Goal: Transaction & Acquisition: Purchase product/service

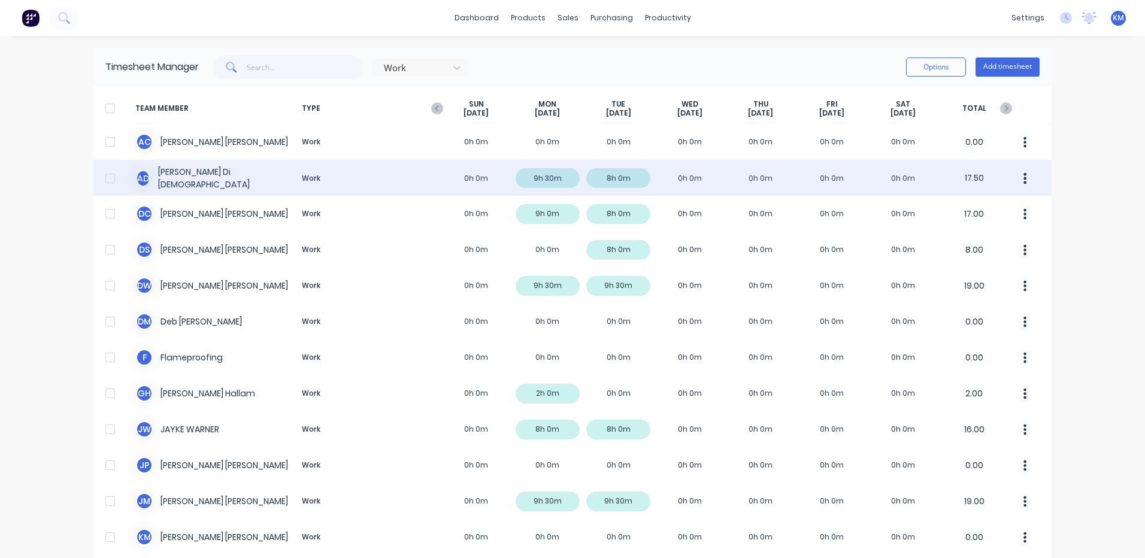
click at [574, 168] on div "A D Ashley Di Dio Work 0h 0m 9h 30m 8h 0m 0h 0m 0h 0m 0h 0m 0h 0m 17.50" at bounding box center [572, 178] width 958 height 36
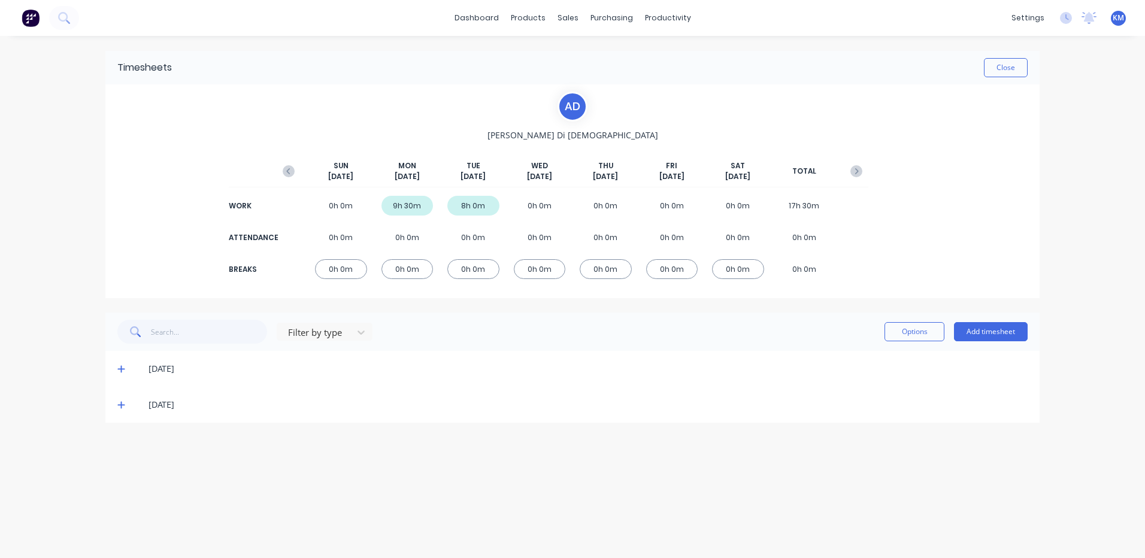
click at [119, 368] on icon at bounding box center [121, 369] width 8 height 8
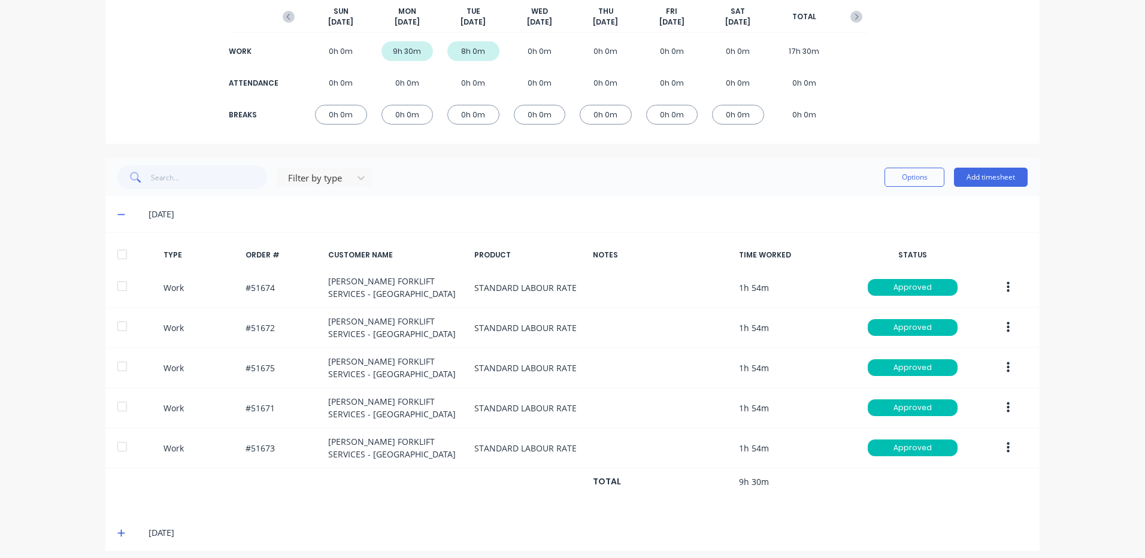
scroll to position [162, 0]
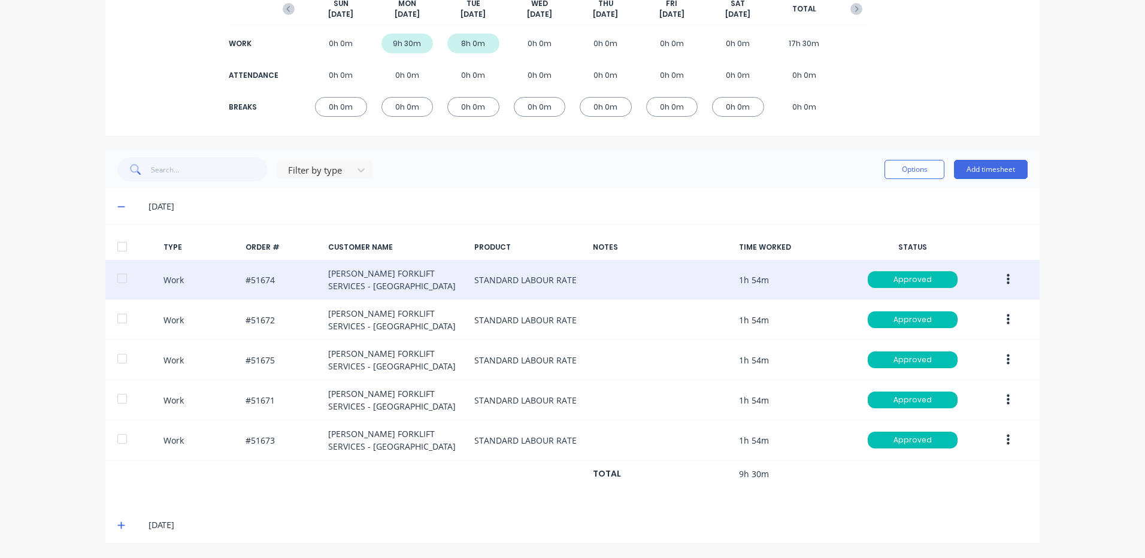
click at [998, 271] on button "button" at bounding box center [1008, 280] width 28 height 22
click at [965, 260] on div "Duplicate" at bounding box center [965, 258] width 92 height 17
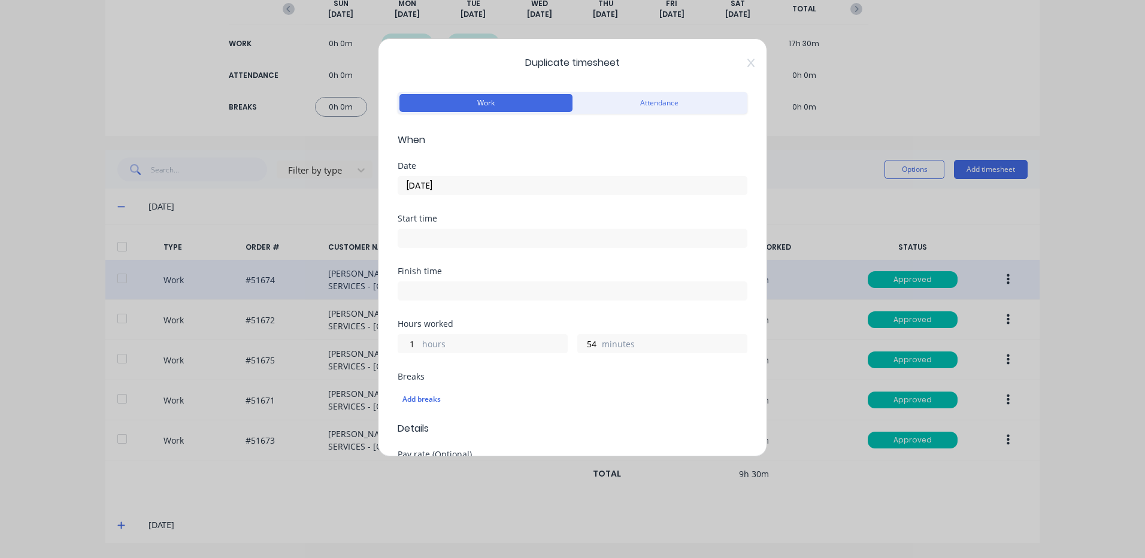
click at [571, 192] on input "22/09/2025" at bounding box center [572, 186] width 349 height 18
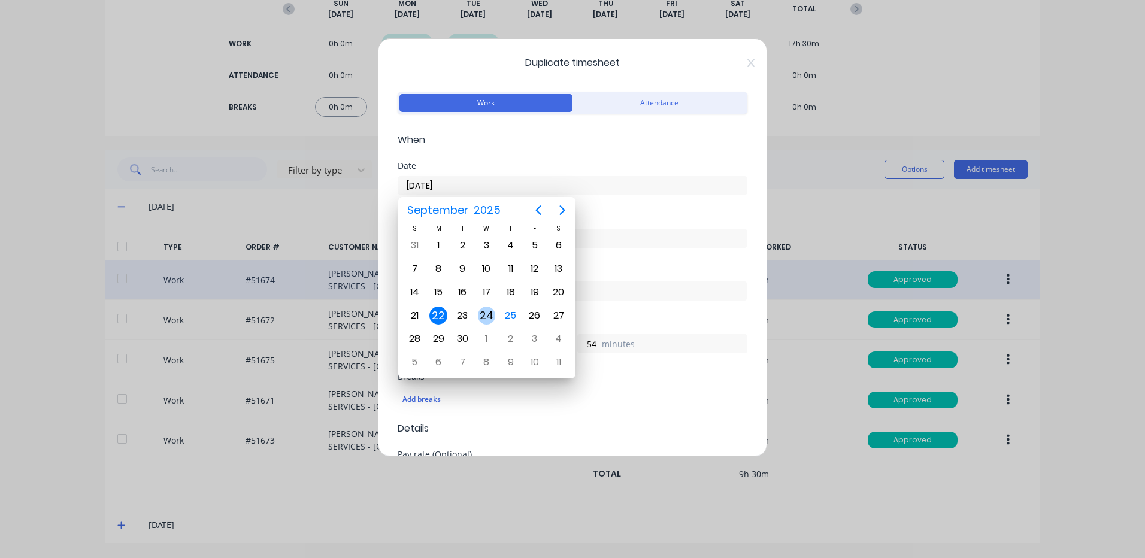
click at [478, 313] on div "24" at bounding box center [487, 316] width 18 height 18
type input "24/09/2025"
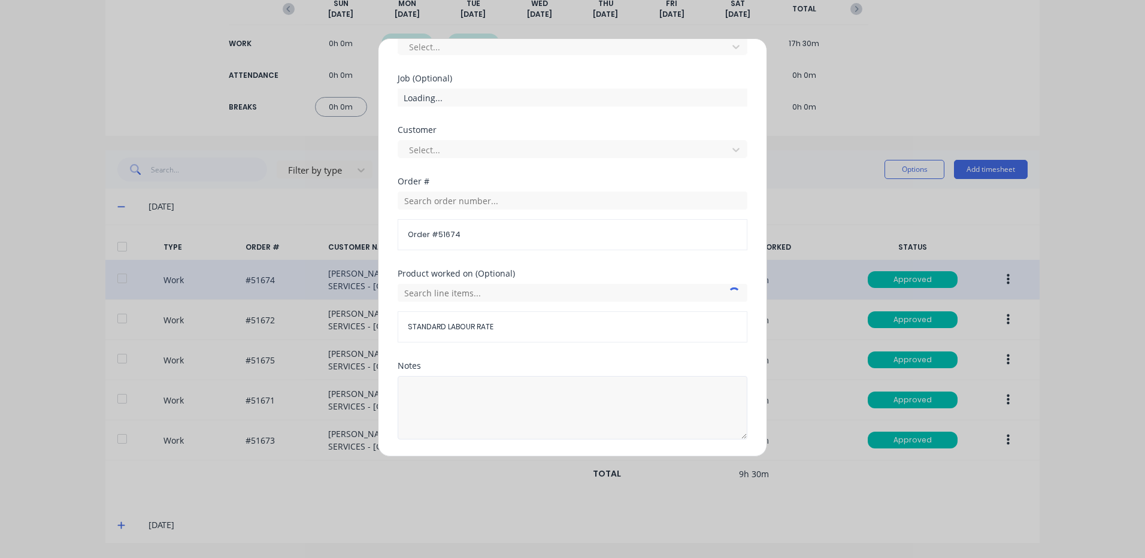
scroll to position [517, 0]
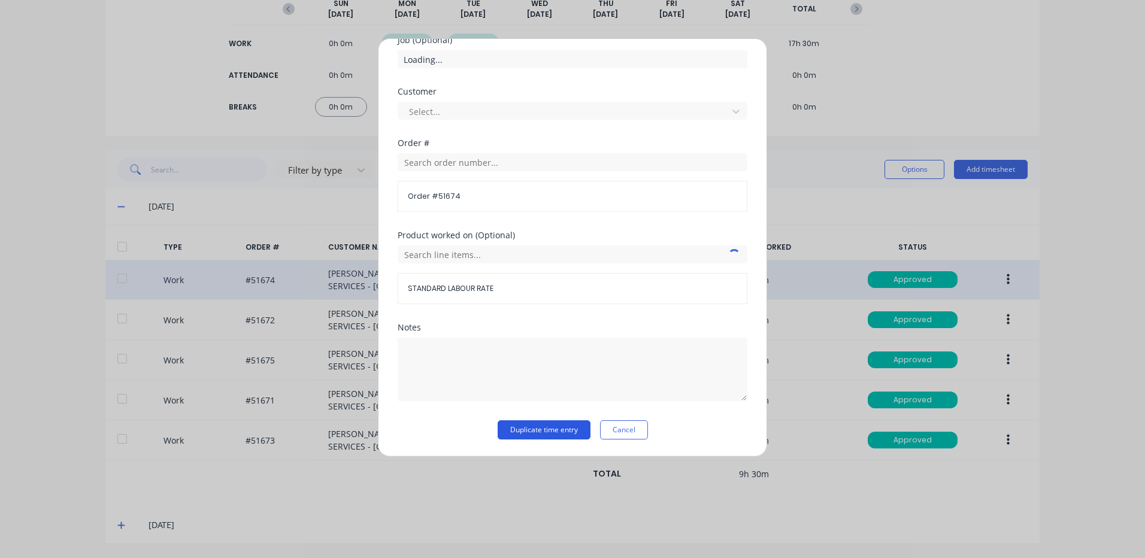
click at [544, 431] on button "Duplicate time entry" at bounding box center [544, 429] width 93 height 19
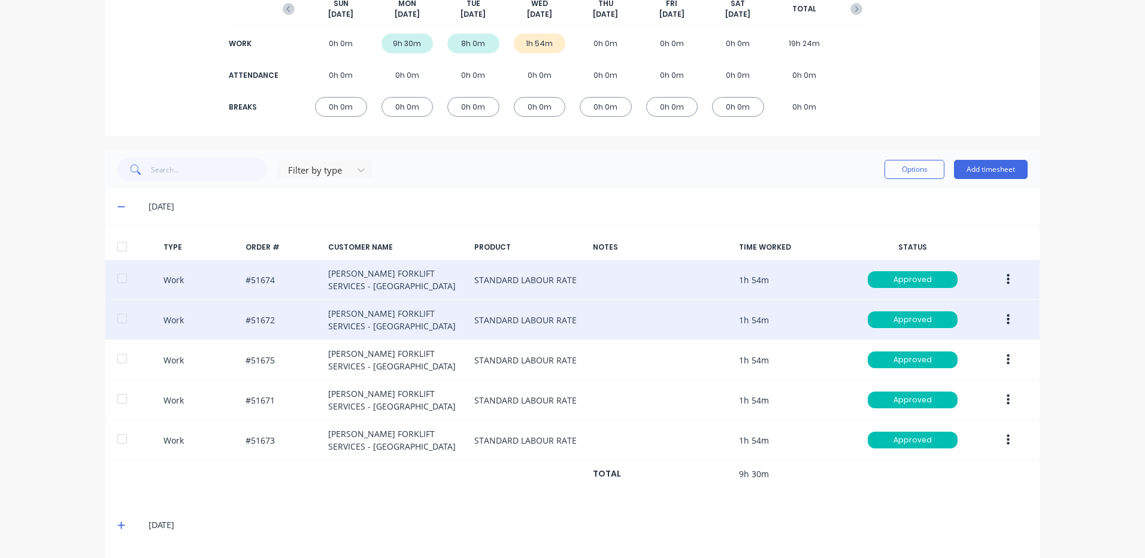
click at [1007, 319] on icon "button" at bounding box center [1008, 319] width 3 height 13
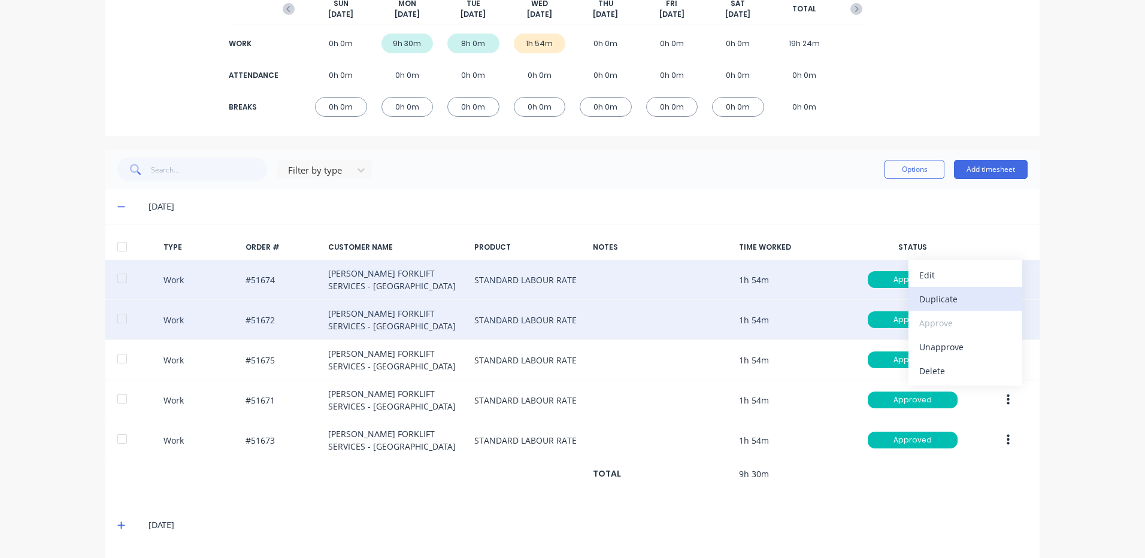
click at [944, 293] on div "Duplicate" at bounding box center [965, 298] width 92 height 17
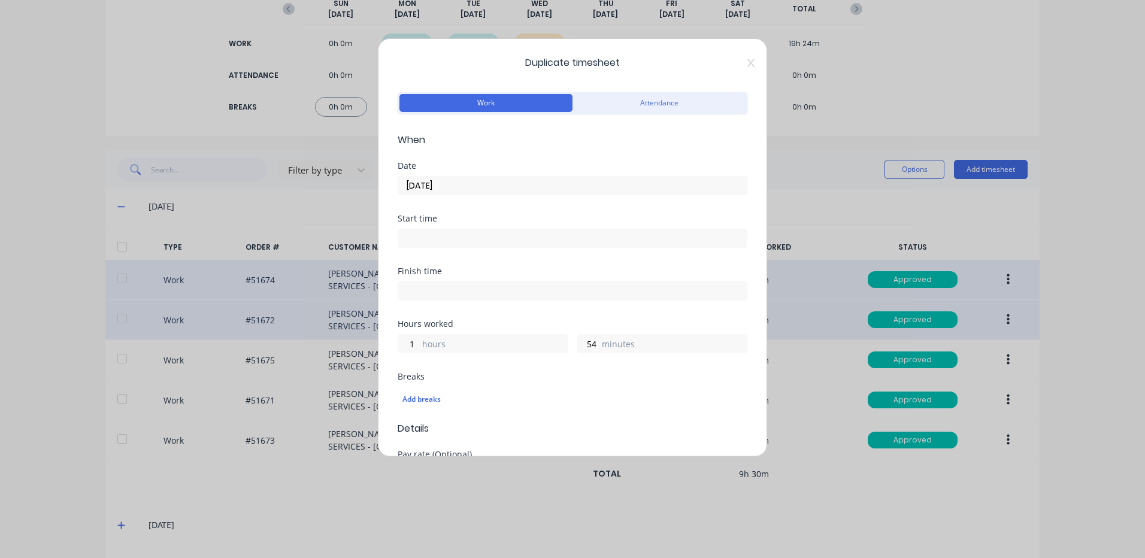
click at [548, 175] on div "22/09/2025" at bounding box center [573, 184] width 350 height 22
click at [541, 181] on input "22/09/2025" at bounding box center [572, 186] width 349 height 18
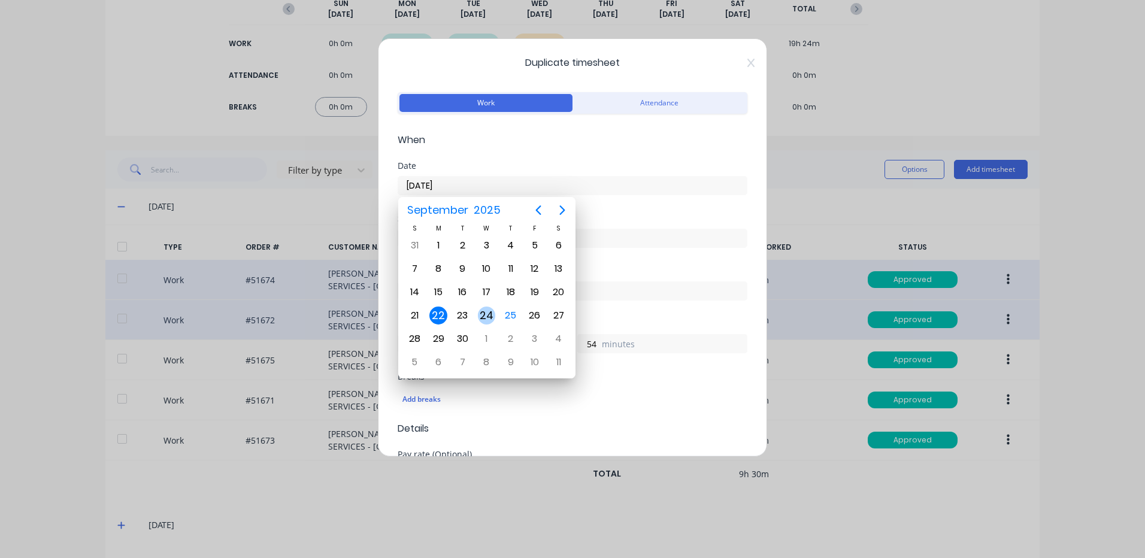
click at [483, 306] on div "24" at bounding box center [486, 315] width 24 height 23
type input "24/09/2025"
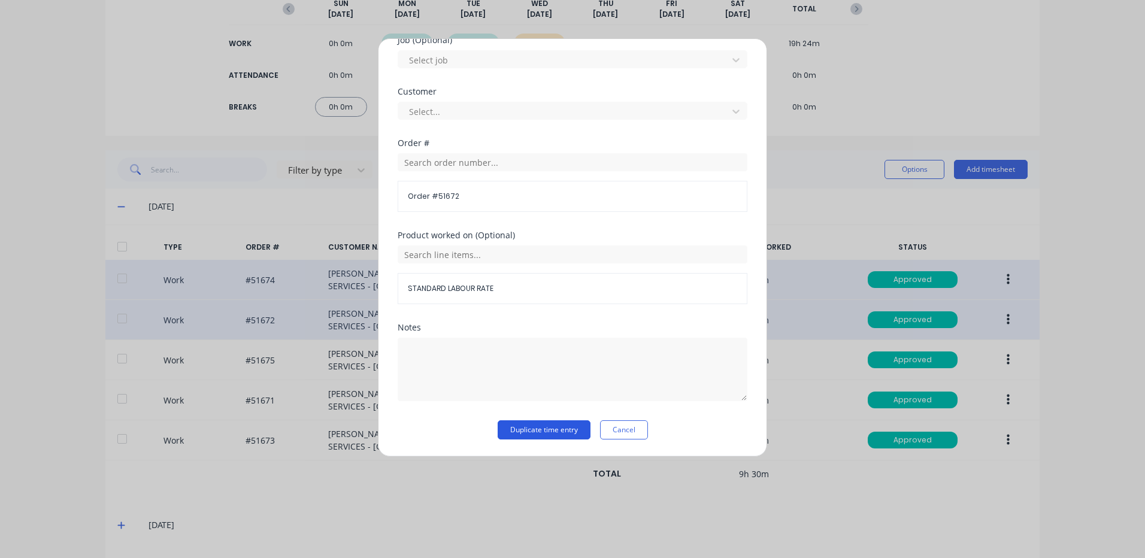
click at [571, 429] on button "Duplicate time entry" at bounding box center [544, 429] width 93 height 19
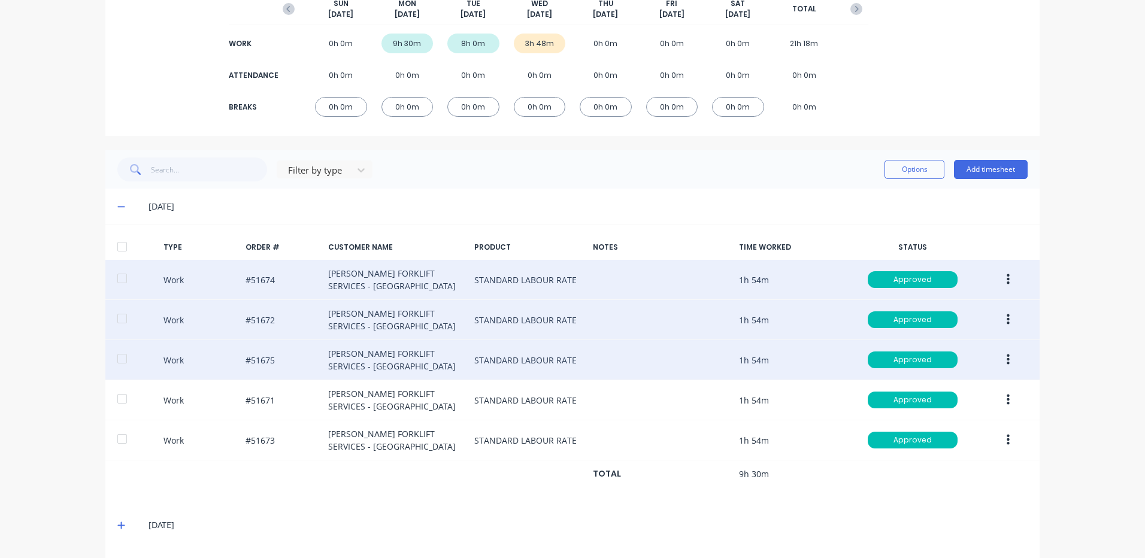
click at [1001, 357] on button "button" at bounding box center [1008, 360] width 28 height 22
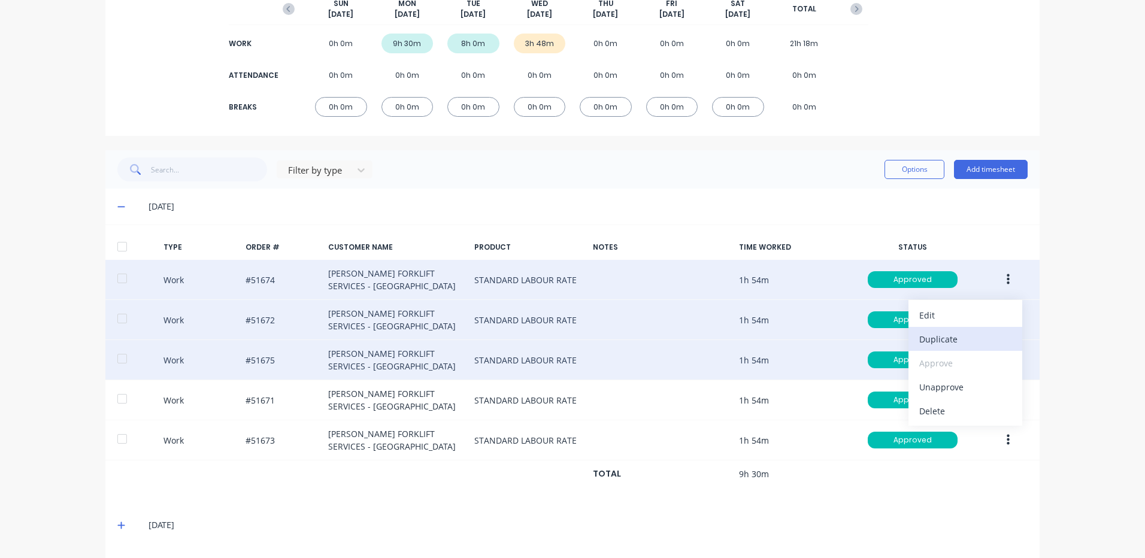
click at [914, 335] on button "Duplicate" at bounding box center [965, 339] width 114 height 24
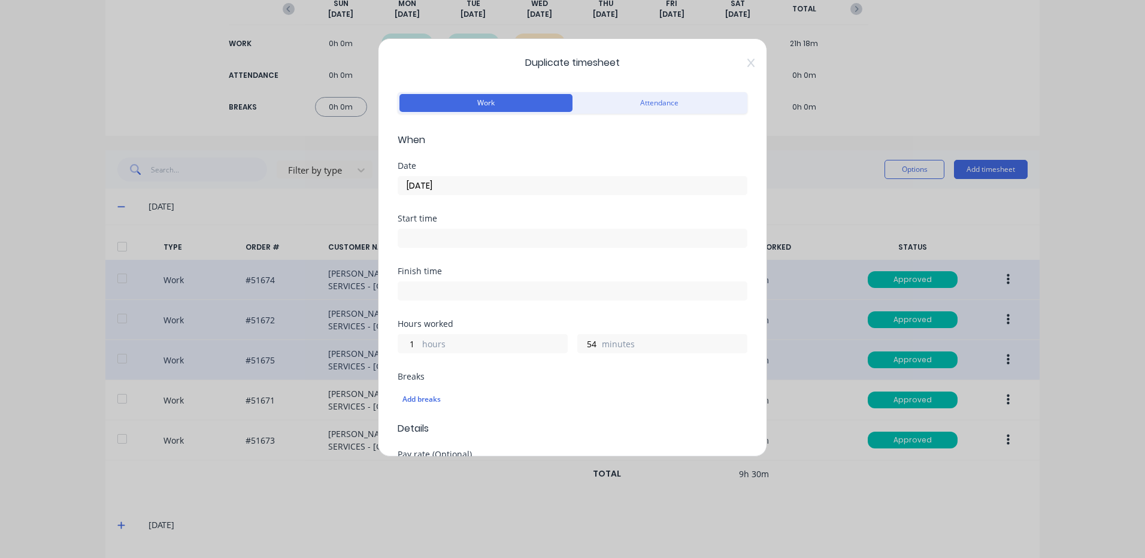
click at [478, 186] on input "22/09/2025" at bounding box center [572, 186] width 349 height 18
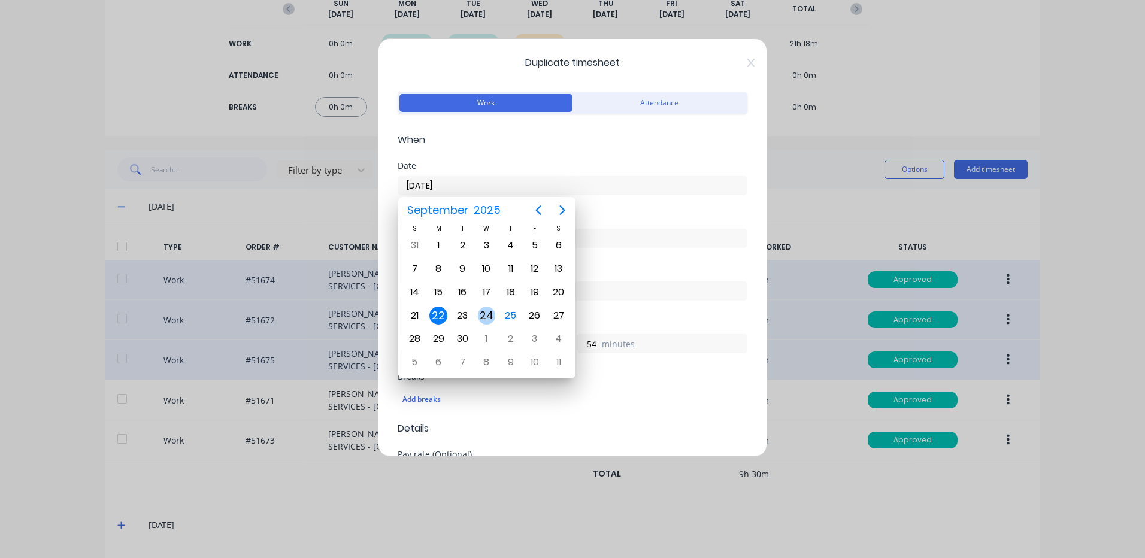
click at [489, 317] on div "24" at bounding box center [487, 316] width 18 height 18
type input "24/09/2025"
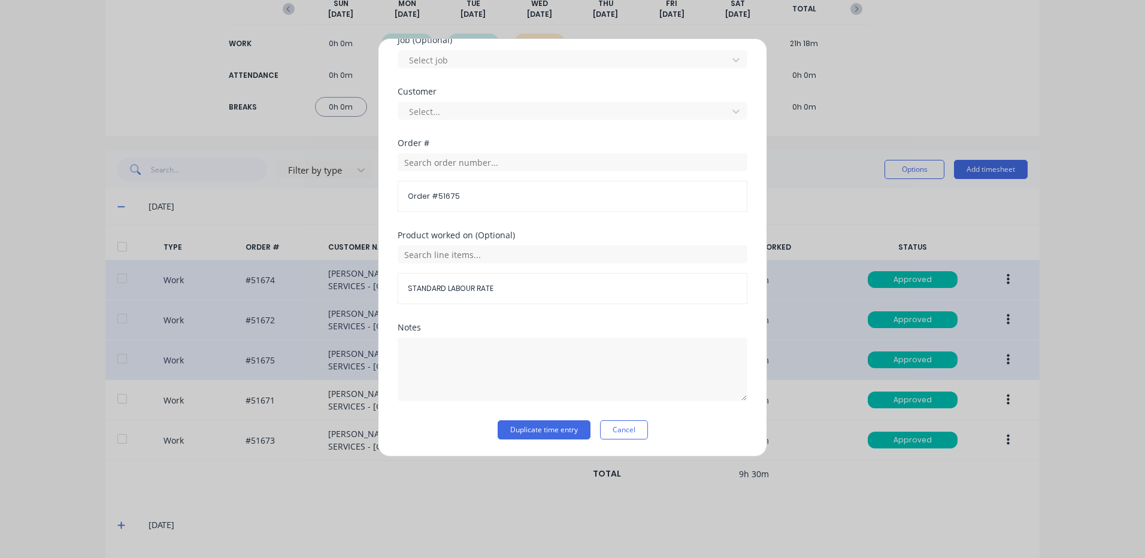
click at [522, 420] on div "Notes" at bounding box center [573, 371] width 350 height 97
click at [524, 422] on button "Duplicate time entry" at bounding box center [544, 429] width 93 height 19
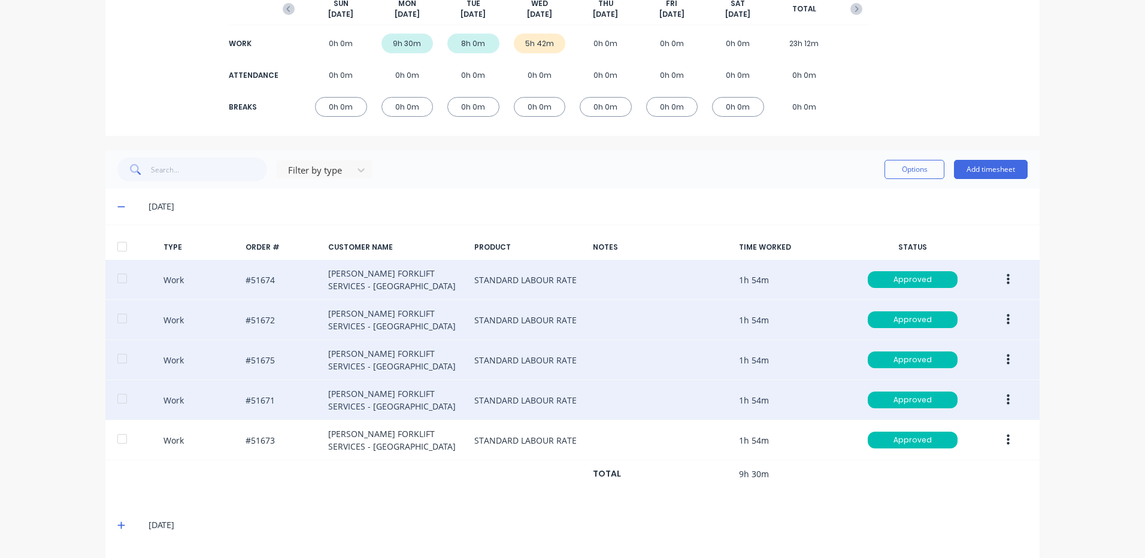
click at [1007, 402] on icon "button" at bounding box center [1008, 399] width 3 height 13
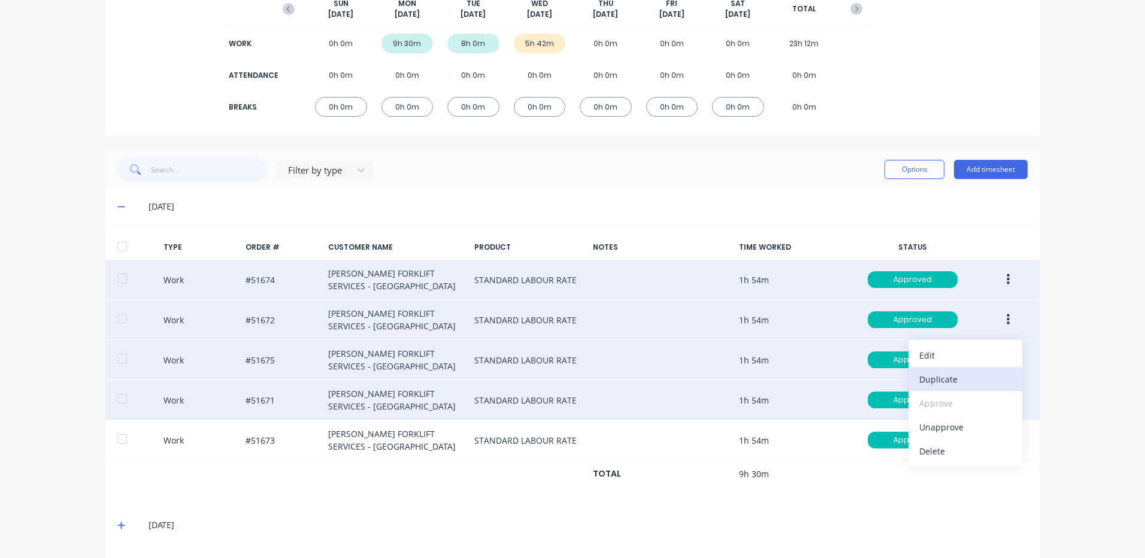
click at [966, 389] on button "Duplicate" at bounding box center [965, 379] width 114 height 24
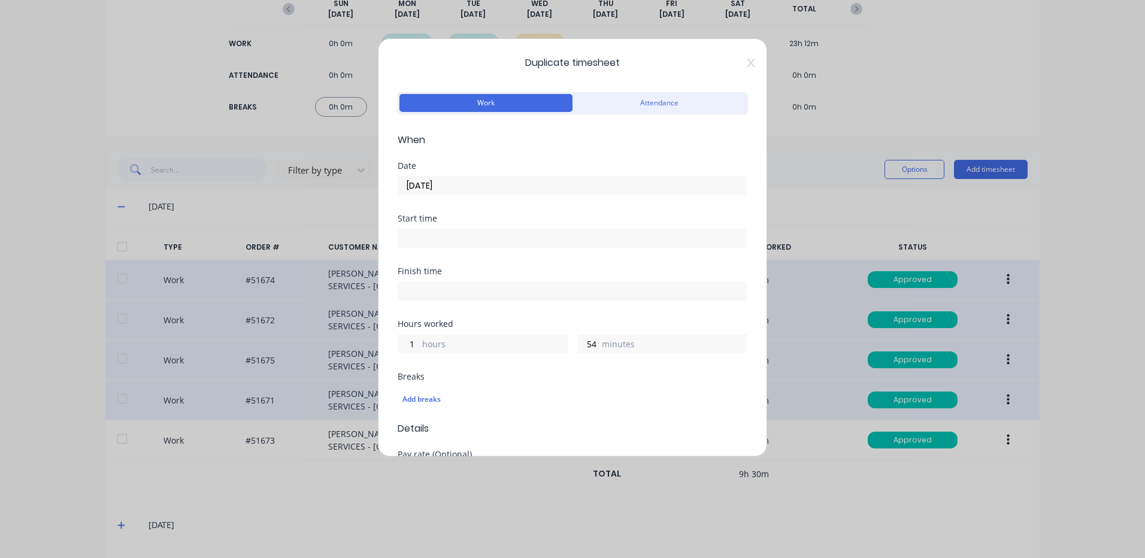
click at [575, 184] on input "22/09/2025" at bounding box center [572, 186] width 349 height 18
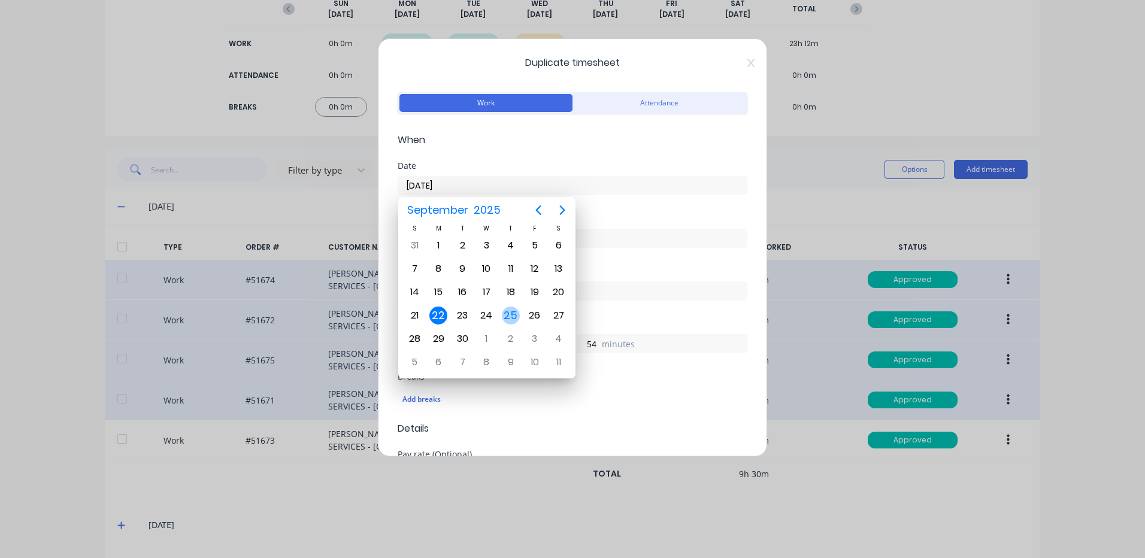
click at [488, 313] on div "24" at bounding box center [486, 316] width 18 height 18
type input "24/09/2025"
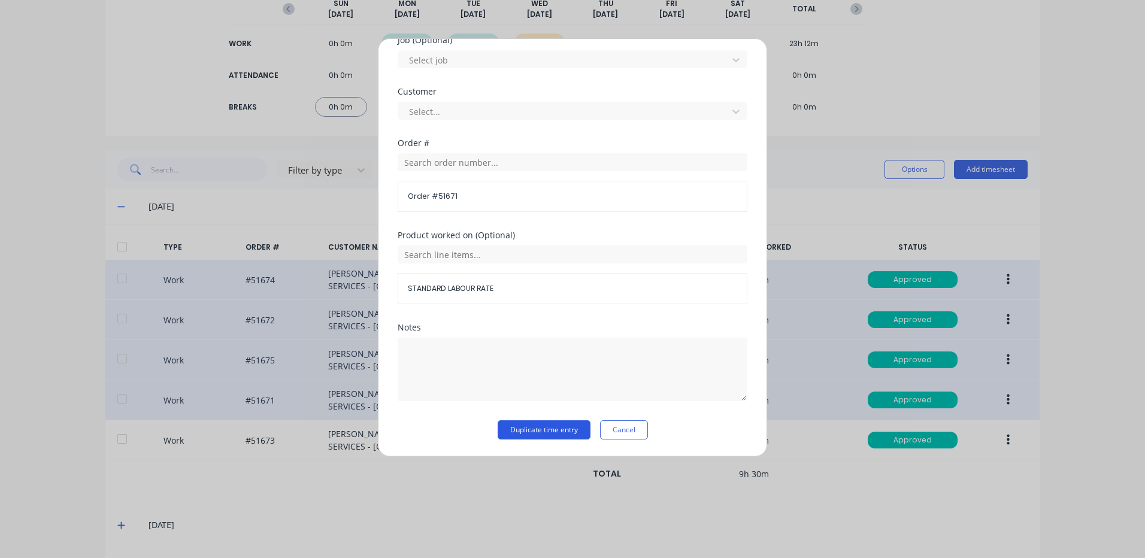
click at [545, 416] on div "Notes" at bounding box center [573, 371] width 350 height 97
click at [542, 425] on button "Duplicate time entry" at bounding box center [544, 429] width 93 height 19
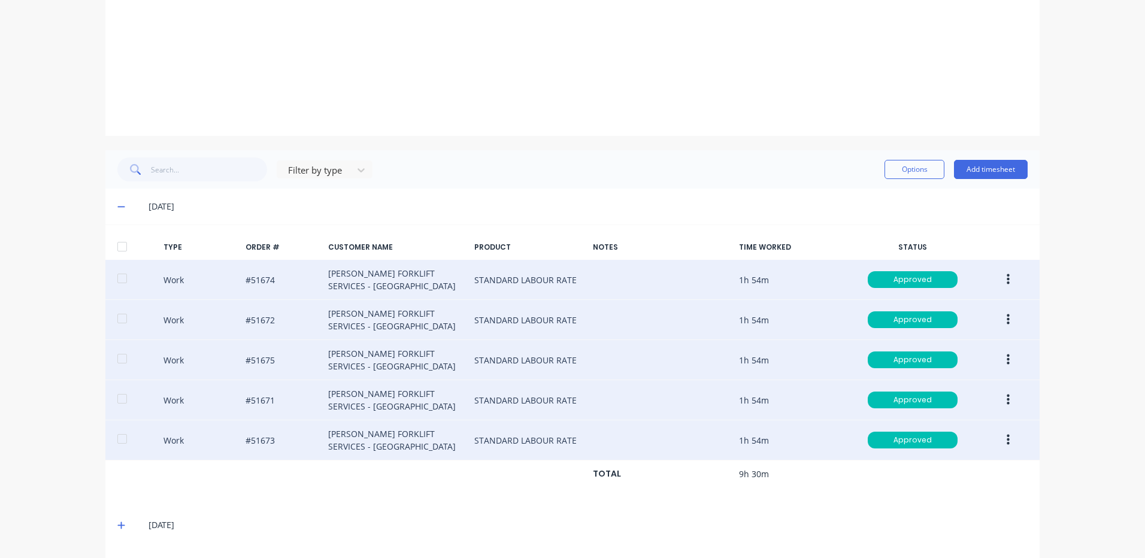
click at [1007, 437] on button "button" at bounding box center [1008, 440] width 28 height 22
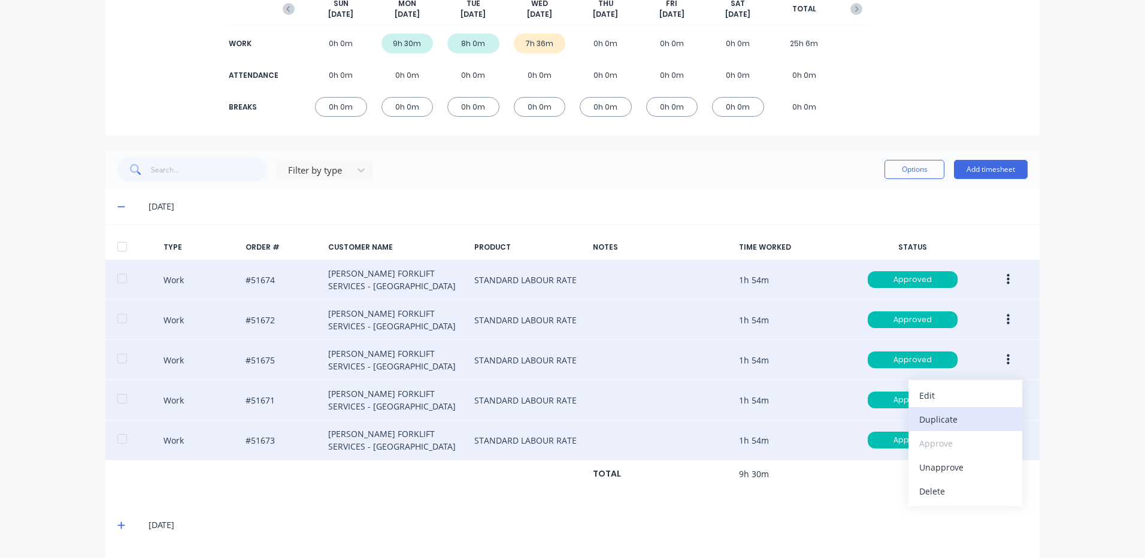
click at [928, 425] on div "Duplicate" at bounding box center [965, 419] width 92 height 17
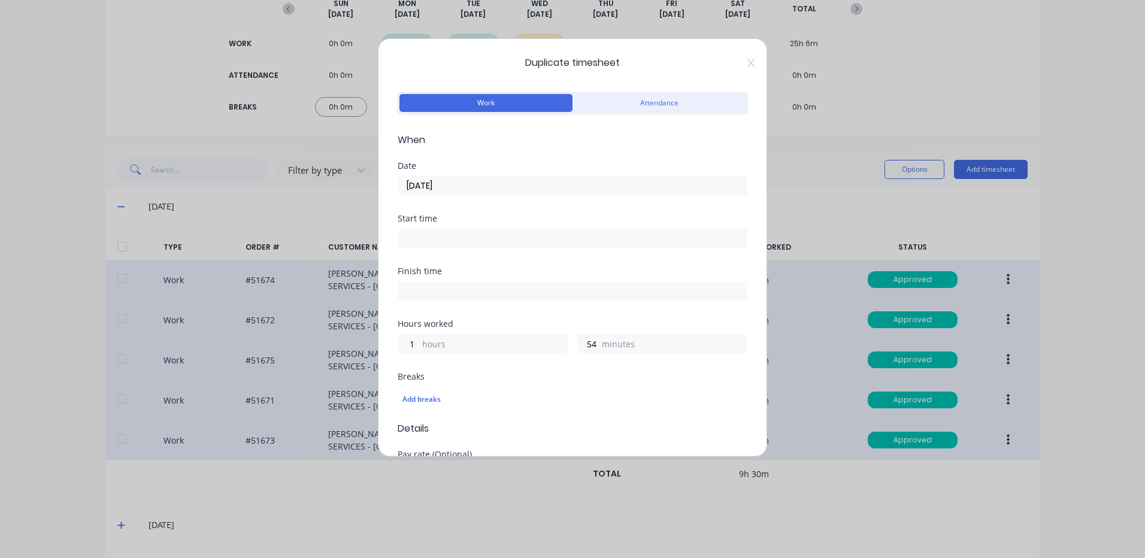
click at [469, 191] on input "22/09/2025" at bounding box center [572, 186] width 349 height 18
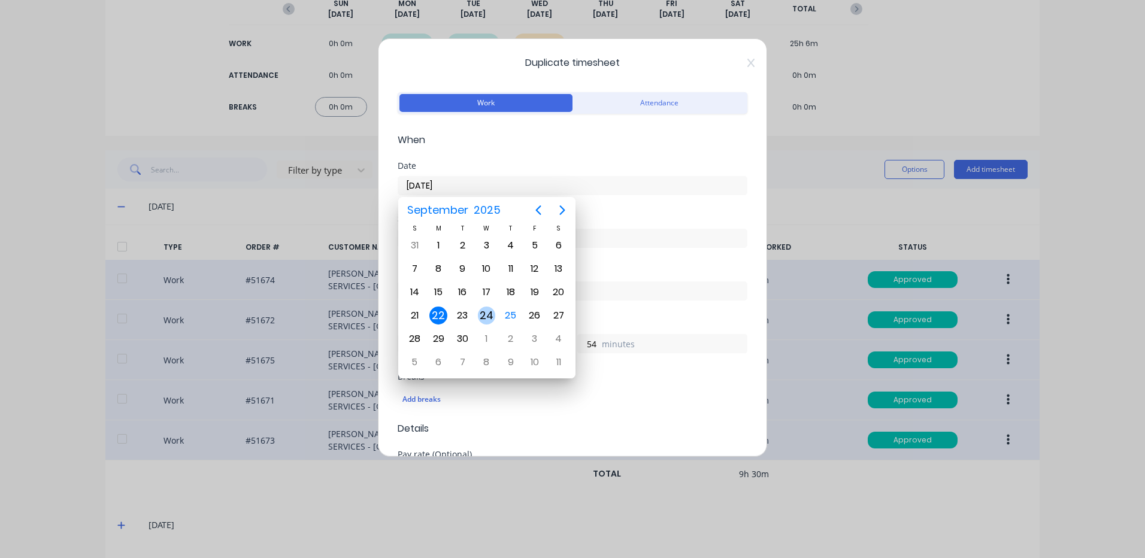
click at [490, 314] on div "24" at bounding box center [487, 316] width 18 height 18
type input "24/09/2025"
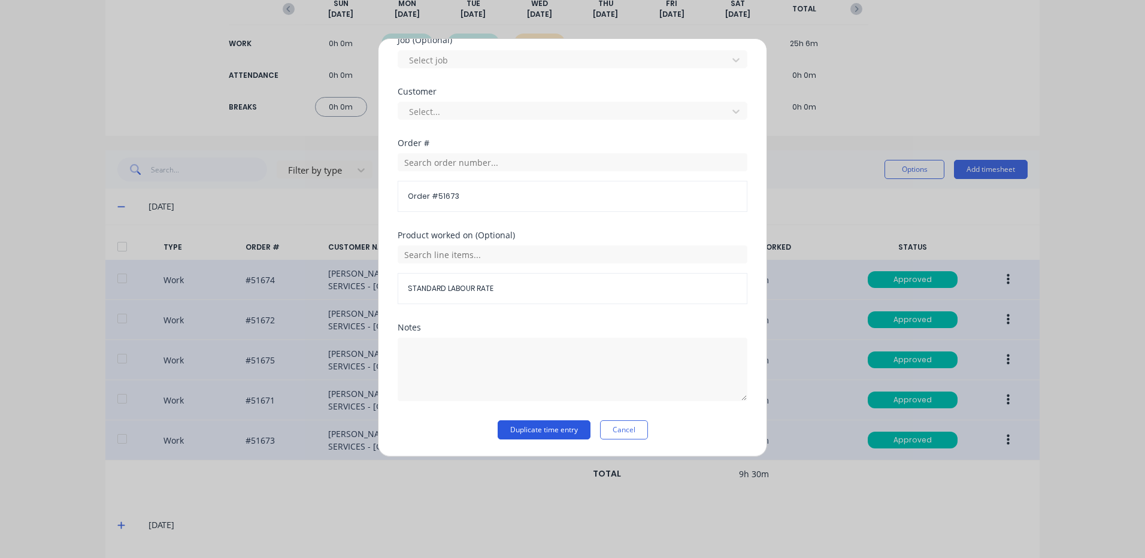
click at [537, 429] on button "Duplicate time entry" at bounding box center [544, 429] width 93 height 19
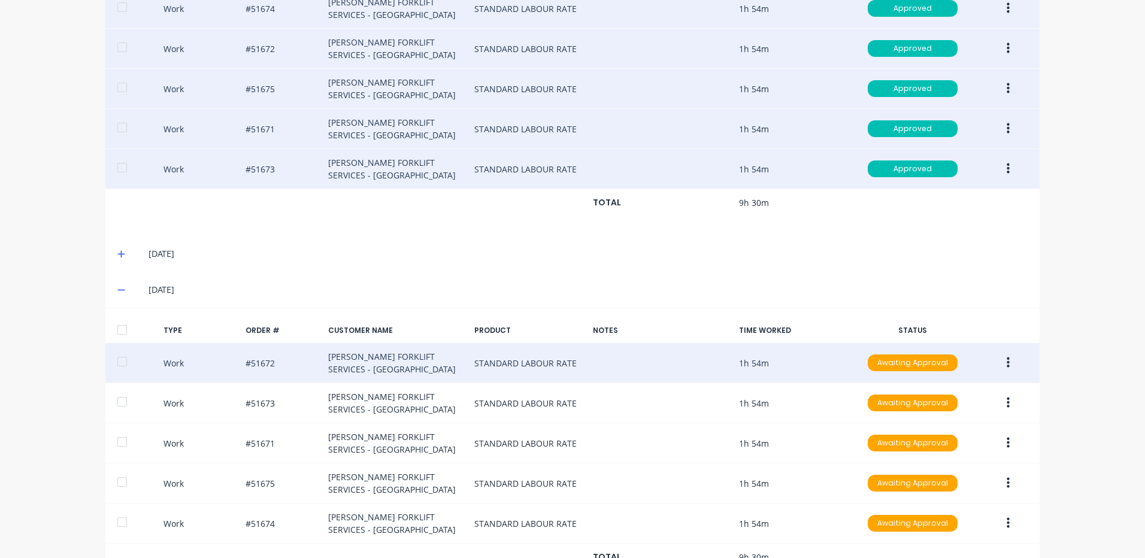
scroll to position [481, 0]
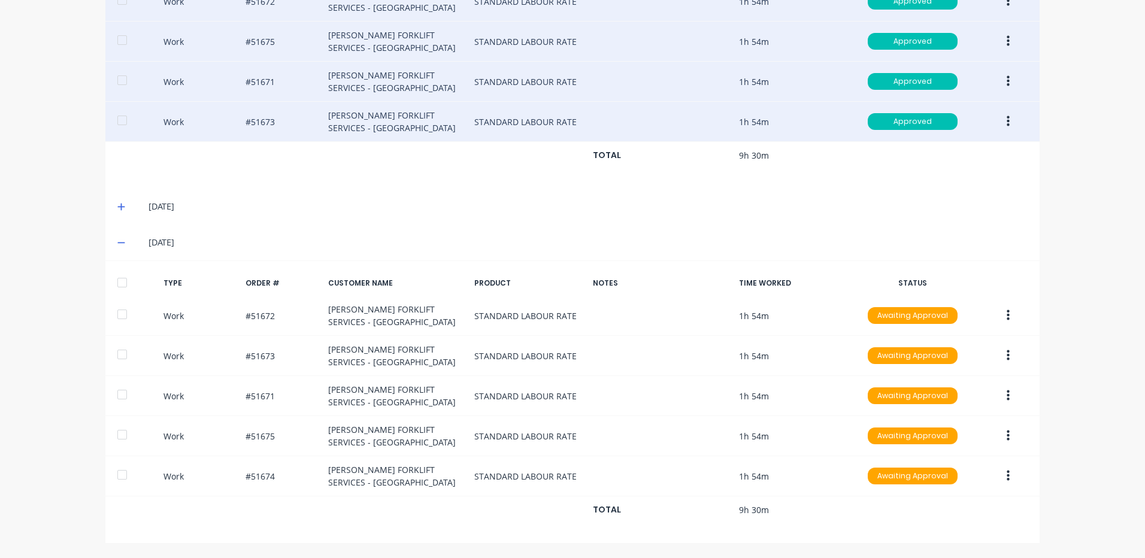
click at [120, 280] on div at bounding box center [122, 283] width 24 height 24
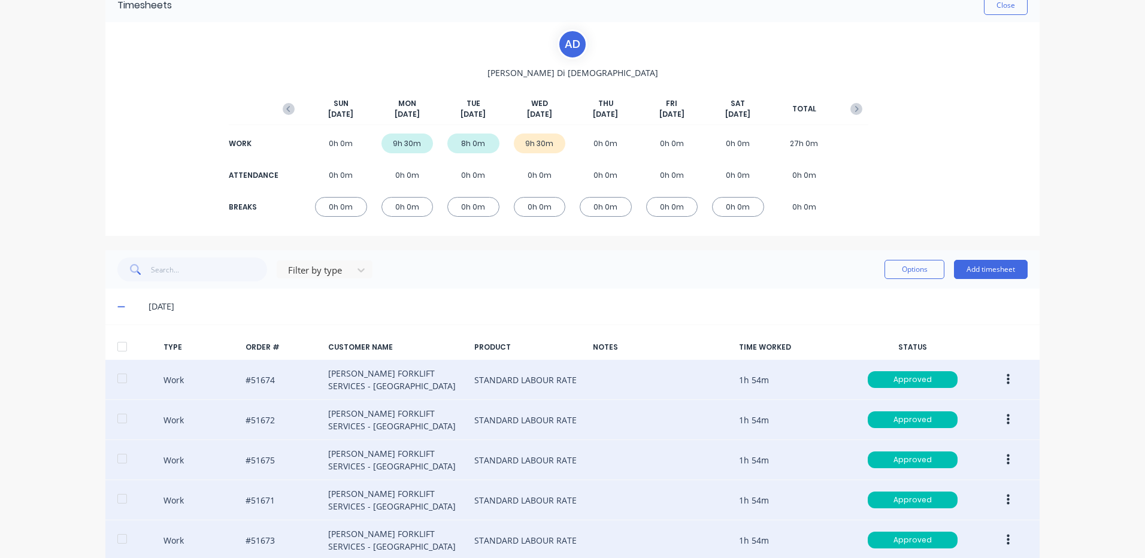
scroll to position [62, 0]
click at [894, 272] on button "Options" at bounding box center [914, 269] width 60 height 19
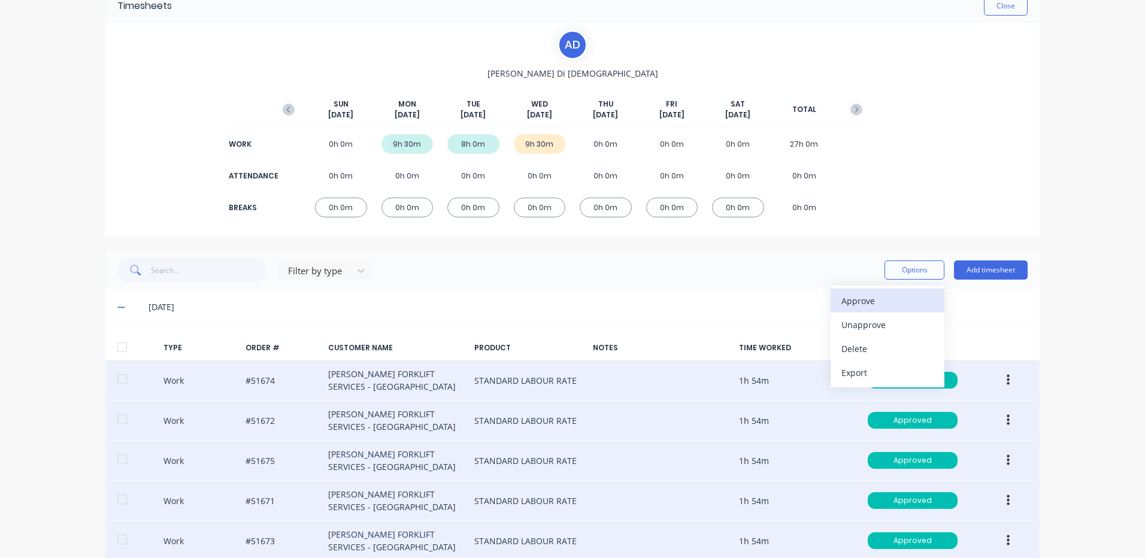
click at [866, 293] on div "Approve" at bounding box center [887, 300] width 92 height 17
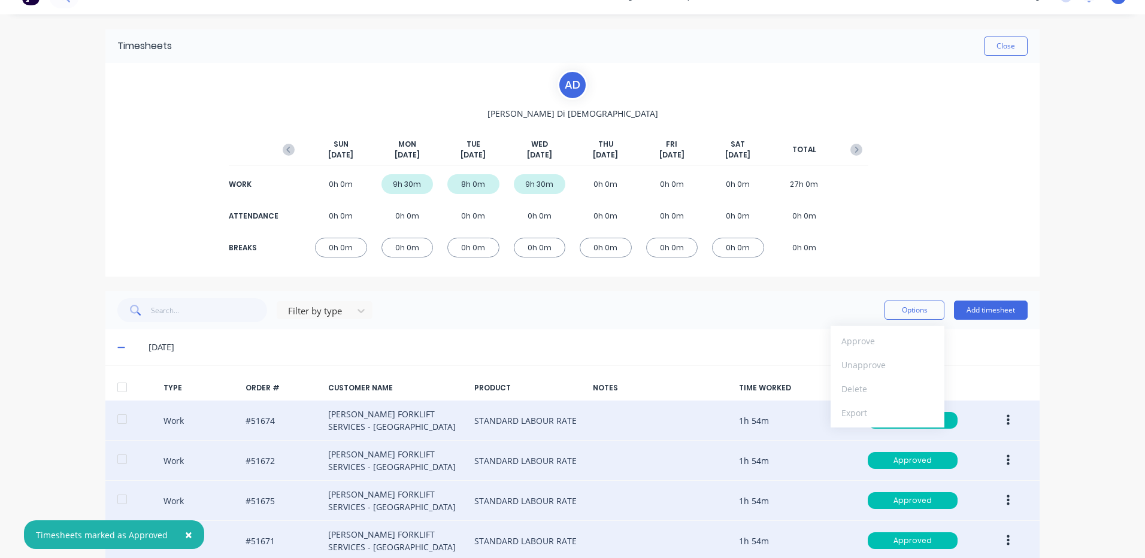
scroll to position [0, 0]
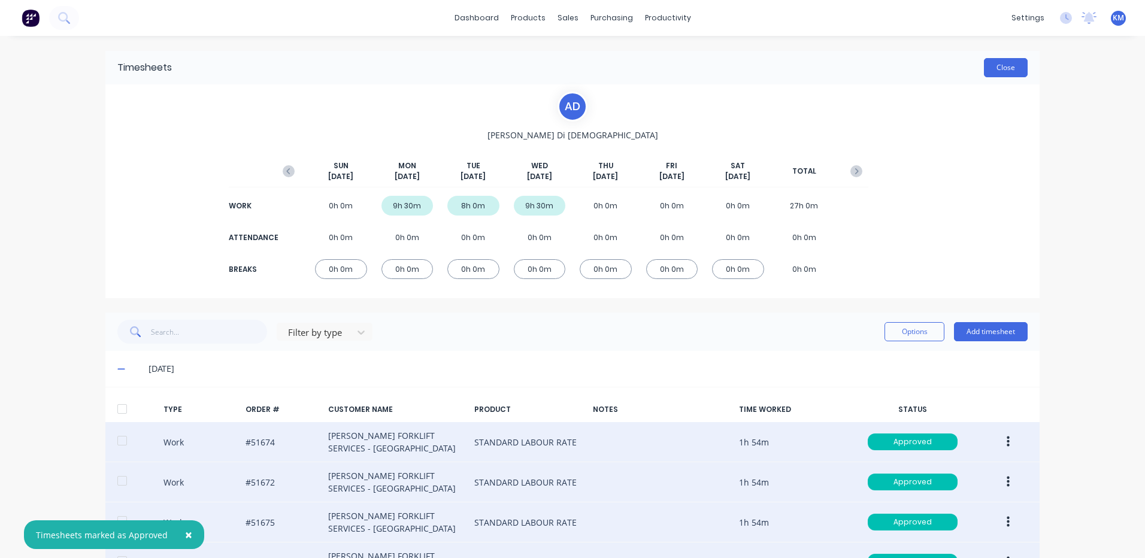
click at [996, 74] on button "Close" at bounding box center [1006, 67] width 44 height 19
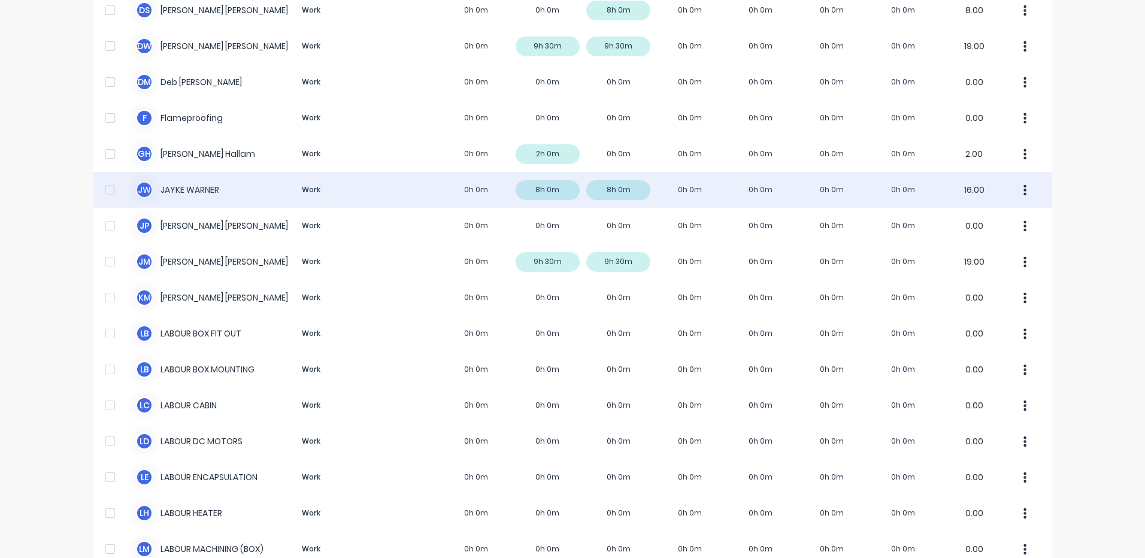
scroll to position [120, 0]
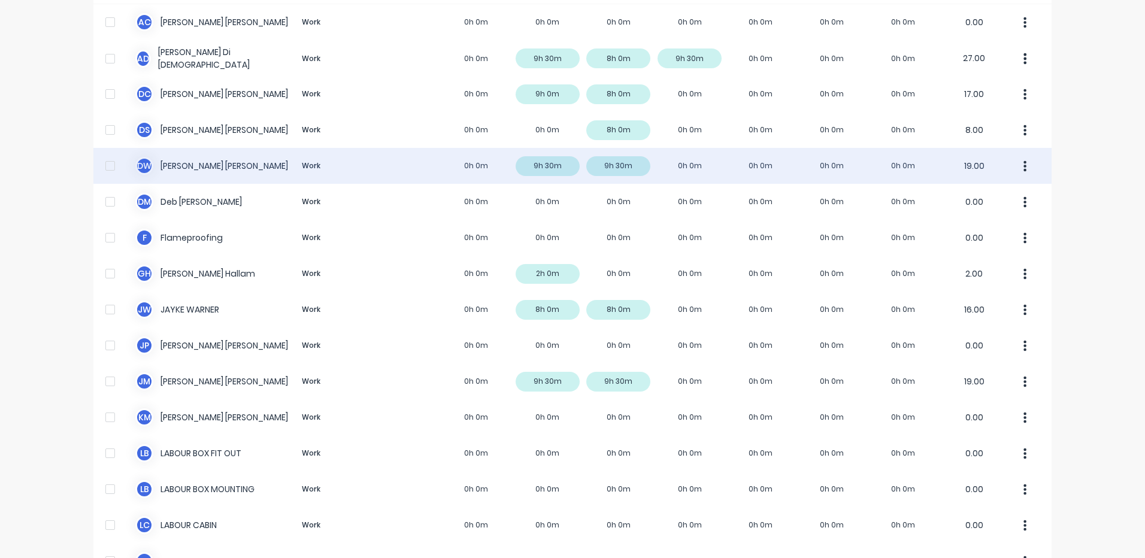
click at [426, 166] on div "D W David Waddy Work 0h 0m 9h 30m 9h 30m 0h 0m 0h 0m 0h 0m 0h 0m 19.00" at bounding box center [572, 166] width 958 height 36
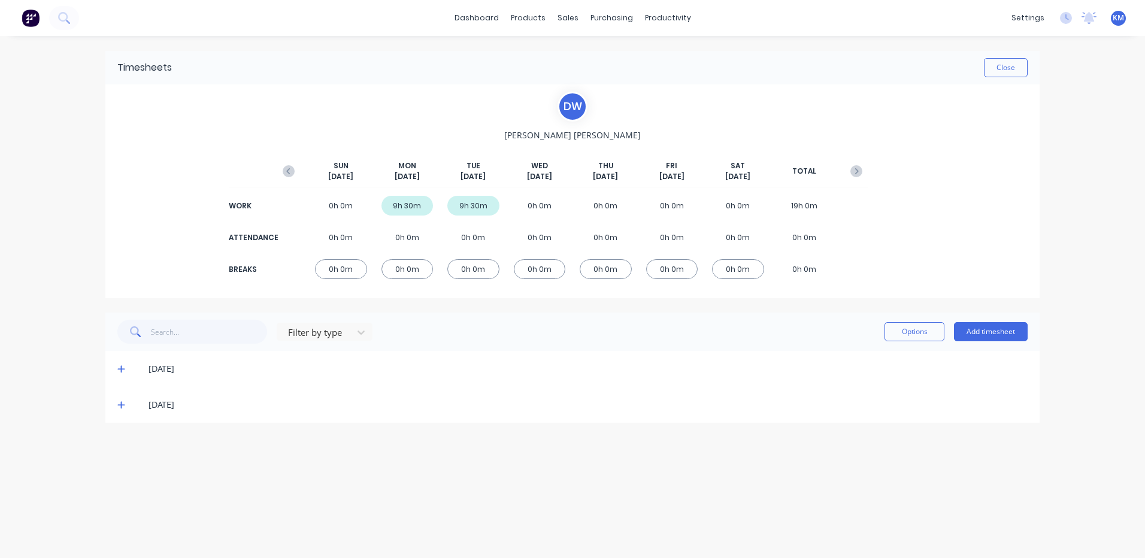
click at [116, 406] on div "23/09/25" at bounding box center [572, 405] width 934 height 36
click at [120, 404] on icon at bounding box center [121, 405] width 8 height 8
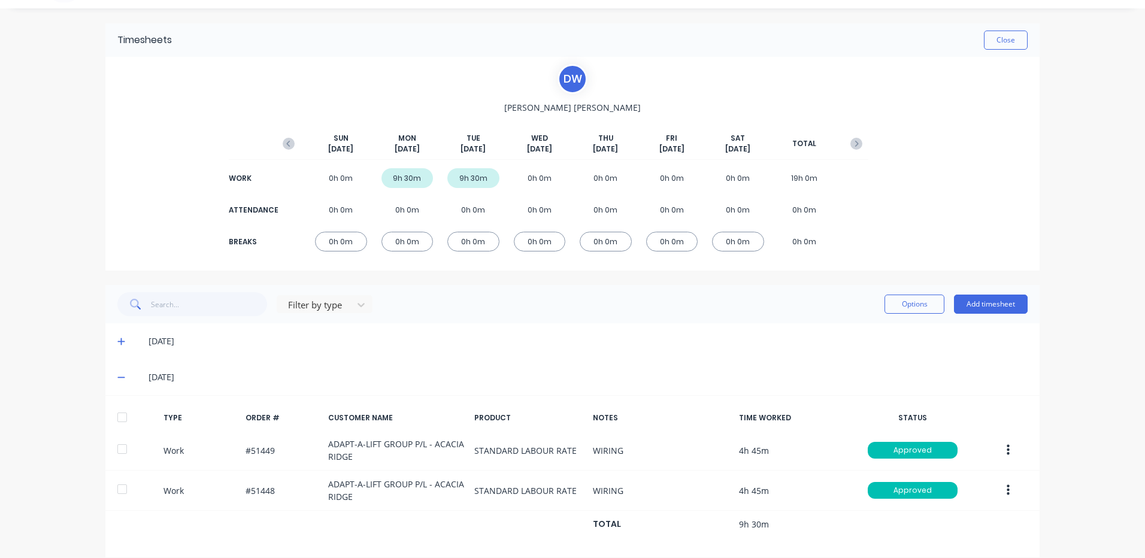
scroll to position [42, 0]
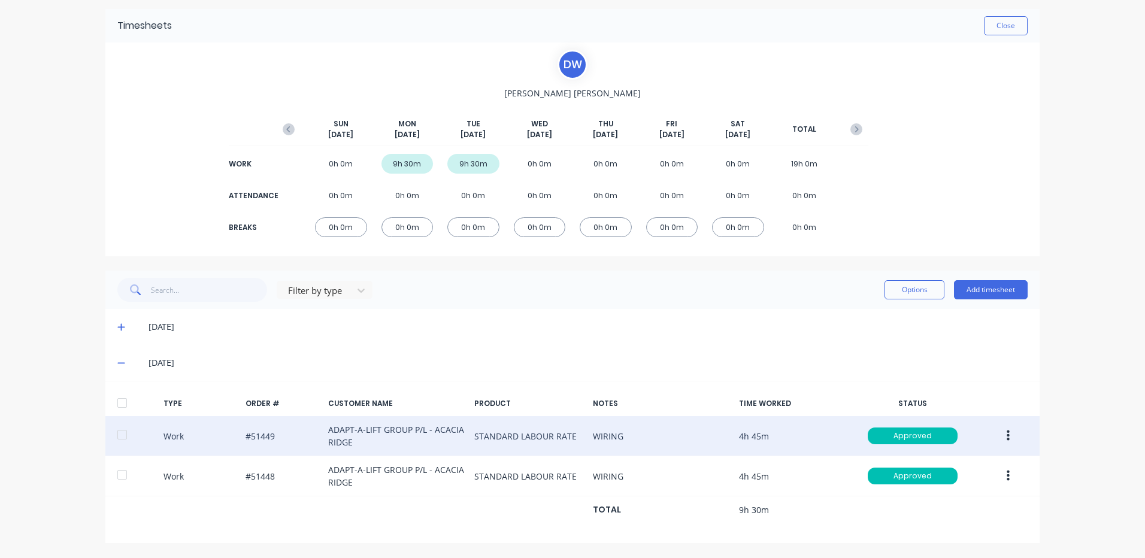
click at [1007, 431] on icon "button" at bounding box center [1008, 436] width 3 height 11
click at [968, 413] on div "Duplicate" at bounding box center [965, 415] width 92 height 17
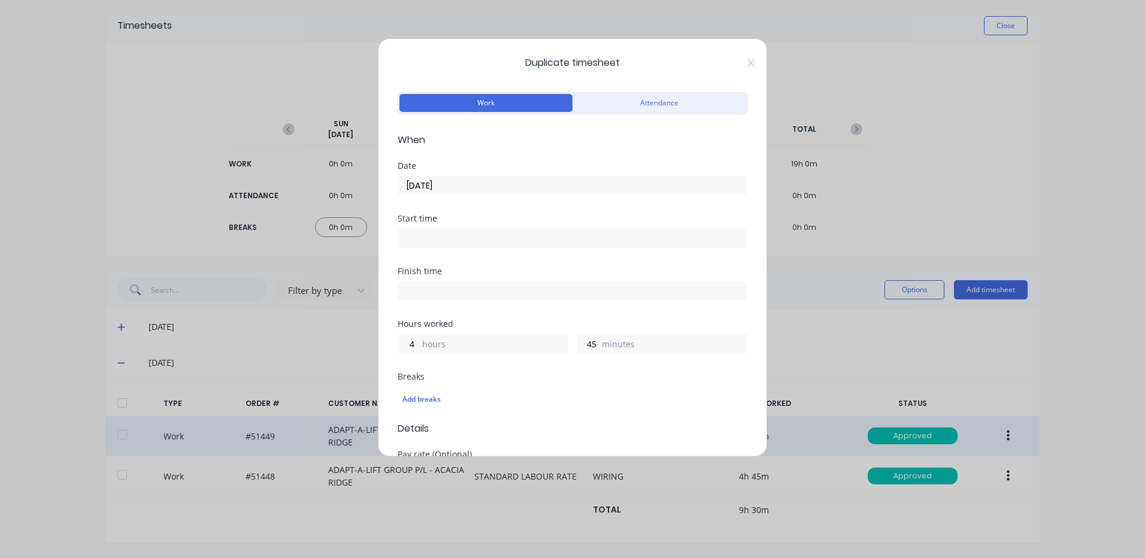
click at [532, 183] on input "23/09/2025" at bounding box center [572, 186] width 349 height 18
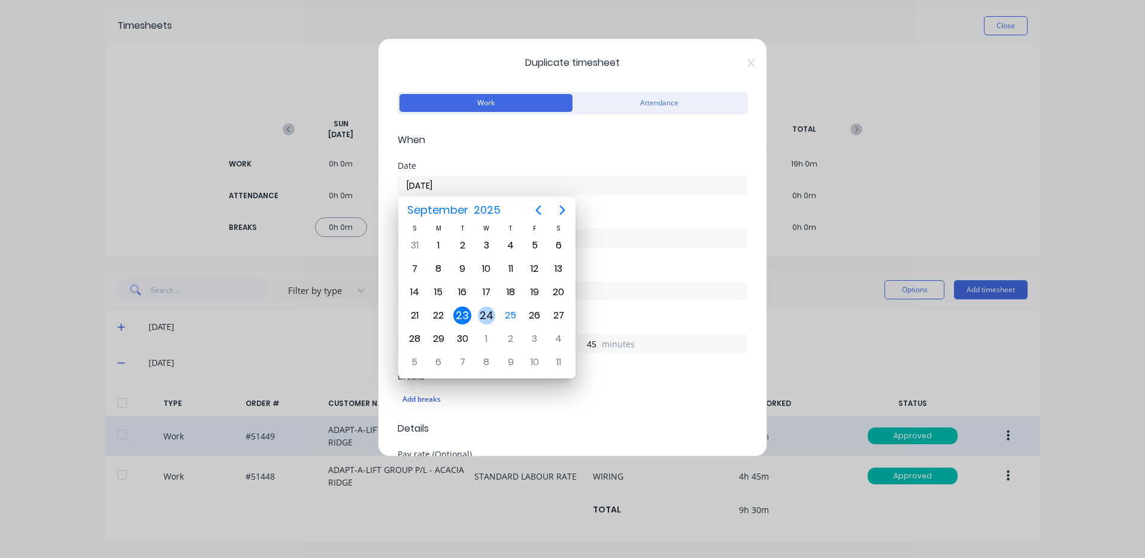
click at [477, 316] on div "24" at bounding box center [486, 315] width 24 height 23
type input "24/09/2025"
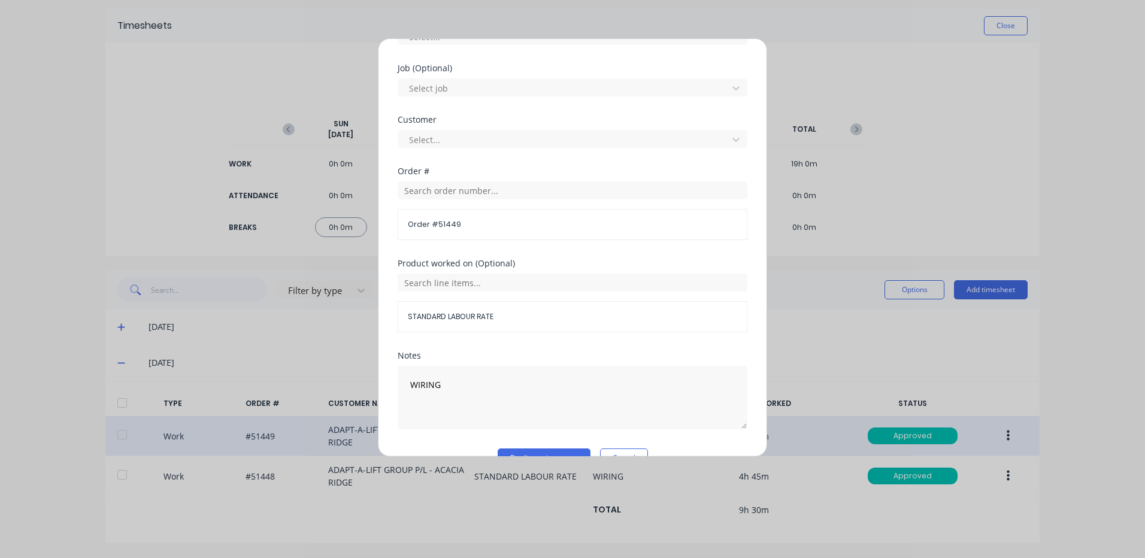
scroll to position [517, 0]
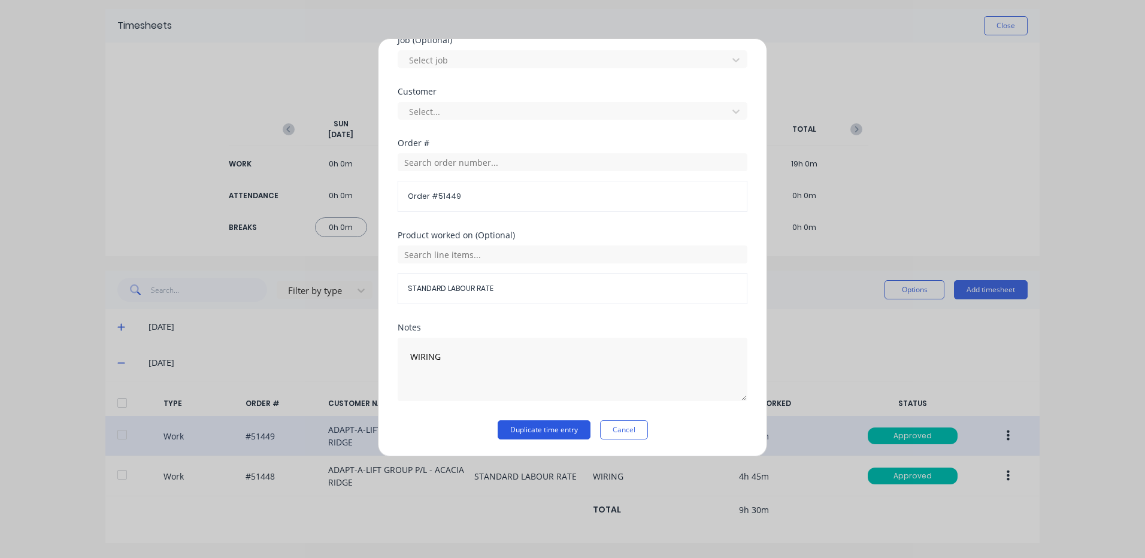
click at [568, 424] on button "Duplicate time entry" at bounding box center [544, 429] width 93 height 19
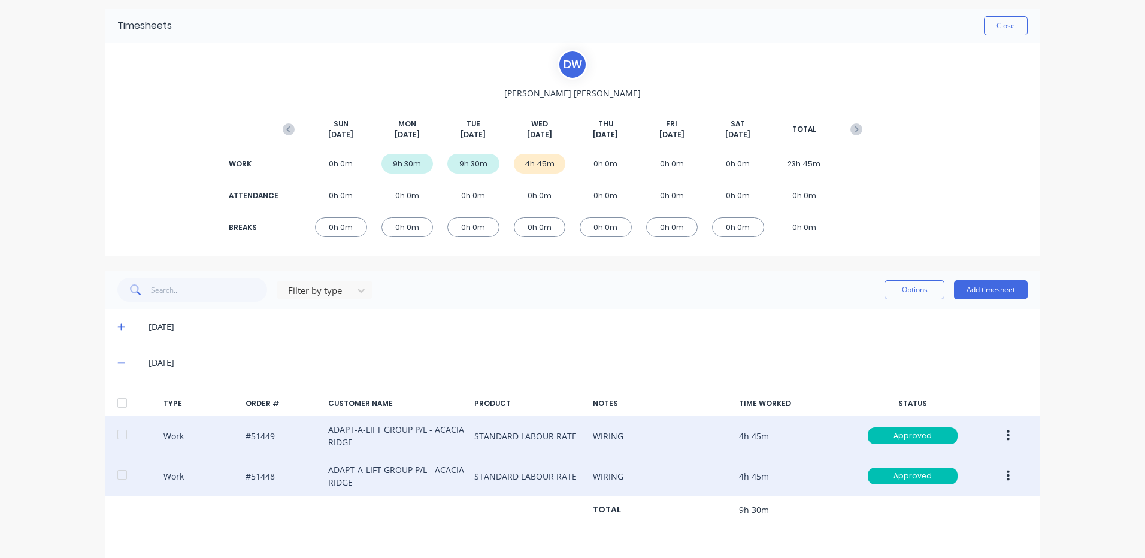
drag, startPoint x: 1019, startPoint y: 474, endPoint x: 1004, endPoint y: 478, distance: 14.8
click at [1016, 475] on div "Work #51448 ADAPT-A-LIFT GROUP P/L - ACACIA RIDGE STANDARD LABOUR RATE WIRING 4…" at bounding box center [572, 476] width 934 height 40
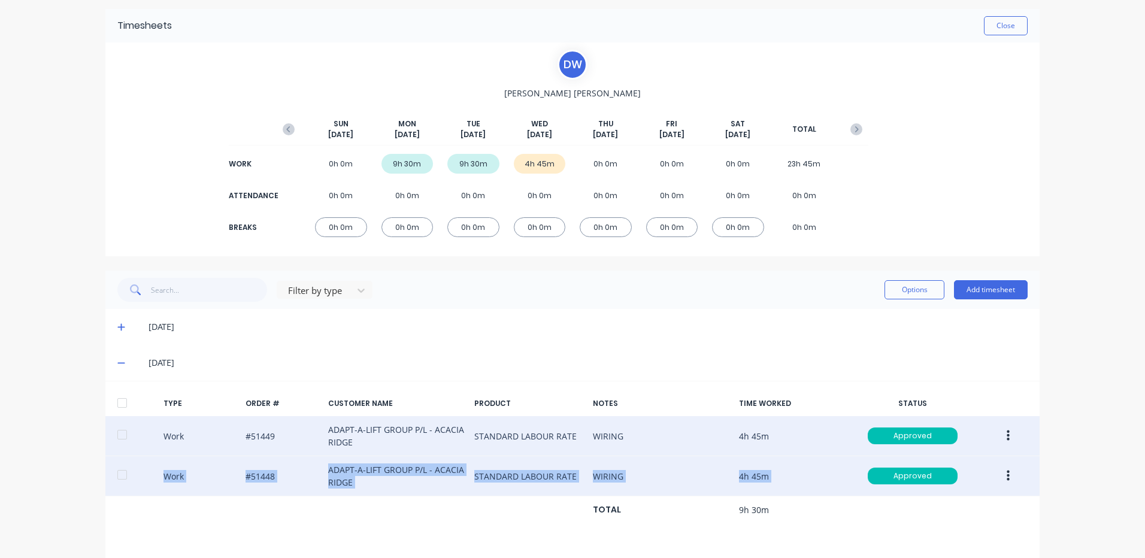
click at [1001, 478] on button "button" at bounding box center [1008, 476] width 28 height 22
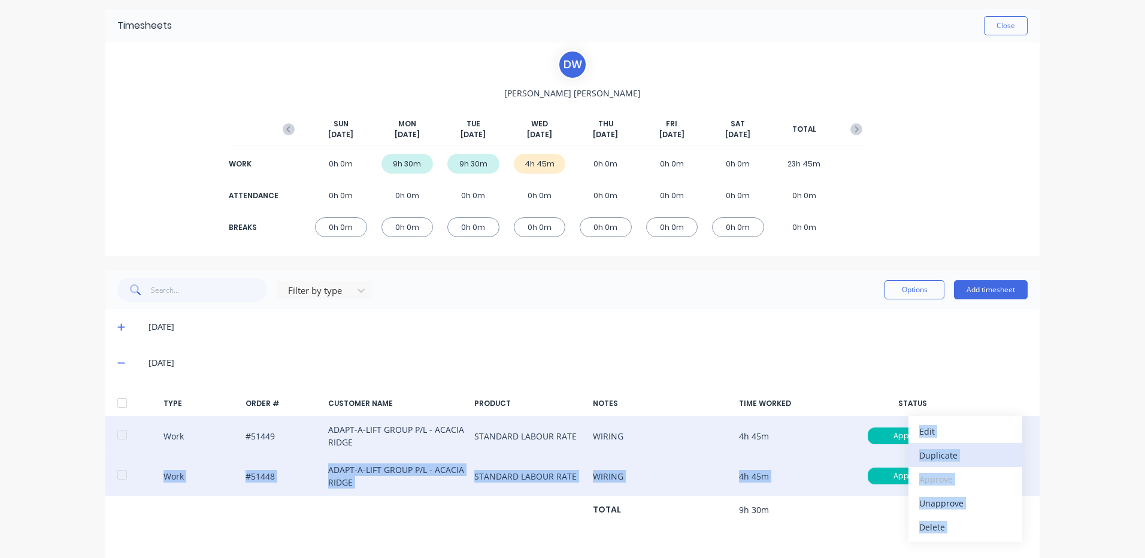
click at [954, 450] on div "Duplicate" at bounding box center [965, 455] width 92 height 17
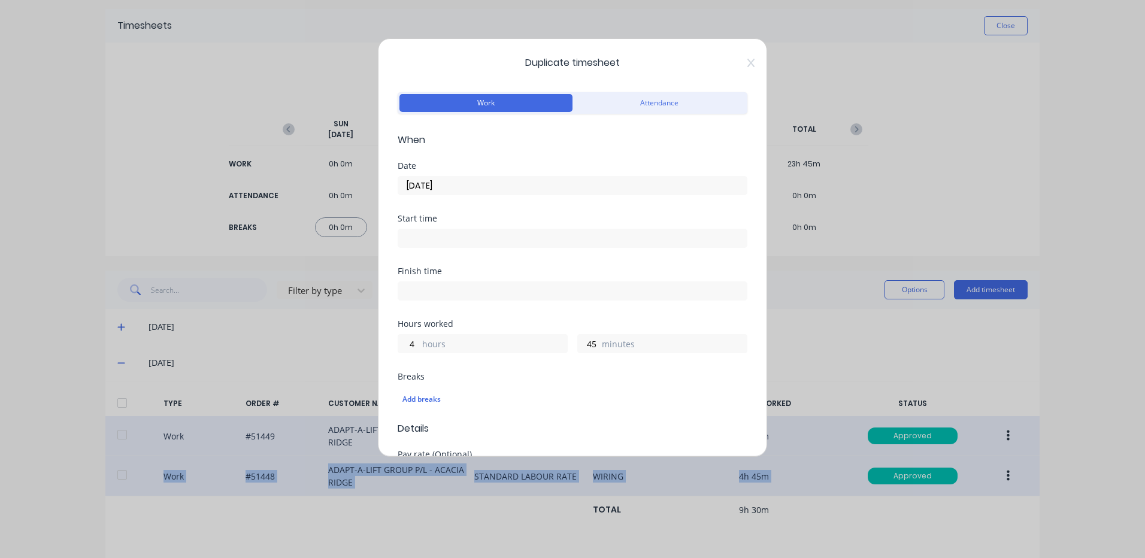
click at [517, 192] on input "23/09/2025" at bounding box center [572, 186] width 349 height 18
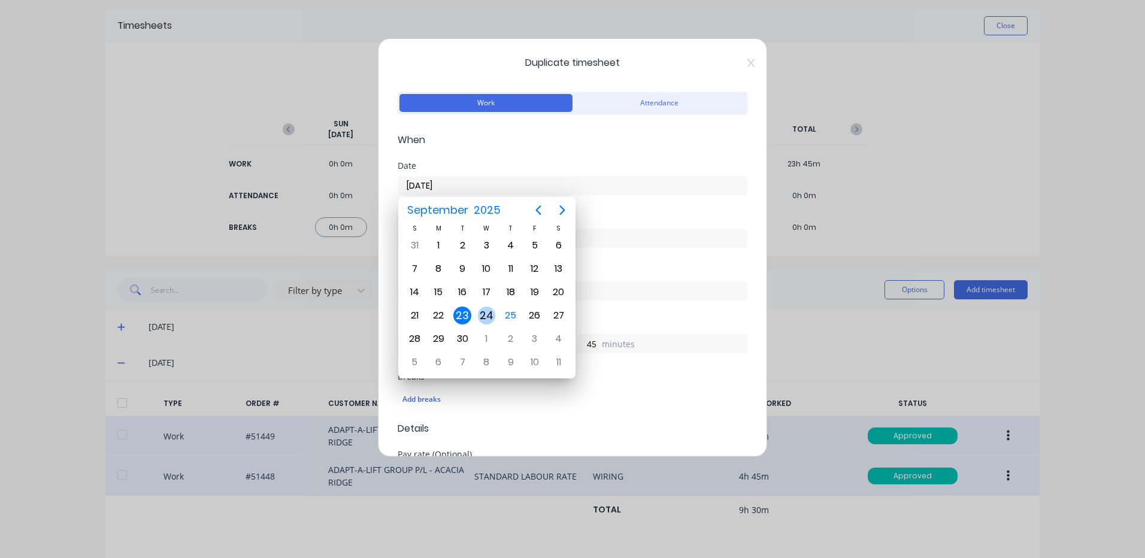
click at [481, 315] on div "24" at bounding box center [487, 316] width 18 height 18
type input "24/09/2025"
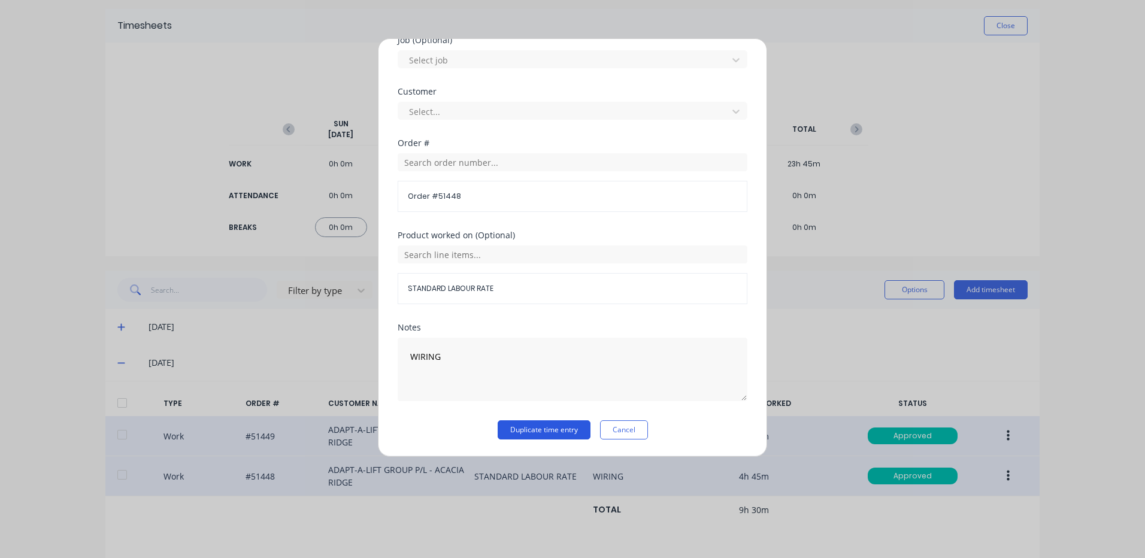
click at [541, 434] on button "Duplicate time entry" at bounding box center [544, 429] width 93 height 19
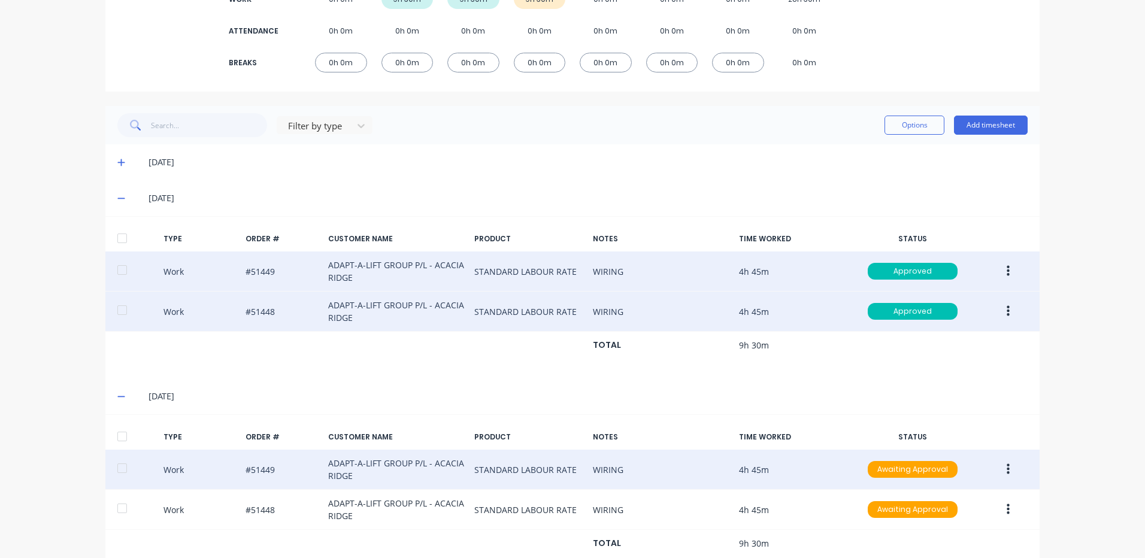
scroll to position [240, 0]
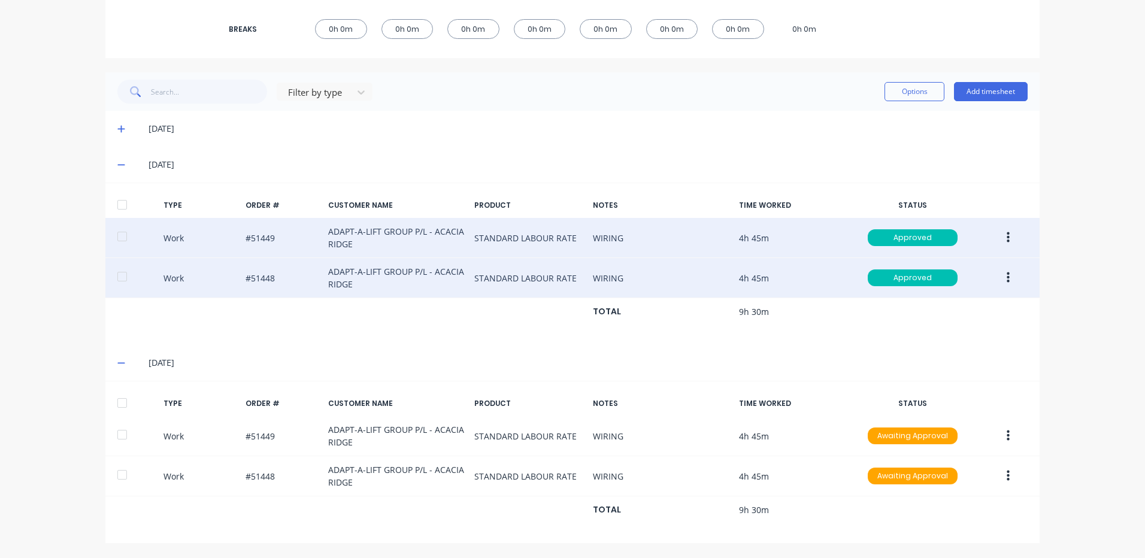
click at [118, 392] on div at bounding box center [122, 403] width 24 height 24
click at [878, 105] on div "Filter by type Options Add timesheet" at bounding box center [572, 91] width 934 height 38
click at [885, 102] on div "Options Add timesheet" at bounding box center [955, 92] width 143 height 24
click at [900, 99] on button "Options" at bounding box center [914, 91] width 60 height 19
click at [890, 117] on div "Approve" at bounding box center [887, 122] width 92 height 17
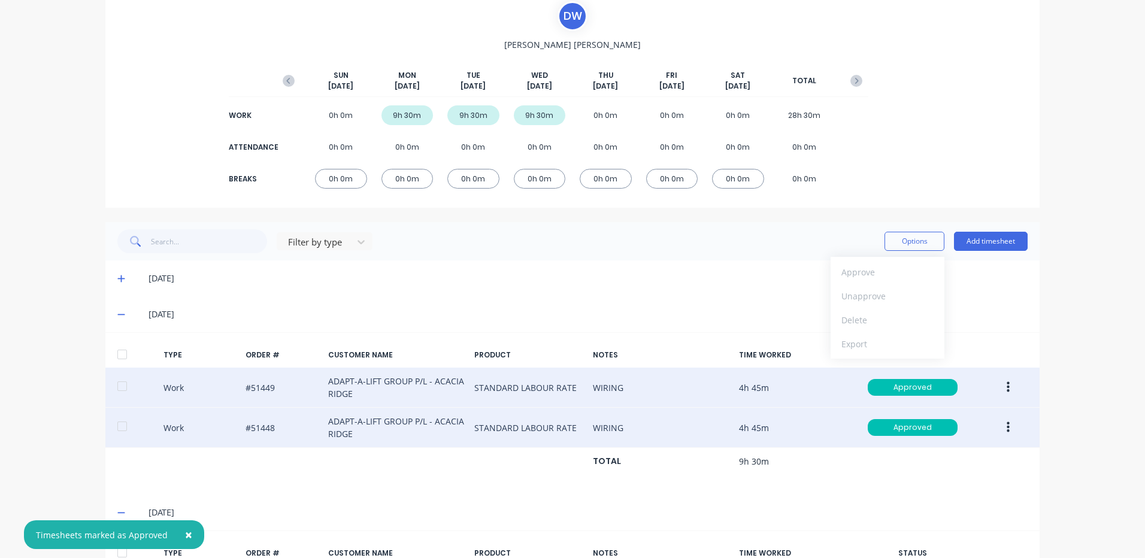
scroll to position [0, 0]
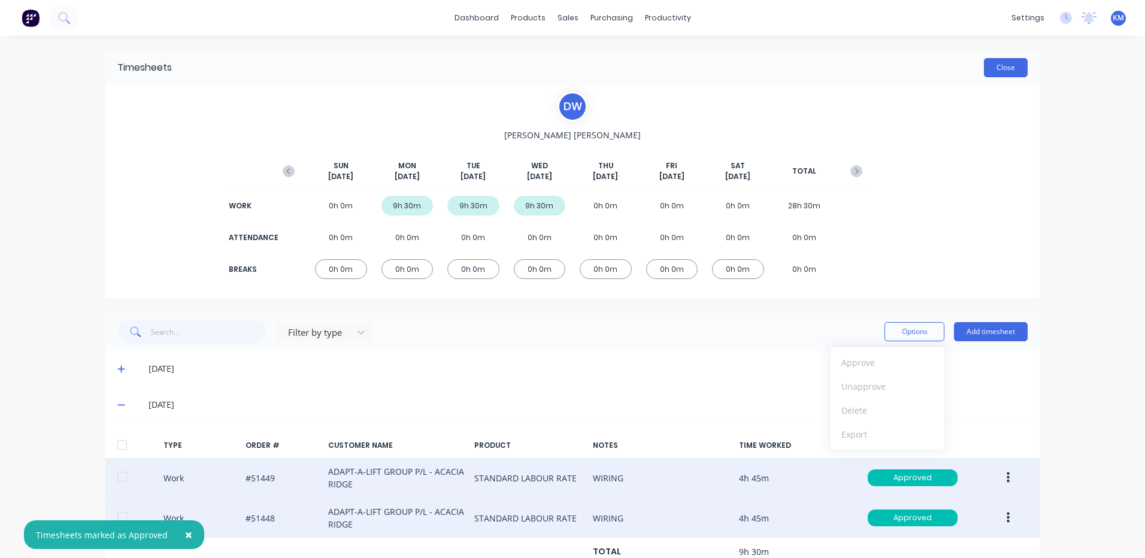
click at [1015, 71] on button "Close" at bounding box center [1006, 67] width 44 height 19
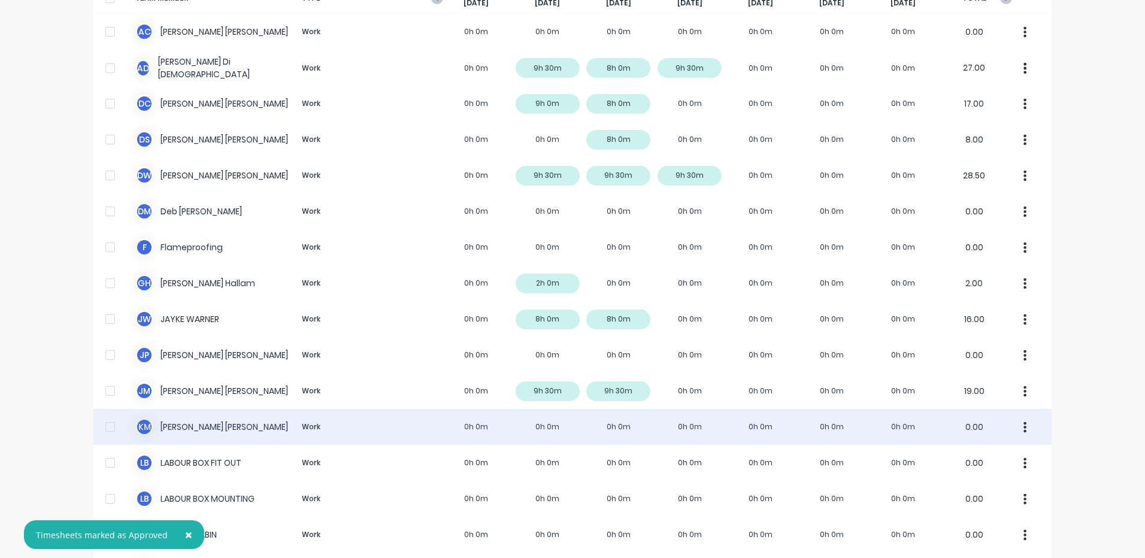
scroll to position [240, 0]
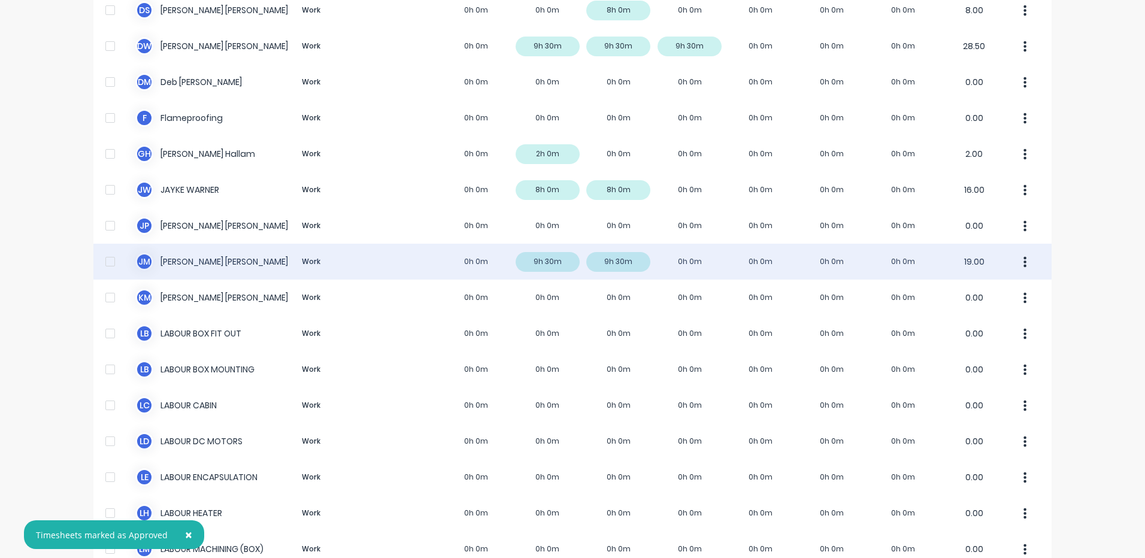
click at [389, 256] on div "J M Jim Morrison Work 0h 0m 9h 30m 9h 30m 0h 0m 0h 0m 0h 0m 0h 0m 19.00" at bounding box center [572, 262] width 958 height 36
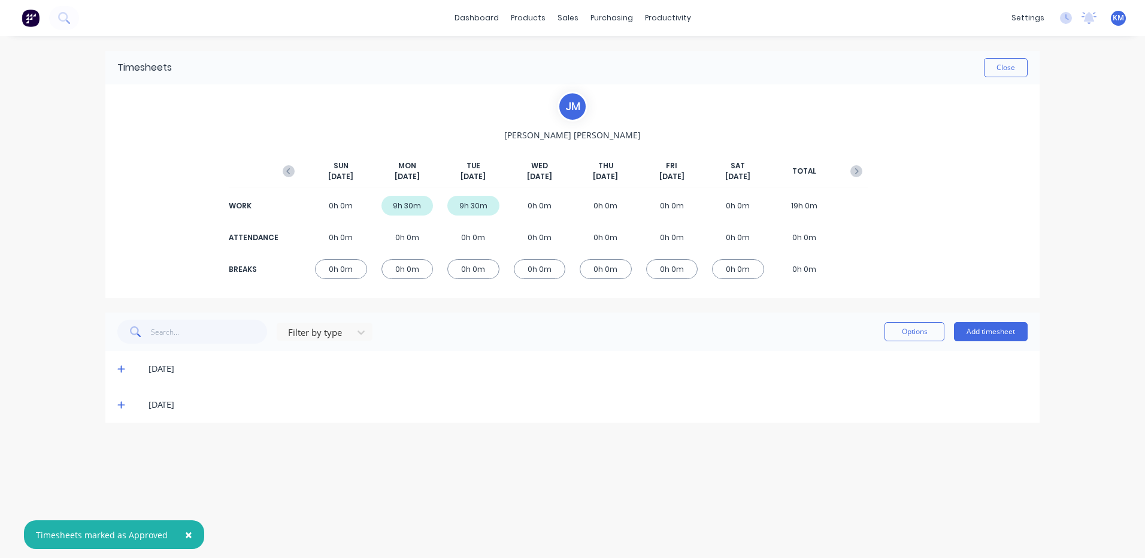
click at [120, 404] on icon at bounding box center [121, 405] width 8 height 8
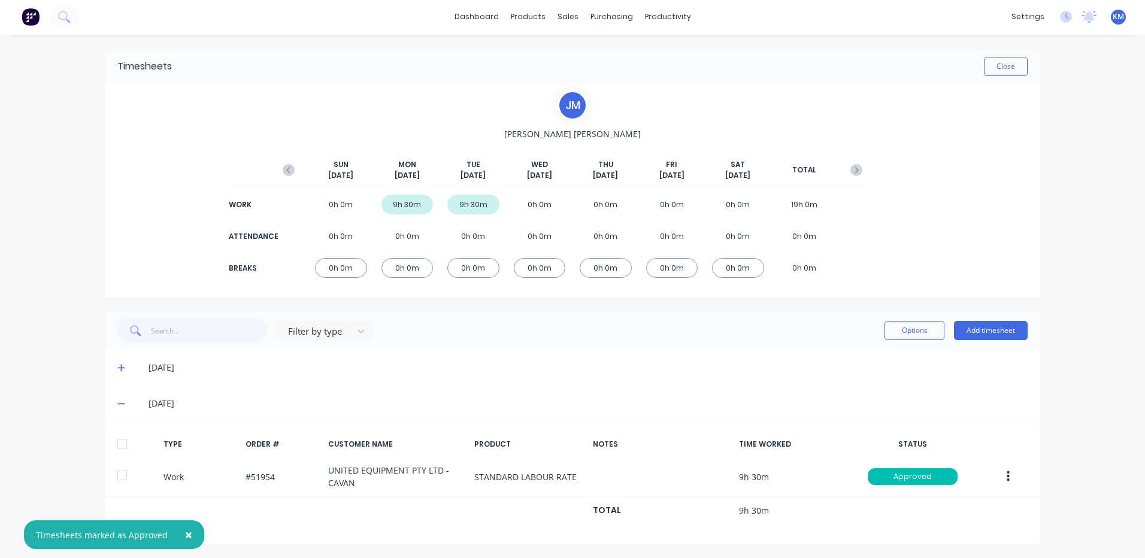
scroll to position [2, 0]
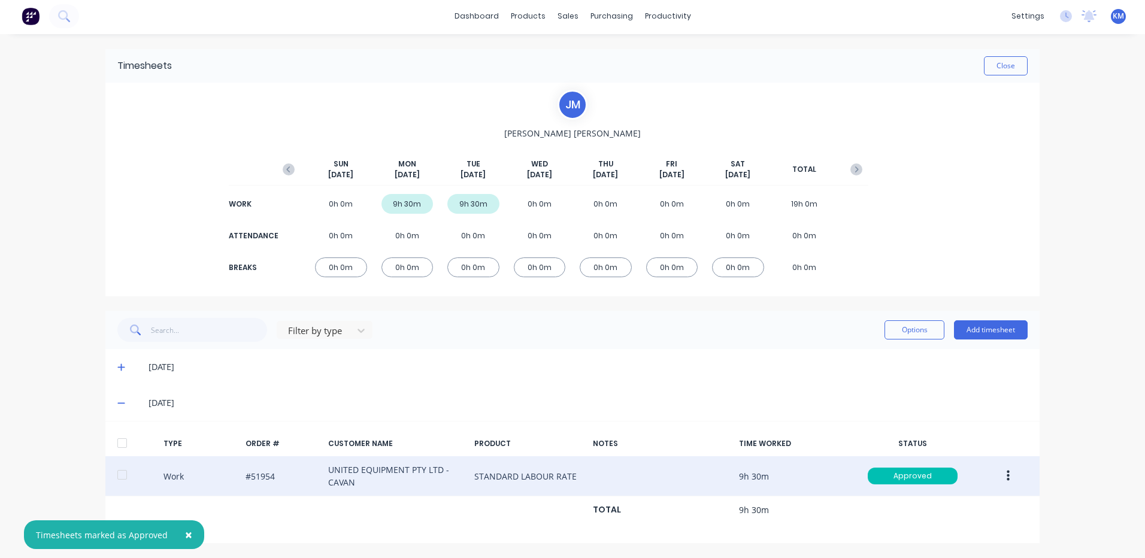
click at [1016, 473] on button "button" at bounding box center [1008, 476] width 28 height 22
click at [987, 462] on div "Duplicate" at bounding box center [965, 455] width 92 height 17
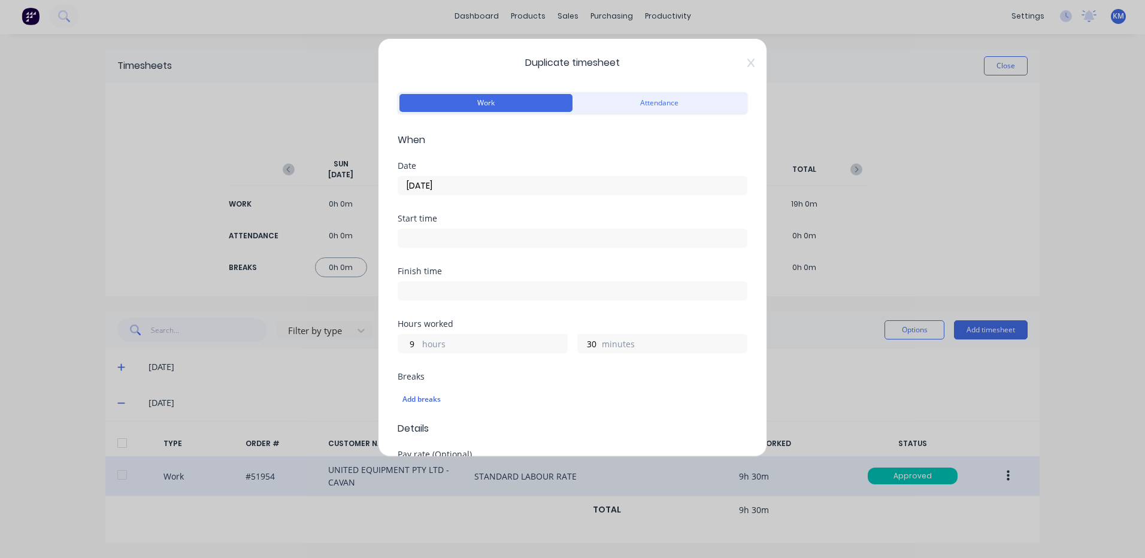
click at [447, 187] on input "23/09/2025" at bounding box center [572, 186] width 349 height 18
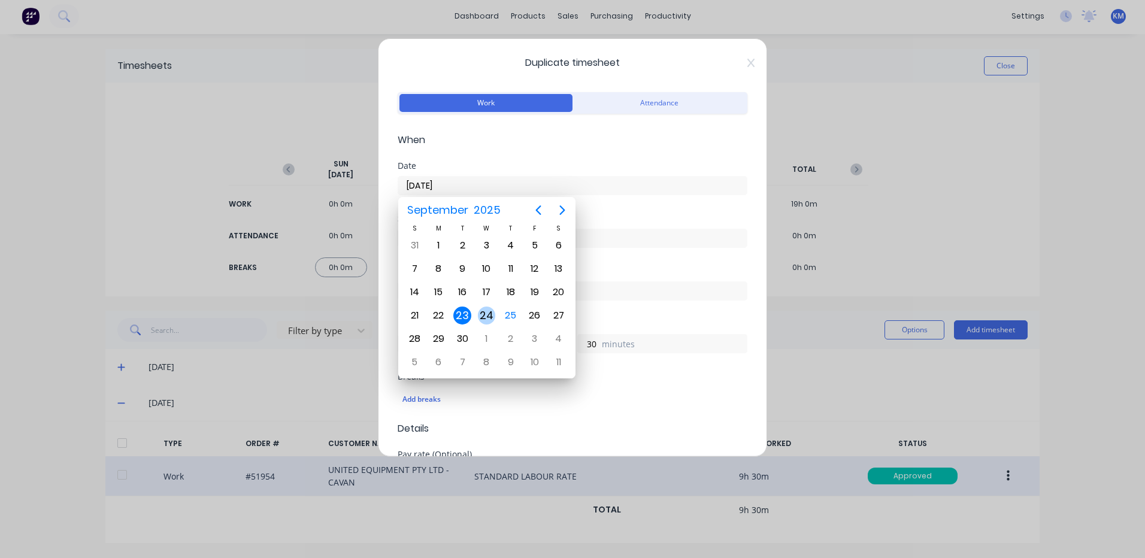
click at [483, 307] on div "24" at bounding box center [487, 316] width 18 height 18
type input "24/09/2025"
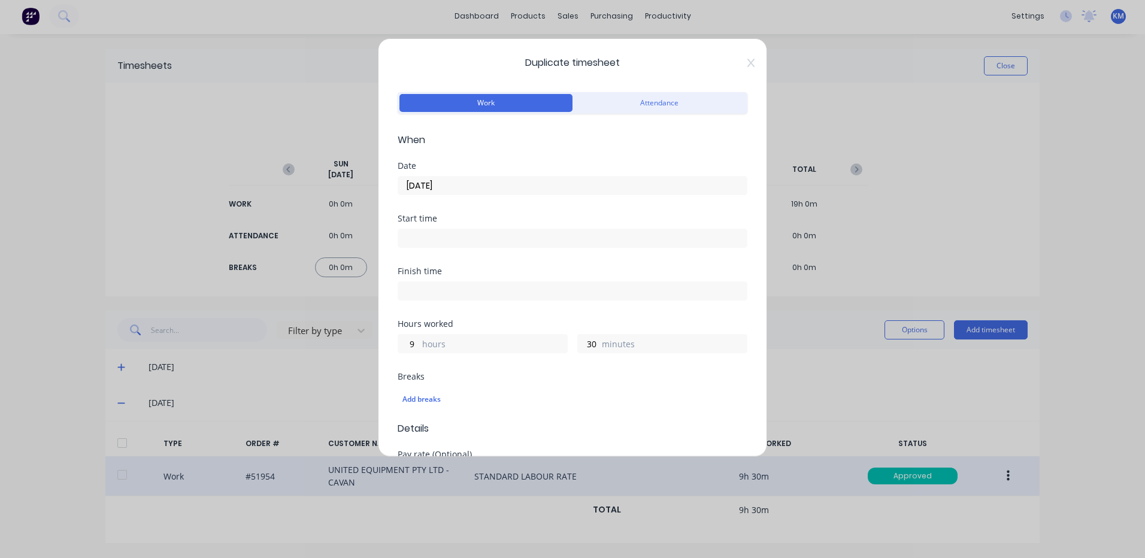
scroll to position [517, 0]
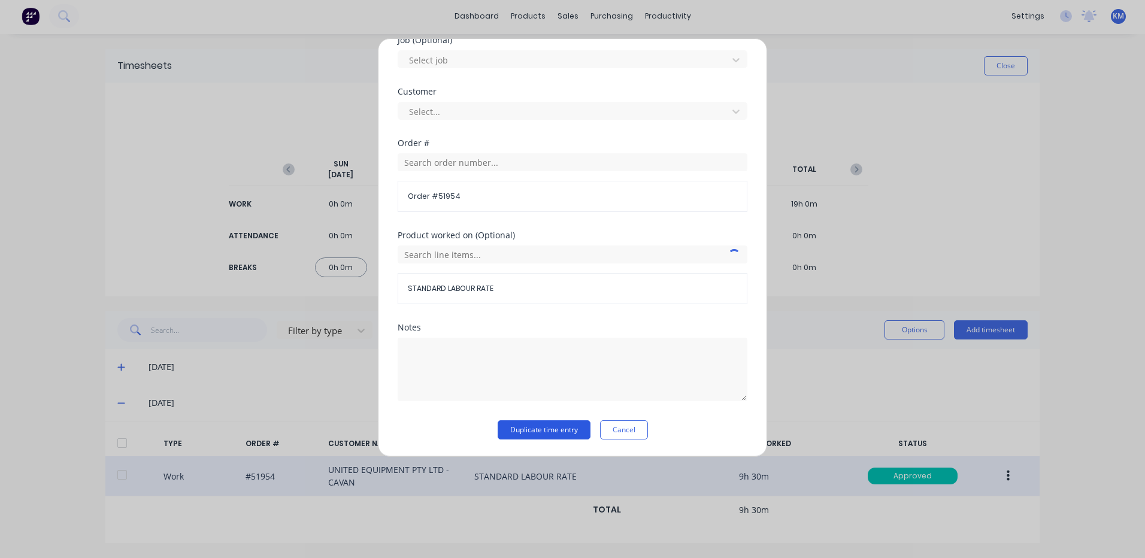
click at [545, 424] on button "Duplicate time entry" at bounding box center [544, 429] width 93 height 19
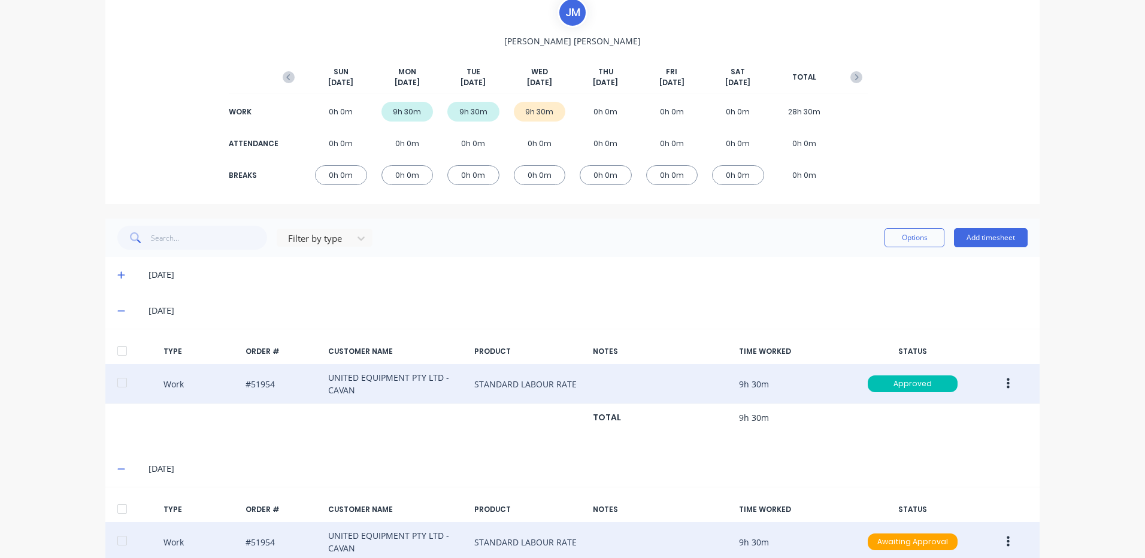
scroll to position [160, 0]
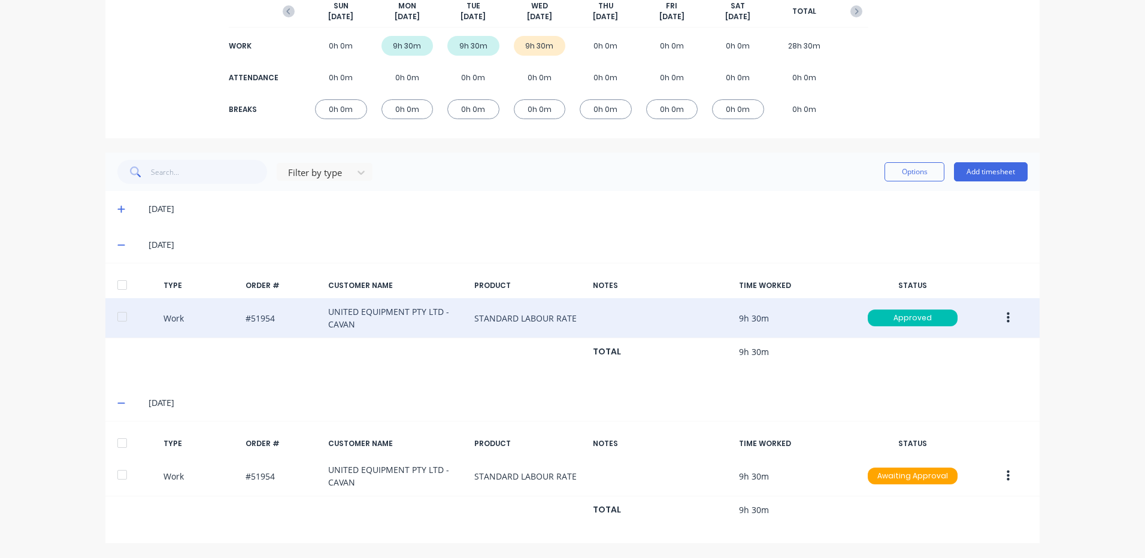
drag, startPoint x: 116, startPoint y: 438, endPoint x: 466, endPoint y: 299, distance: 376.1
click at [117, 438] on div at bounding box center [122, 443] width 24 height 24
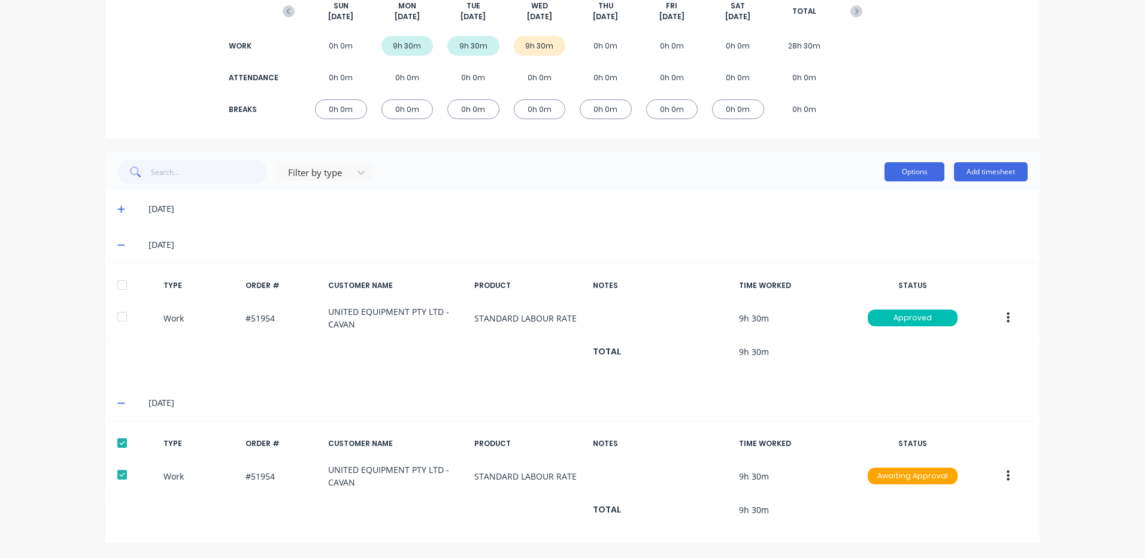
click at [921, 171] on button "Options" at bounding box center [914, 171] width 60 height 19
click at [894, 198] on div "Approve" at bounding box center [887, 202] width 92 height 17
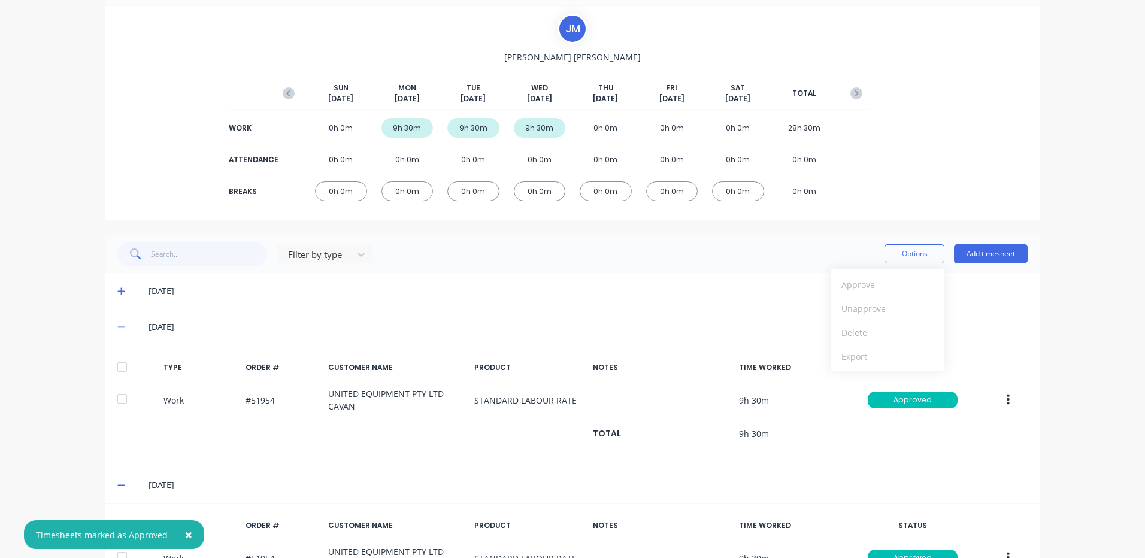
scroll to position [0, 0]
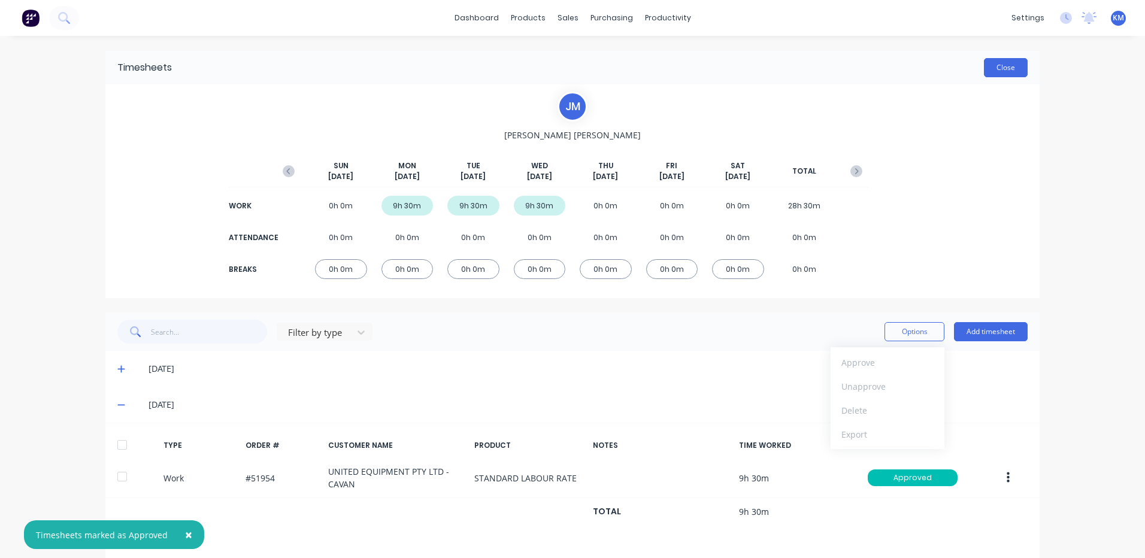
click at [1004, 72] on button "Close" at bounding box center [1006, 67] width 44 height 19
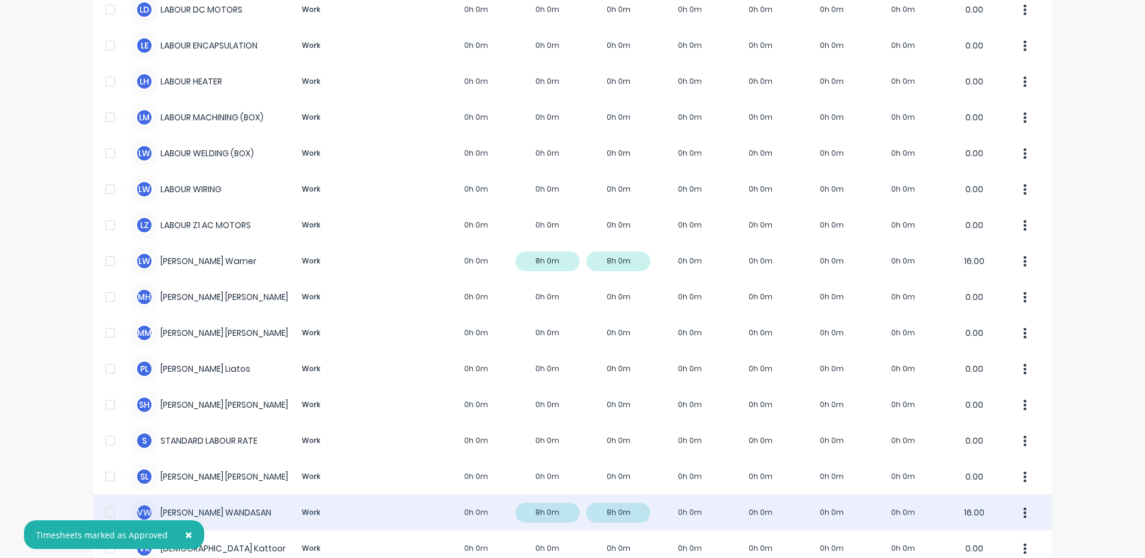
scroll to position [735, 0]
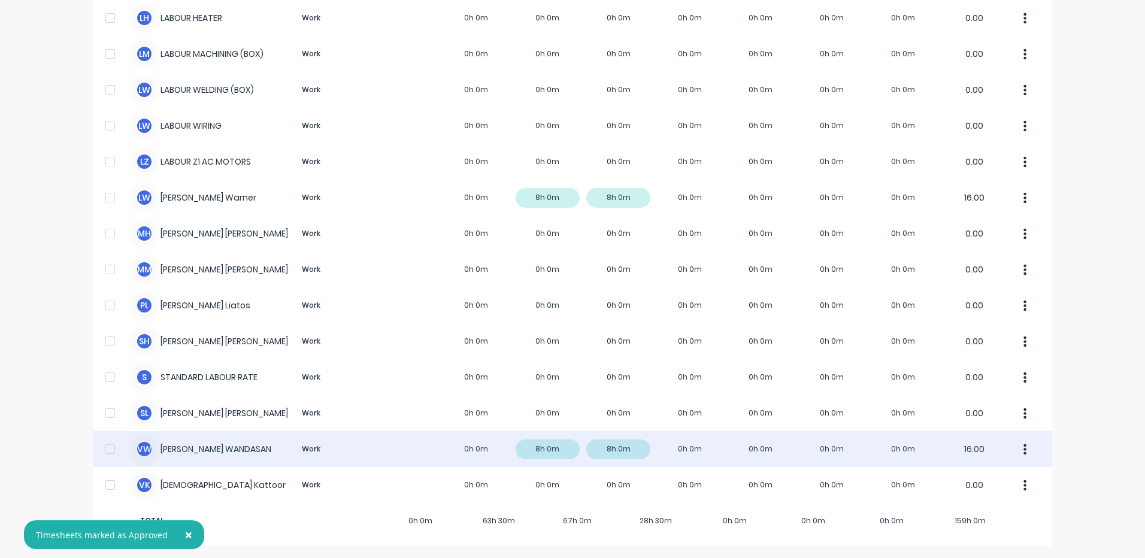
click at [417, 441] on div "V W VINCENT WANDASAN Work 0h 0m 8h 0m 8h 0m 0h 0m 0h 0m 0h 0m 0h 0m 16.00" at bounding box center [572, 449] width 958 height 36
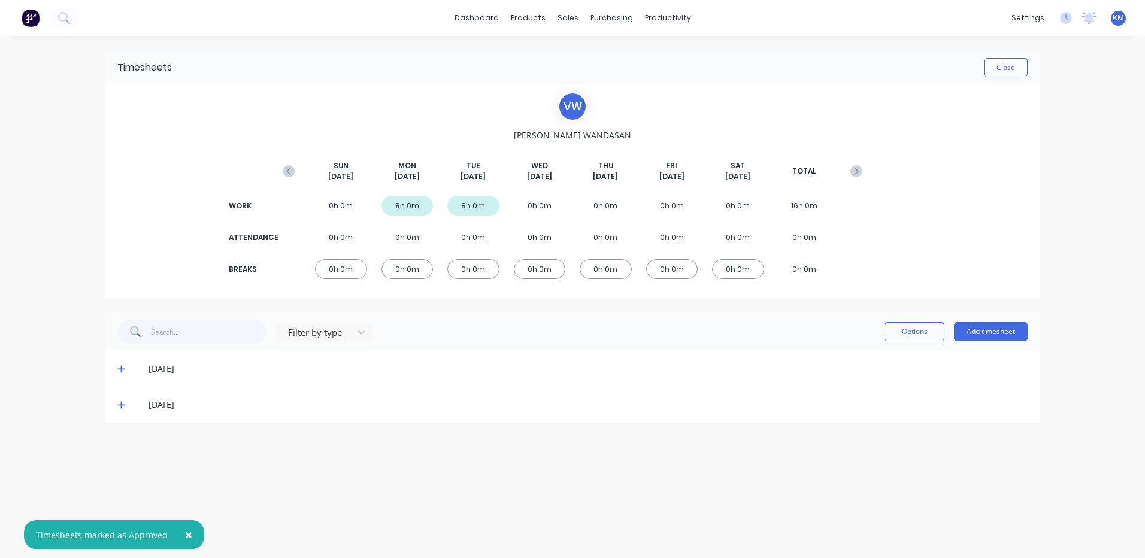
click at [120, 408] on icon at bounding box center [121, 405] width 8 height 8
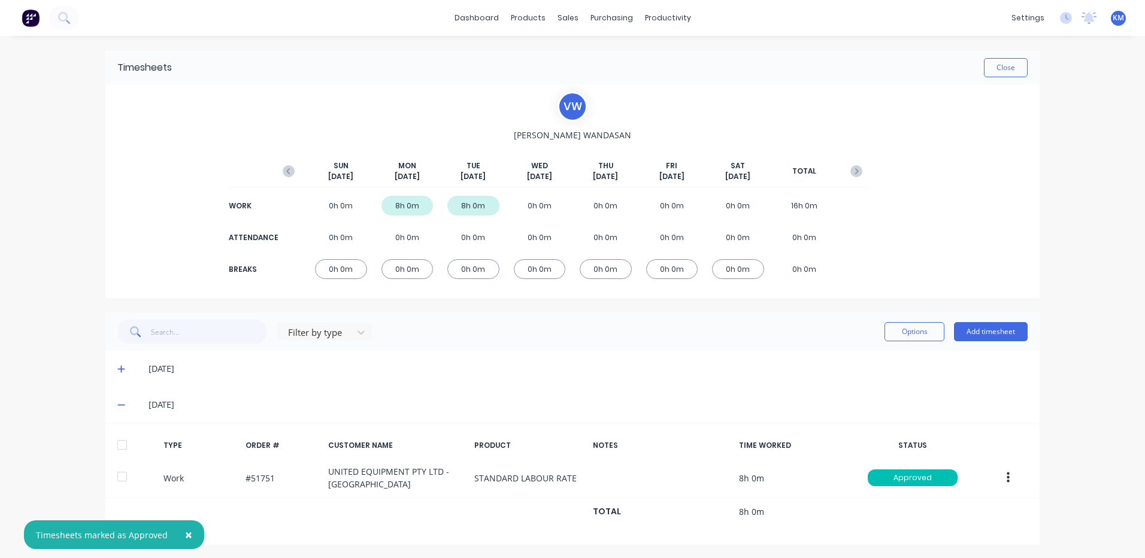
scroll to position [2, 0]
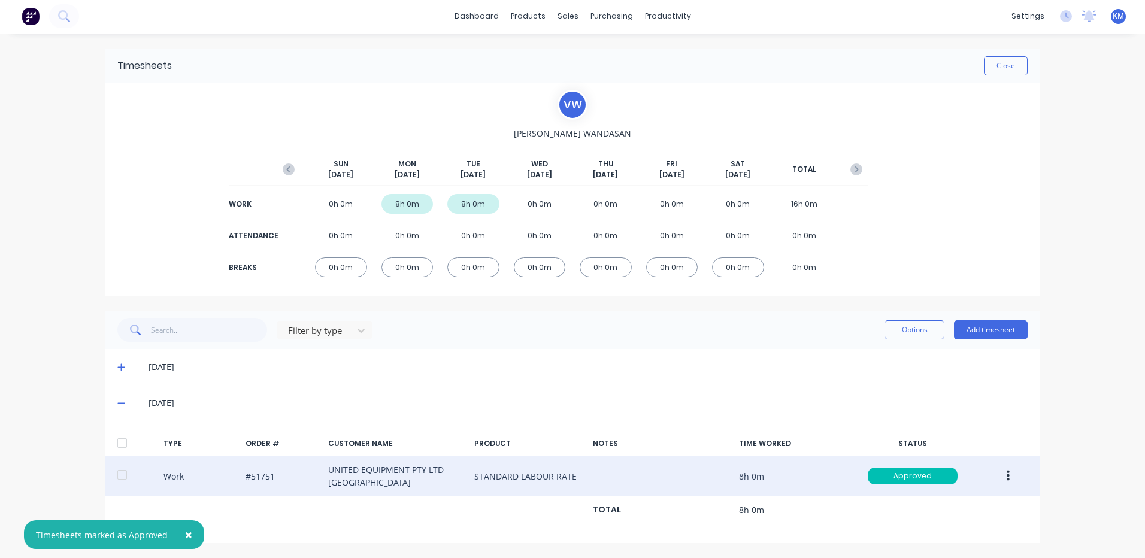
click at [1007, 478] on icon "button" at bounding box center [1008, 475] width 3 height 13
click at [958, 462] on div "Duplicate" at bounding box center [965, 455] width 92 height 17
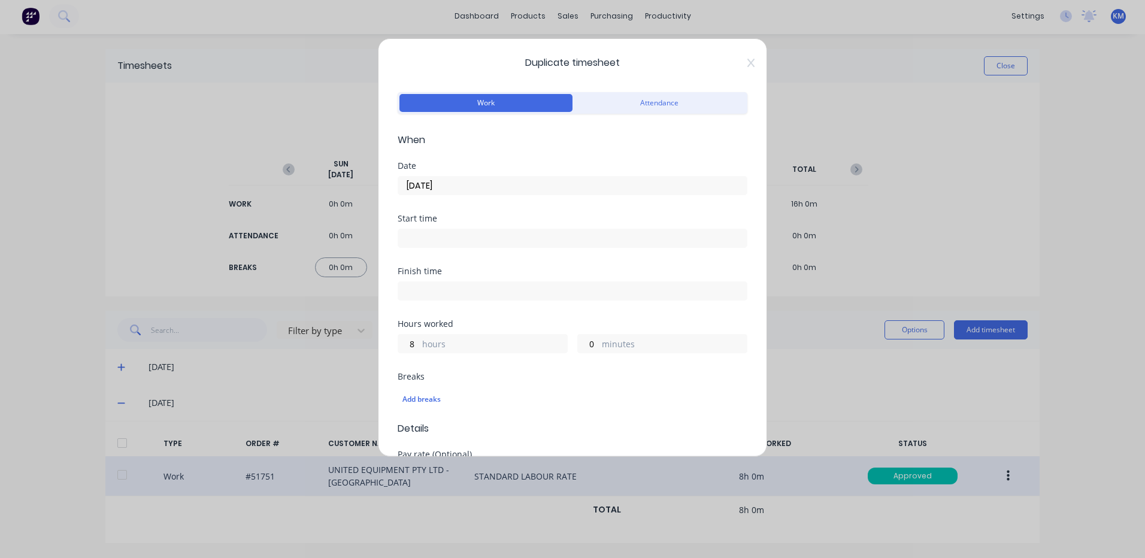
click at [518, 179] on input "23/09/2025" at bounding box center [572, 186] width 349 height 18
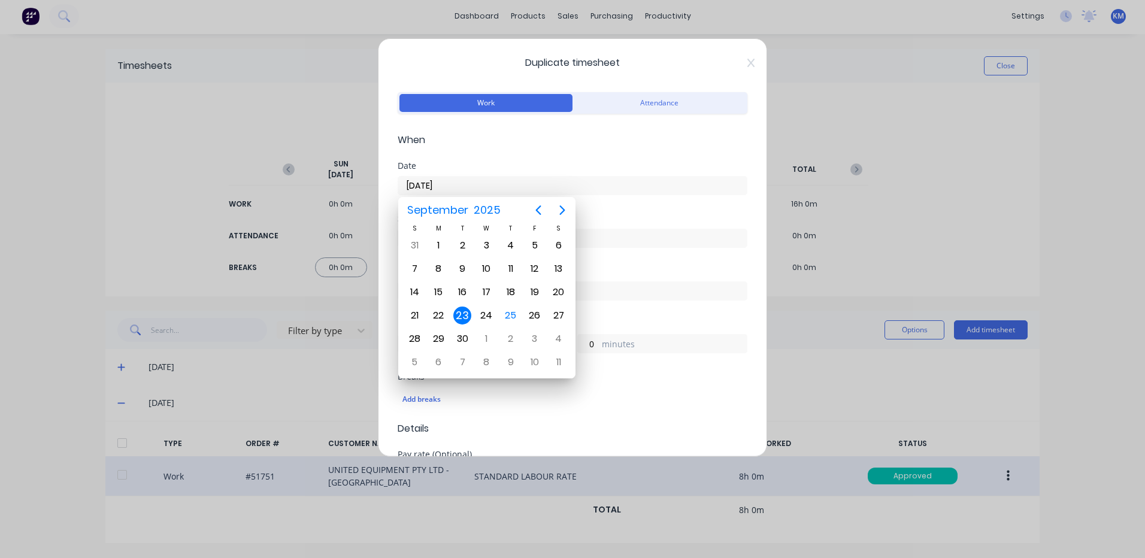
click at [538, 169] on div "Date" at bounding box center [573, 166] width 350 height 8
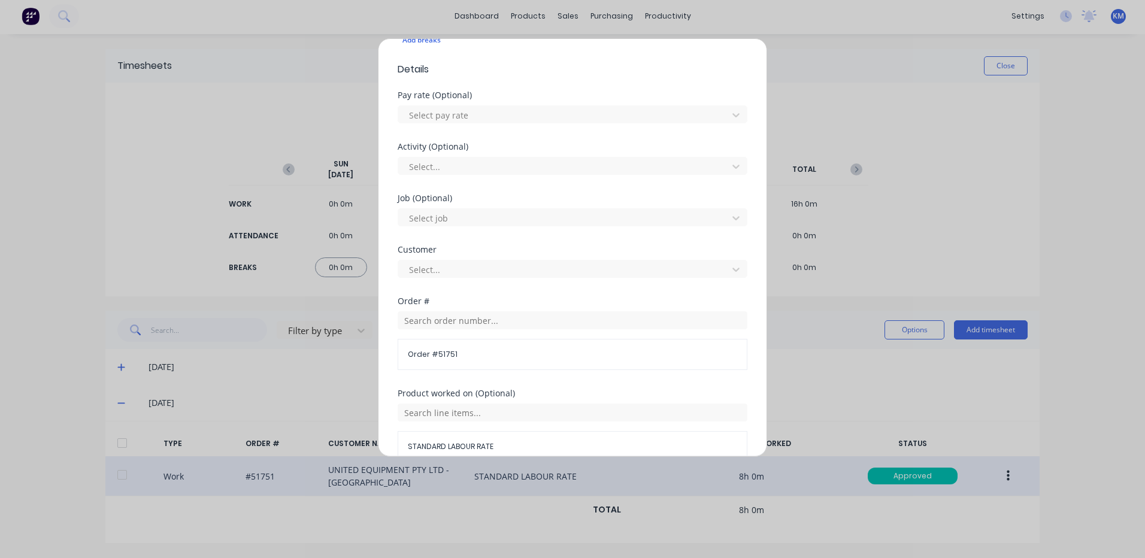
scroll to position [517, 0]
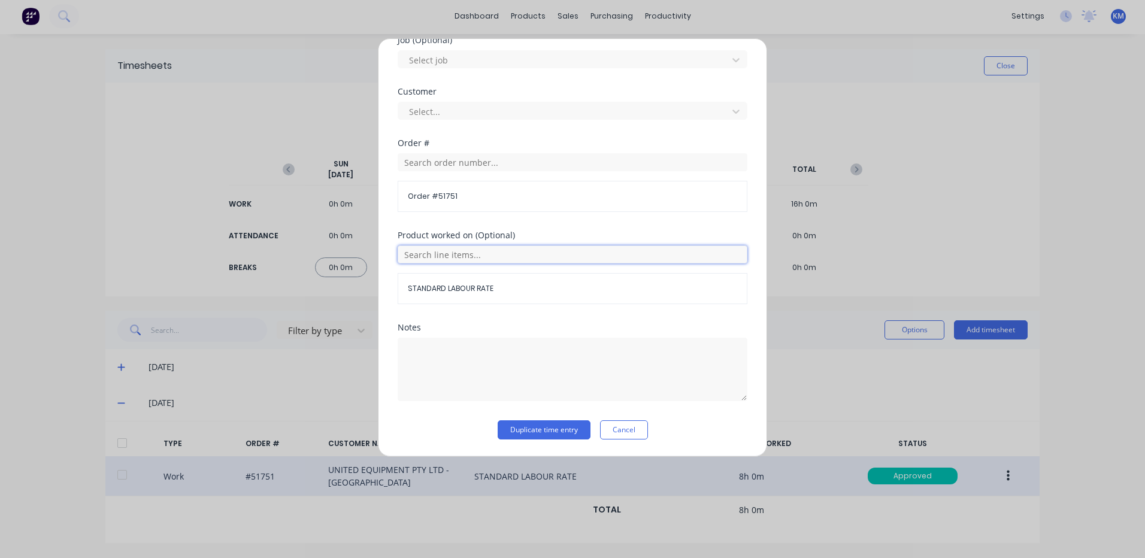
click at [513, 254] on input "text" at bounding box center [573, 255] width 350 height 18
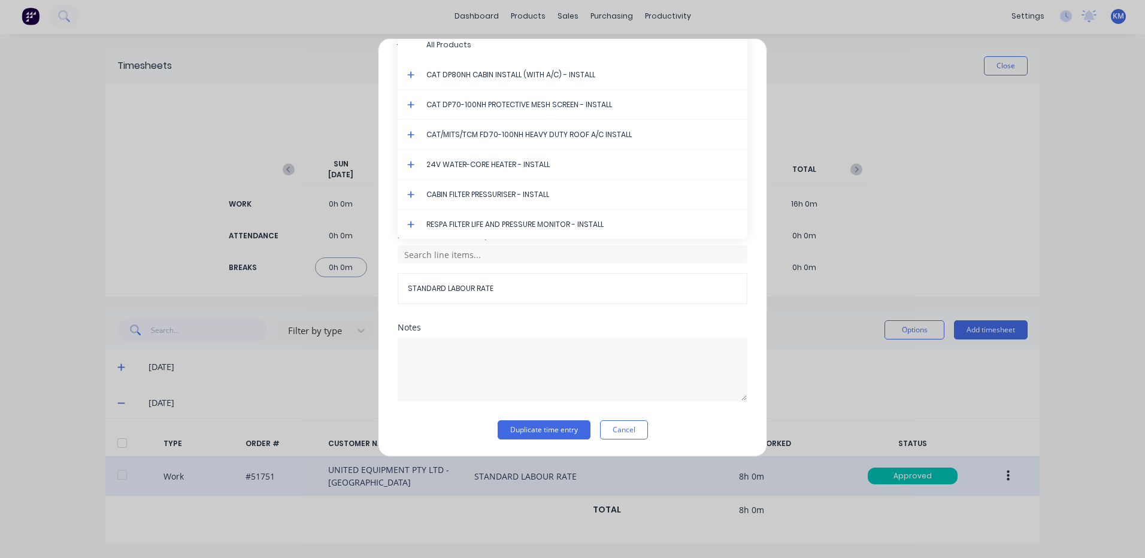
click at [411, 105] on icon at bounding box center [410, 104] width 7 height 7
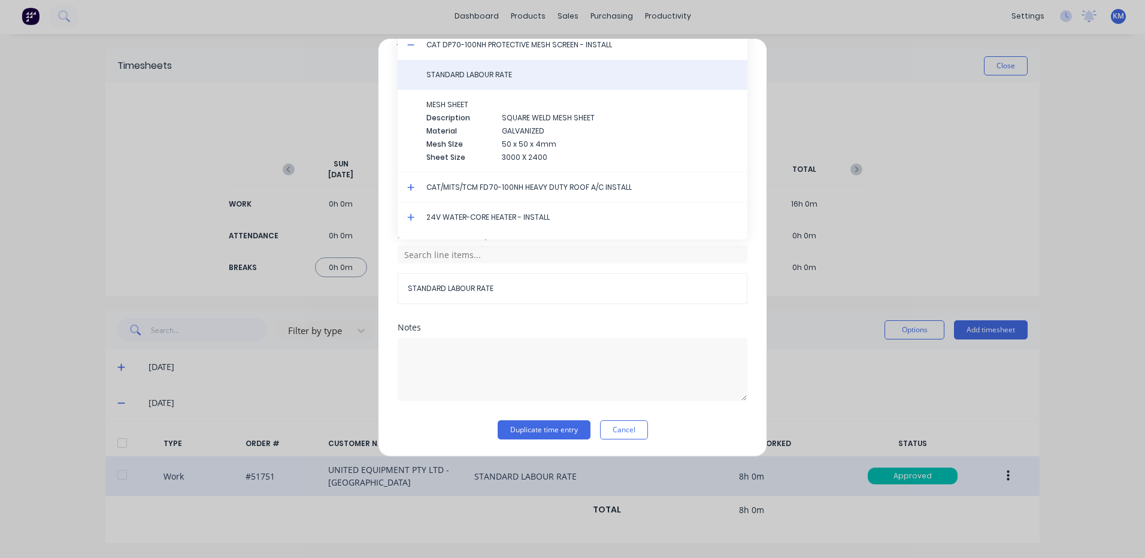
click at [494, 78] on span "STANDARD LABOUR RATE" at bounding box center [581, 74] width 311 height 11
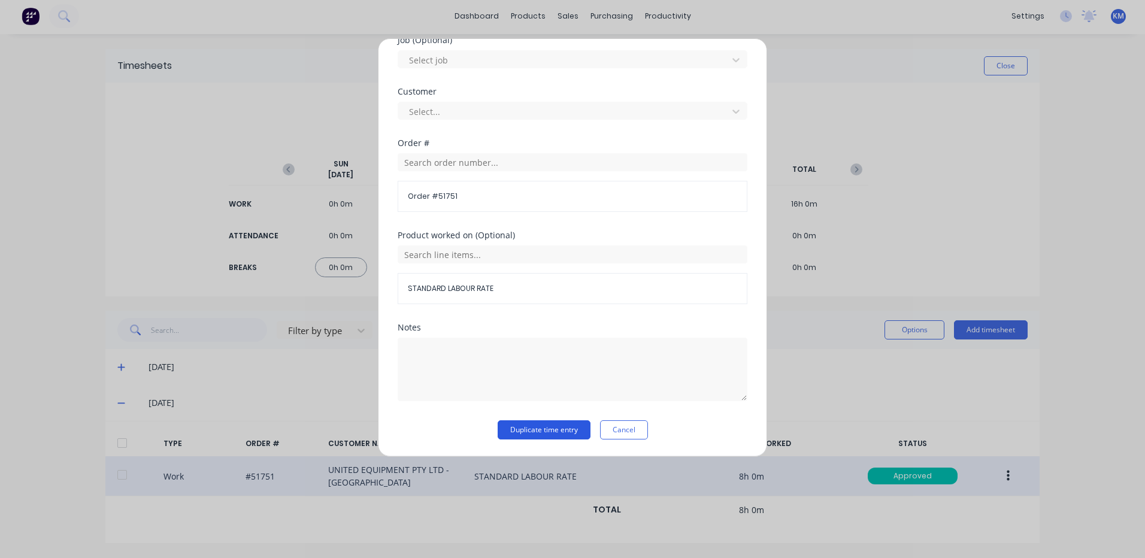
click at [543, 428] on button "Duplicate time entry" at bounding box center [544, 429] width 93 height 19
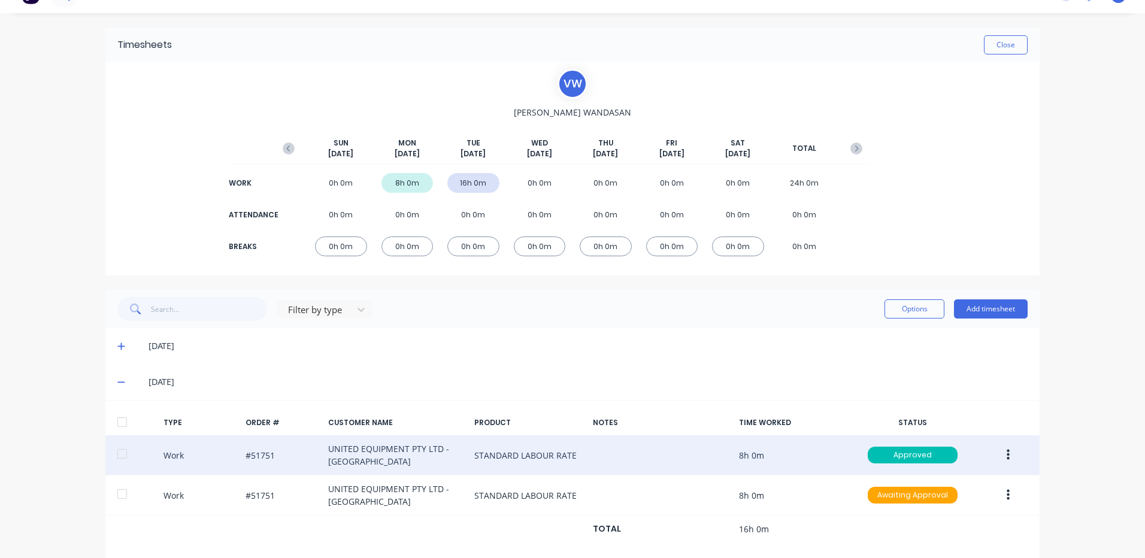
scroll to position [42, 0]
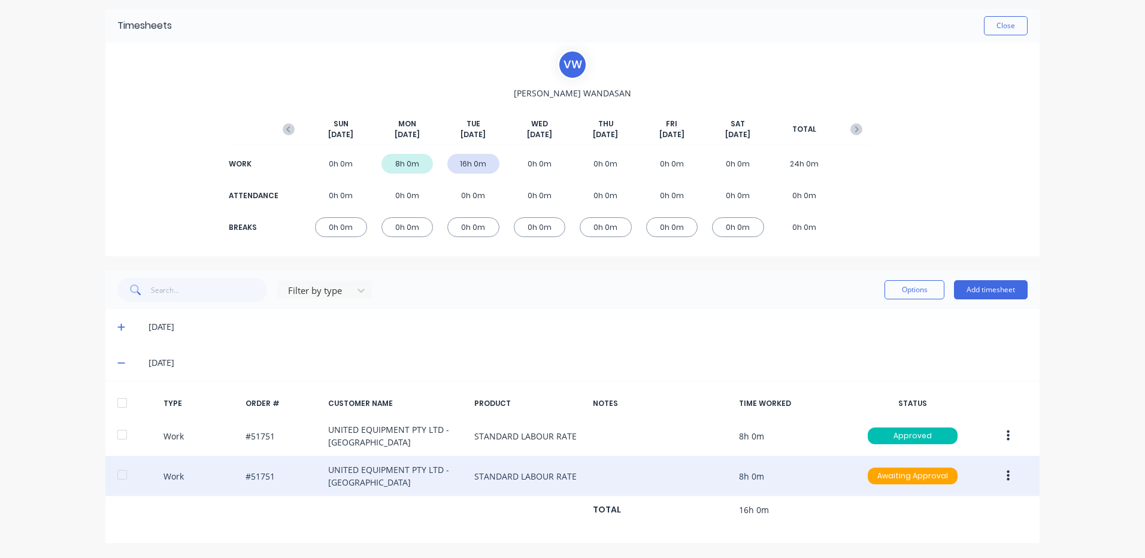
click at [1008, 476] on button "button" at bounding box center [1008, 476] width 28 height 22
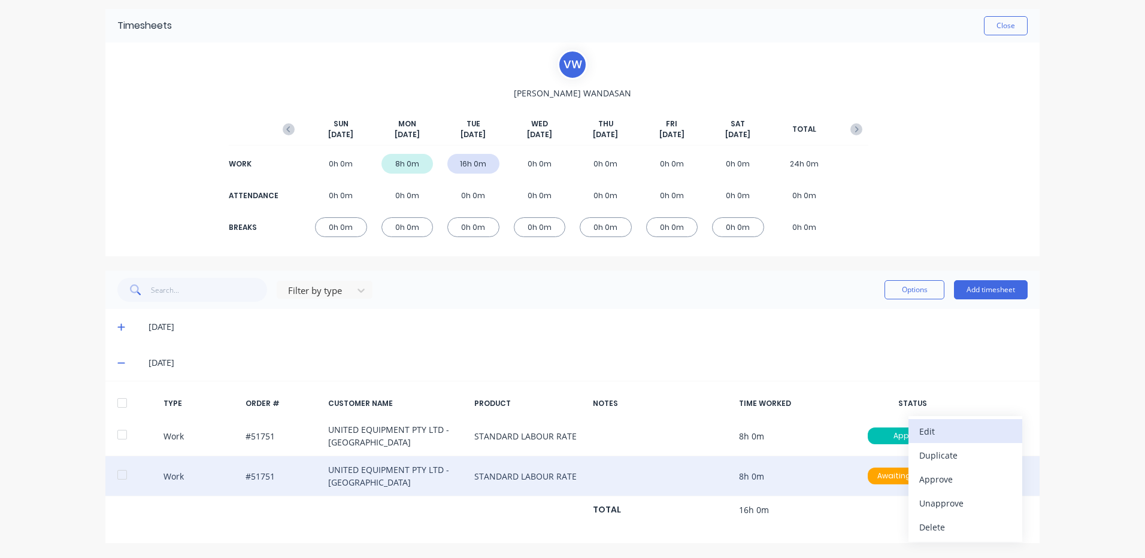
click at [958, 437] on div "Edit" at bounding box center [965, 431] width 92 height 17
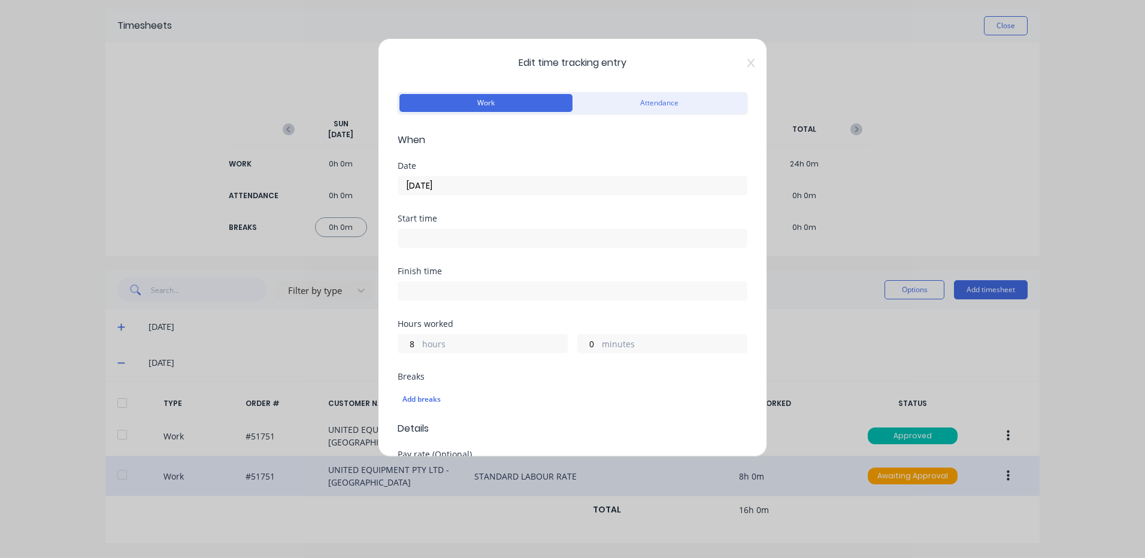
click at [492, 179] on input "23/09/2025" at bounding box center [572, 186] width 349 height 18
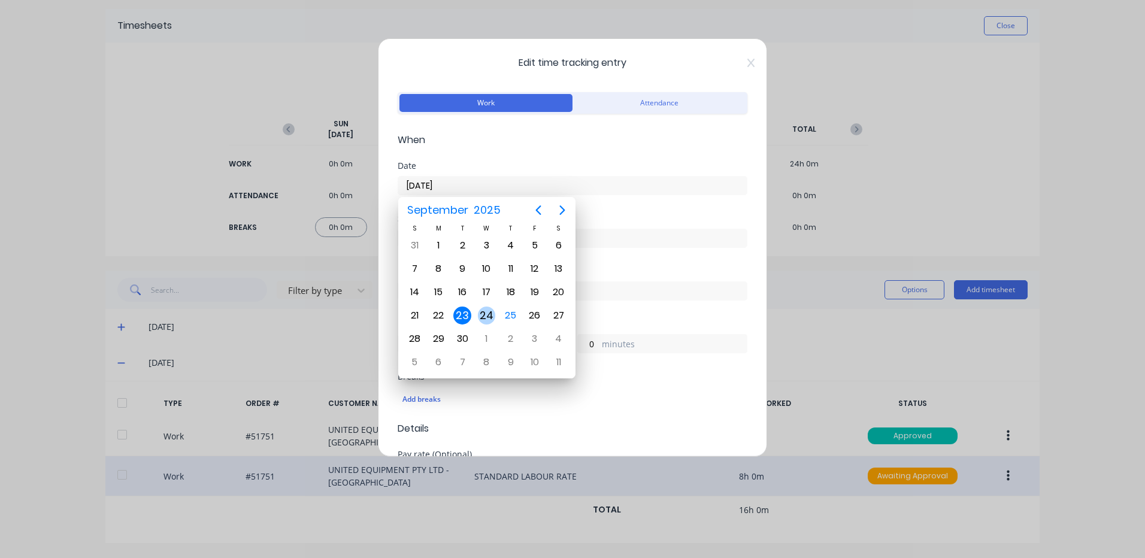
click at [492, 318] on div "24" at bounding box center [487, 316] width 18 height 18
type input "24/09/2025"
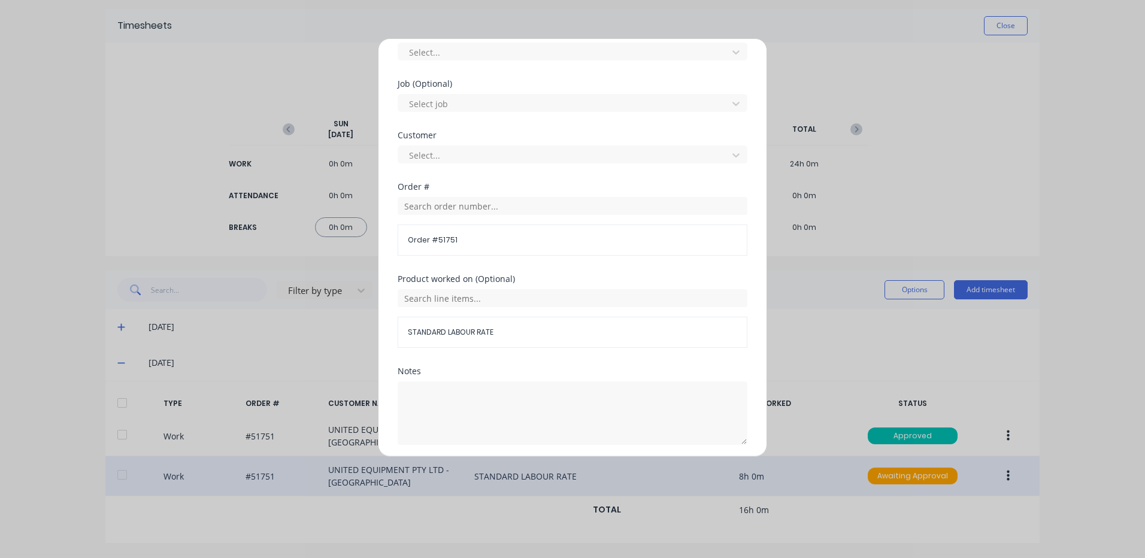
scroll to position [517, 0]
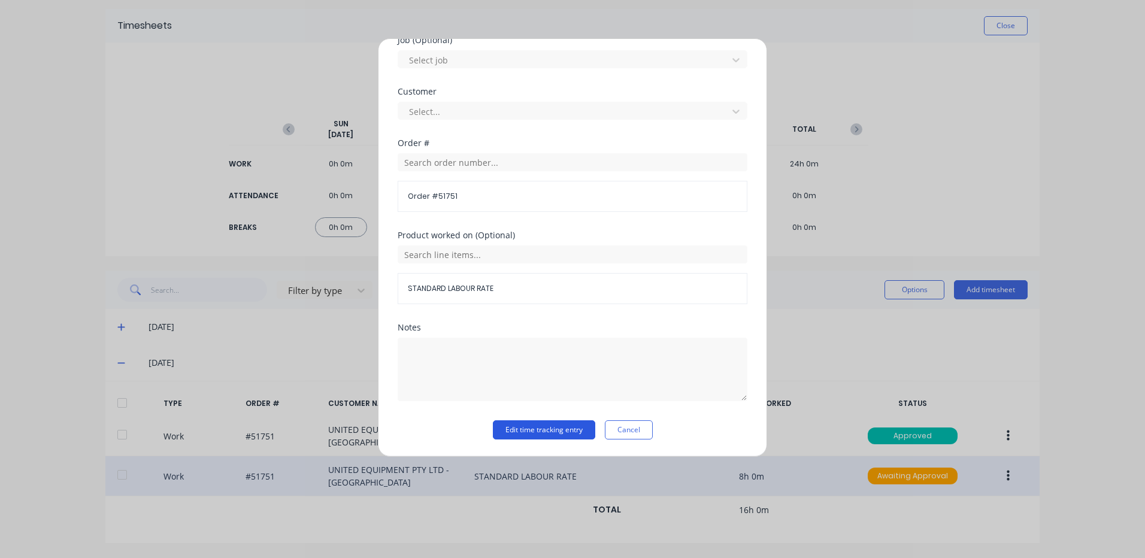
click at [526, 430] on button "Edit time tracking entry" at bounding box center [544, 429] width 102 height 19
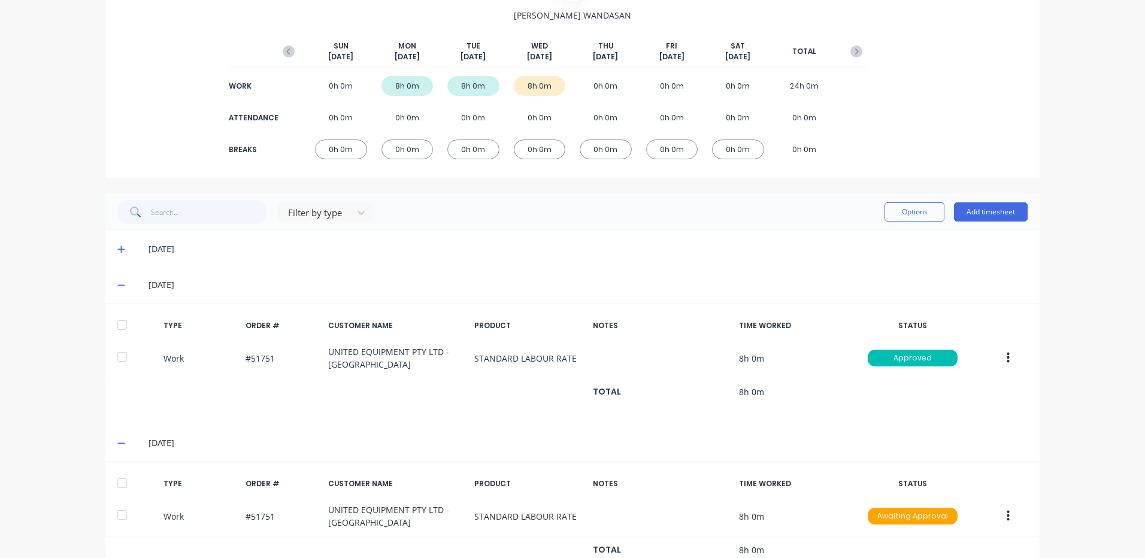
scroll to position [160, 0]
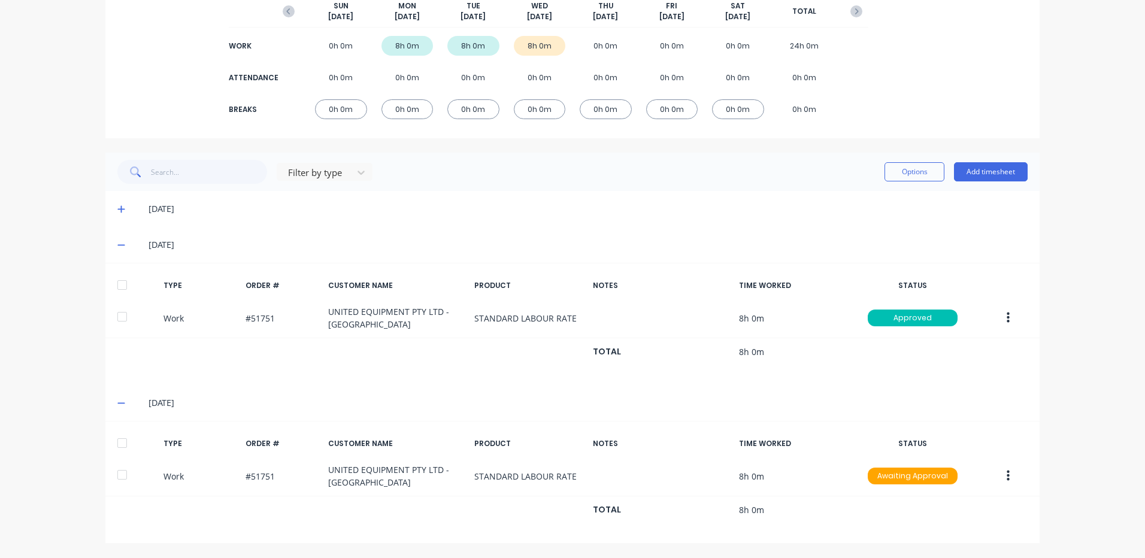
click at [124, 447] on div at bounding box center [122, 443] width 24 height 24
click at [920, 178] on button "Options" at bounding box center [914, 171] width 60 height 19
click at [887, 199] on div "Approve" at bounding box center [887, 202] width 92 height 17
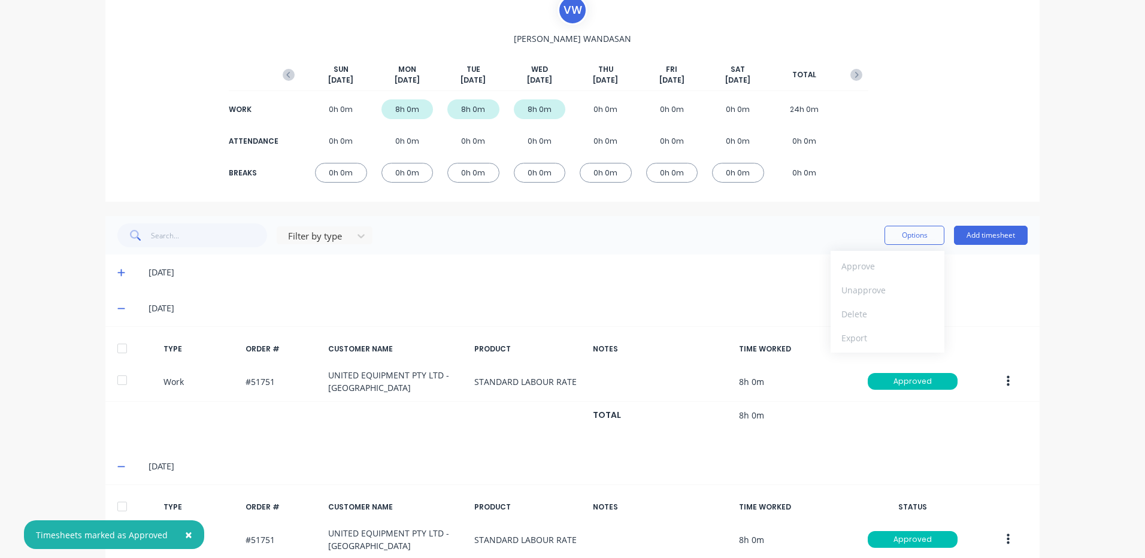
scroll to position [0, 0]
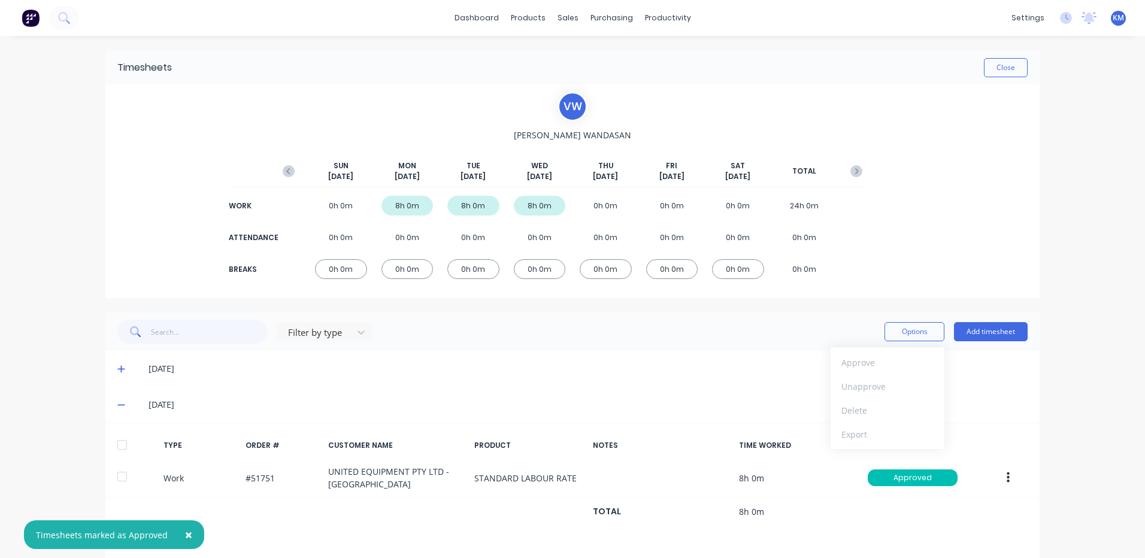
click at [1007, 56] on div "Timesheets Close" at bounding box center [572, 68] width 934 height 34
click at [1002, 68] on button "Close" at bounding box center [1006, 67] width 44 height 19
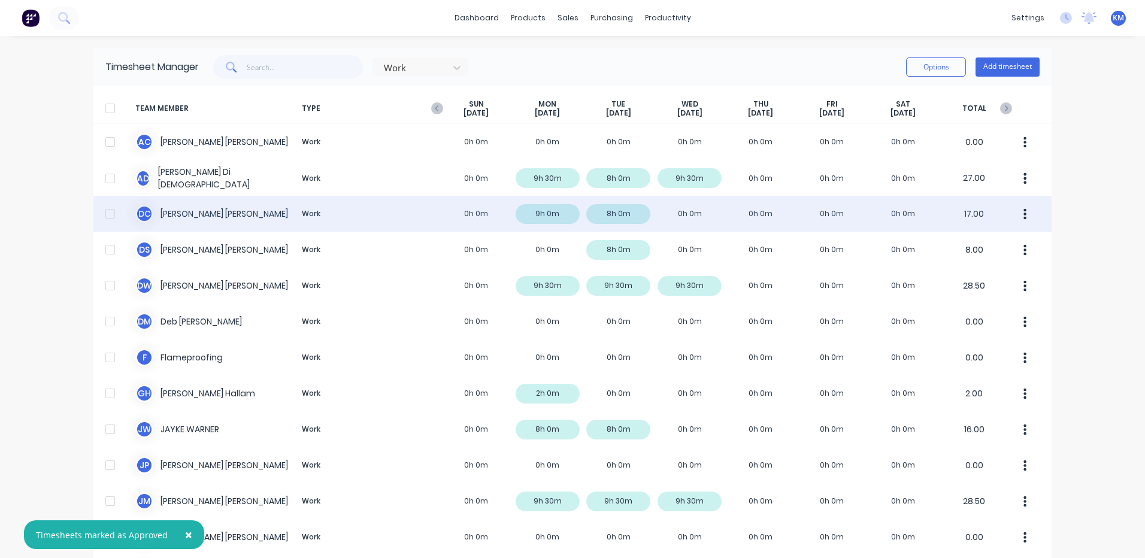
click at [434, 225] on div "D C DANIEL CAMPBELL Work 0h 0m 9h 0m 8h 0m 0h 0m 0h 0m 0h 0m 0h 0m 17.00" at bounding box center [572, 214] width 958 height 36
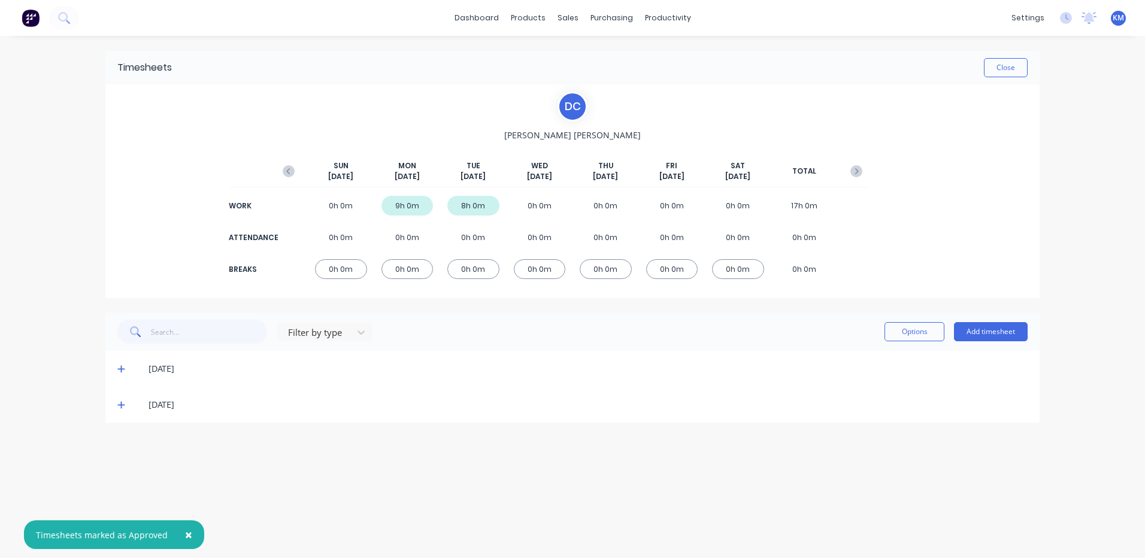
click at [121, 406] on icon at bounding box center [120, 405] width 7 height 7
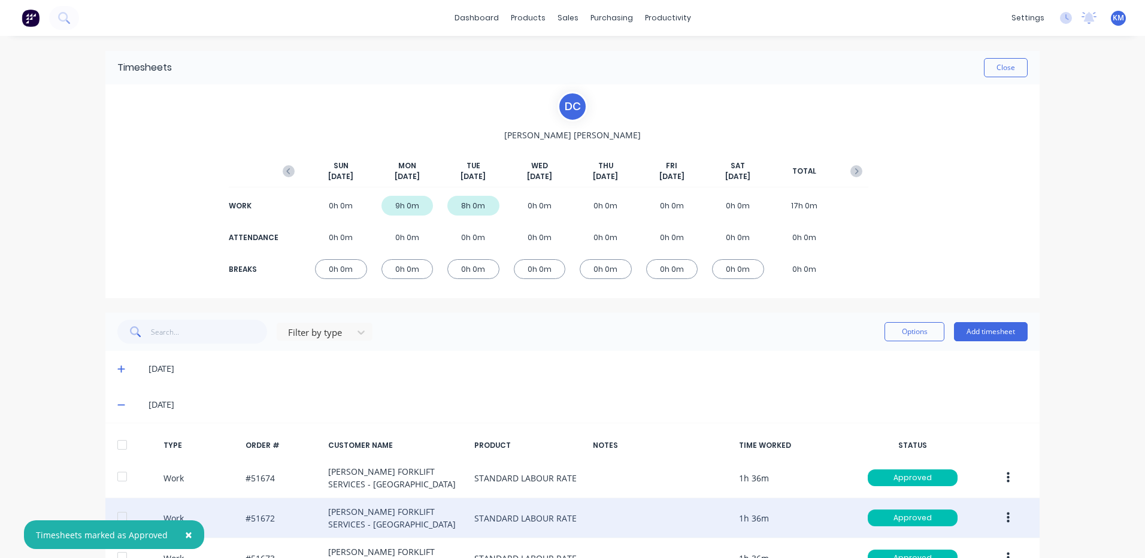
scroll to position [162, 0]
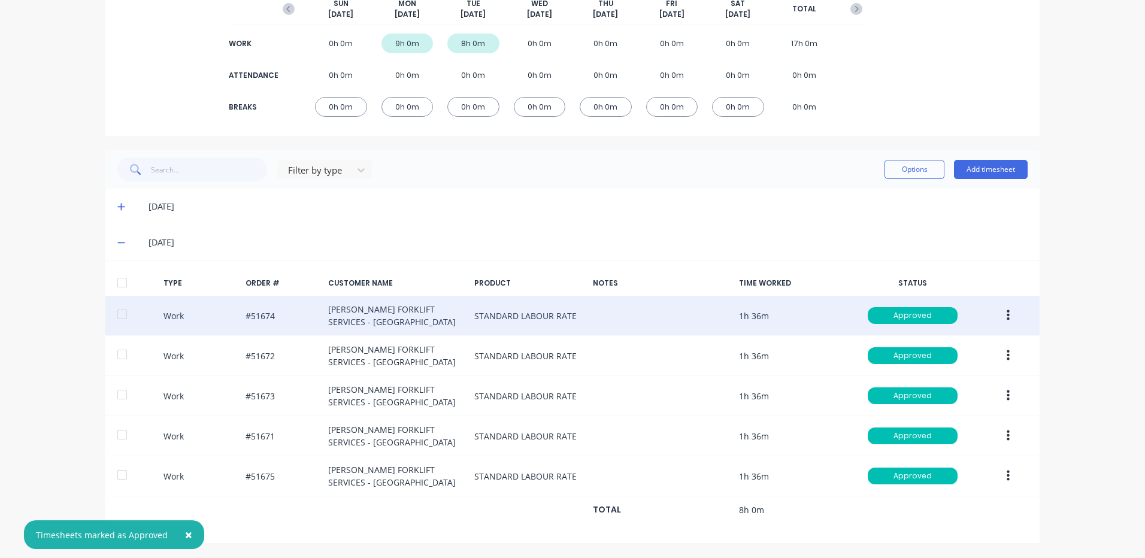
click at [995, 305] on button "button" at bounding box center [1008, 316] width 28 height 22
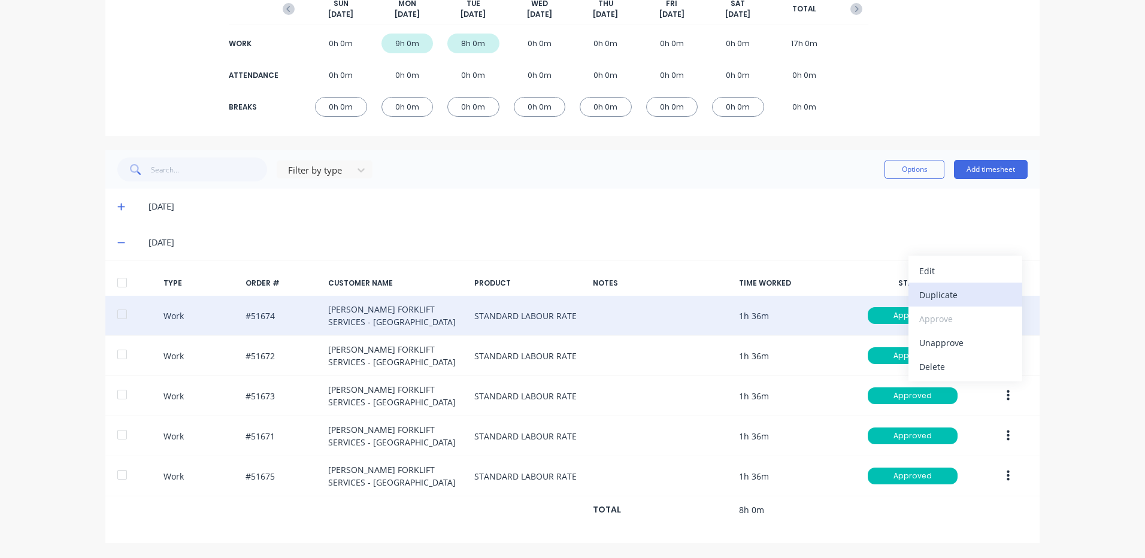
click at [958, 292] on div "Duplicate" at bounding box center [965, 294] width 92 height 17
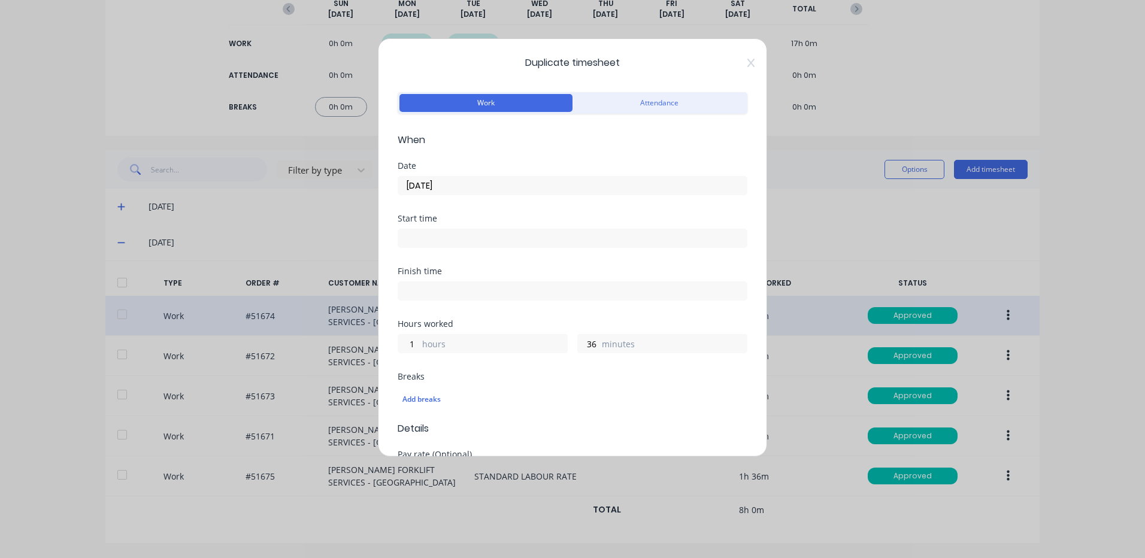
click at [608, 183] on input "23/09/2025" at bounding box center [572, 186] width 349 height 18
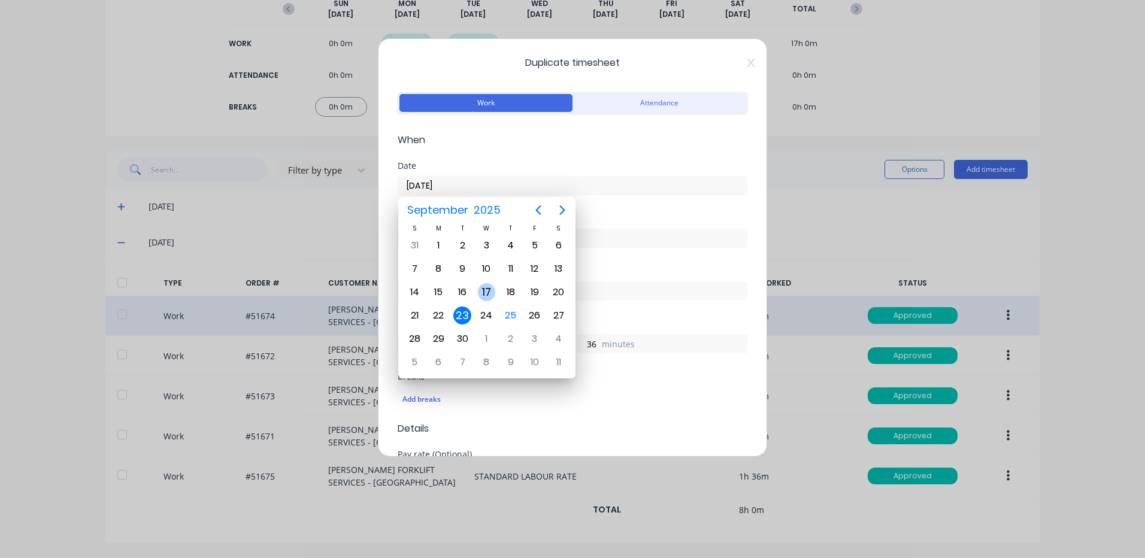
click at [479, 312] on div "24" at bounding box center [486, 316] width 18 height 18
type input "24/09/2025"
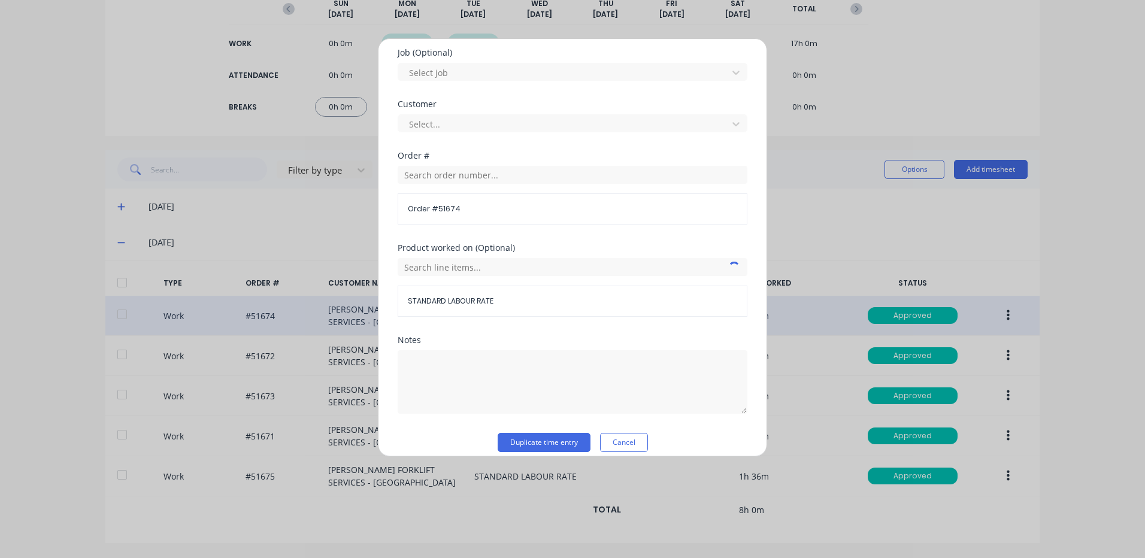
scroll to position [517, 0]
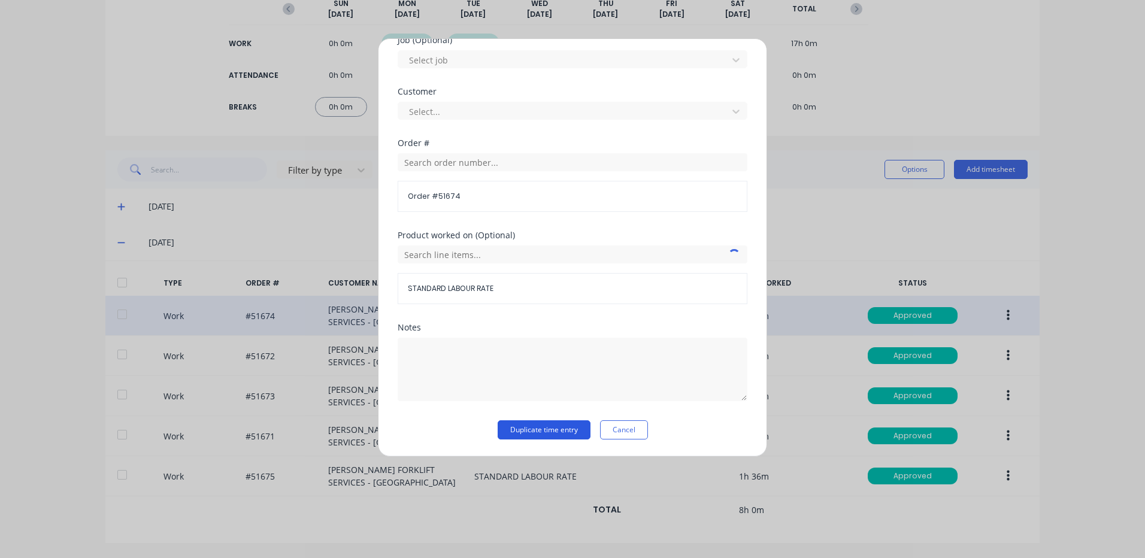
click at [556, 430] on button "Duplicate time entry" at bounding box center [544, 429] width 93 height 19
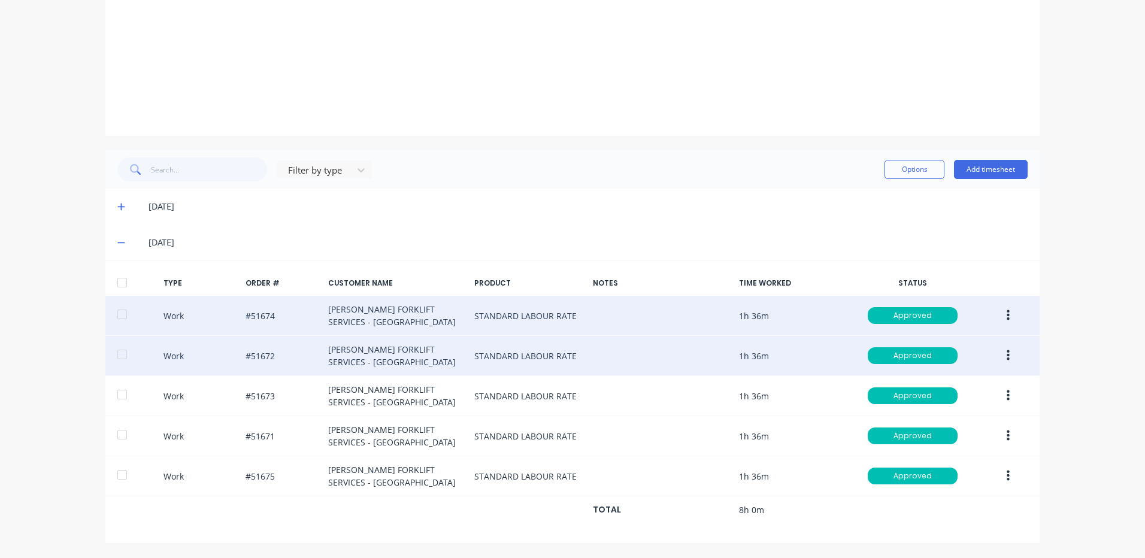
click at [1001, 351] on button "button" at bounding box center [1008, 356] width 28 height 22
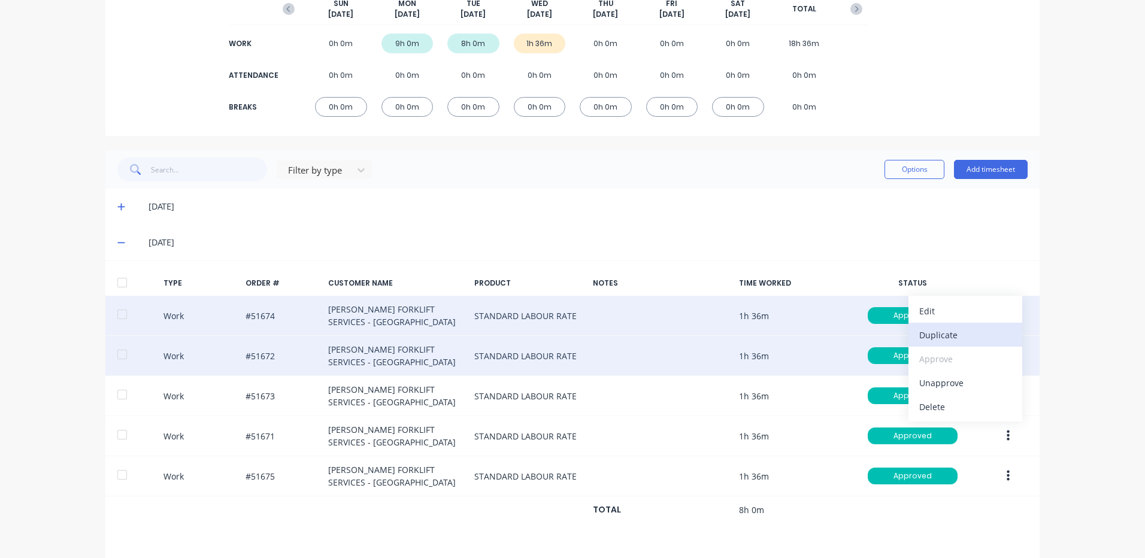
click at [934, 342] on div "Duplicate" at bounding box center [965, 334] width 92 height 17
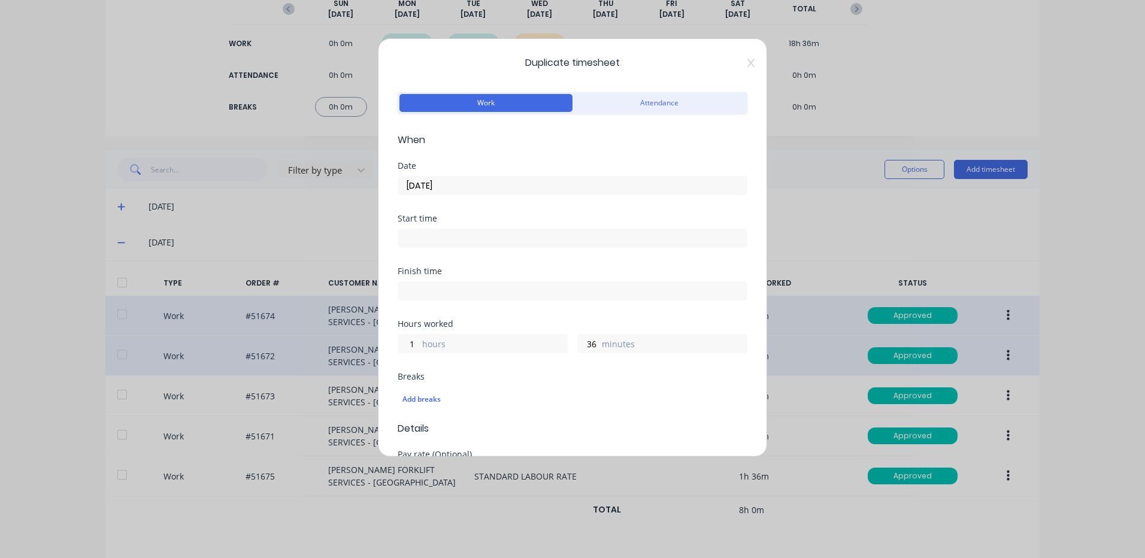
click at [453, 197] on div "Date 23/09/2025" at bounding box center [573, 188] width 350 height 53
click at [463, 189] on input "23/09/2025" at bounding box center [572, 186] width 349 height 18
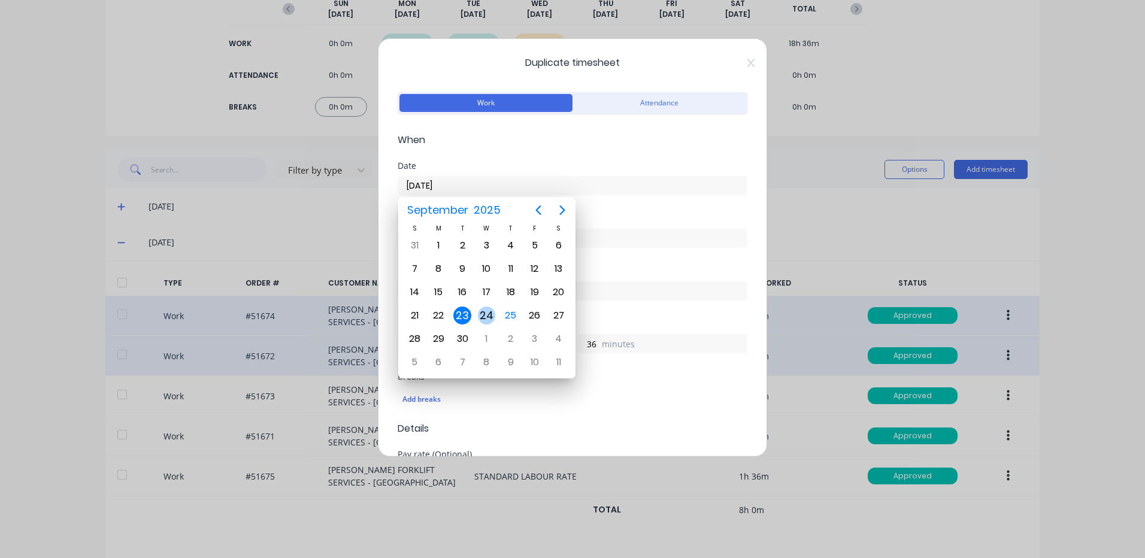
click at [495, 322] on div "24" at bounding box center [486, 315] width 24 height 23
type input "24/09/2025"
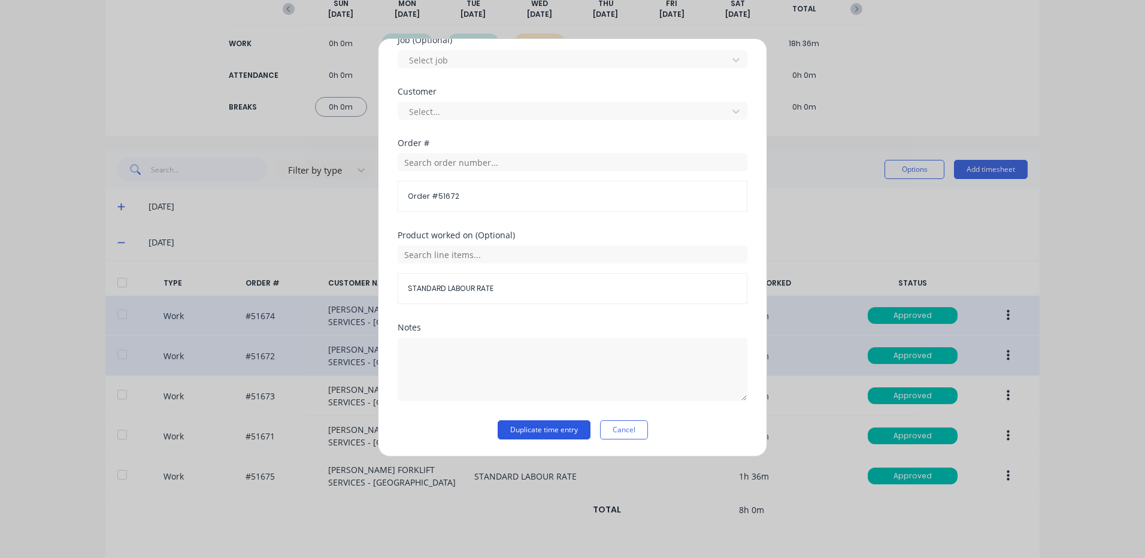
click at [549, 425] on button "Duplicate time entry" at bounding box center [544, 429] width 93 height 19
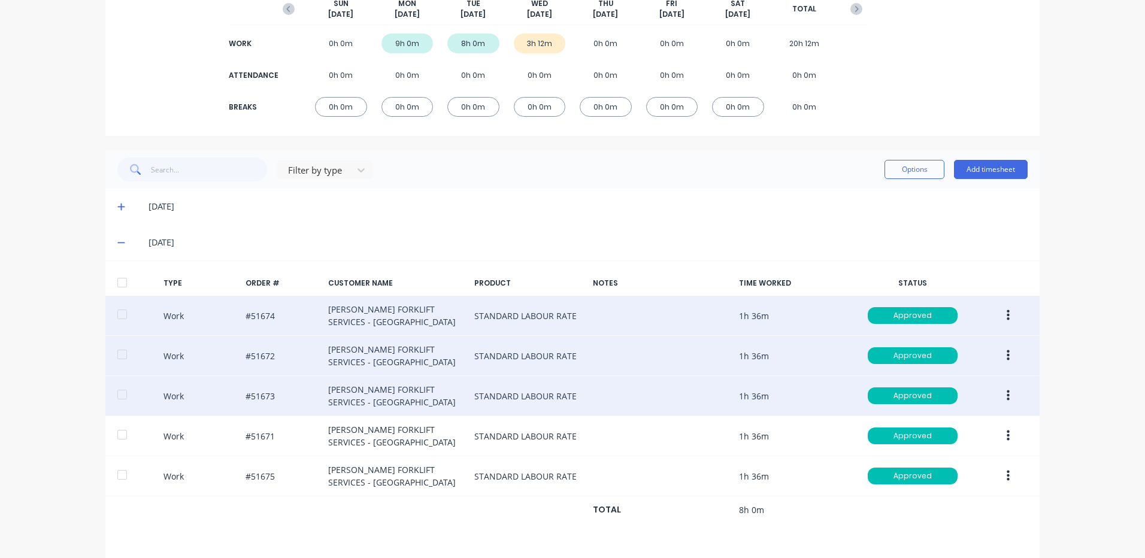
click at [998, 386] on button "button" at bounding box center [1008, 396] width 28 height 22
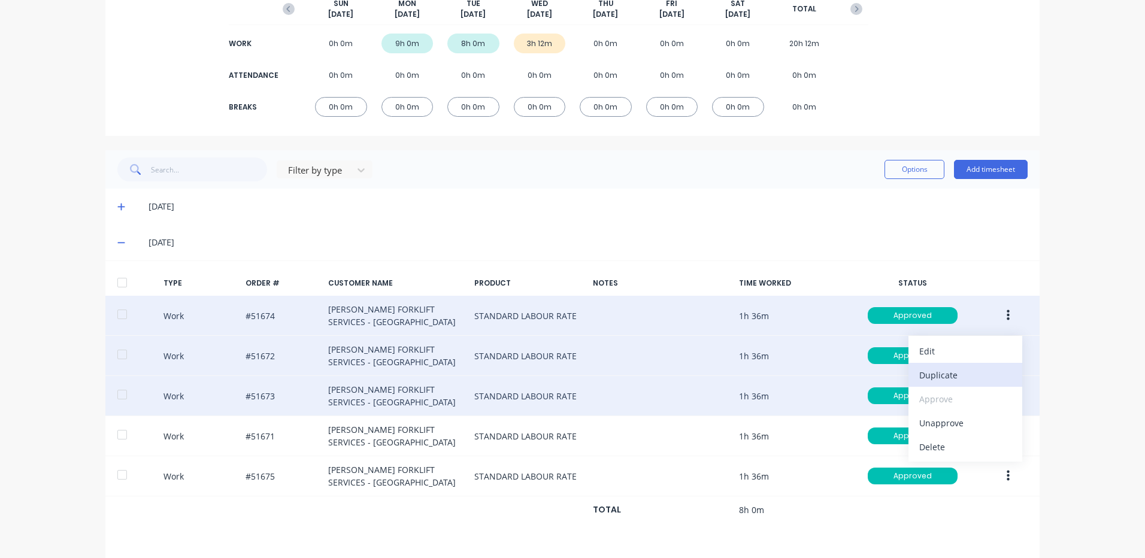
click at [954, 369] on div "Duplicate" at bounding box center [965, 374] width 92 height 17
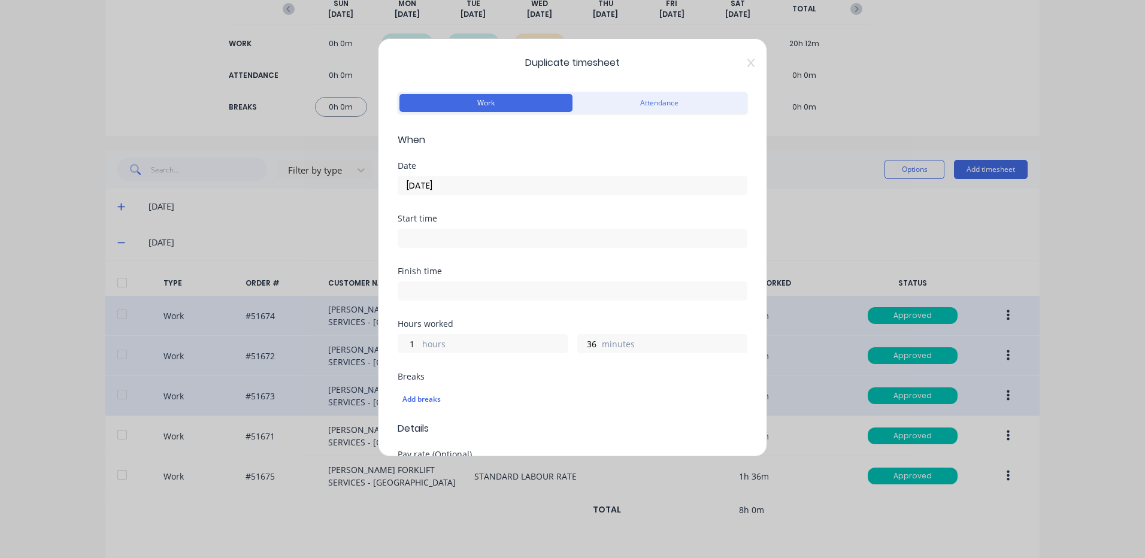
click at [469, 187] on input "23/09/2025" at bounding box center [572, 186] width 349 height 18
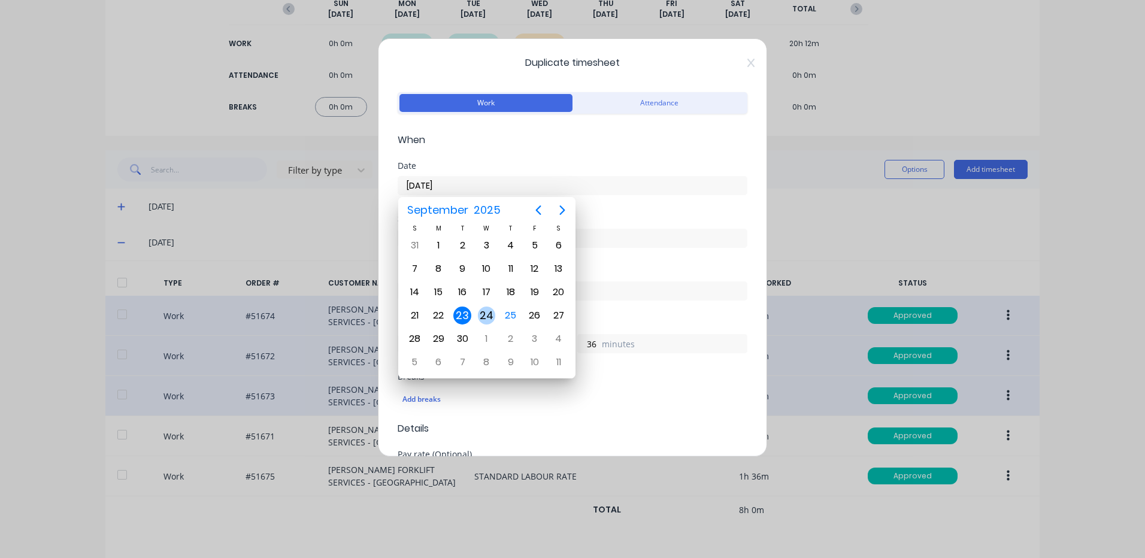
click at [486, 308] on div "24" at bounding box center [487, 316] width 18 height 18
type input "24/09/2025"
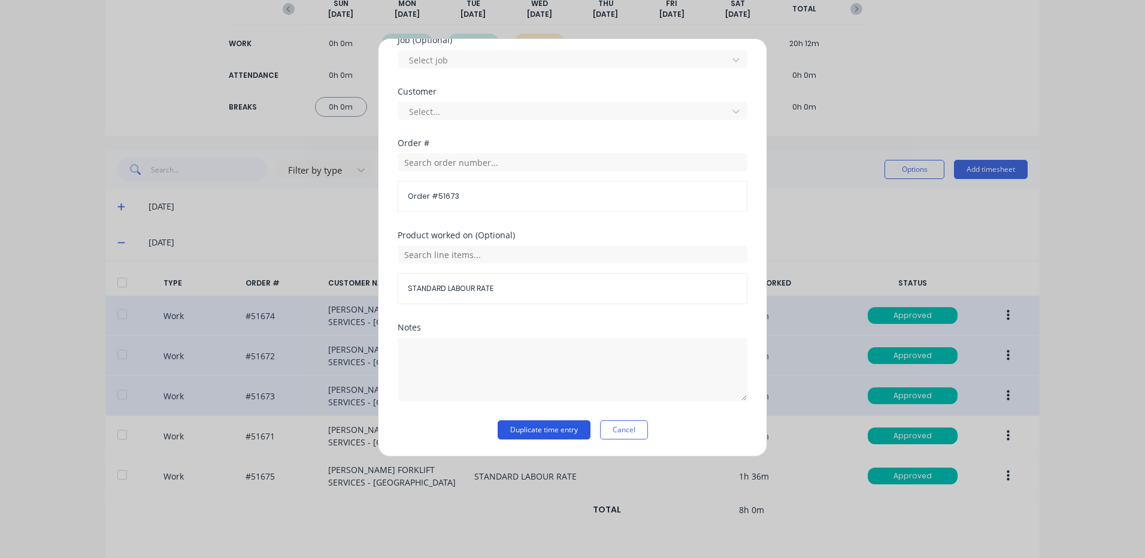
click at [513, 423] on button "Duplicate time entry" at bounding box center [544, 429] width 93 height 19
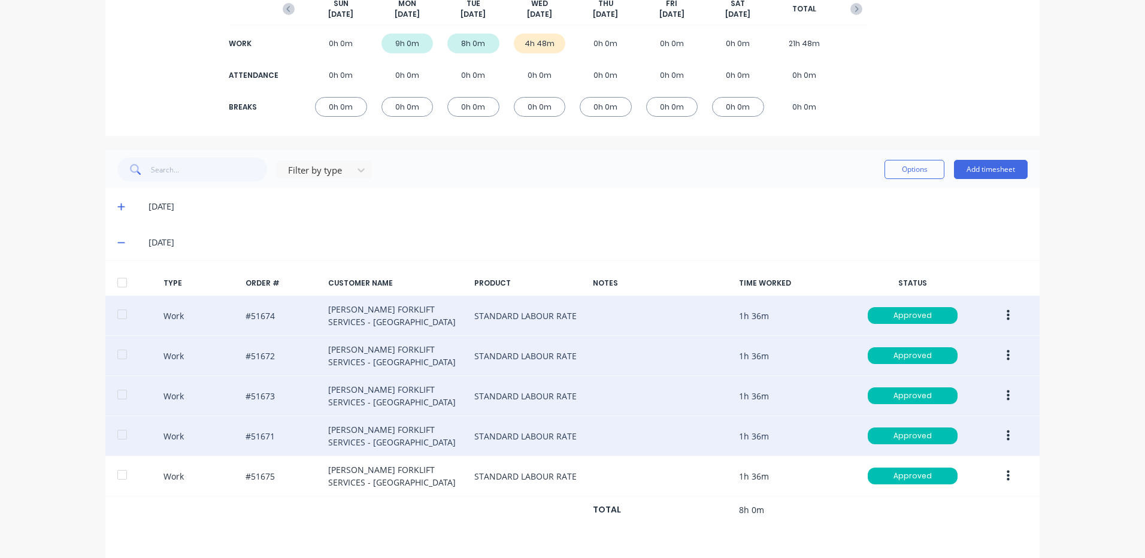
click at [995, 429] on button "button" at bounding box center [1008, 436] width 28 height 22
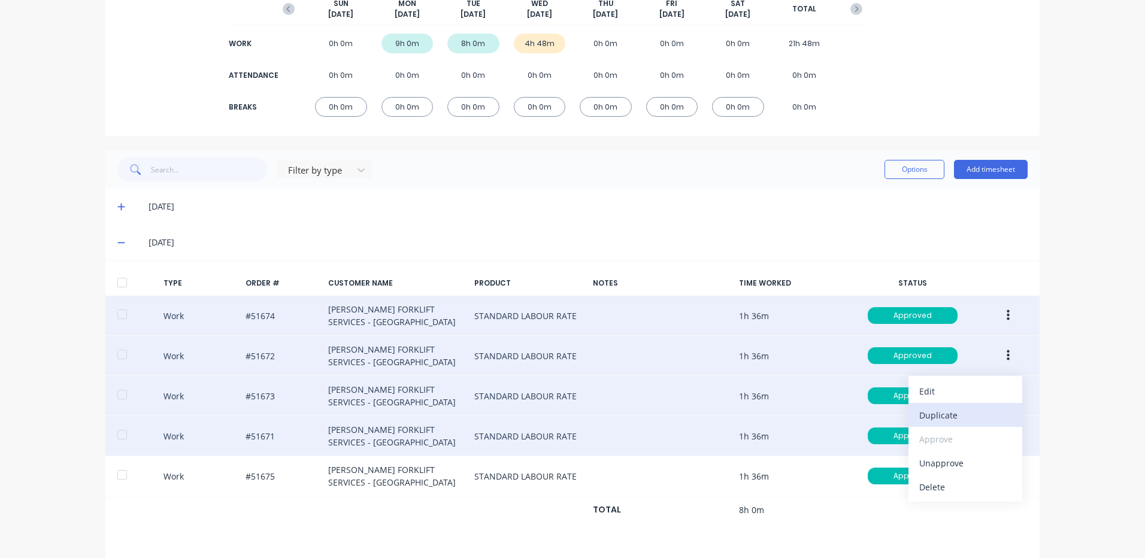
click at [972, 416] on div "Duplicate" at bounding box center [965, 415] width 92 height 17
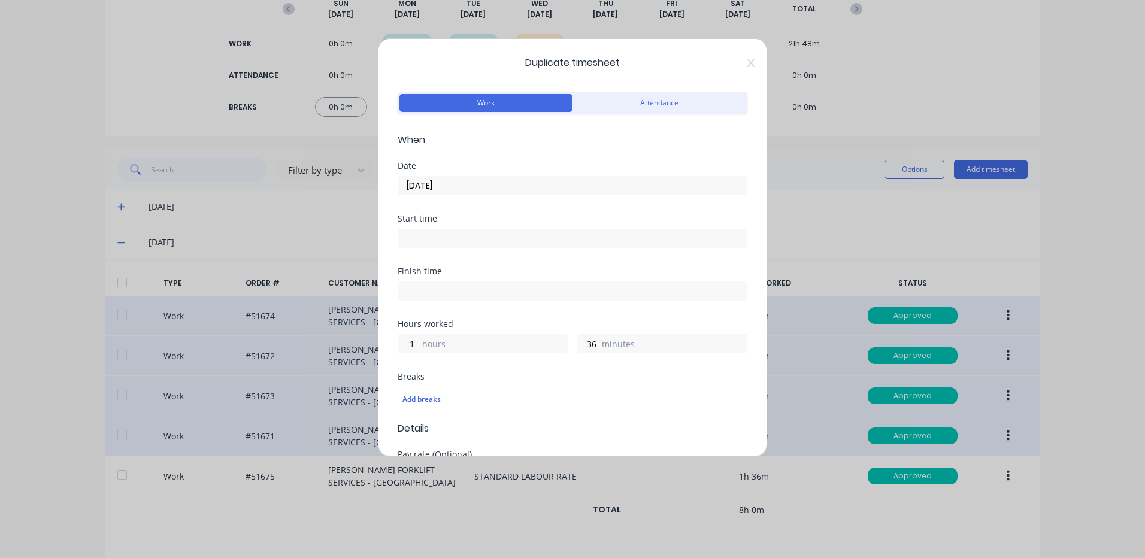
click at [447, 197] on div "Date 23/09/2025" at bounding box center [573, 188] width 350 height 53
click at [453, 191] on input "23/09/2025" at bounding box center [572, 186] width 349 height 18
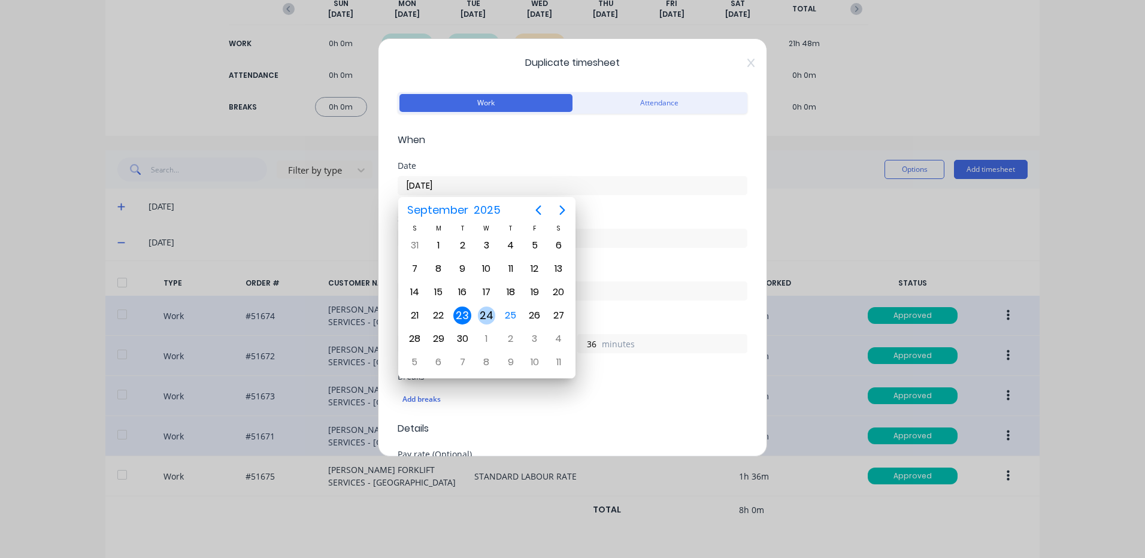
click at [484, 308] on div "24" at bounding box center [487, 316] width 18 height 18
type input "24/09/2025"
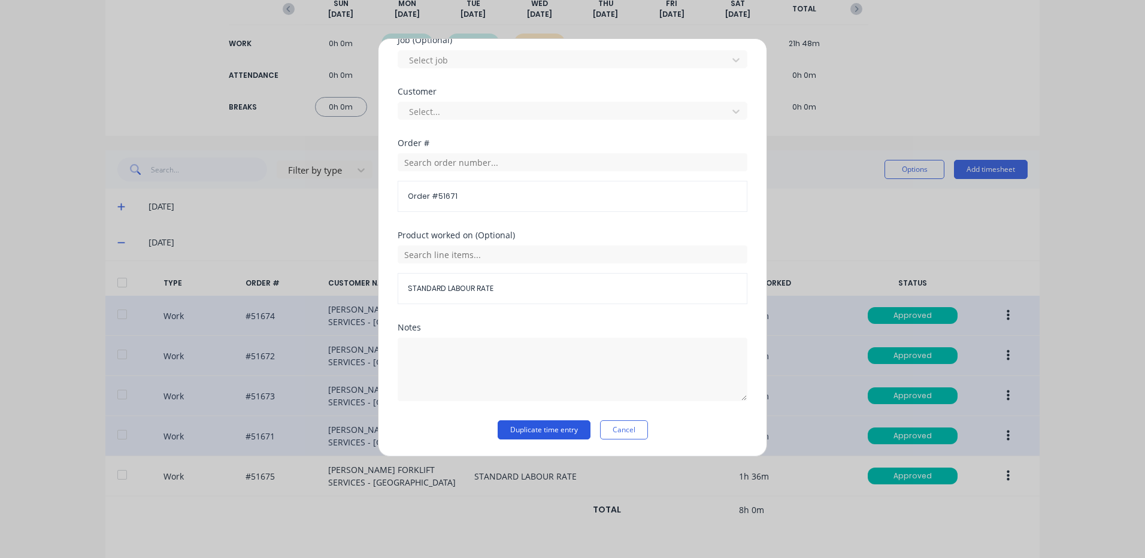
click at [534, 423] on button "Duplicate time entry" at bounding box center [544, 429] width 93 height 19
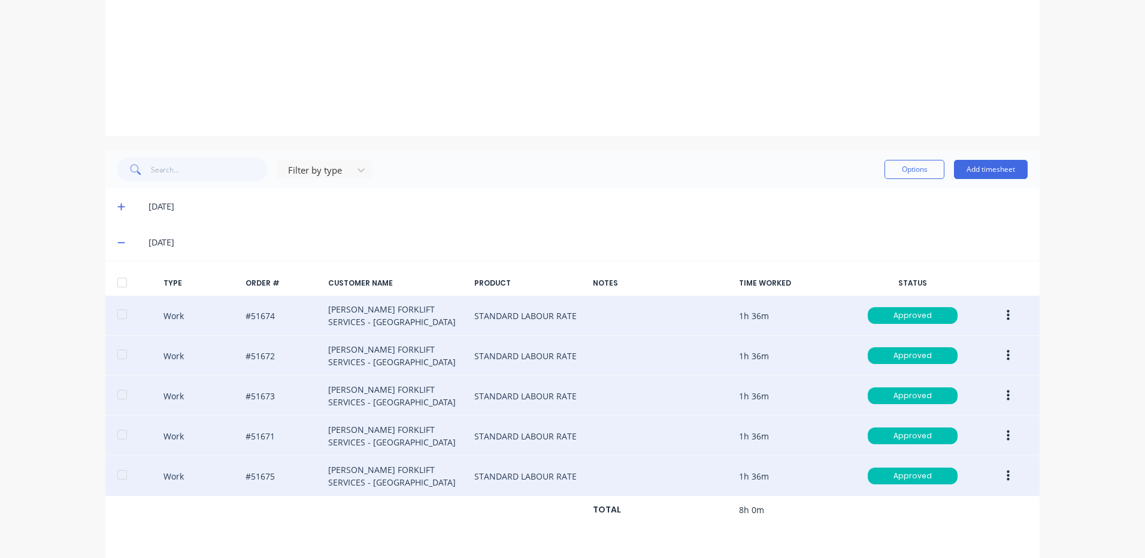
click at [1004, 468] on button "button" at bounding box center [1008, 476] width 28 height 22
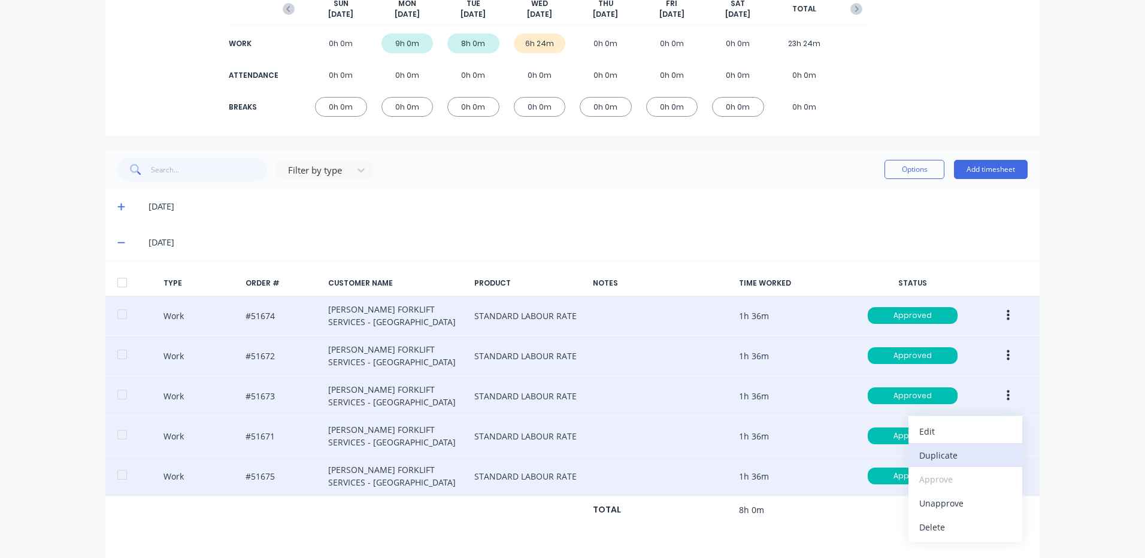
click at [941, 452] on div "Duplicate" at bounding box center [965, 455] width 92 height 17
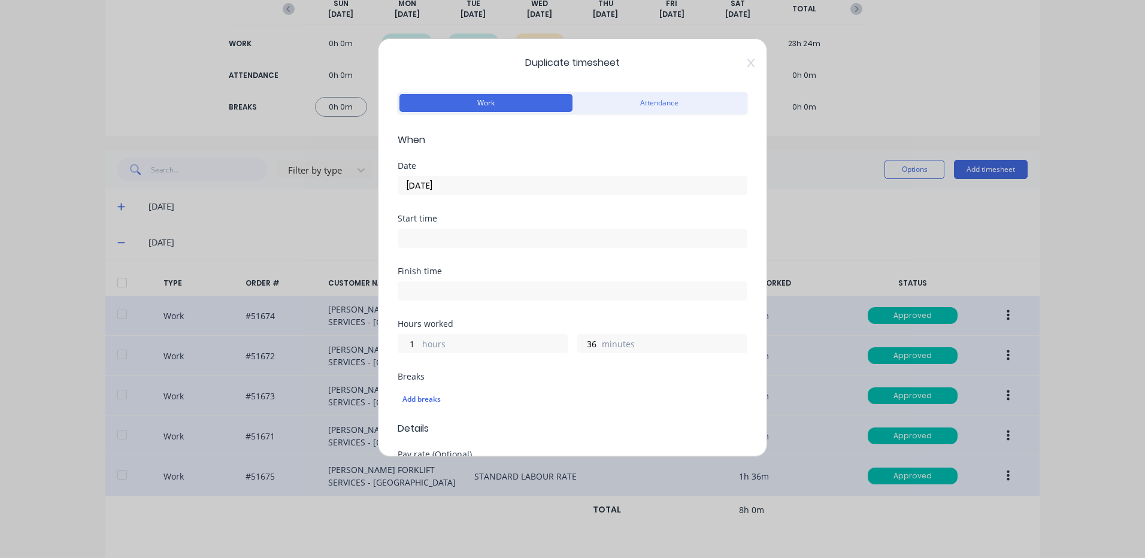
click at [537, 186] on input "23/09/2025" at bounding box center [572, 186] width 349 height 18
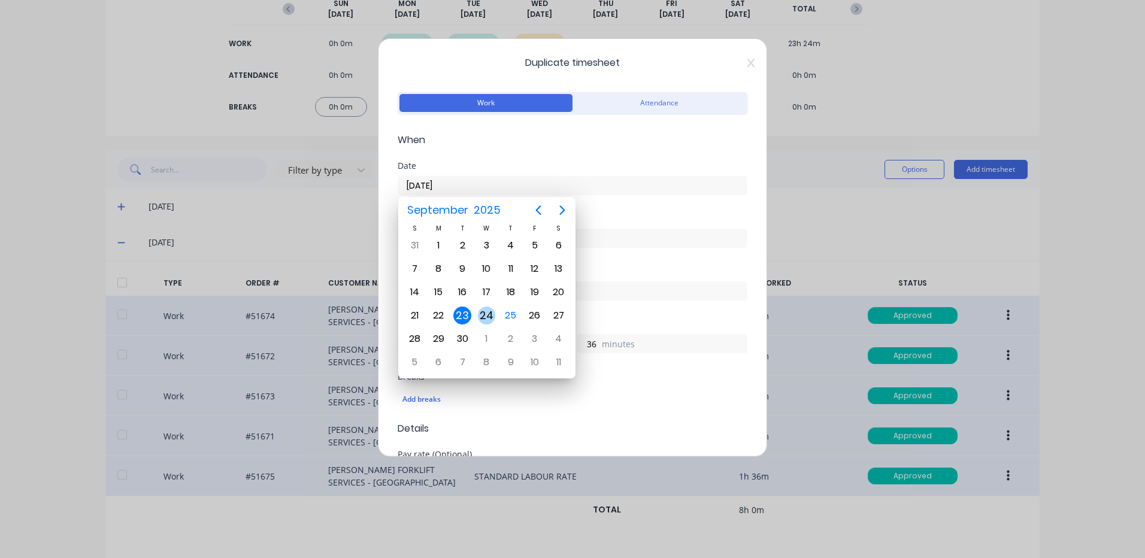
click at [495, 312] on div "24" at bounding box center [486, 315] width 24 height 23
type input "24/09/2025"
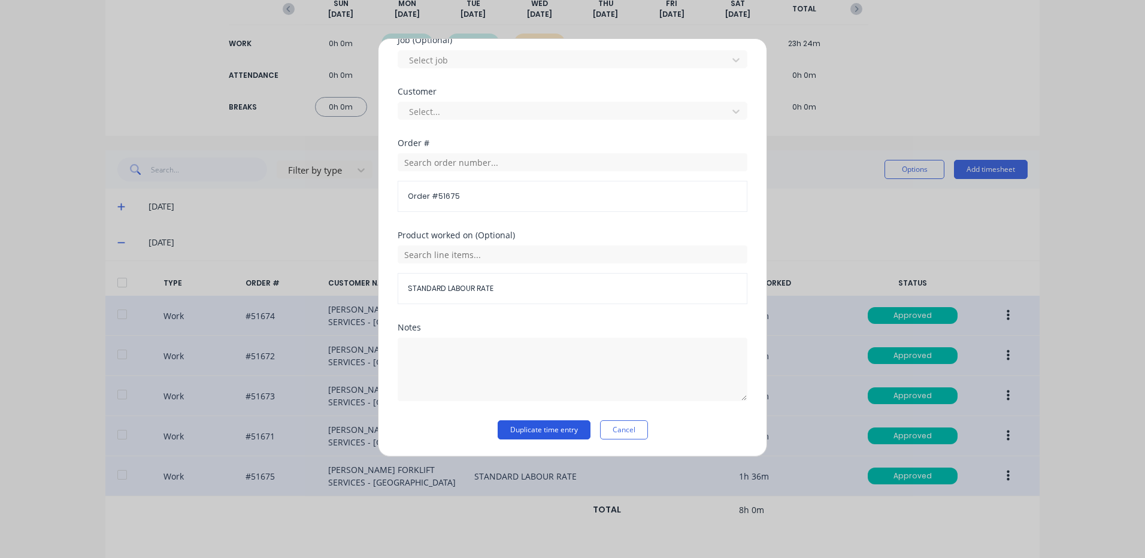
click at [552, 420] on button "Duplicate time entry" at bounding box center [544, 429] width 93 height 19
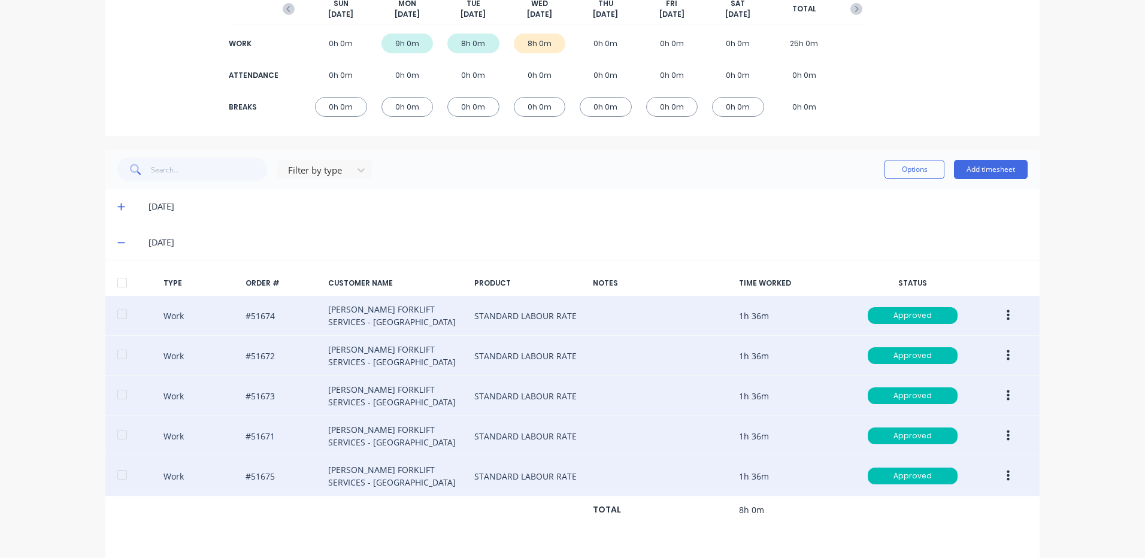
scroll to position [481, 0]
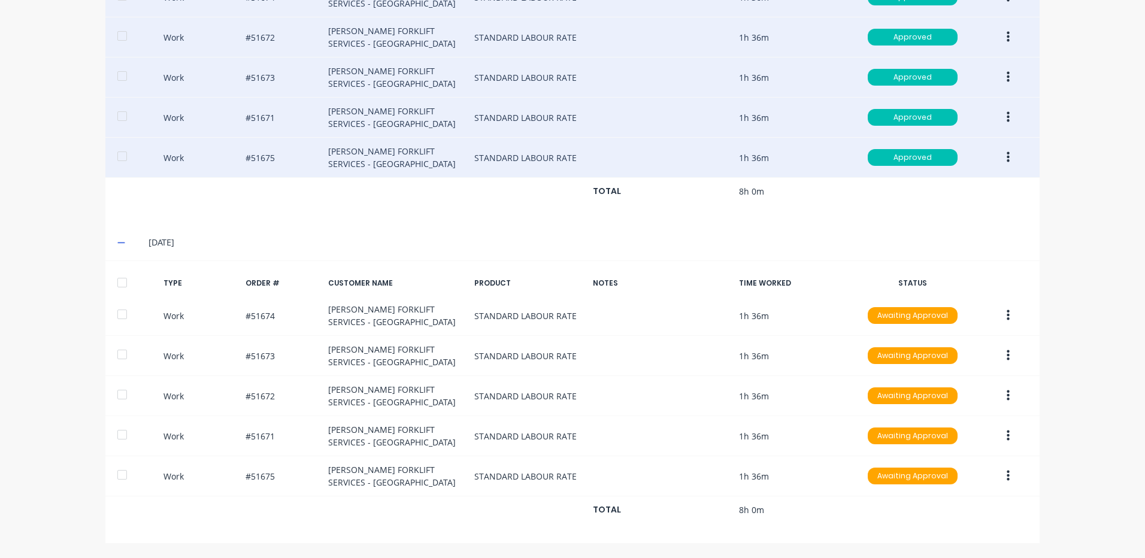
click at [125, 283] on div at bounding box center [122, 283] width 24 height 24
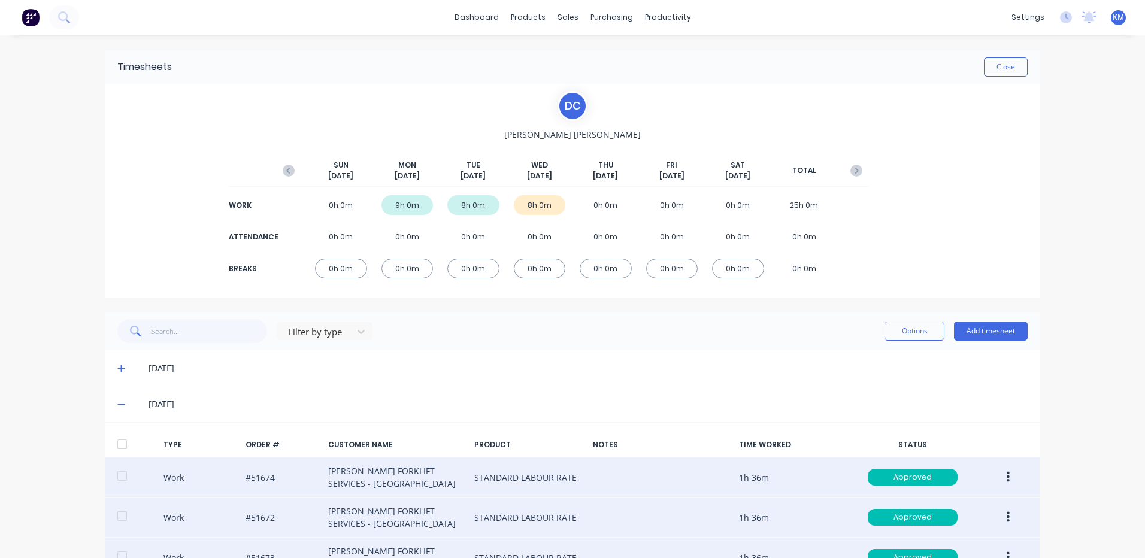
scroll to position [0, 0]
click at [930, 338] on button "Options" at bounding box center [914, 331] width 60 height 19
click at [900, 358] on div "Approve" at bounding box center [887, 362] width 92 height 17
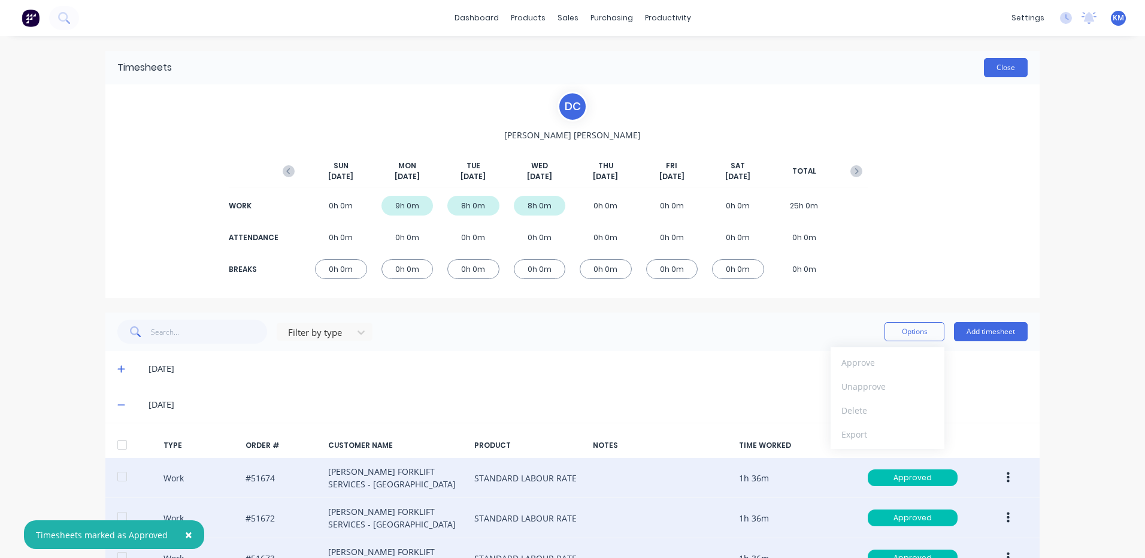
click at [1009, 66] on button "Close" at bounding box center [1006, 67] width 44 height 19
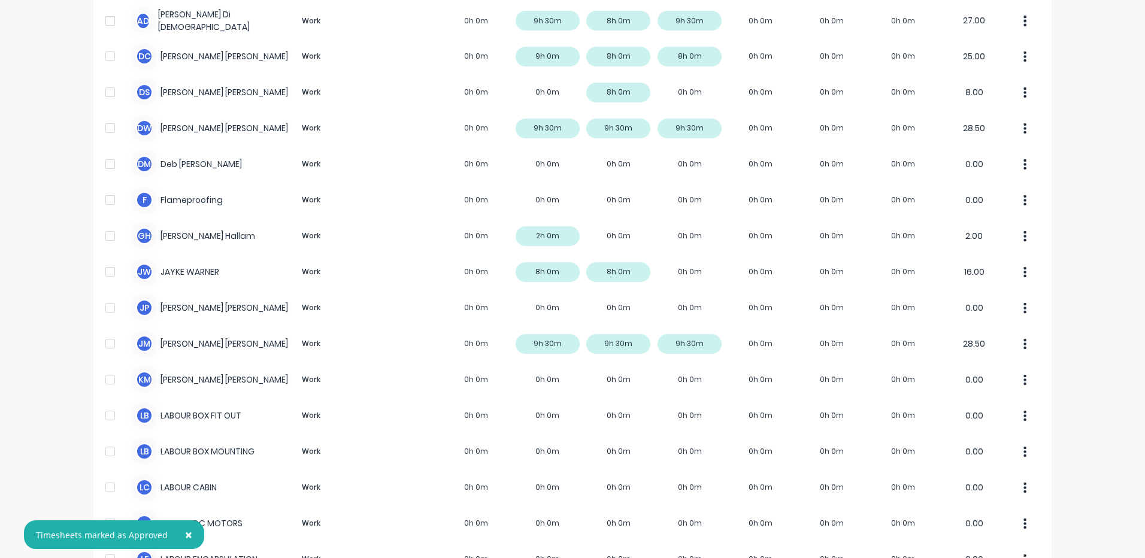
scroll to position [136, 0]
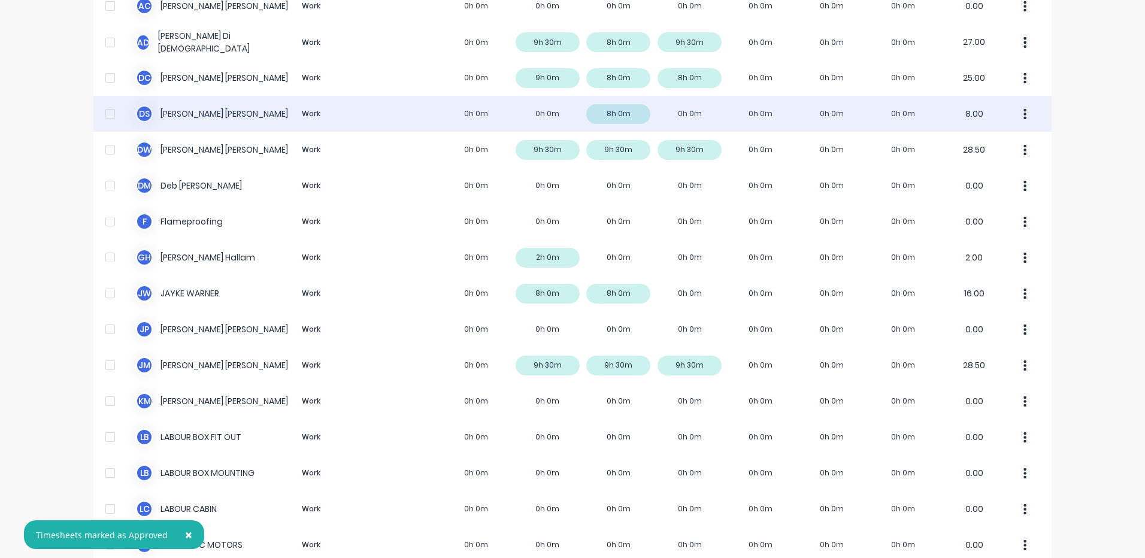
click at [577, 120] on div "D S Daryl Smullen Work 0h 0m 0h 0m 8h 0m 0h 0m 0h 0m 0h 0m 0h 0m 8.00" at bounding box center [572, 114] width 958 height 36
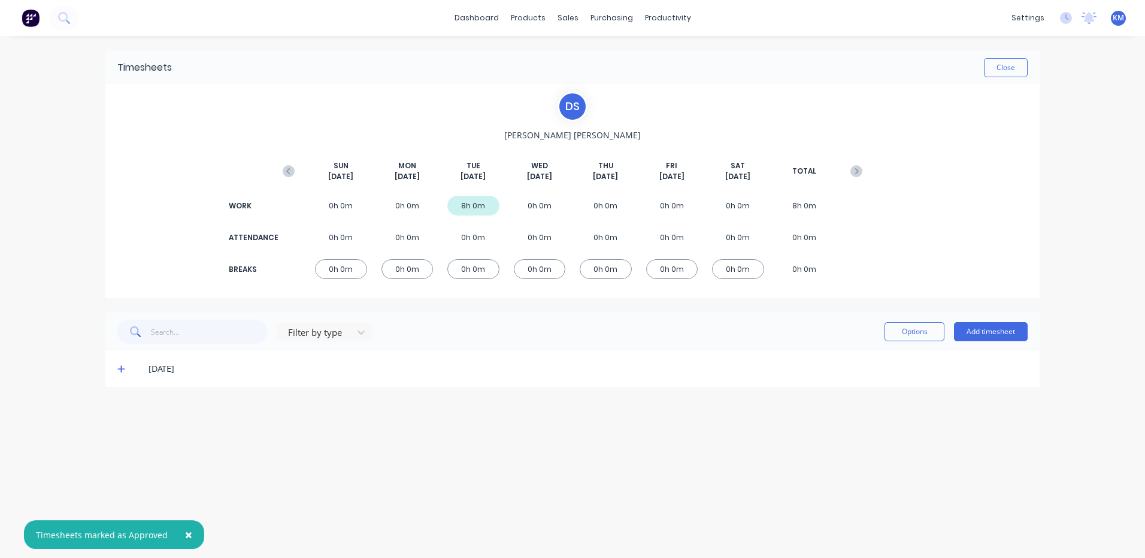
click at [125, 369] on icon at bounding box center [120, 369] width 7 height 7
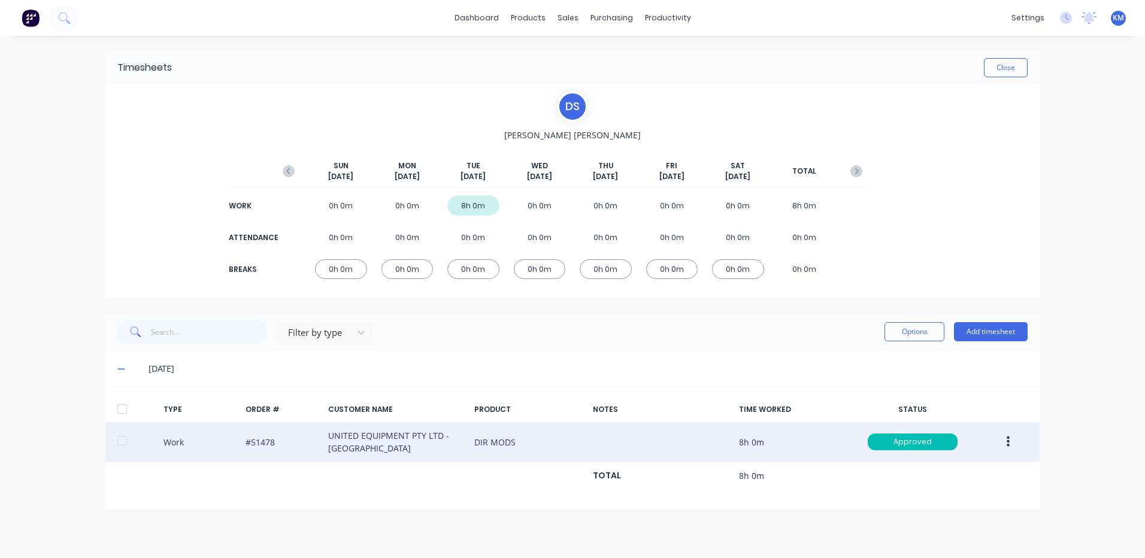
click at [1005, 434] on button "button" at bounding box center [1008, 442] width 28 height 22
click at [981, 426] on div "Duplicate" at bounding box center [965, 421] width 92 height 17
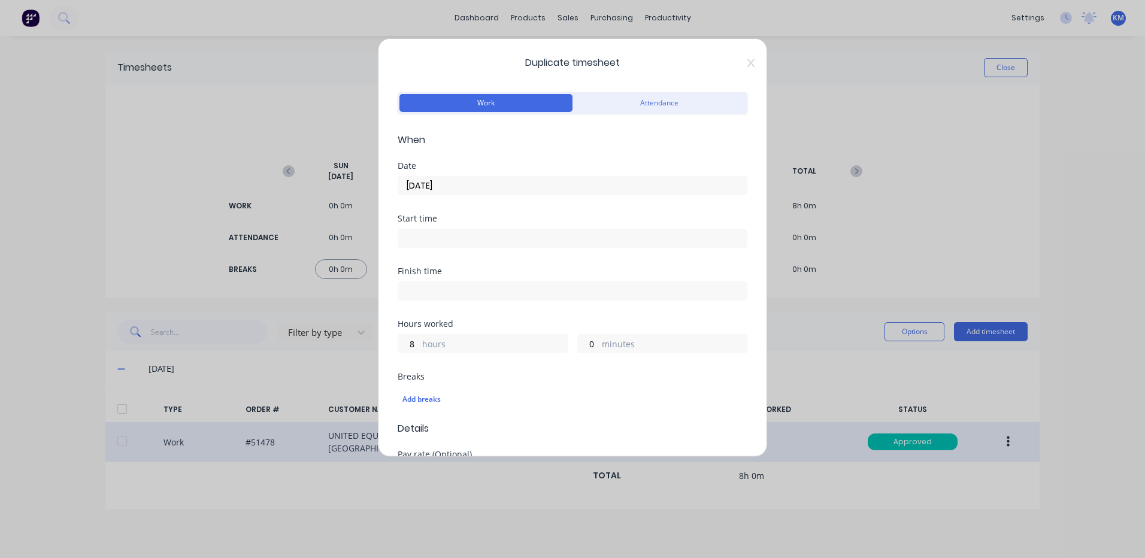
drag, startPoint x: 476, startPoint y: 199, endPoint x: 484, endPoint y: 191, distance: 11.4
click at [479, 196] on div "Date 23/09/2025" at bounding box center [573, 188] width 350 height 53
click at [484, 190] on input "23/09/2025" at bounding box center [572, 186] width 349 height 18
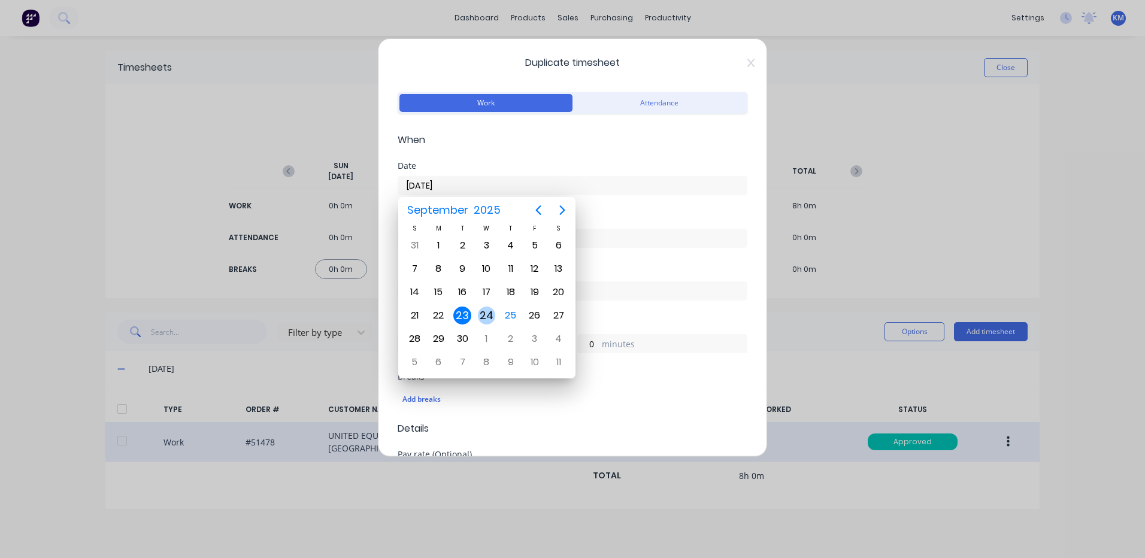
click at [487, 316] on div "24" at bounding box center [487, 316] width 18 height 18
type input "24/09/2025"
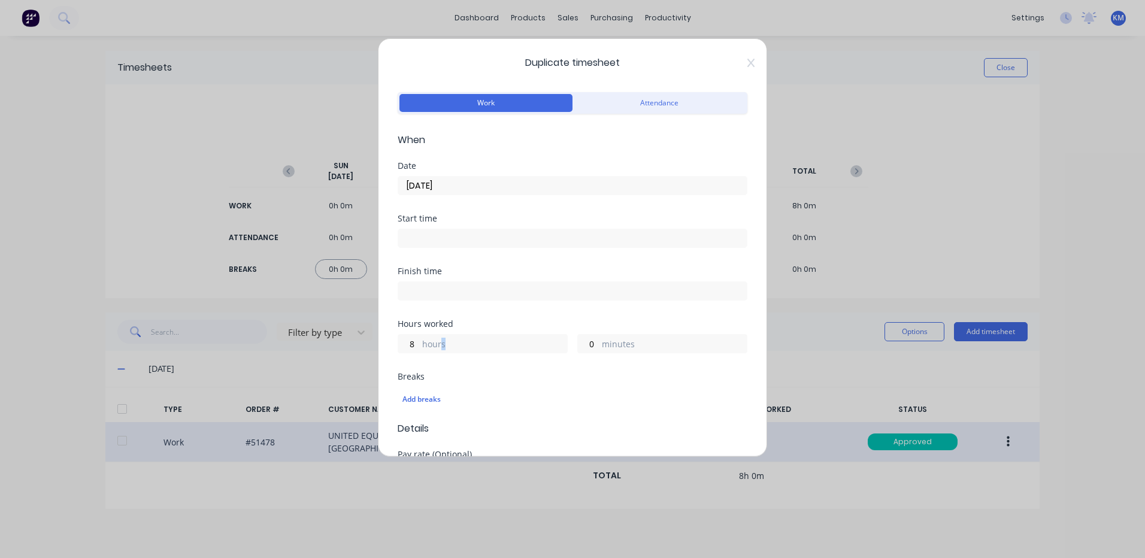
click at [443, 345] on label "hours" at bounding box center [494, 345] width 145 height 15
click at [419, 345] on input "8" at bounding box center [408, 344] width 21 height 18
click at [398, 351] on div "8 hours" at bounding box center [483, 343] width 170 height 19
click at [401, 349] on input "8" at bounding box center [408, 344] width 21 height 18
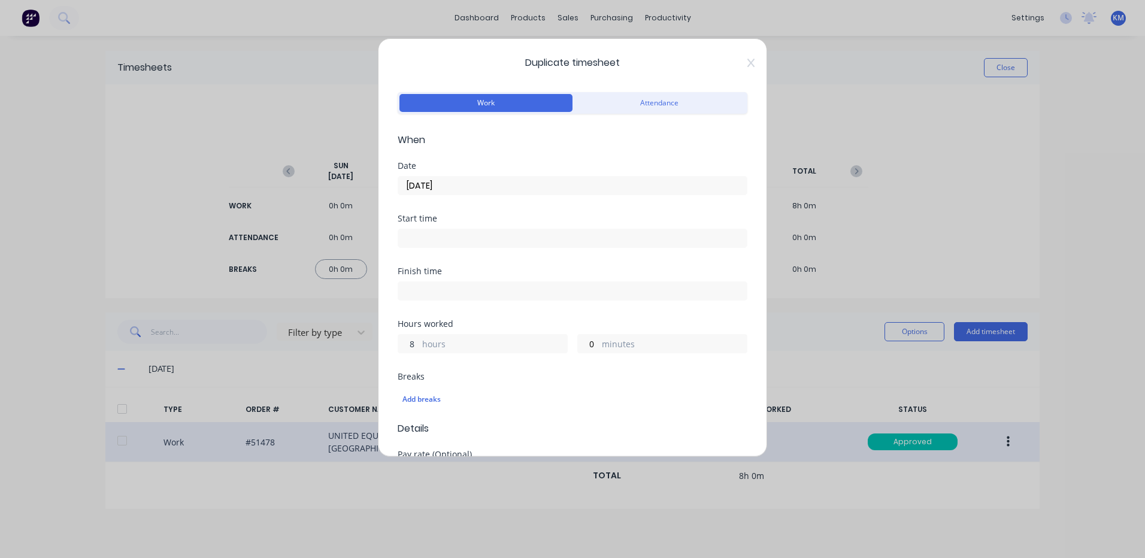
click at [401, 349] on input "8" at bounding box center [408, 344] width 21 height 18
type input "6"
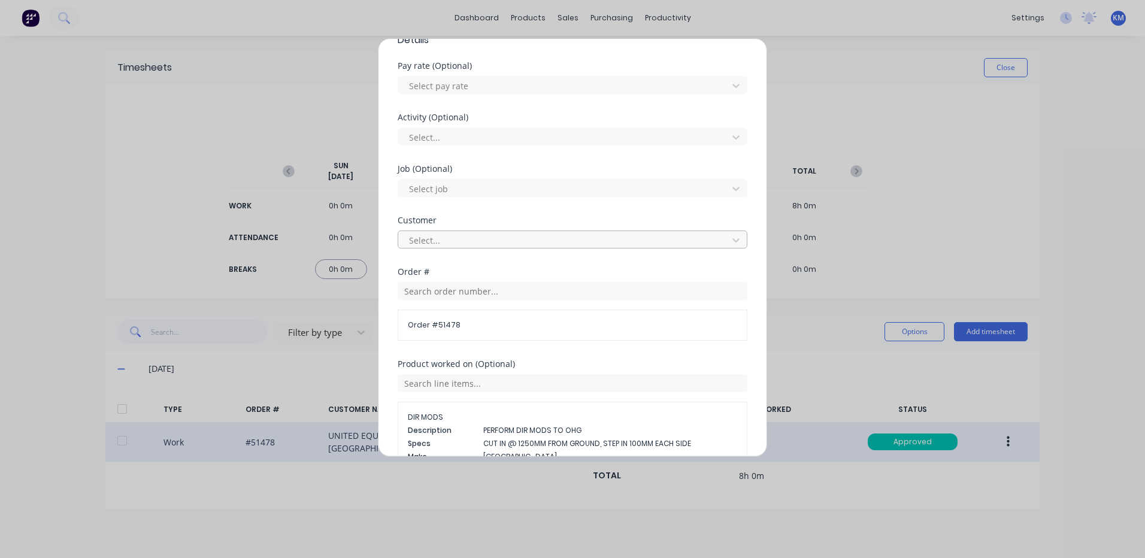
scroll to position [596, 0]
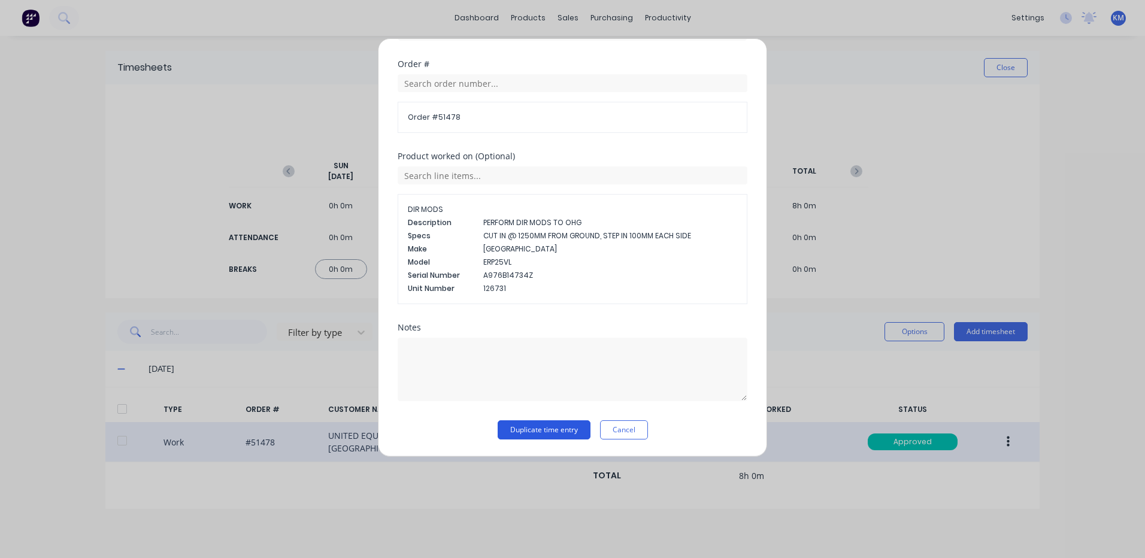
type input "15"
click at [558, 428] on button "Duplicate time entry" at bounding box center [544, 429] width 93 height 19
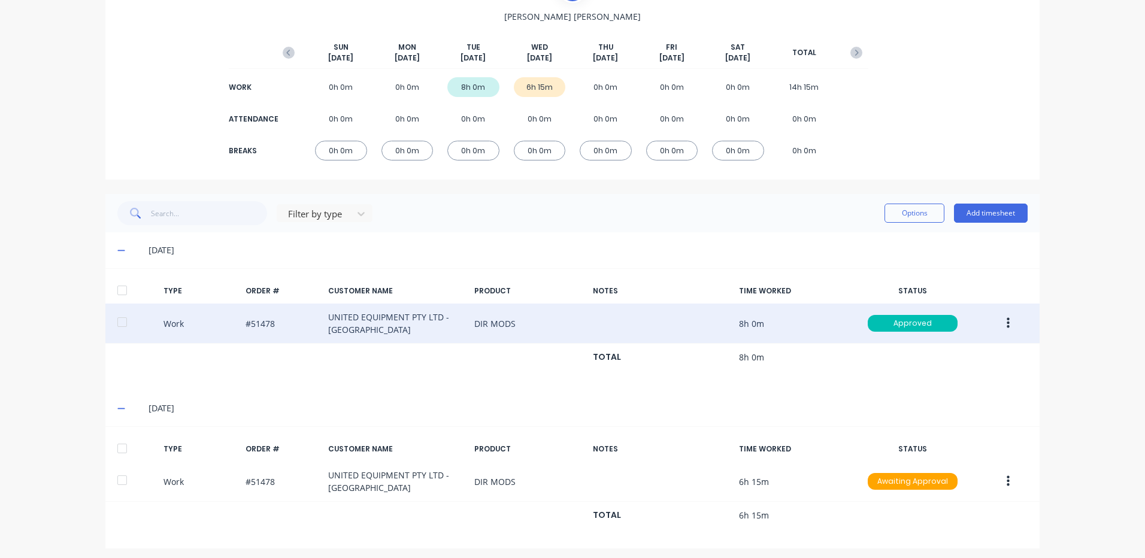
scroll to position [124, 0]
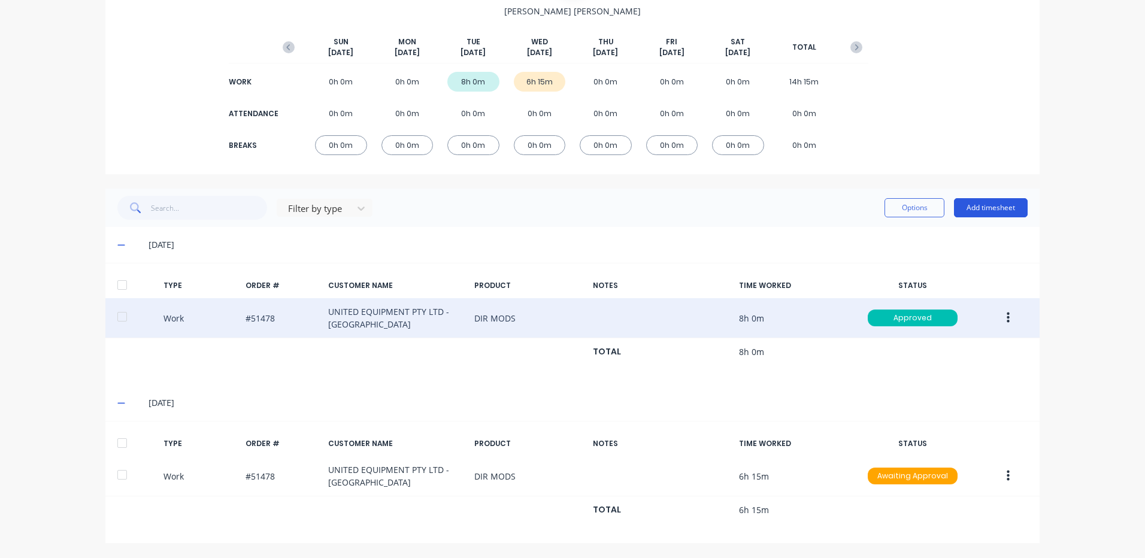
click at [980, 202] on button "Add timesheet" at bounding box center [991, 207] width 74 height 19
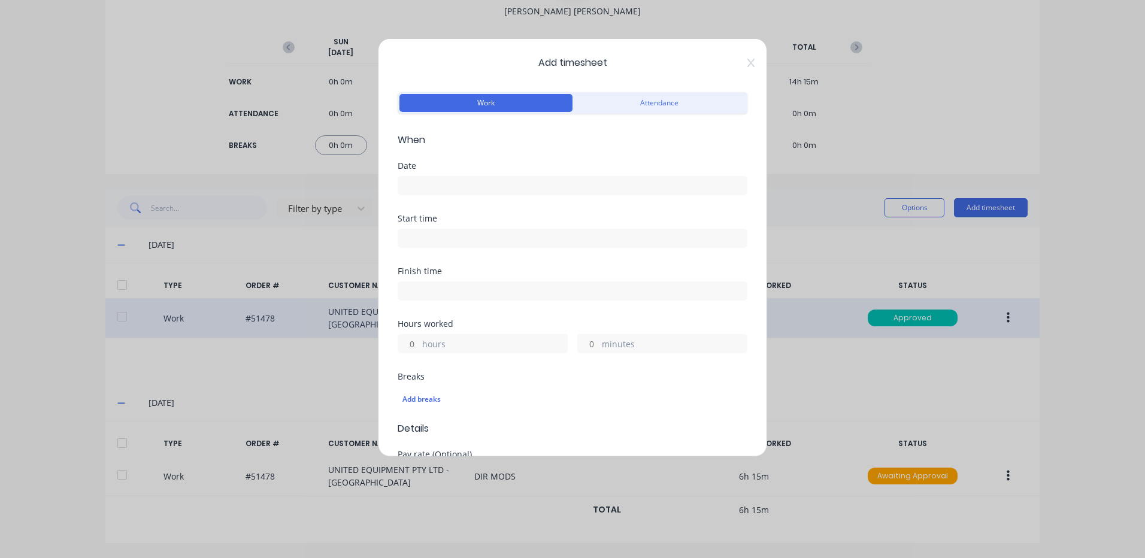
click at [466, 183] on input at bounding box center [572, 186] width 349 height 18
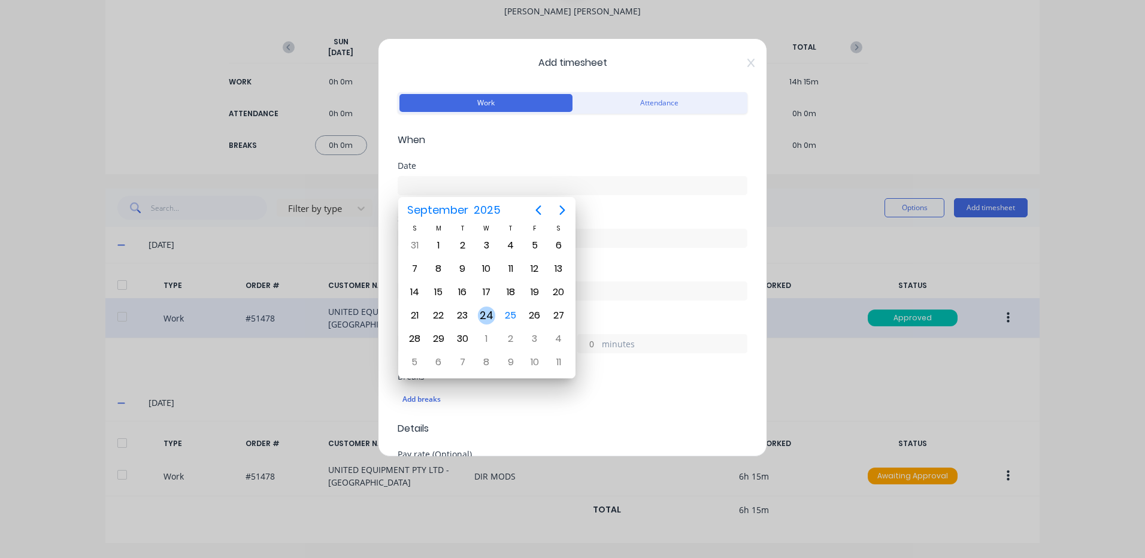
click at [487, 318] on div "24" at bounding box center [487, 316] width 18 height 18
type input "24/09/2025"
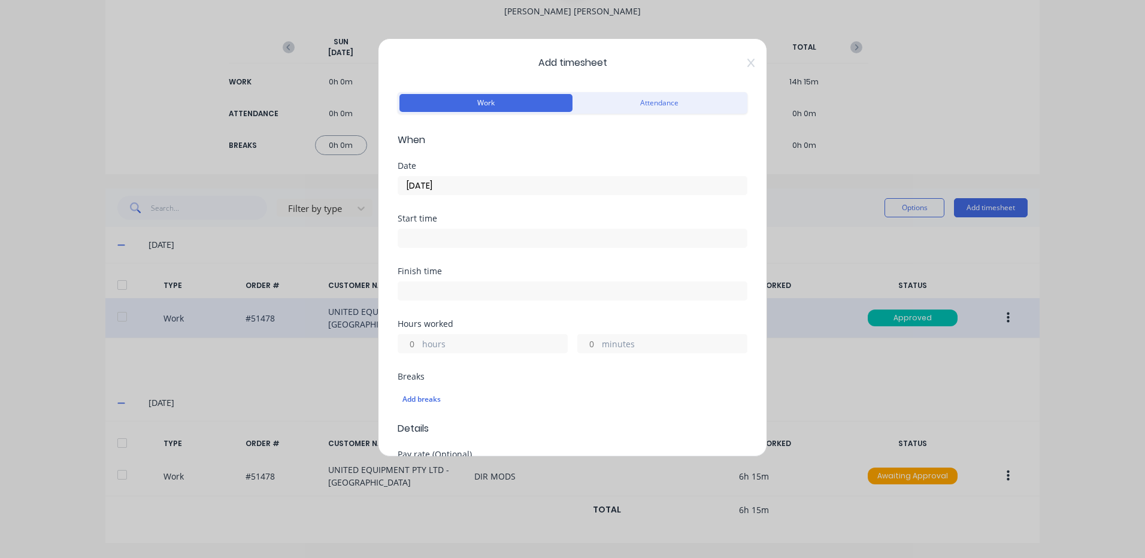
click at [423, 352] on label "hours" at bounding box center [494, 345] width 145 height 15
click at [419, 352] on input "hours" at bounding box center [408, 344] width 21 height 18
type input "1"
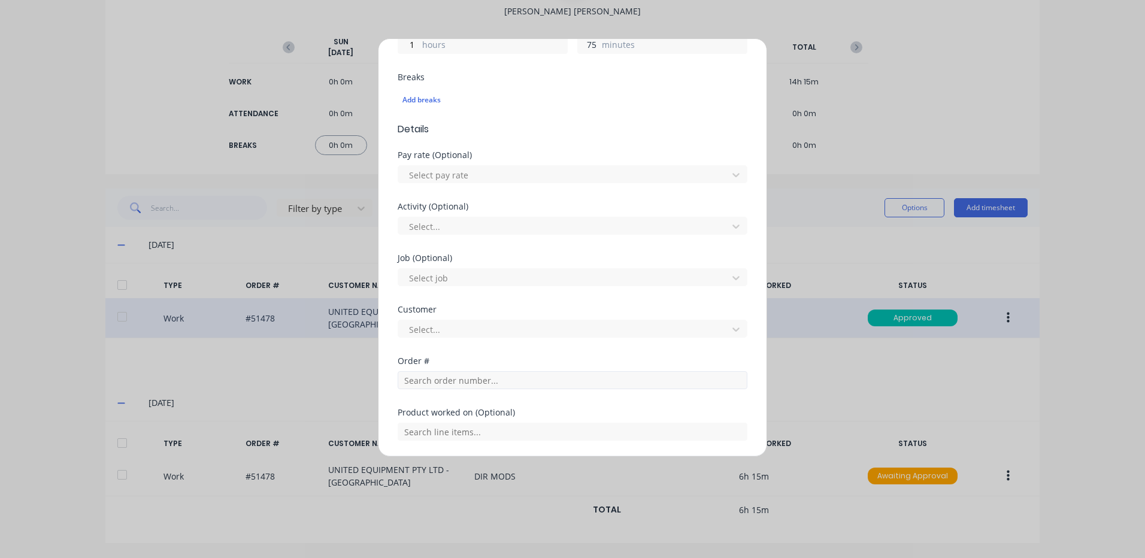
type input "75"
click at [458, 388] on input "text" at bounding box center [573, 380] width 350 height 18
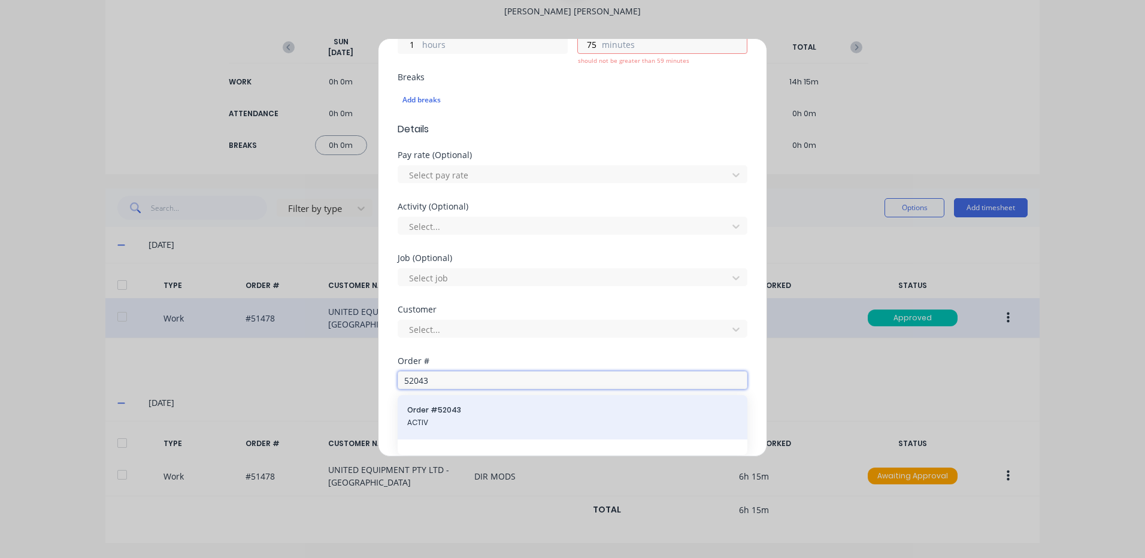
type input "52043"
click at [432, 426] on span "ACTIV" at bounding box center [572, 422] width 331 height 11
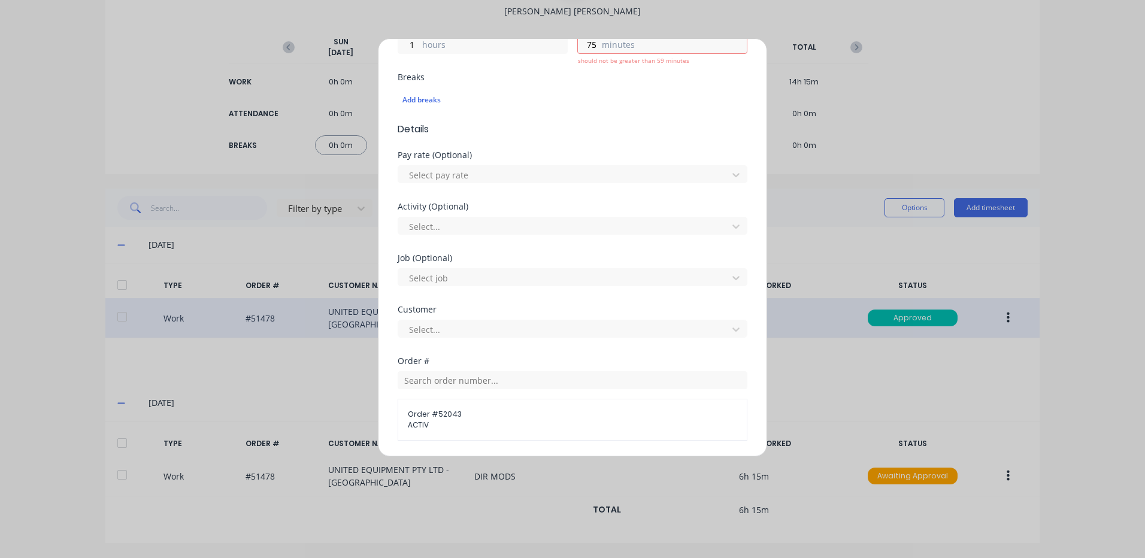
scroll to position [487, 0]
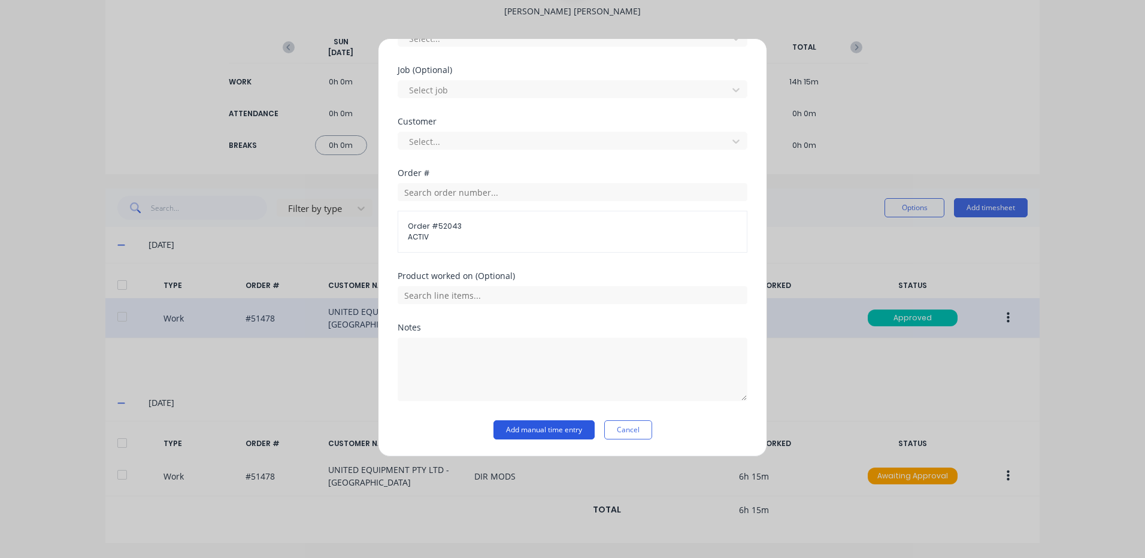
click at [510, 426] on button "Add manual time entry" at bounding box center [543, 429] width 101 height 19
click at [516, 431] on button "Add manual time entry" at bounding box center [543, 429] width 101 height 19
click at [538, 429] on button "Add manual time entry" at bounding box center [543, 429] width 101 height 19
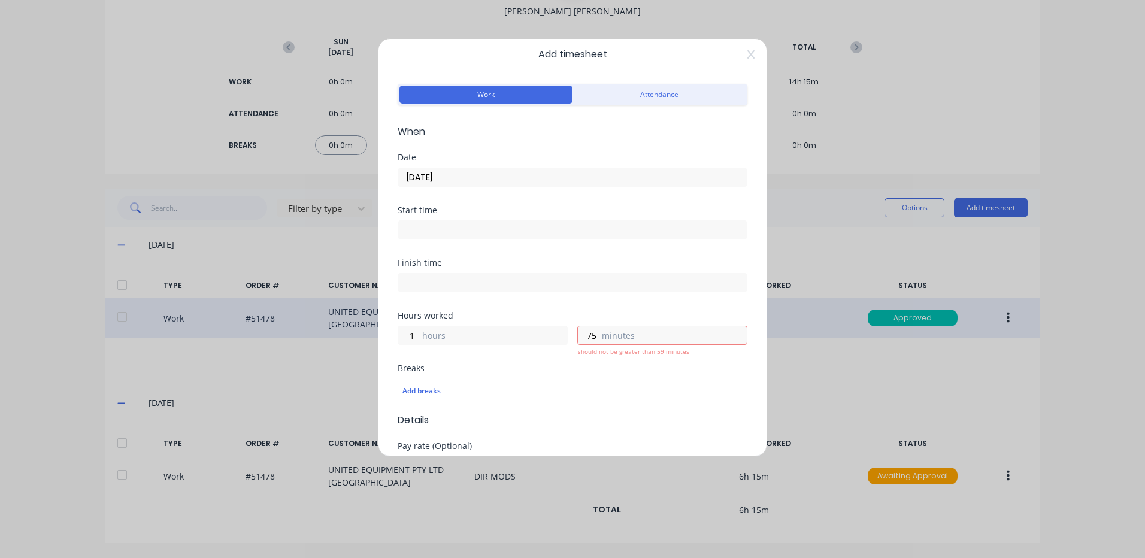
scroll to position [0, 0]
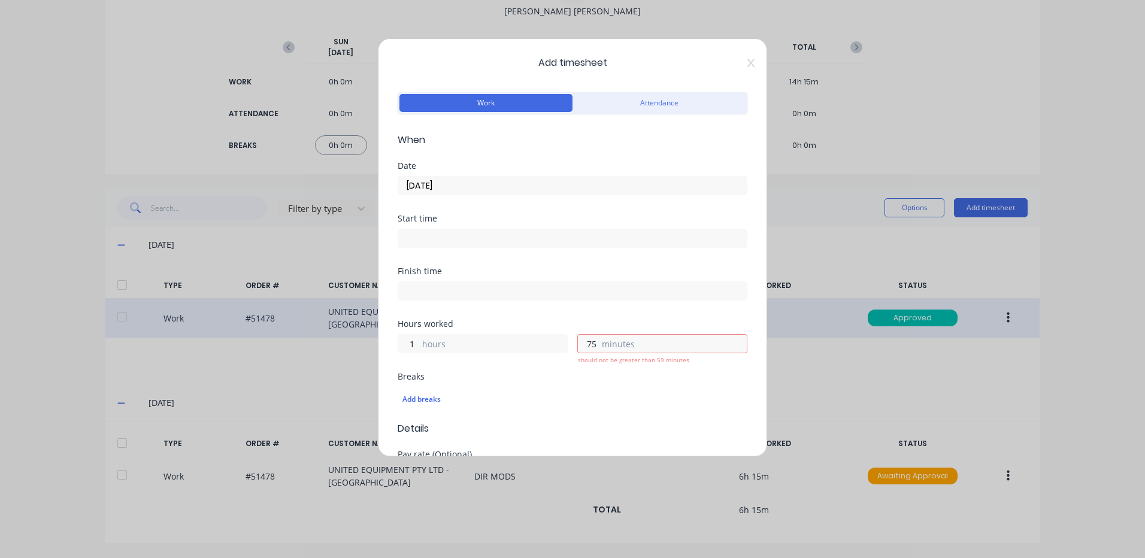
click at [581, 343] on input "75" at bounding box center [588, 344] width 21 height 18
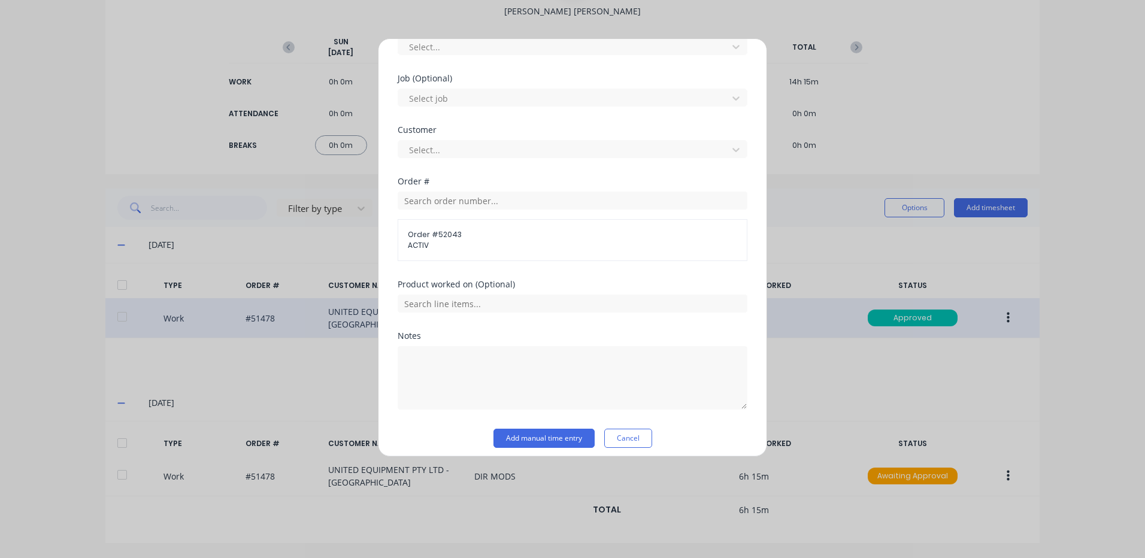
scroll to position [487, 0]
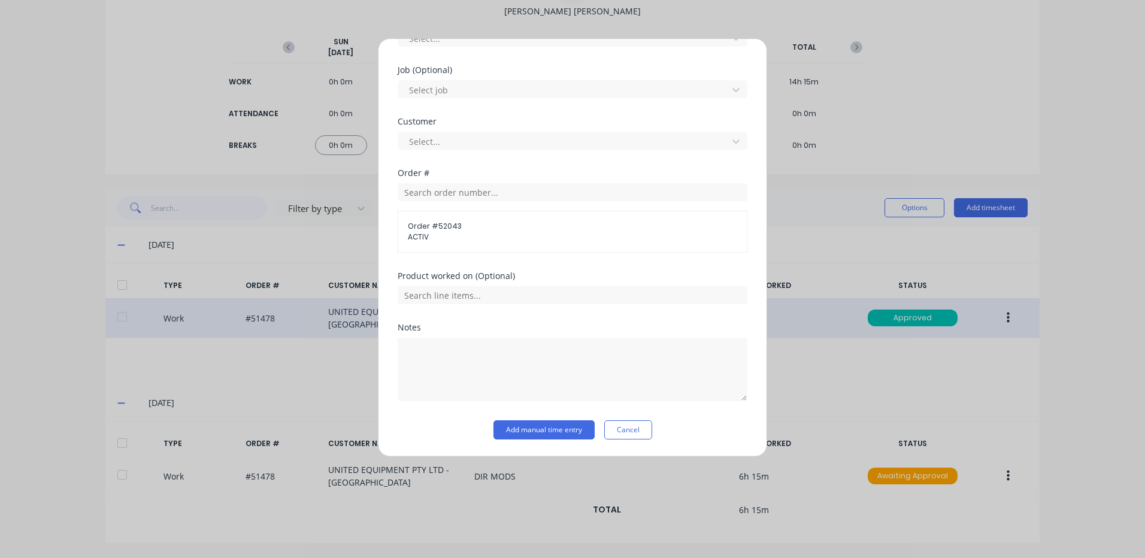
type input "45"
click at [545, 441] on div "Add timesheet Work Attendance When Date 24/09/2025 Start time Finish time Hours…" at bounding box center [572, 247] width 389 height 419
click at [549, 434] on button "Add manual time entry" at bounding box center [543, 429] width 101 height 19
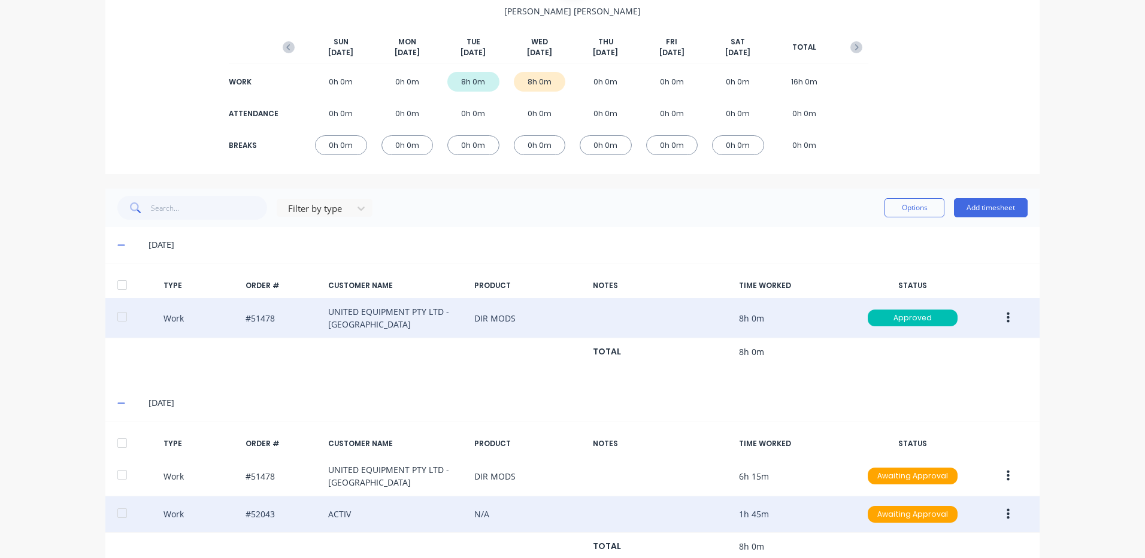
scroll to position [160, 0]
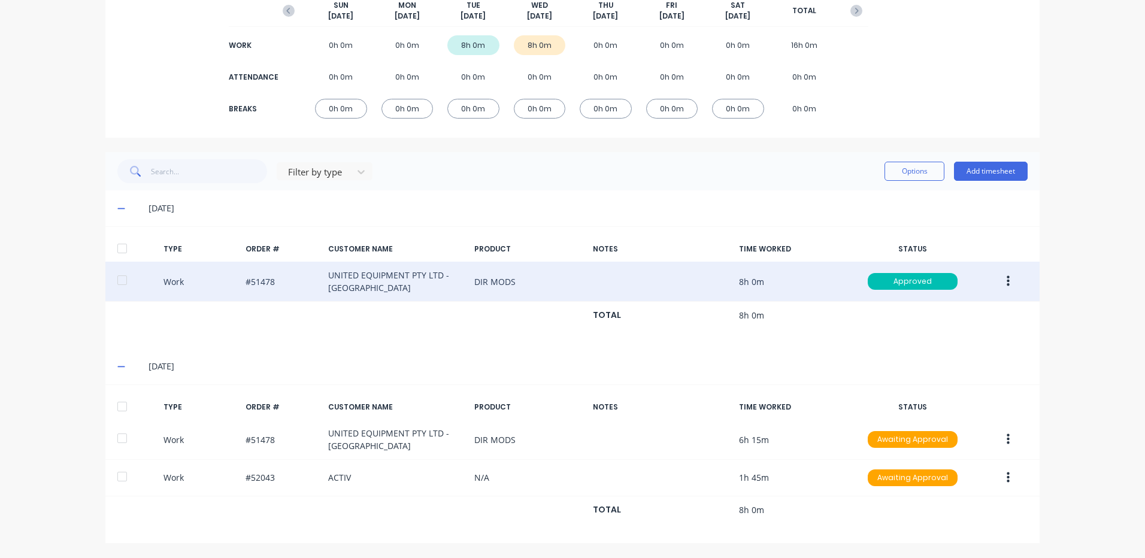
click at [124, 405] on div at bounding box center [122, 407] width 24 height 24
click at [895, 169] on button "Options" at bounding box center [914, 171] width 60 height 19
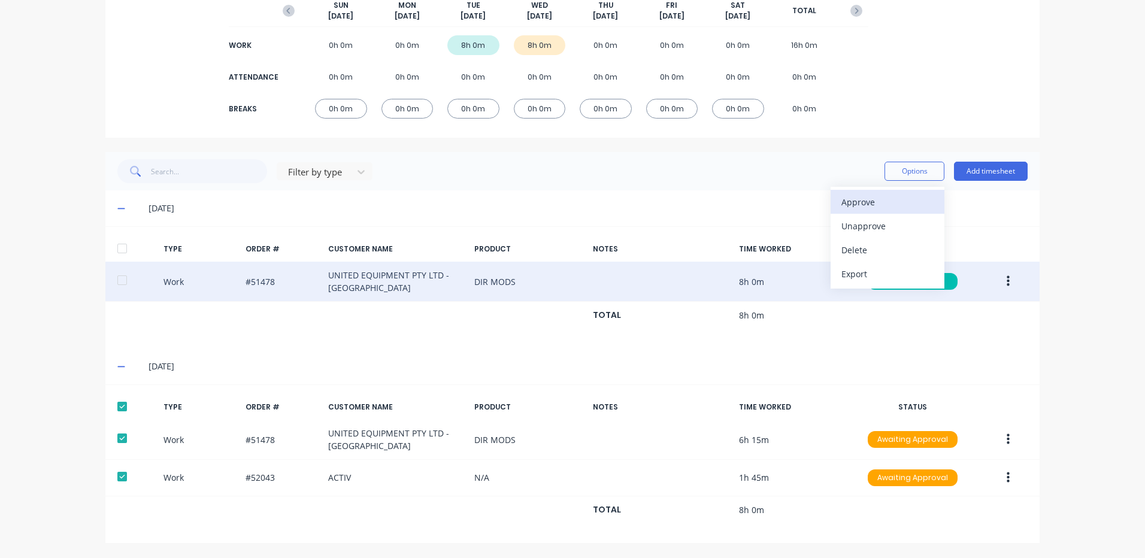
click at [887, 195] on div "Approve" at bounding box center [887, 201] width 92 height 17
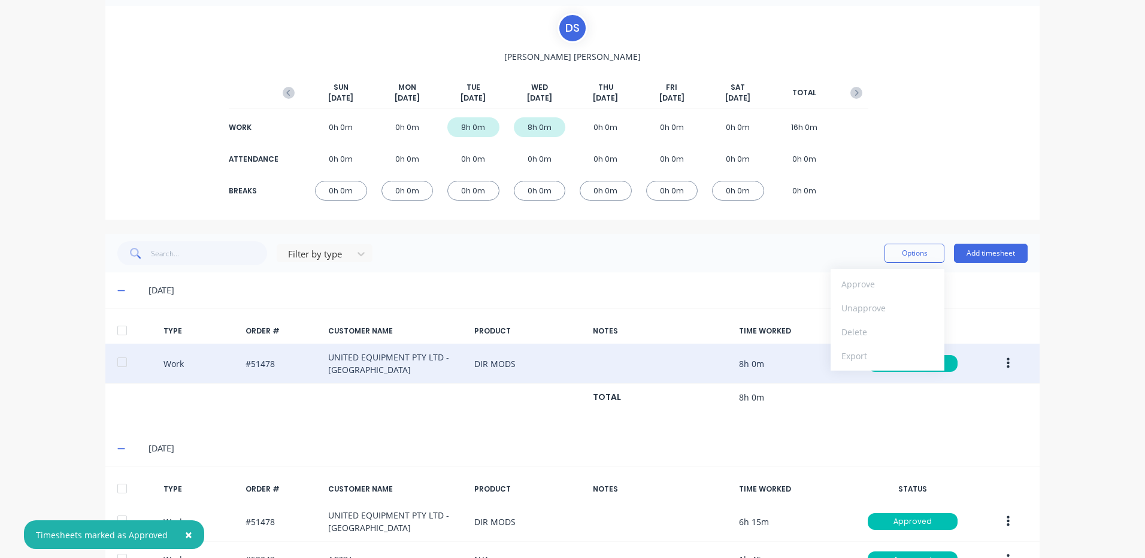
scroll to position [0, 0]
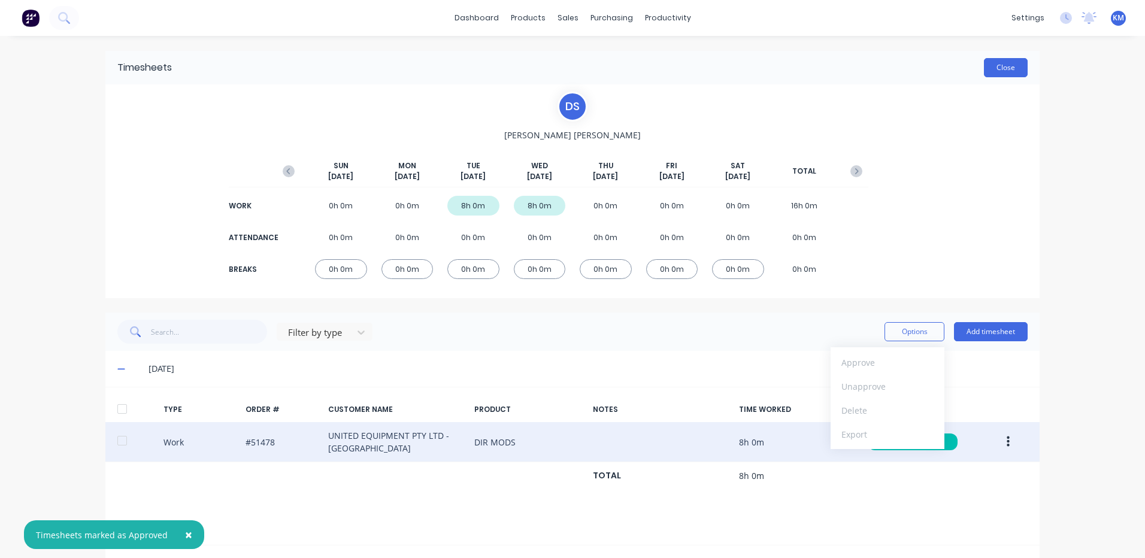
click at [1010, 66] on button "Close" at bounding box center [1006, 67] width 44 height 19
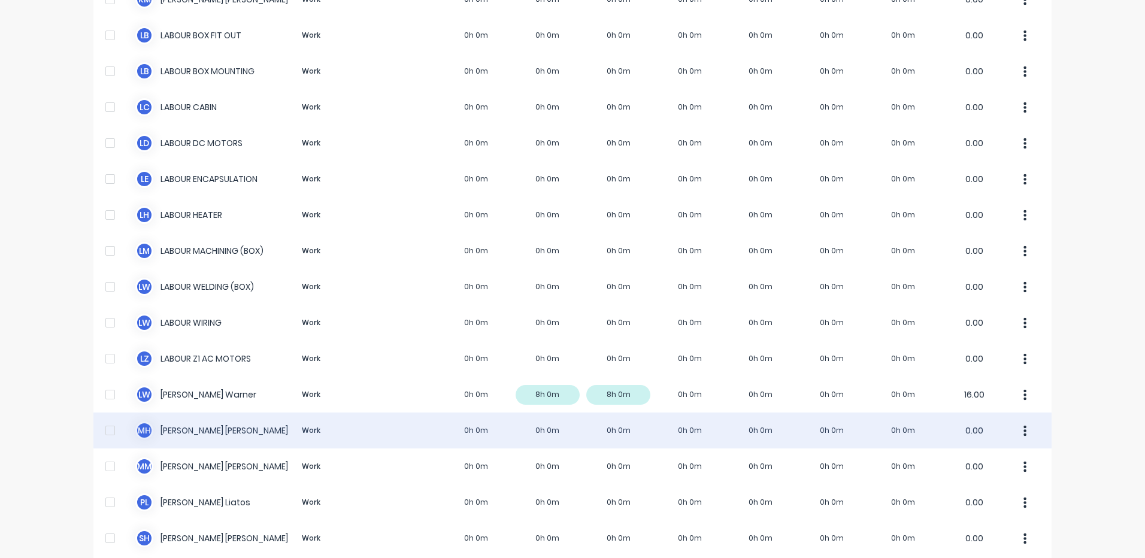
scroll to position [539, 0]
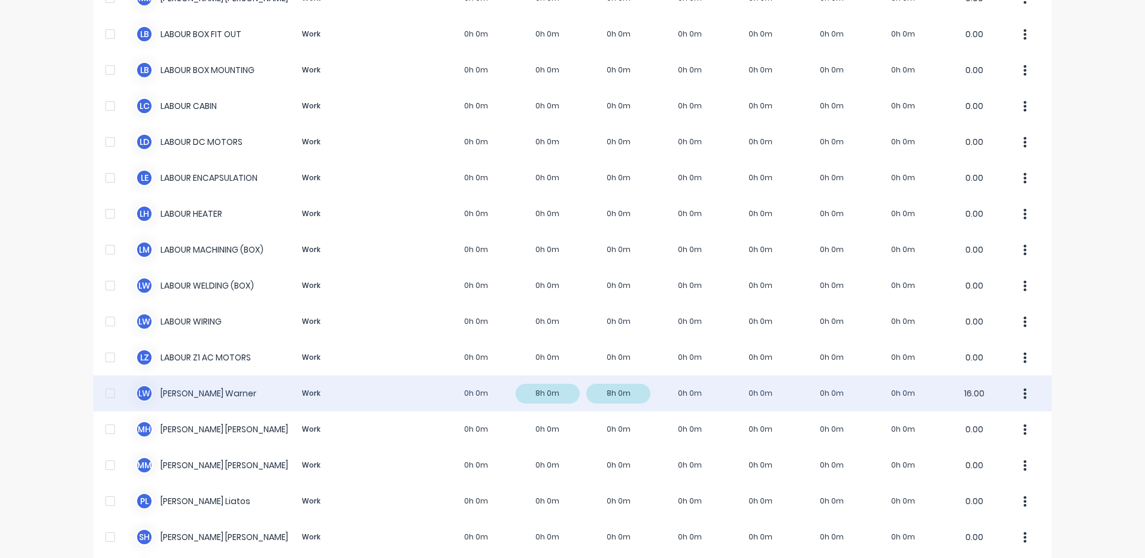
click at [386, 383] on div "L W Luke Warner Work 0h 0m 8h 0m 8h 0m 0h 0m 0h 0m 0h 0m 0h 0m 16.00" at bounding box center [572, 393] width 958 height 36
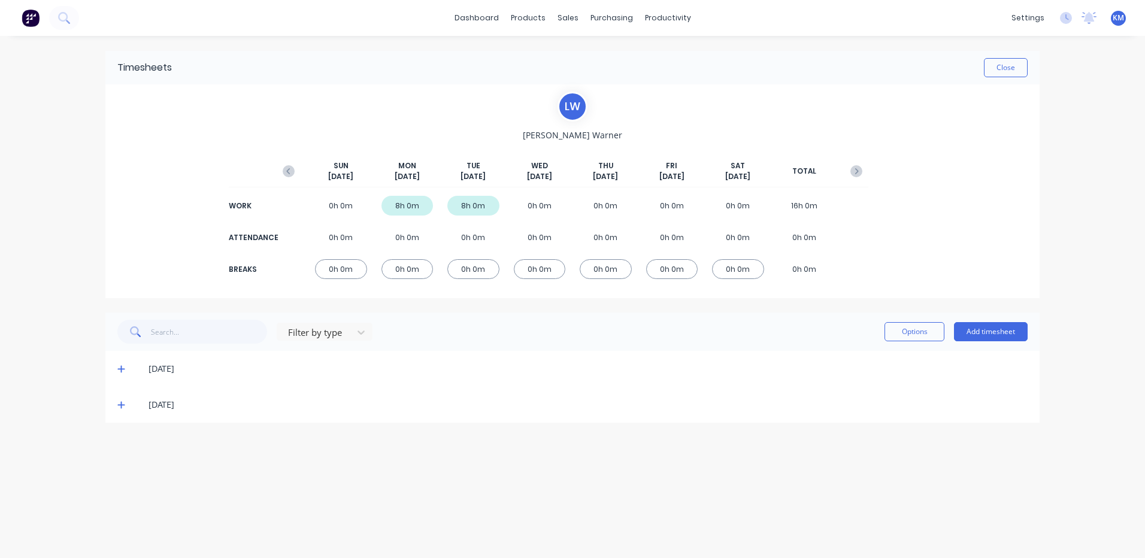
click at [119, 401] on icon at bounding box center [121, 405] width 8 height 8
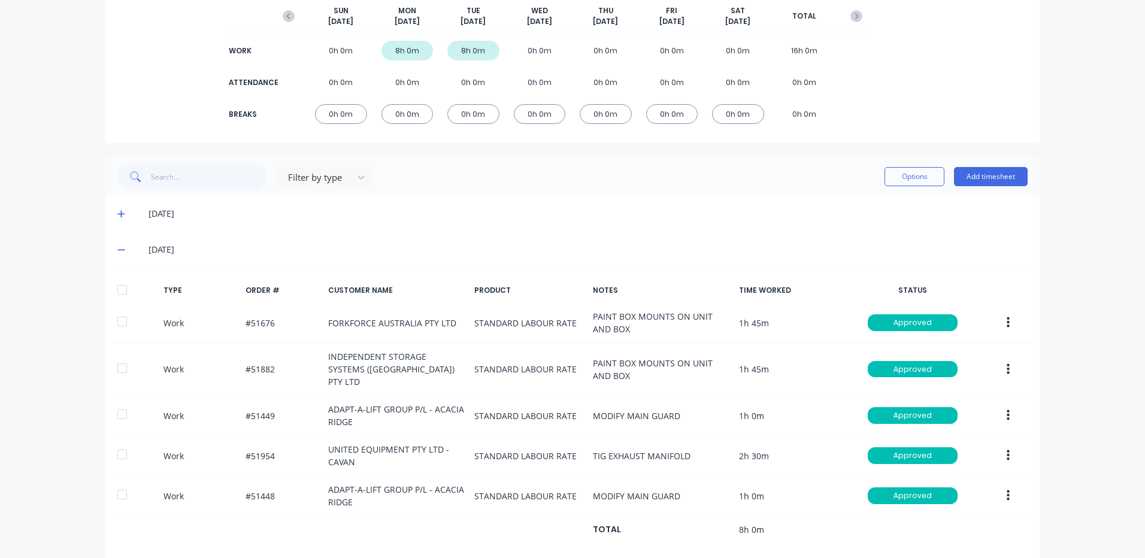
scroll to position [162, 0]
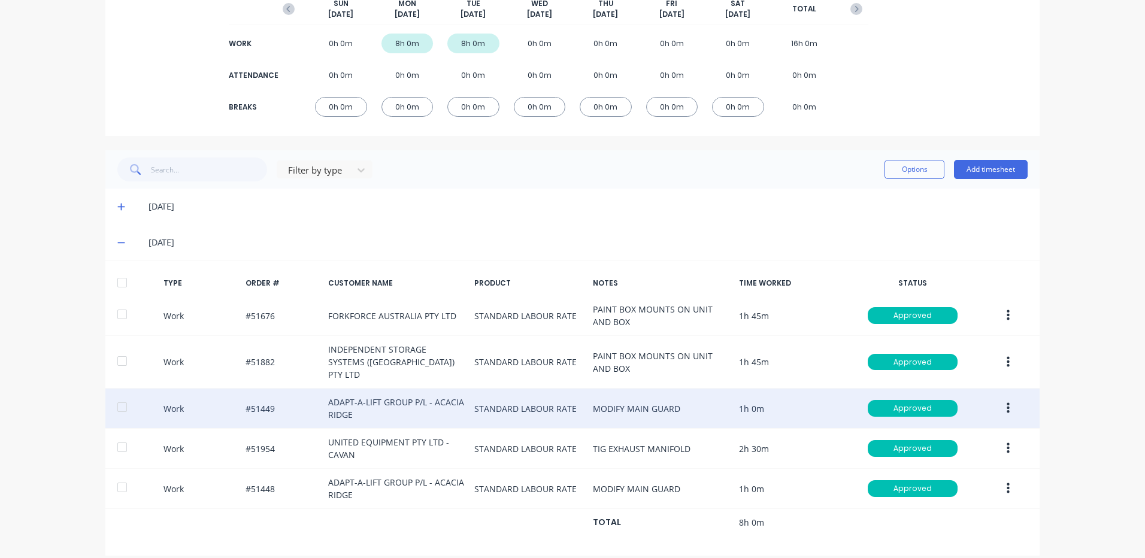
click at [1007, 403] on icon "button" at bounding box center [1008, 408] width 3 height 11
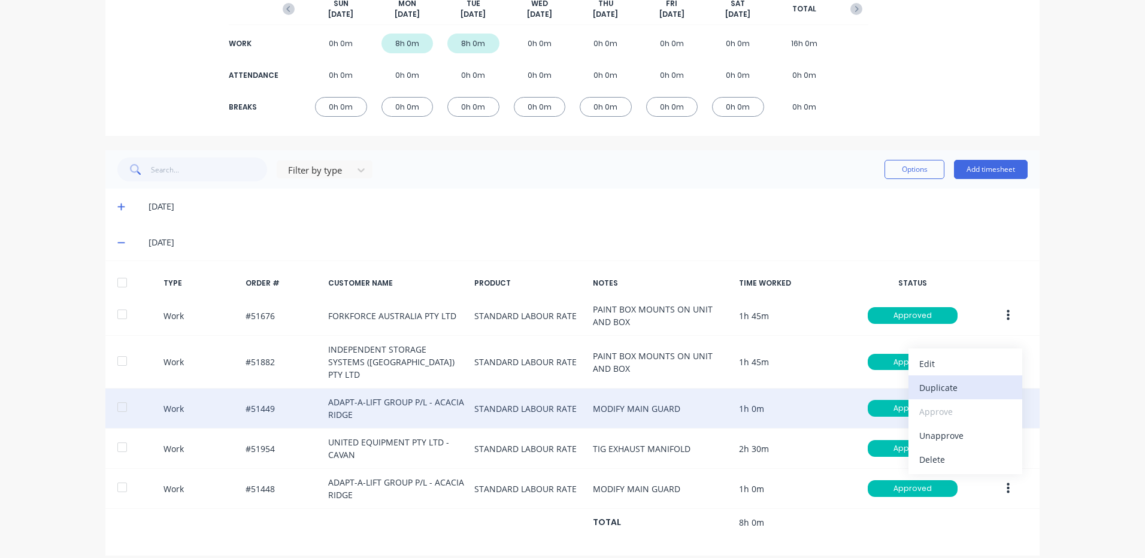
click at [944, 379] on div "Duplicate" at bounding box center [965, 387] width 92 height 17
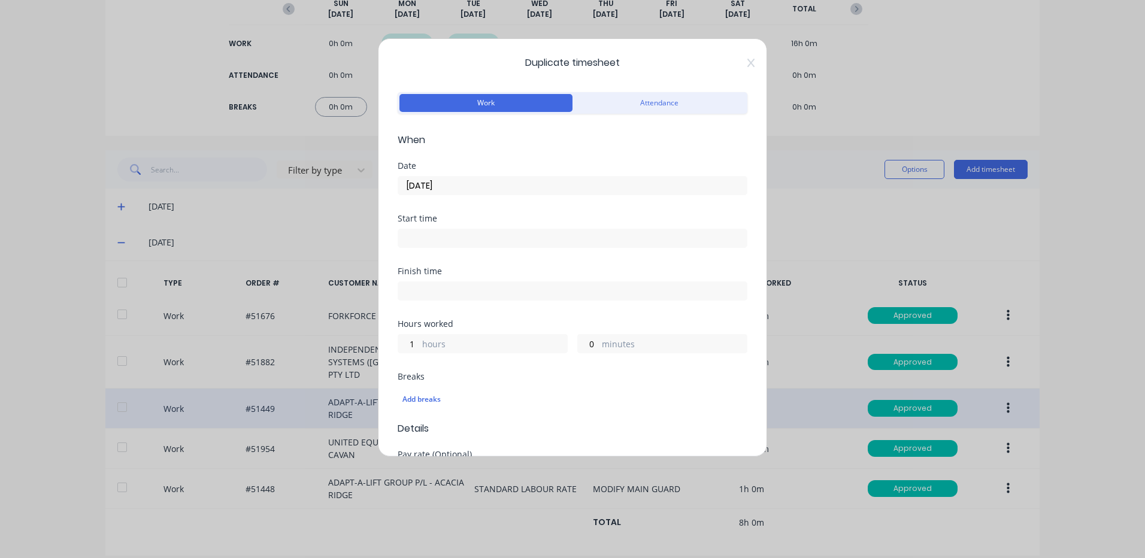
click at [446, 189] on input "23/09/2025" at bounding box center [572, 186] width 349 height 18
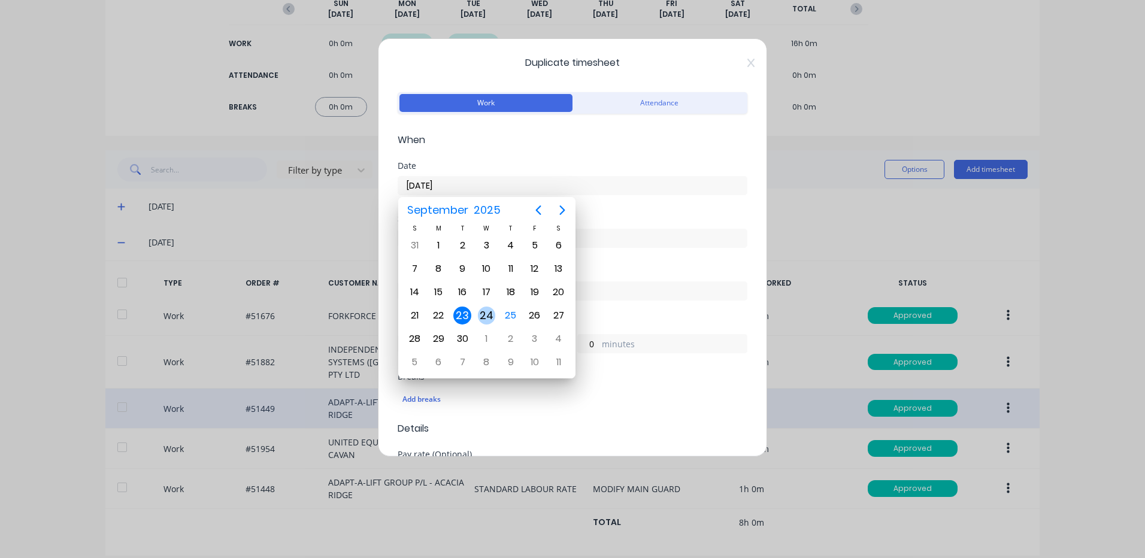
click at [491, 311] on div "24" at bounding box center [487, 316] width 18 height 18
type input "24/09/2025"
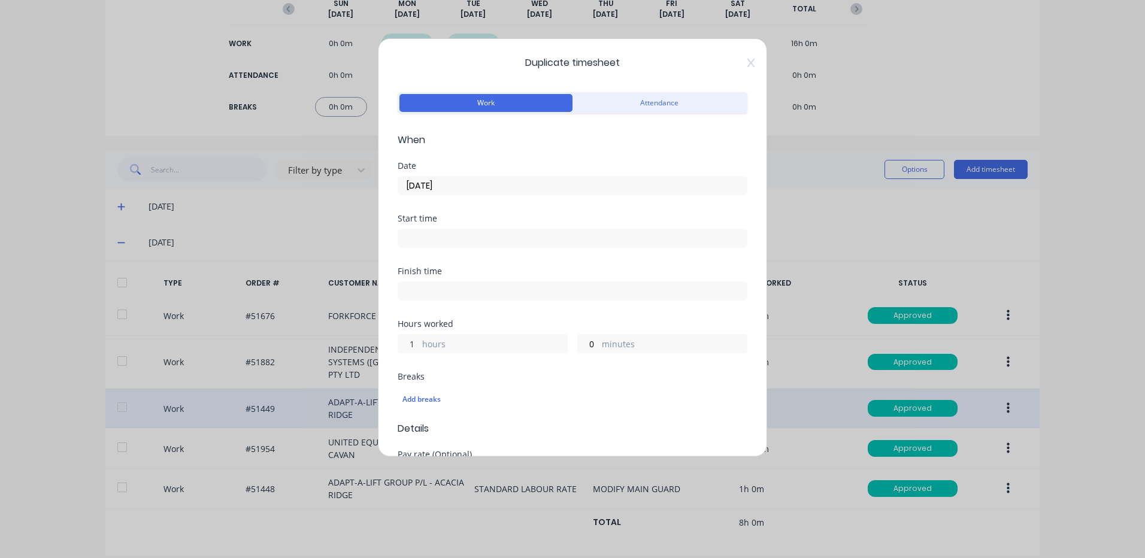
click at [413, 346] on input "1" at bounding box center [408, 344] width 21 height 18
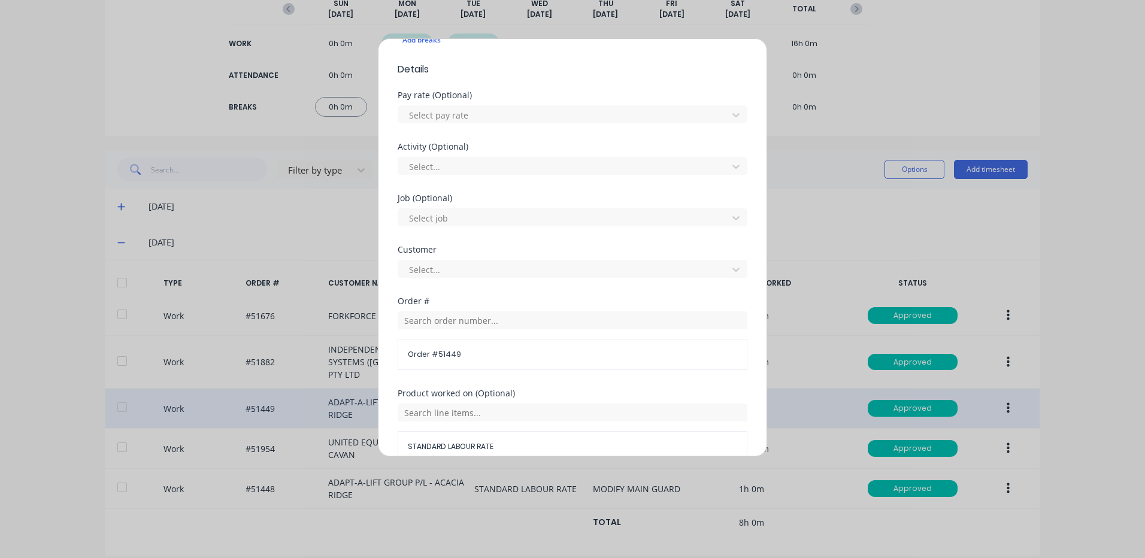
scroll to position [517, 0]
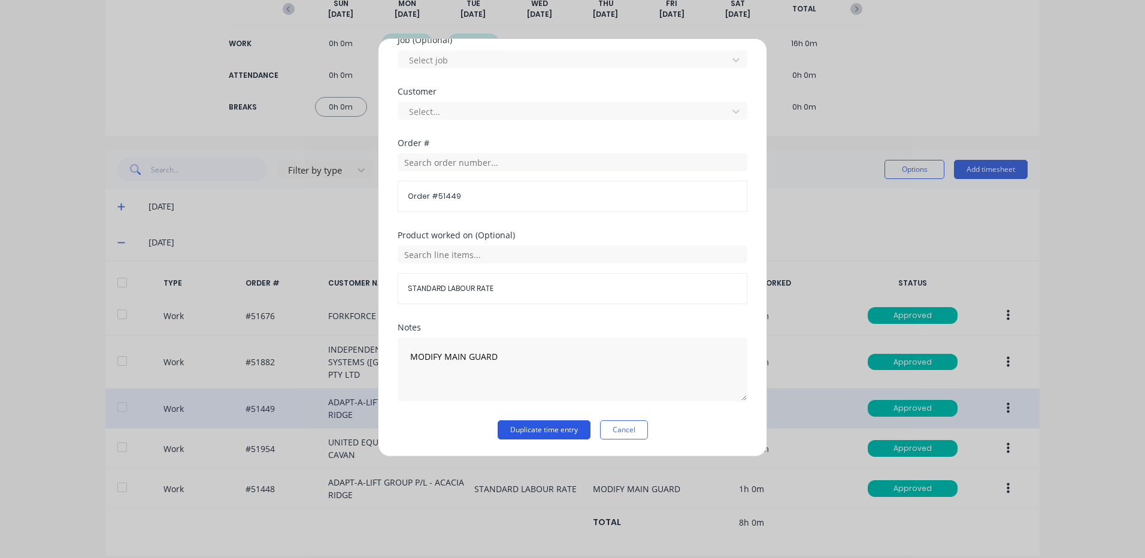
type input "2"
click at [544, 426] on button "Duplicate time entry" at bounding box center [544, 429] width 93 height 19
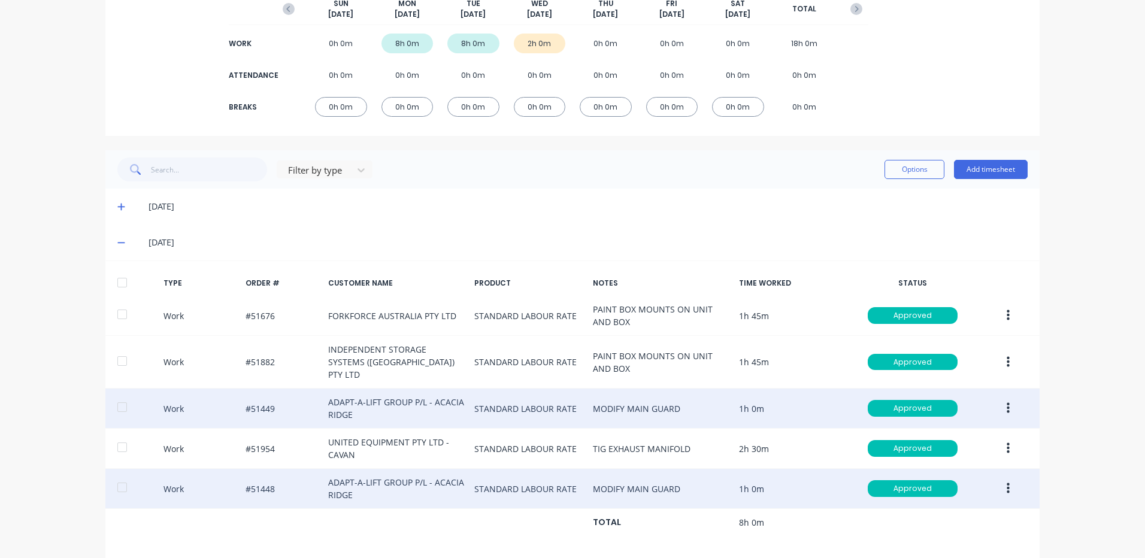
click at [998, 478] on button "button" at bounding box center [1008, 489] width 28 height 22
click at [973, 459] on div "Duplicate" at bounding box center [965, 467] width 92 height 17
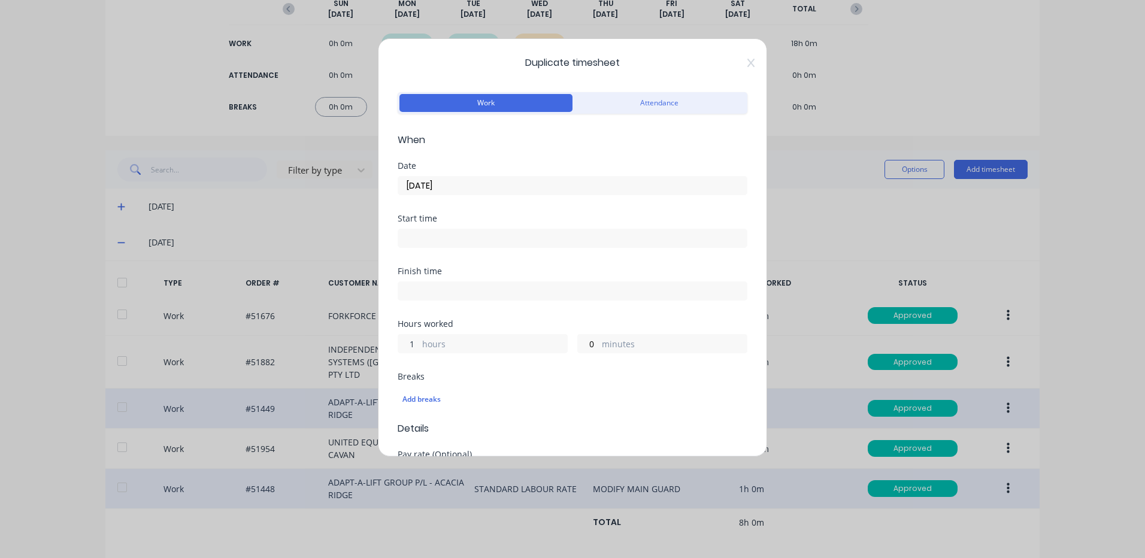
click at [402, 345] on input "1" at bounding box center [408, 344] width 21 height 18
type input "2"
click at [473, 177] on label "23/09/2025" at bounding box center [573, 185] width 350 height 19
click at [473, 177] on input "23/09/2025" at bounding box center [572, 186] width 349 height 18
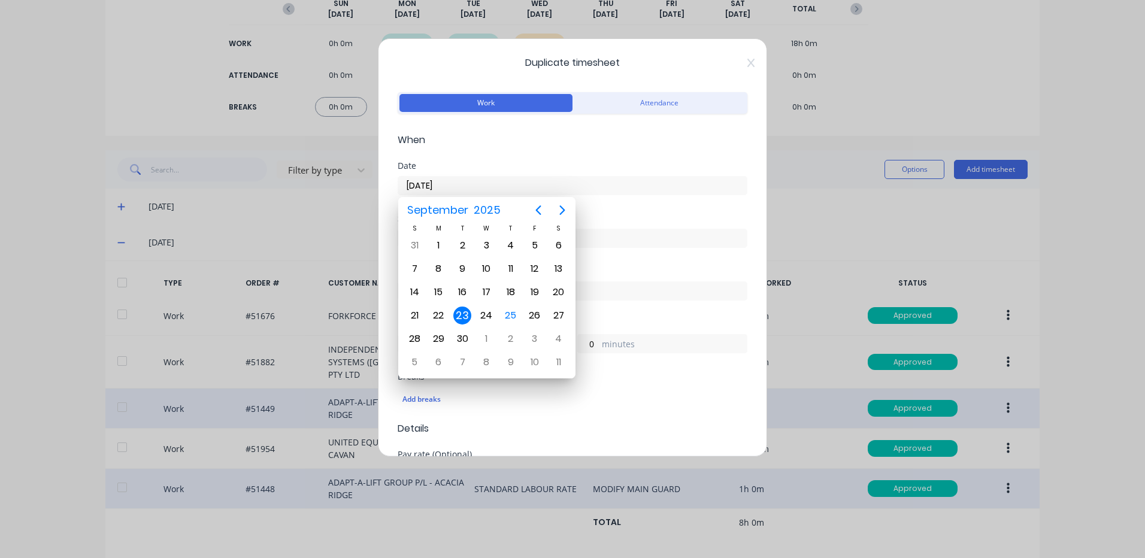
click at [472, 181] on input "23/09/2025" at bounding box center [572, 186] width 349 height 18
click at [480, 311] on div "24" at bounding box center [487, 316] width 18 height 18
type input "24/09/2025"
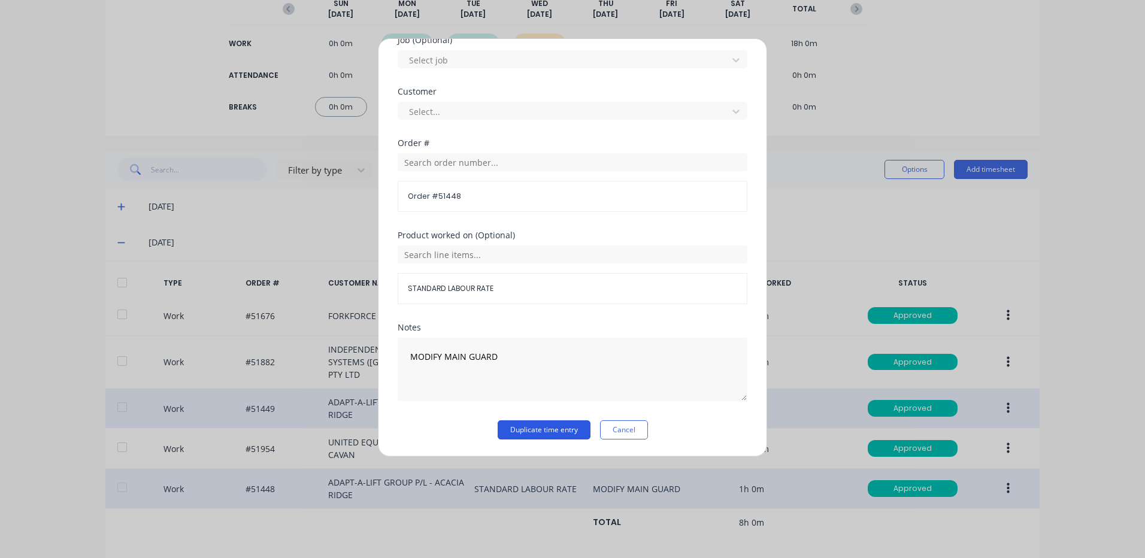
click at [552, 429] on button "Duplicate time entry" at bounding box center [544, 429] width 93 height 19
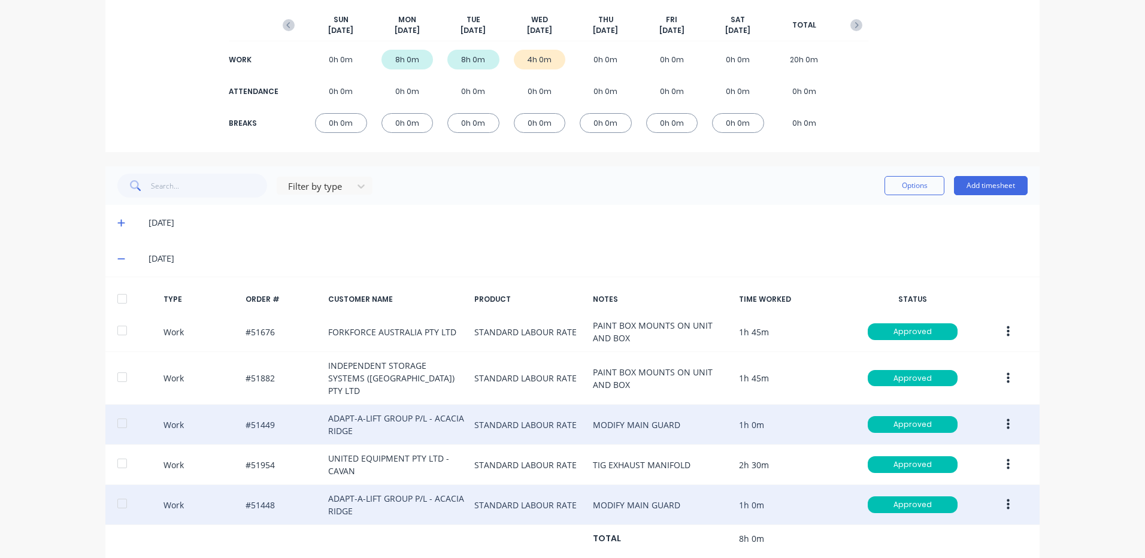
scroll to position [121, 0]
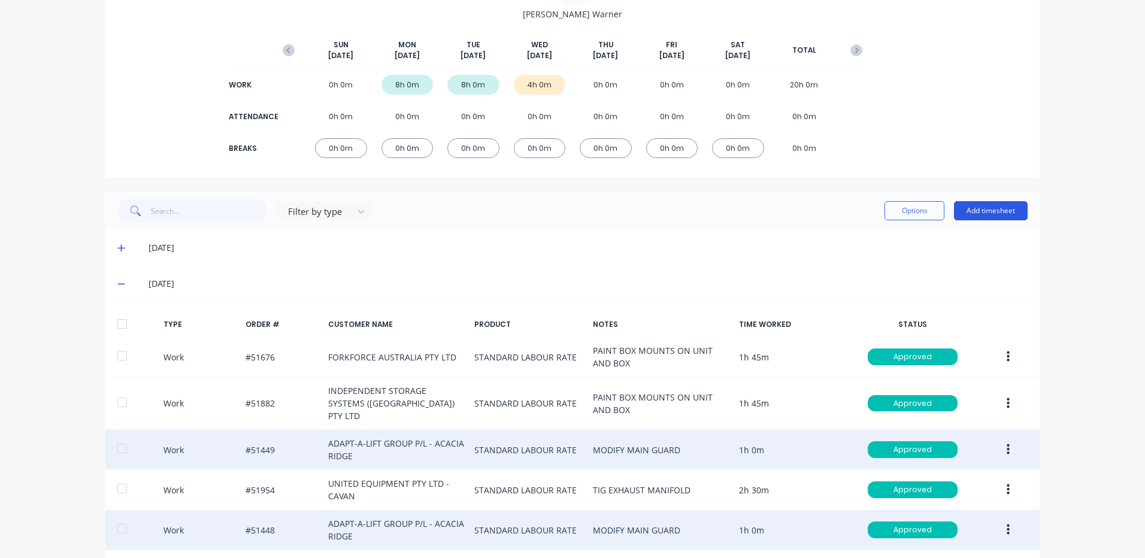
click at [983, 205] on button "Add timesheet" at bounding box center [991, 210] width 74 height 19
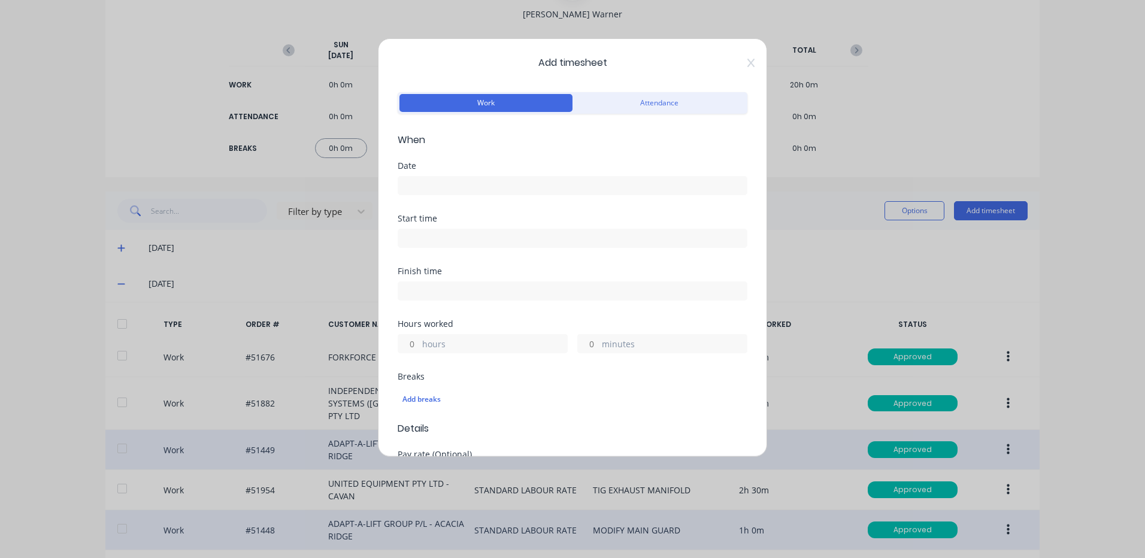
click at [535, 184] on input at bounding box center [572, 186] width 349 height 18
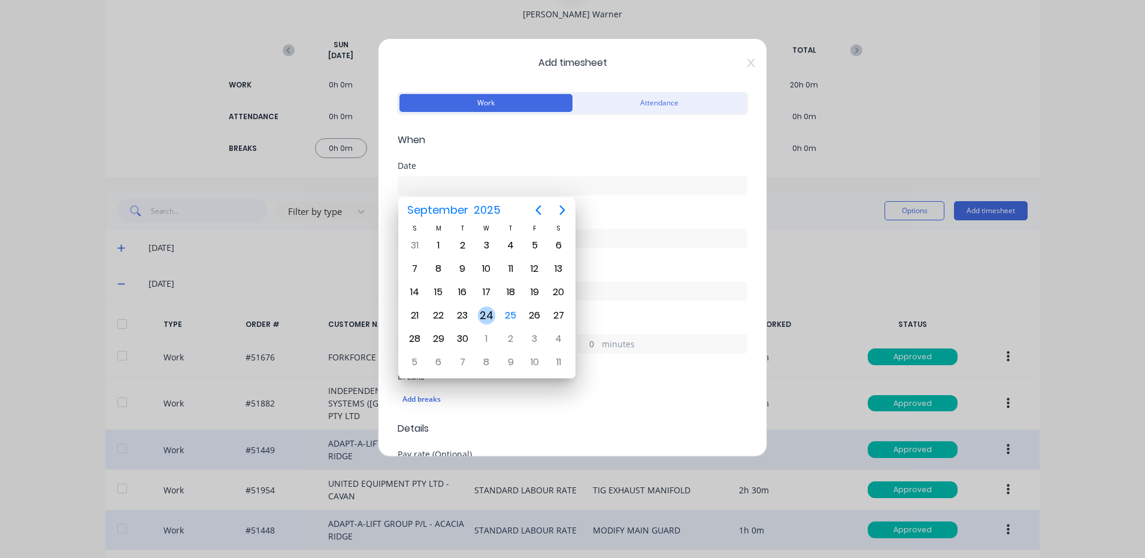
click at [494, 313] on div "24" at bounding box center [487, 316] width 18 height 18
type input "24/09/2025"
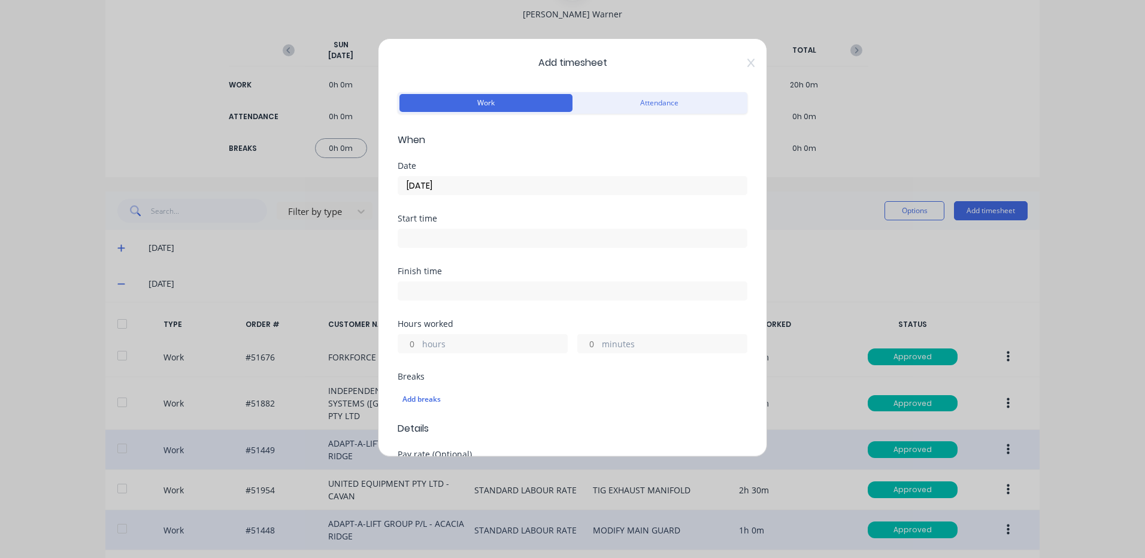
click at [578, 346] on input "minutes" at bounding box center [588, 344] width 21 height 18
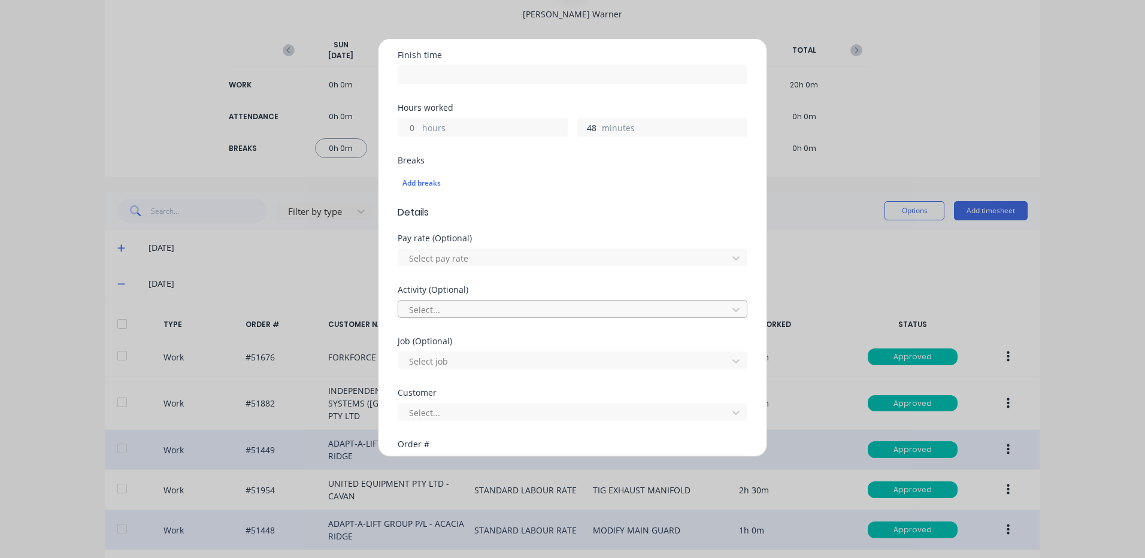
scroll to position [299, 0]
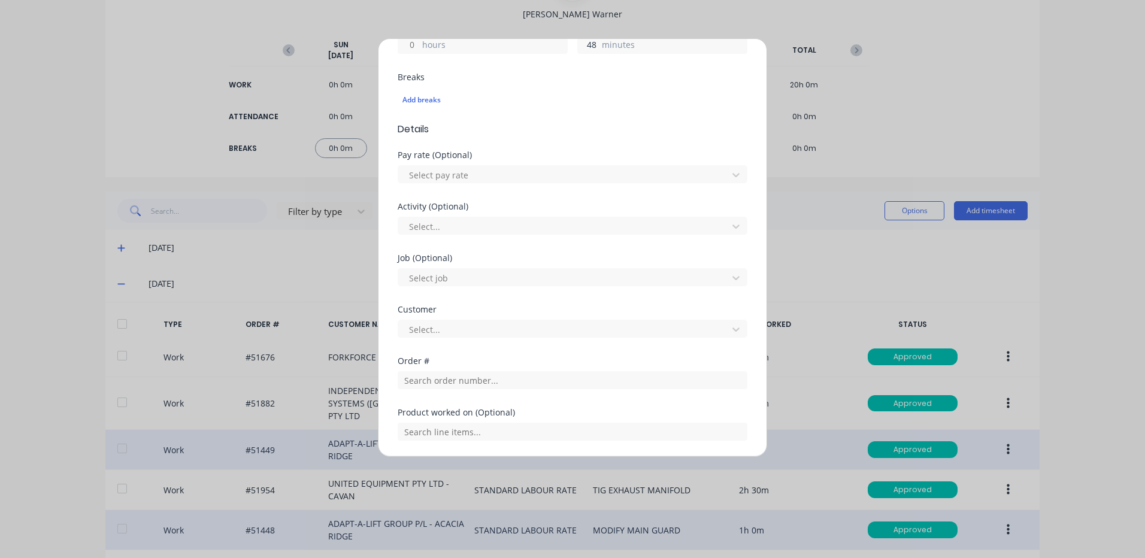
type input "48"
click at [450, 370] on div at bounding box center [573, 378] width 350 height 21
click at [450, 375] on input "text" at bounding box center [573, 380] width 350 height 18
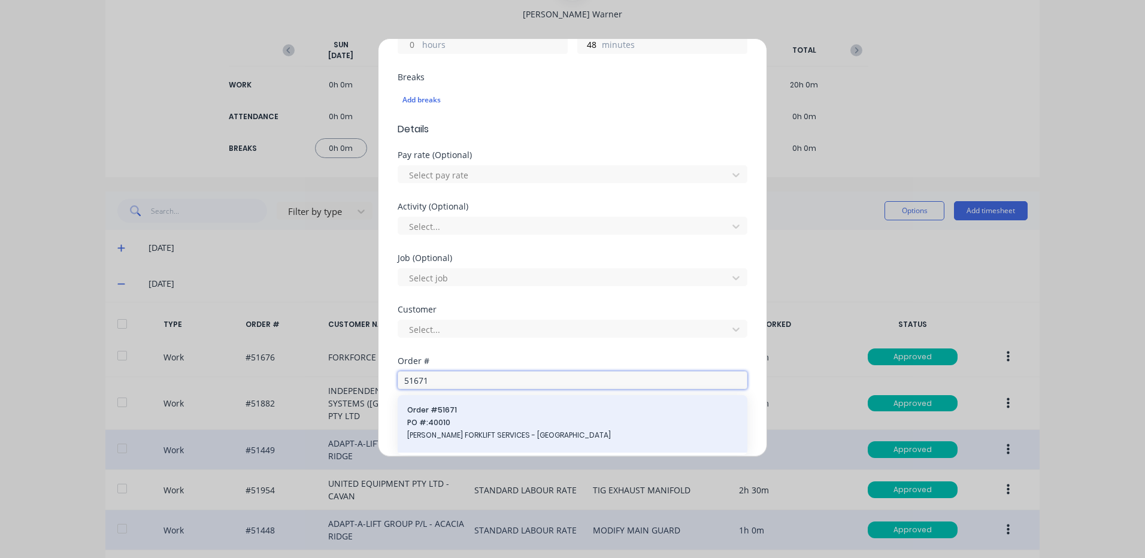
type input "51671"
click at [568, 422] on span "PO #: 40010" at bounding box center [572, 422] width 331 height 11
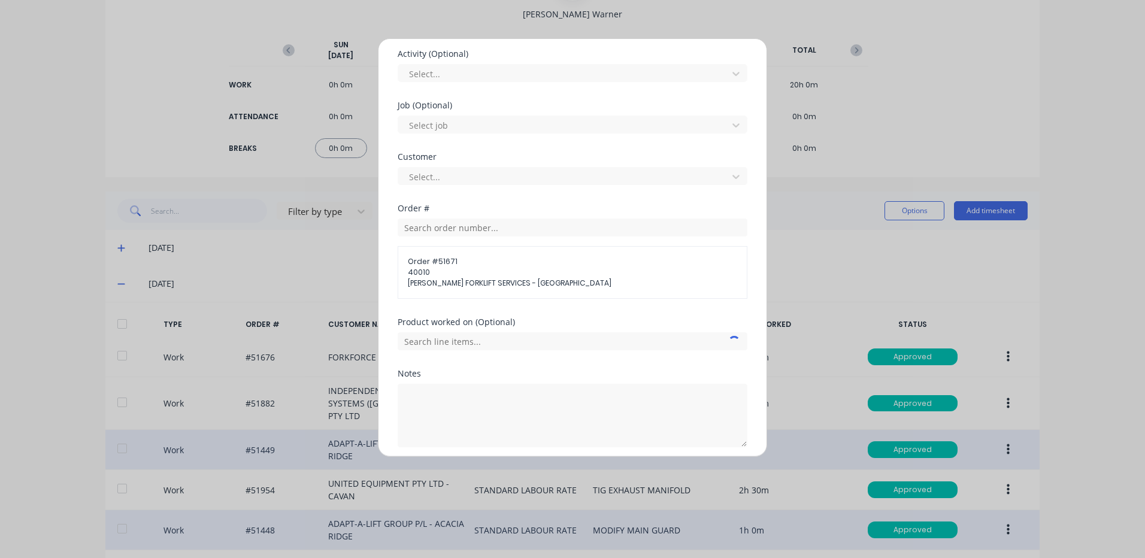
scroll to position [498, 0]
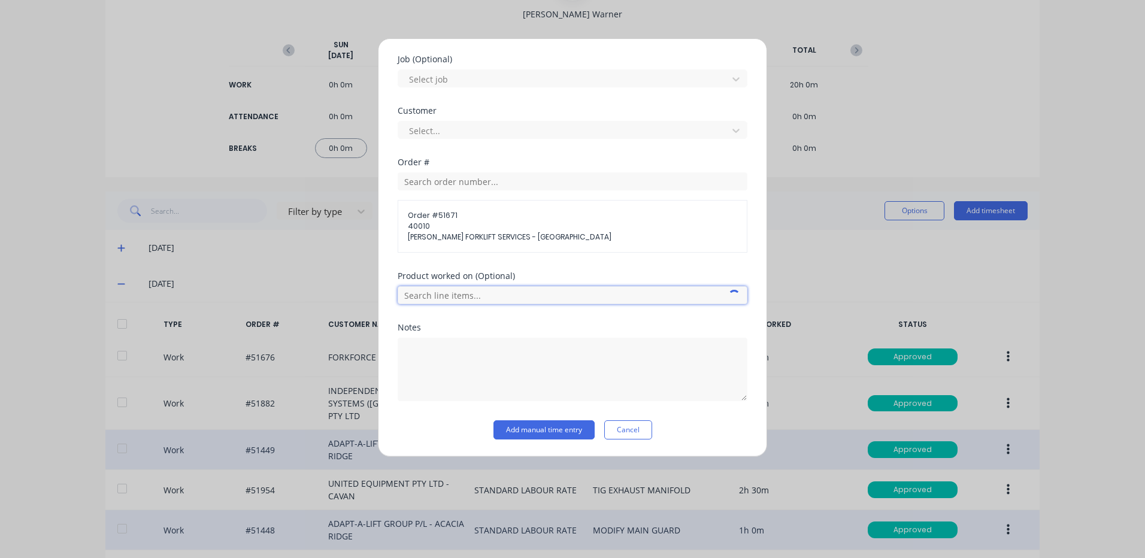
click at [516, 300] on input "text" at bounding box center [573, 295] width 350 height 18
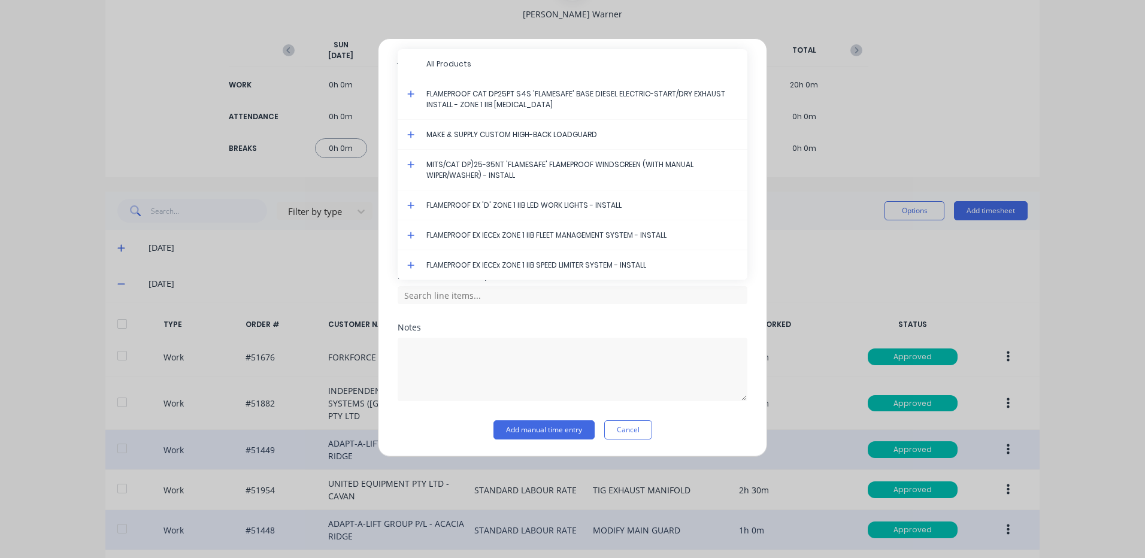
click at [411, 95] on icon at bounding box center [410, 93] width 7 height 7
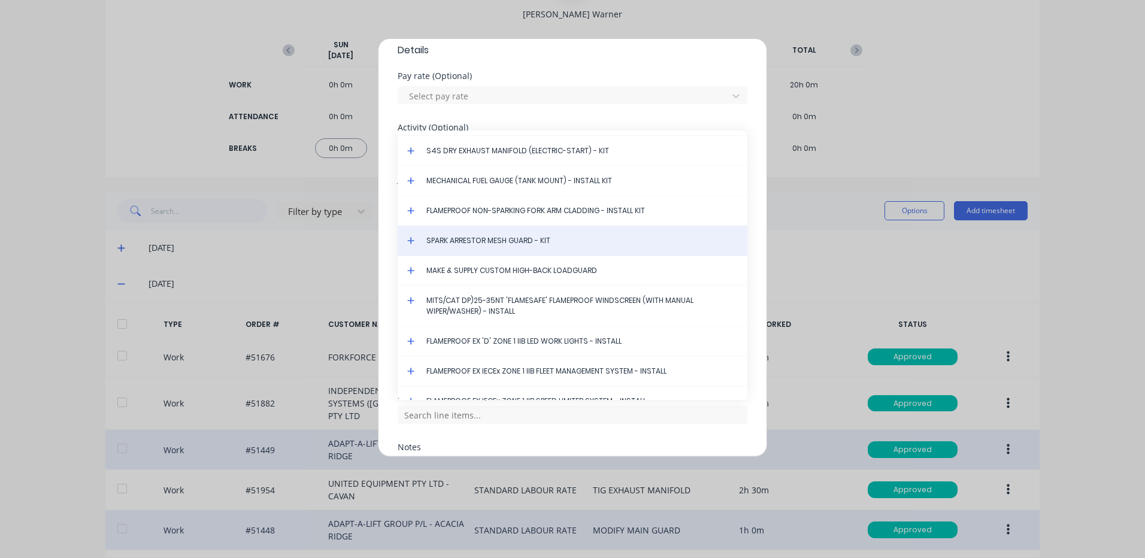
scroll to position [3548, 0]
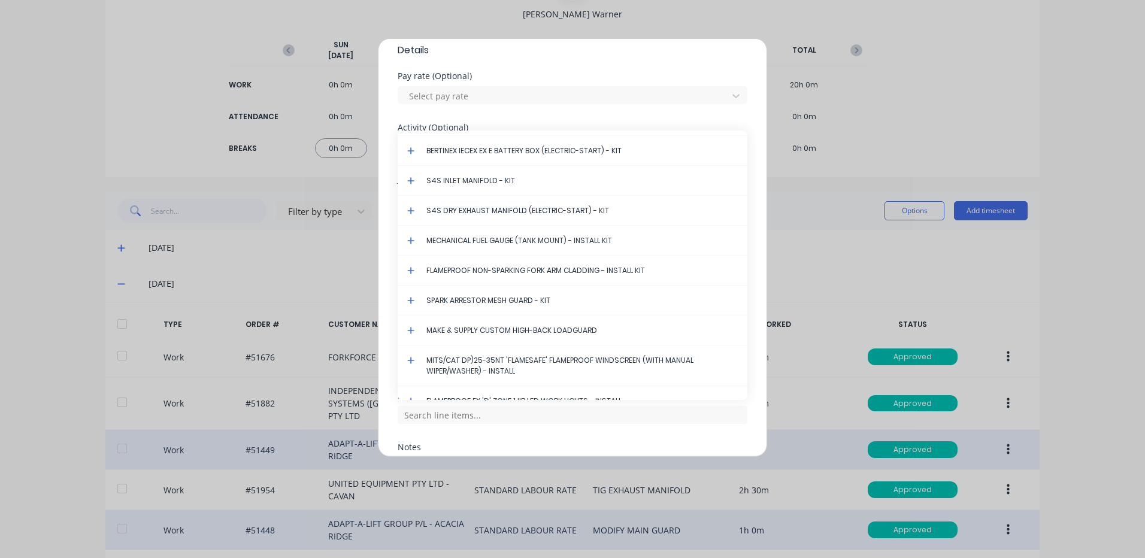
click at [411, 210] on icon at bounding box center [410, 210] width 7 height 7
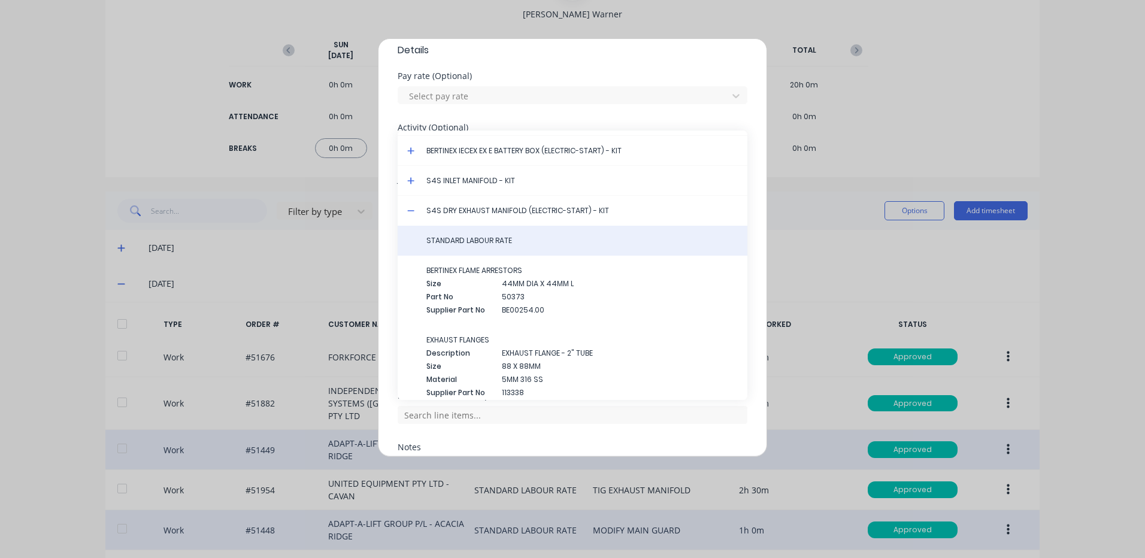
click at [443, 240] on span "STANDARD LABOUR RATE" at bounding box center [581, 240] width 311 height 11
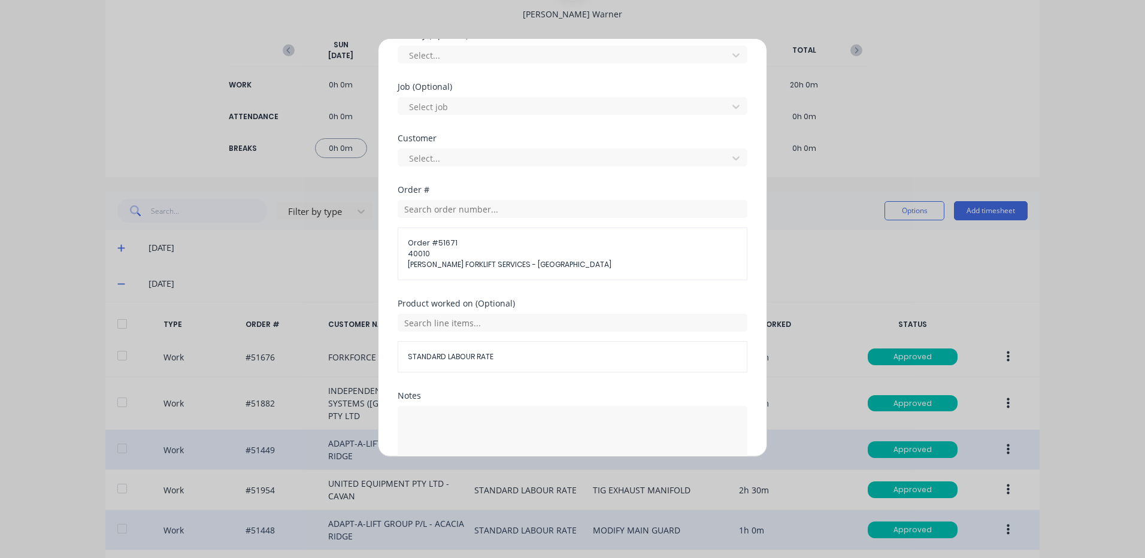
scroll to position [539, 0]
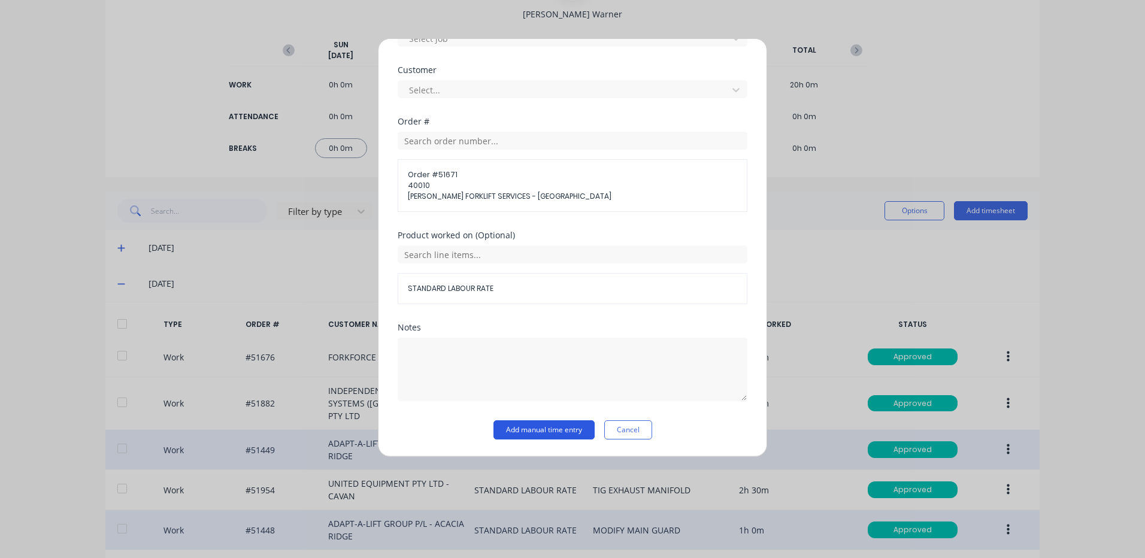
click at [554, 423] on button "Add manual time entry" at bounding box center [543, 429] width 101 height 19
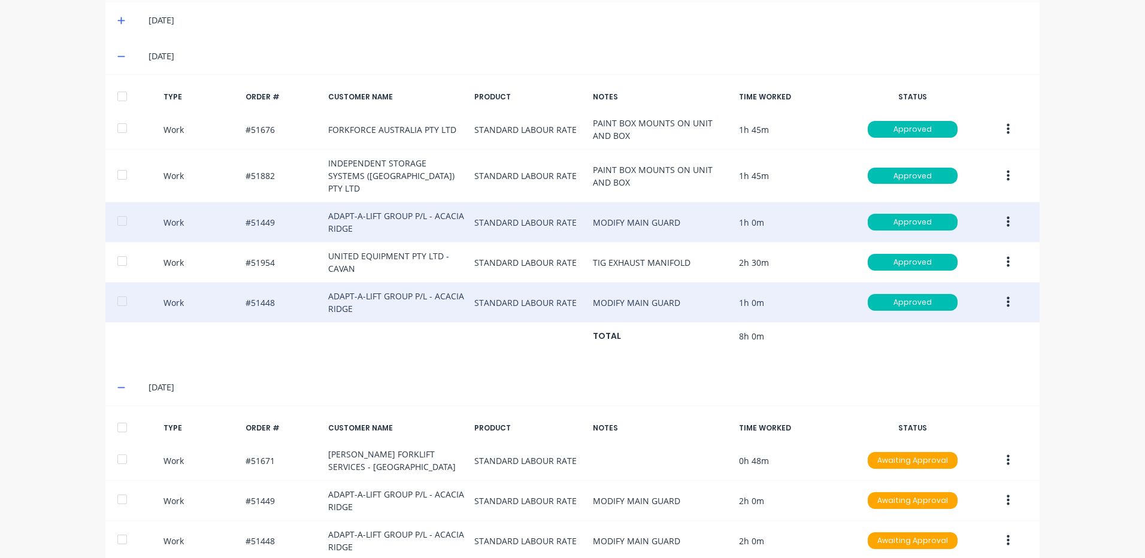
scroll to position [401, 0]
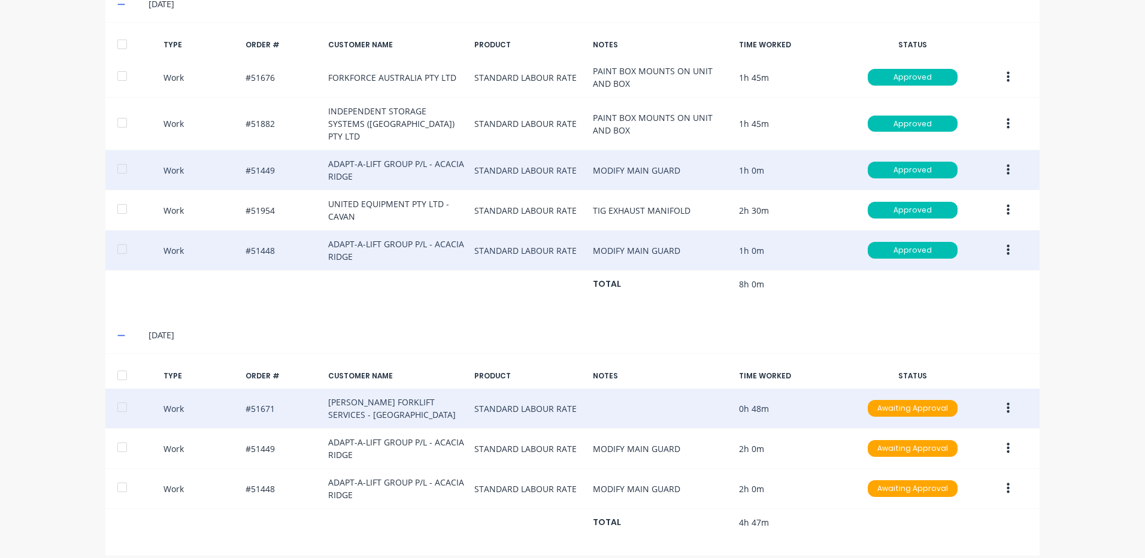
click at [994, 398] on button "button" at bounding box center [1008, 409] width 28 height 22
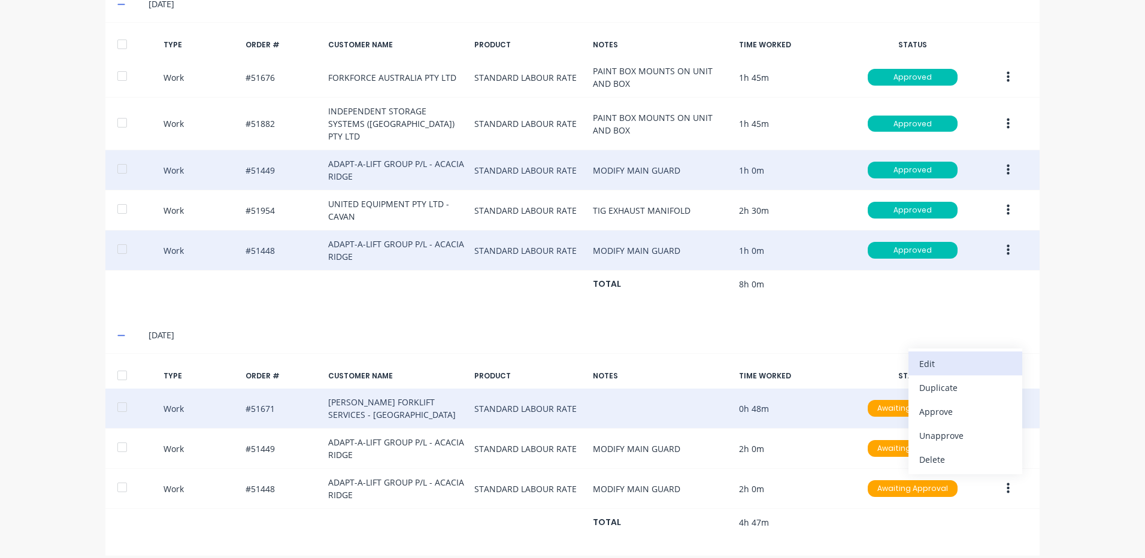
click at [965, 355] on div "Edit" at bounding box center [965, 363] width 92 height 17
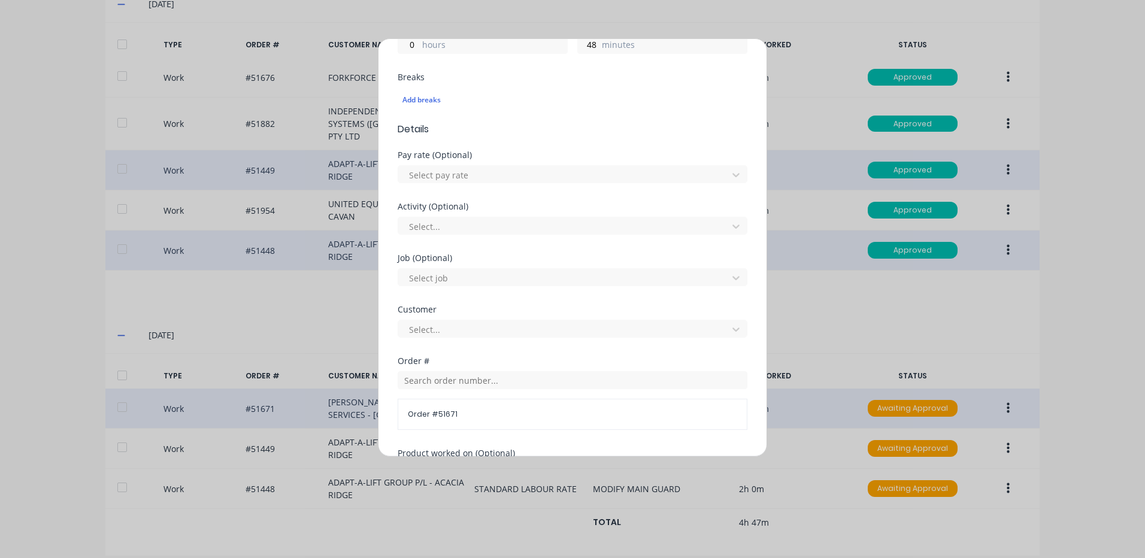
scroll to position [517, 0]
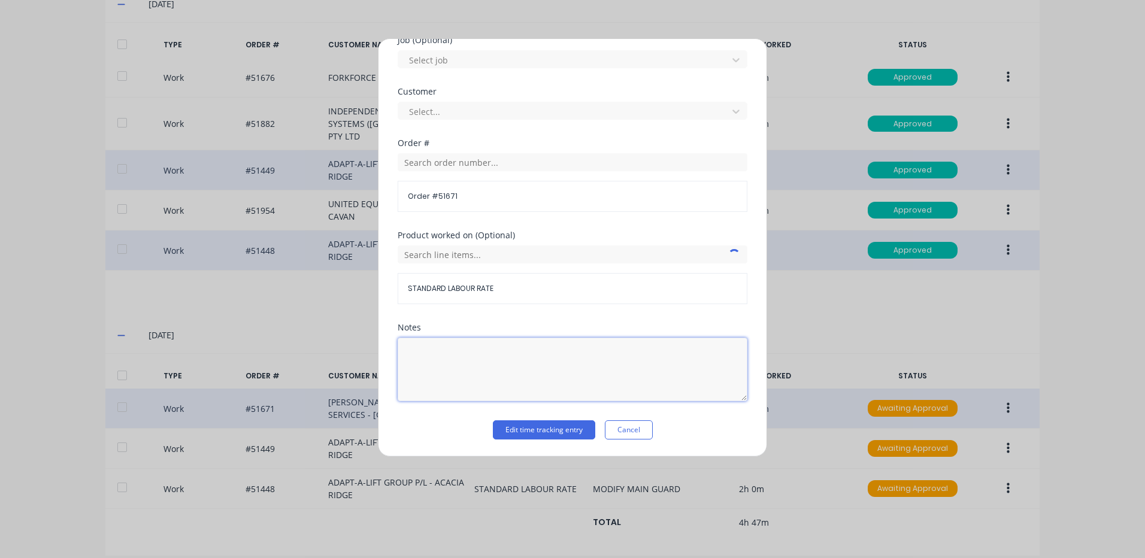
click at [483, 368] on textarea at bounding box center [573, 369] width 350 height 63
drag, startPoint x: 460, startPoint y: 353, endPoint x: 519, endPoint y: 349, distance: 58.3
click at [460, 353] on textarea "TIG EXHAUSE MAN" at bounding box center [573, 369] width 350 height 63
drag, startPoint x: 546, startPoint y: 353, endPoint x: 428, endPoint y: 347, distance: 118.1
click at [428, 347] on textarea "TIG EXHAUSE MAN" at bounding box center [573, 369] width 350 height 63
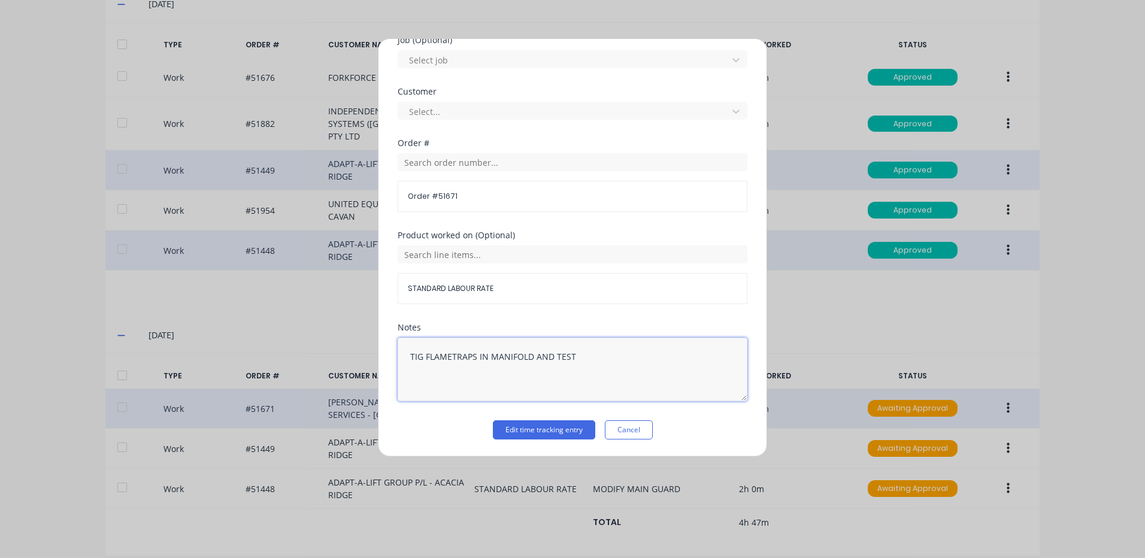
type textarea "TIG FLAMETRAPS IN MANIFOLD AND TEST"
click at [620, 328] on div "Notes" at bounding box center [573, 327] width 350 height 8
click at [555, 428] on button "Edit time tracking entry" at bounding box center [544, 429] width 102 height 19
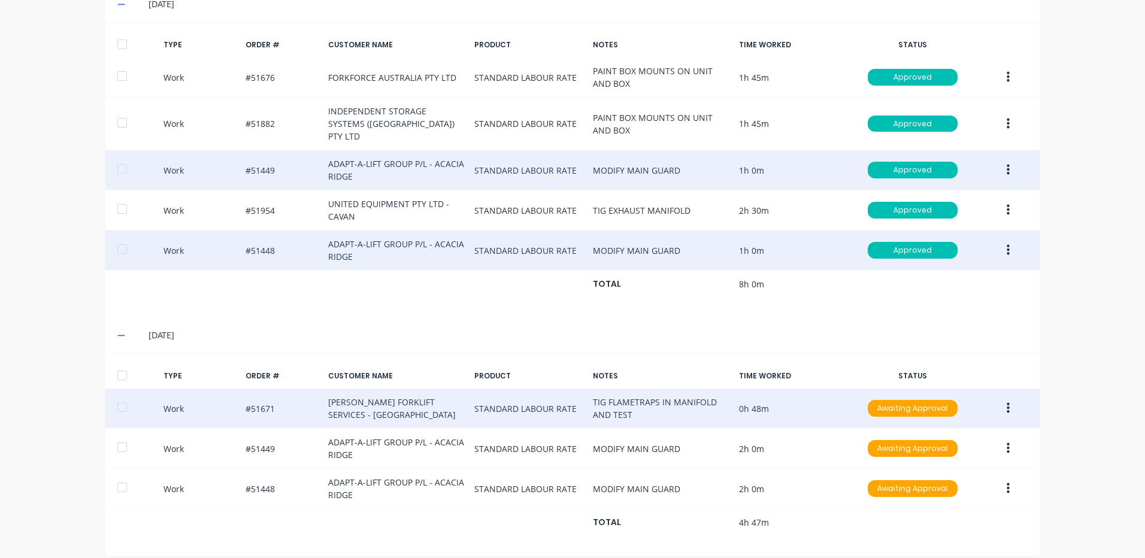
click at [1008, 398] on button "button" at bounding box center [1008, 409] width 28 height 22
click at [969, 379] on div "Duplicate" at bounding box center [965, 387] width 92 height 17
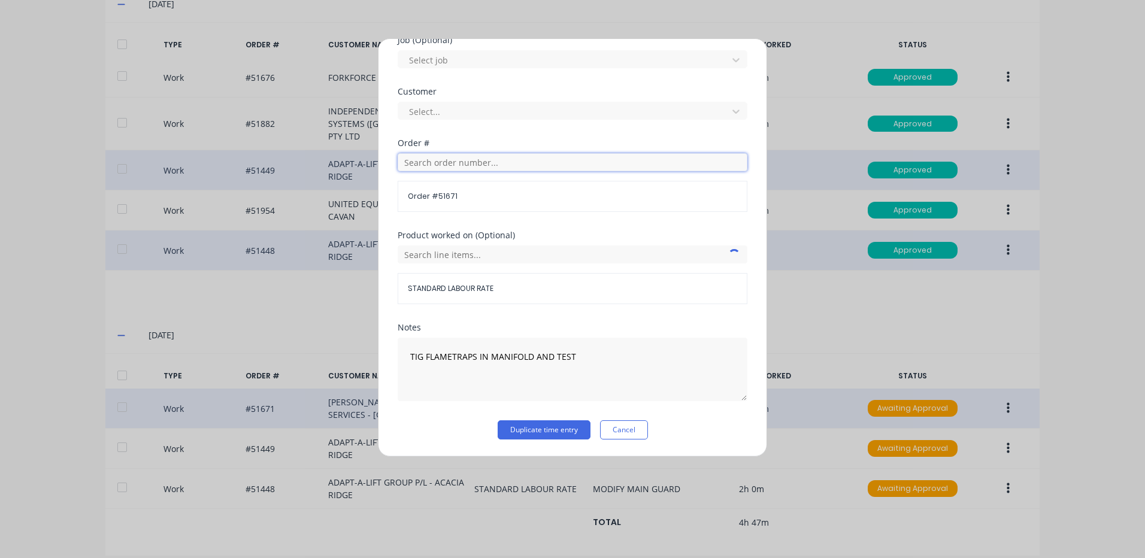
click at [520, 162] on input "text" at bounding box center [573, 162] width 350 height 18
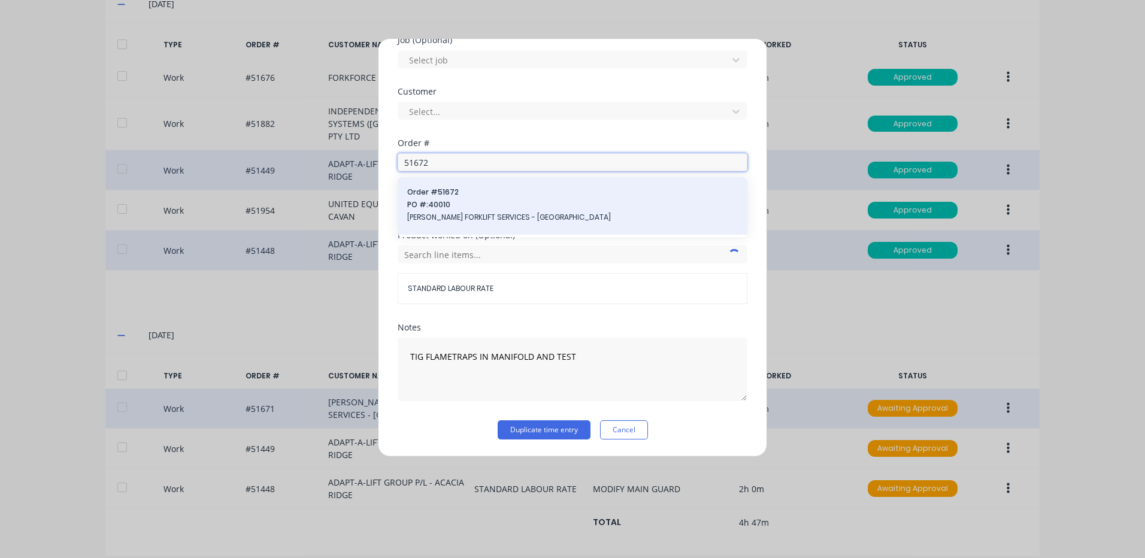
type input "51672"
click at [515, 202] on span "PO #: 40010" at bounding box center [572, 204] width 331 height 11
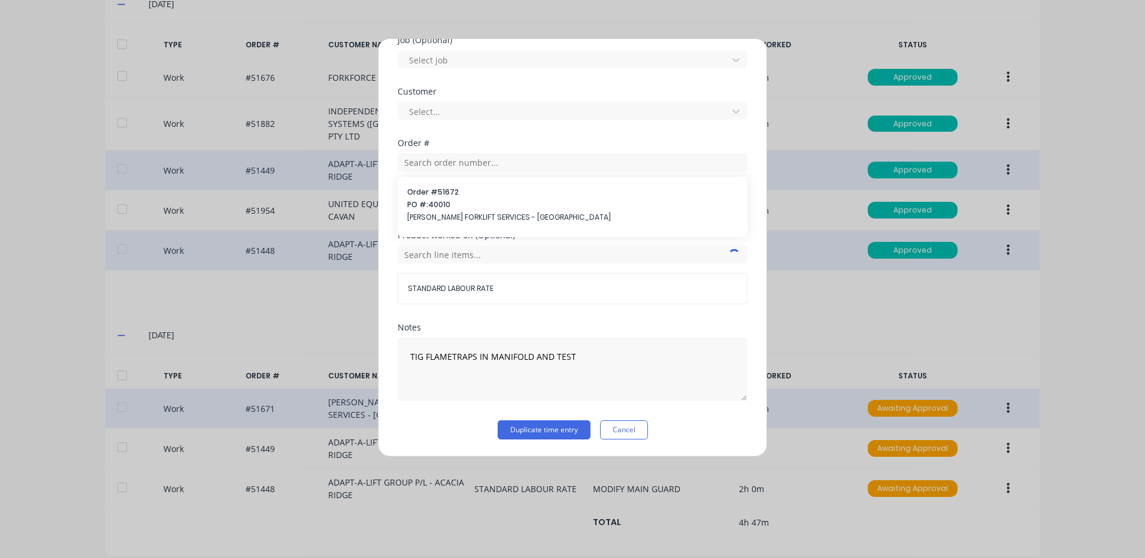
scroll to position [498, 0]
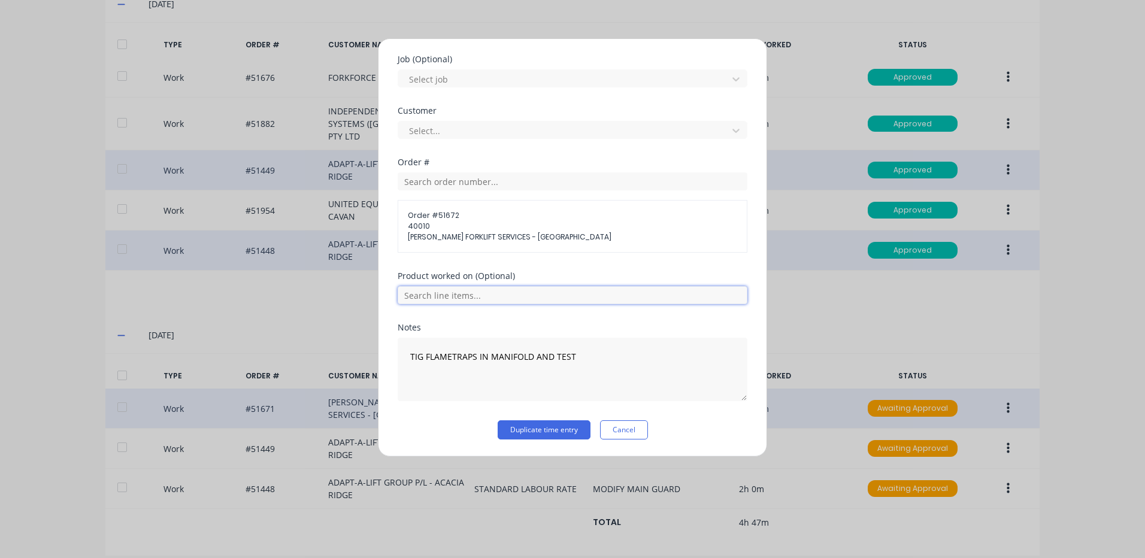
click at [493, 295] on input "text" at bounding box center [573, 295] width 350 height 18
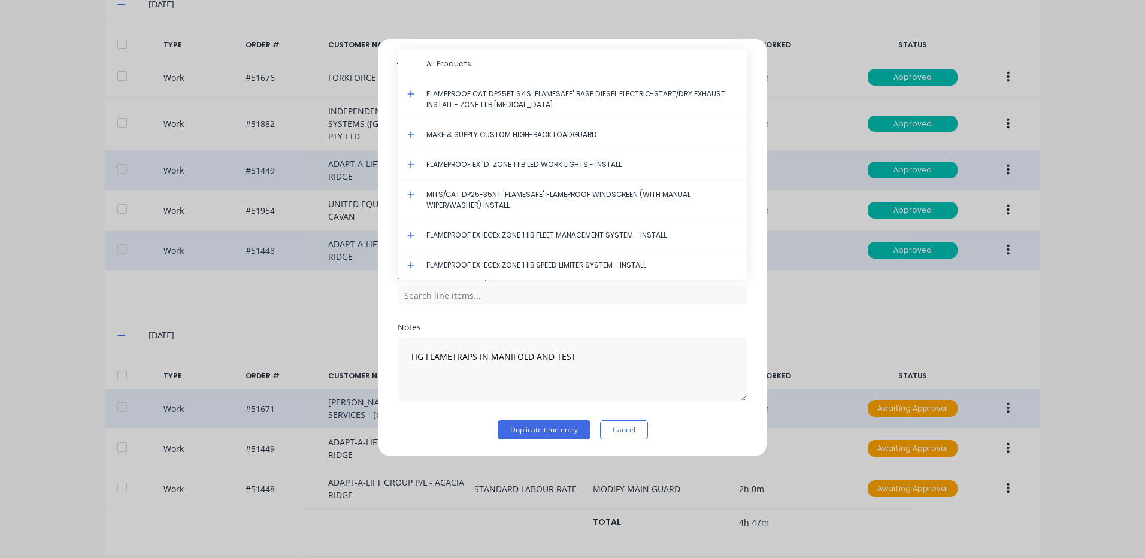
click at [411, 93] on icon at bounding box center [410, 93] width 7 height 7
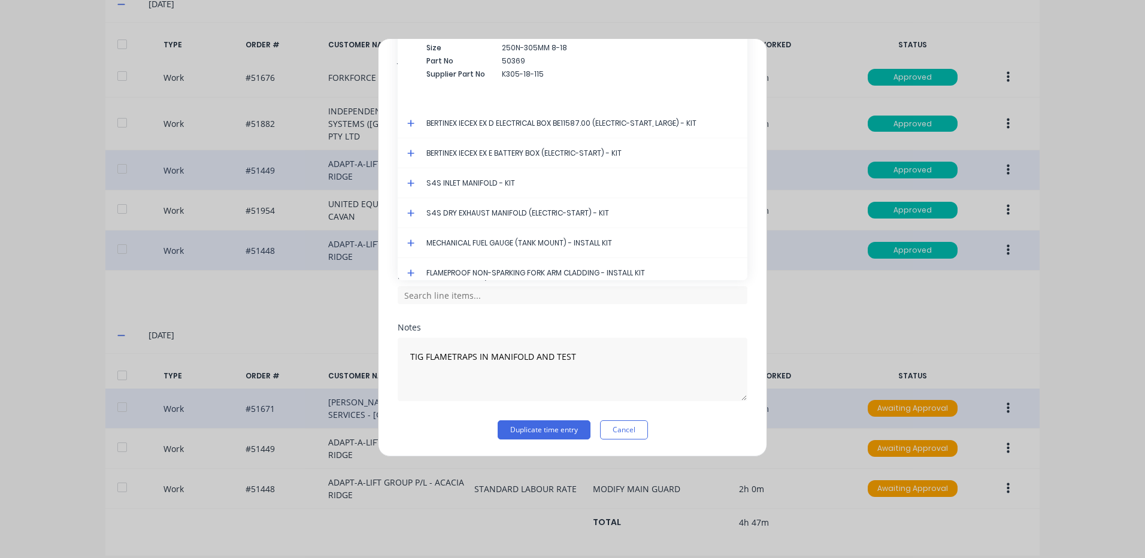
scroll to position [3445, 0]
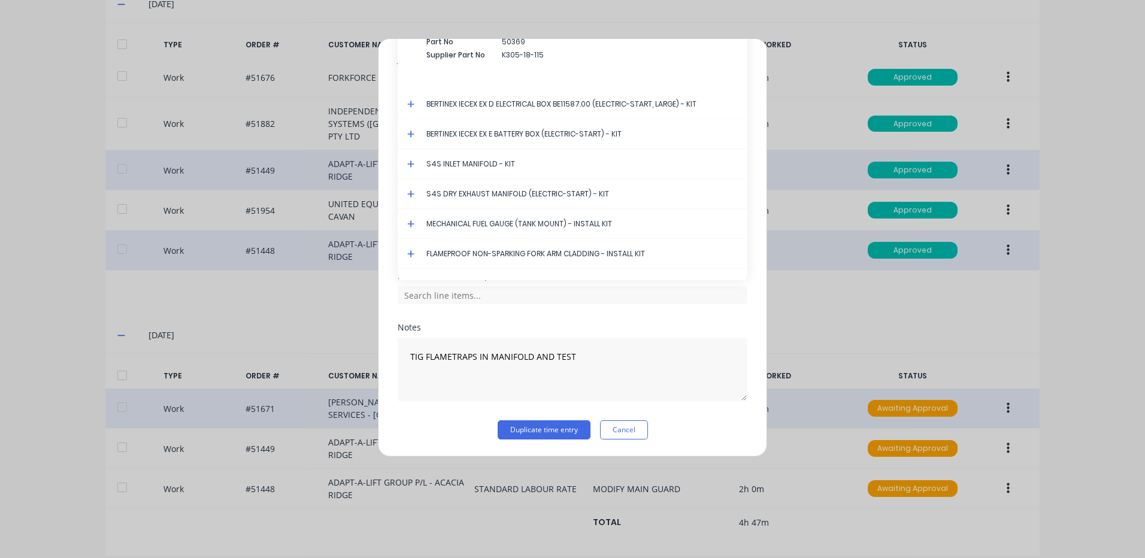
click at [410, 191] on icon at bounding box center [411, 194] width 8 height 8
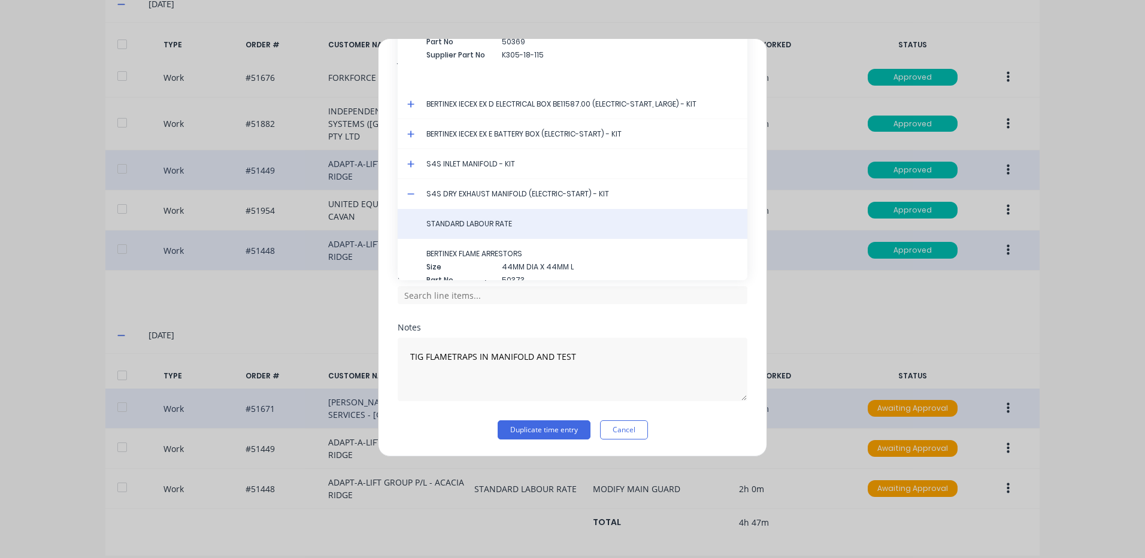
click at [474, 217] on div "STANDARD LABOUR RATE" at bounding box center [573, 224] width 350 height 30
click at [476, 225] on span "STANDARD LABOUR RATE" at bounding box center [581, 224] width 311 height 11
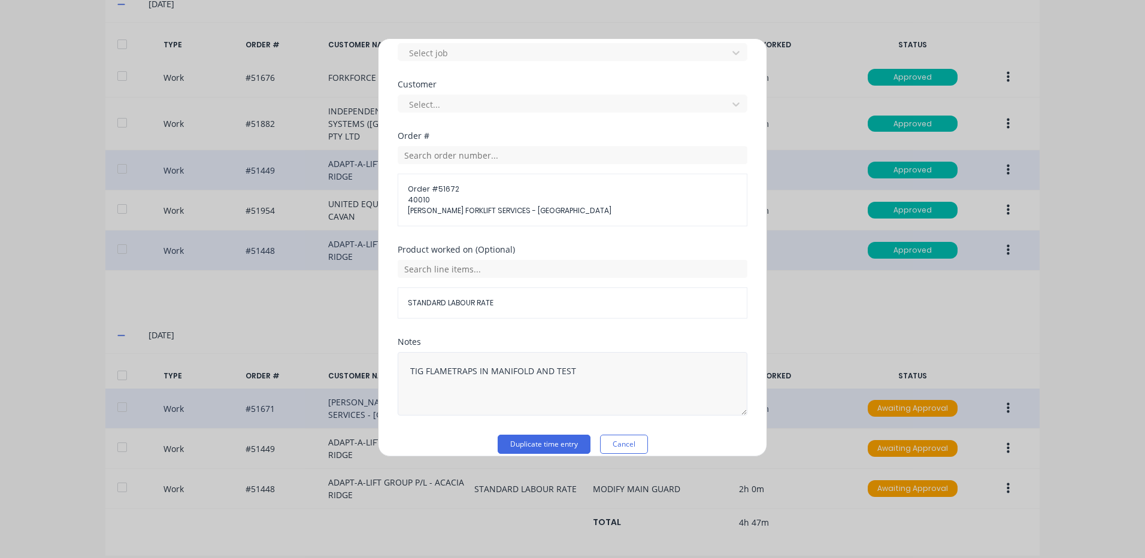
scroll to position [539, 0]
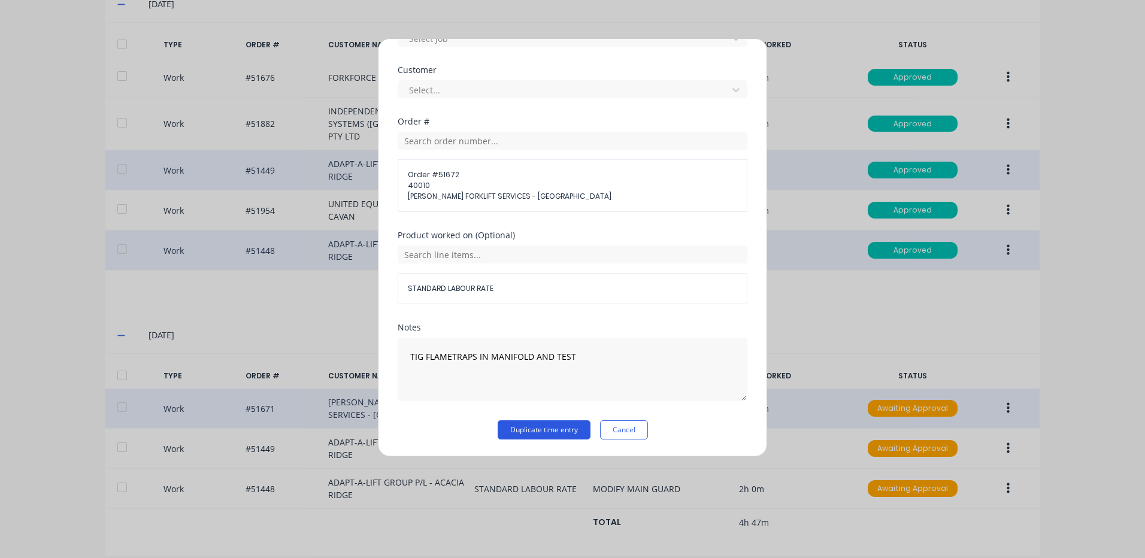
drag, startPoint x: 540, startPoint y: 434, endPoint x: 556, endPoint y: 435, distance: 16.2
click at [540, 434] on button "Duplicate time entry" at bounding box center [544, 429] width 93 height 19
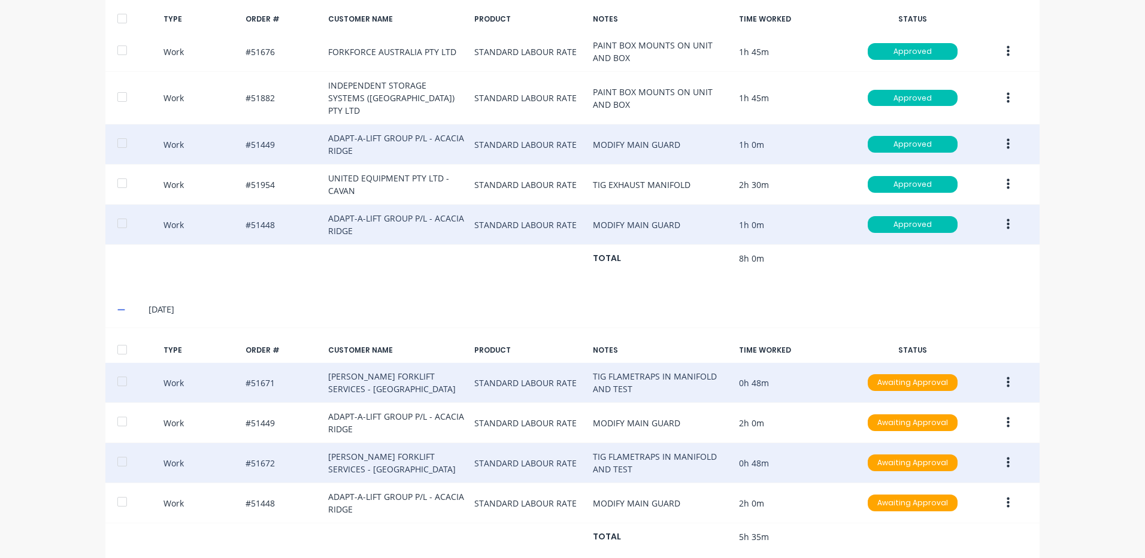
scroll to position [441, 0]
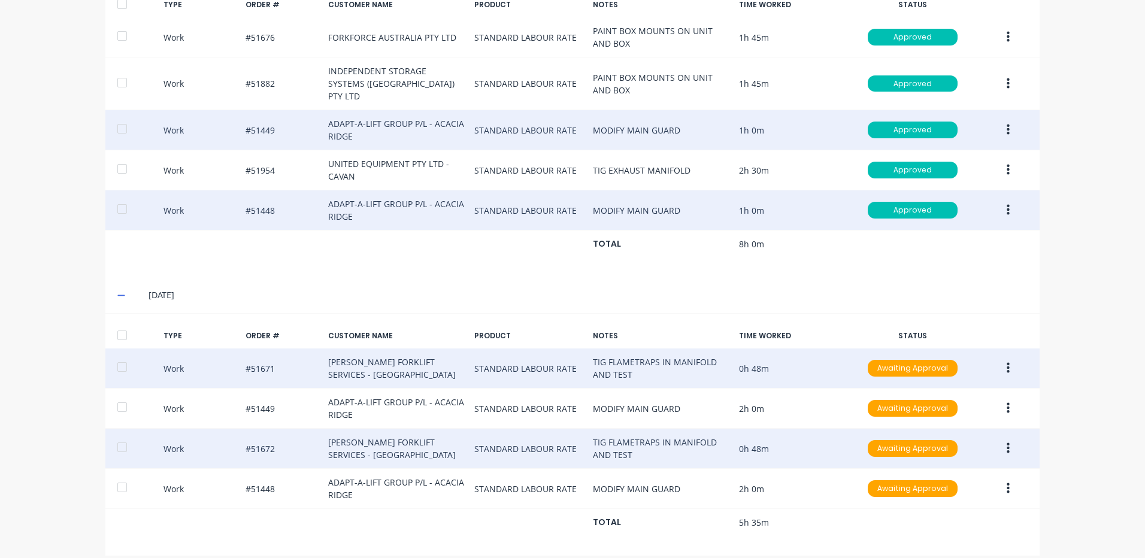
click at [1004, 438] on button "button" at bounding box center [1008, 449] width 28 height 22
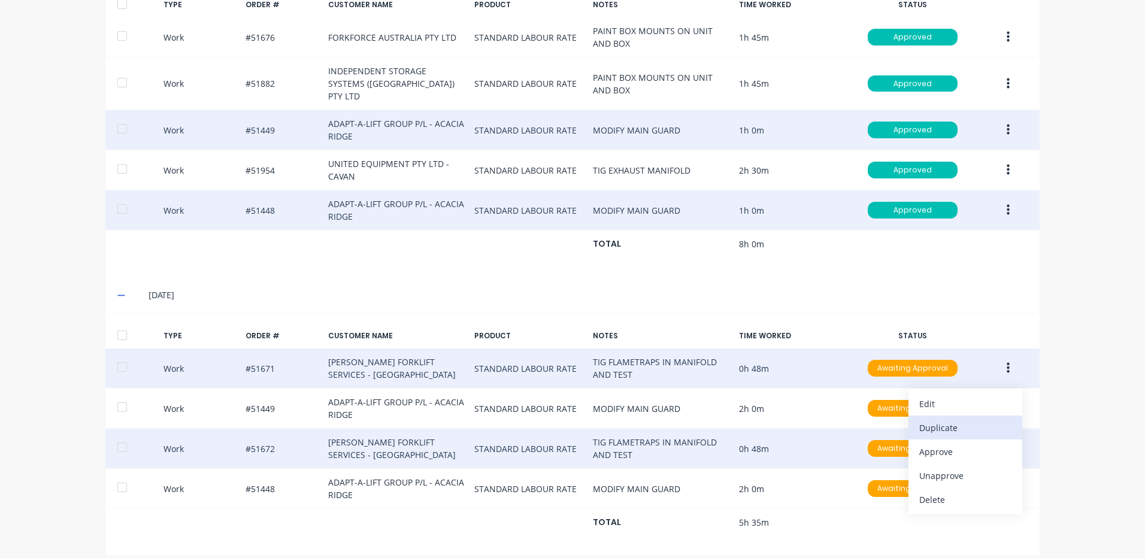
click at [958, 419] on div "Duplicate" at bounding box center [965, 427] width 92 height 17
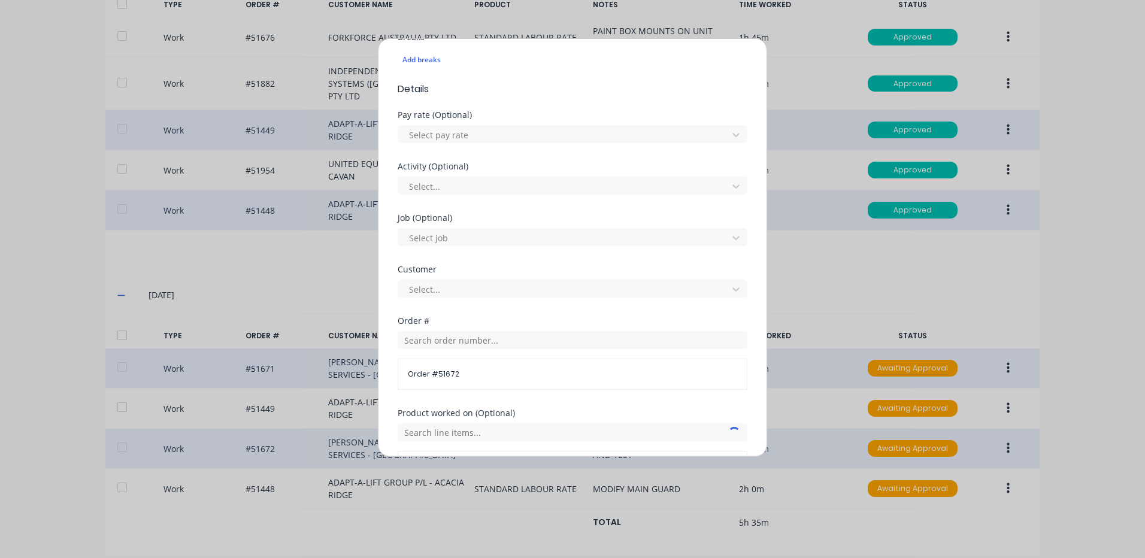
scroll to position [517, 0]
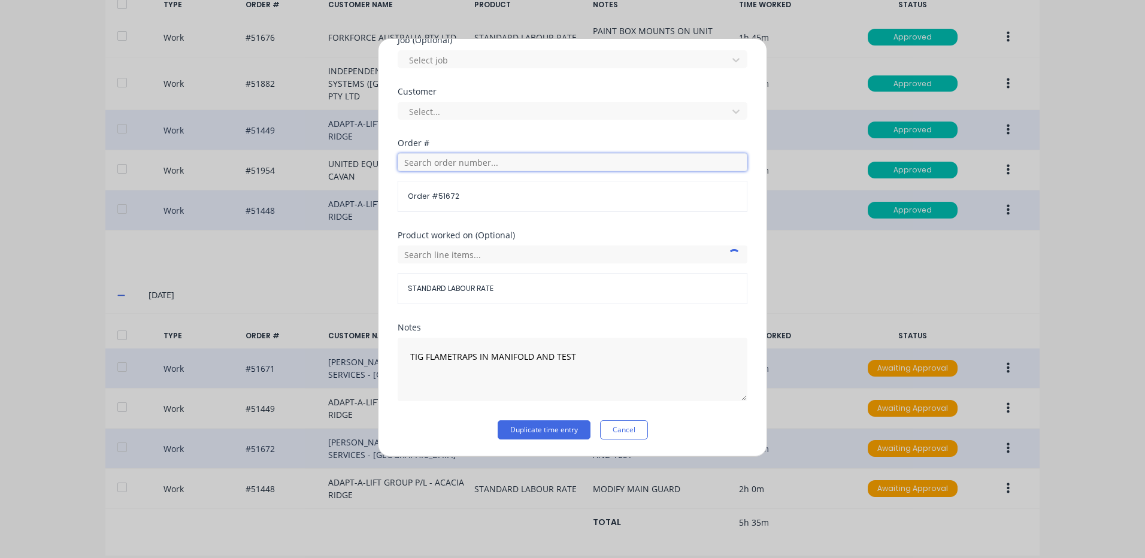
click at [532, 163] on input "text" at bounding box center [573, 162] width 350 height 18
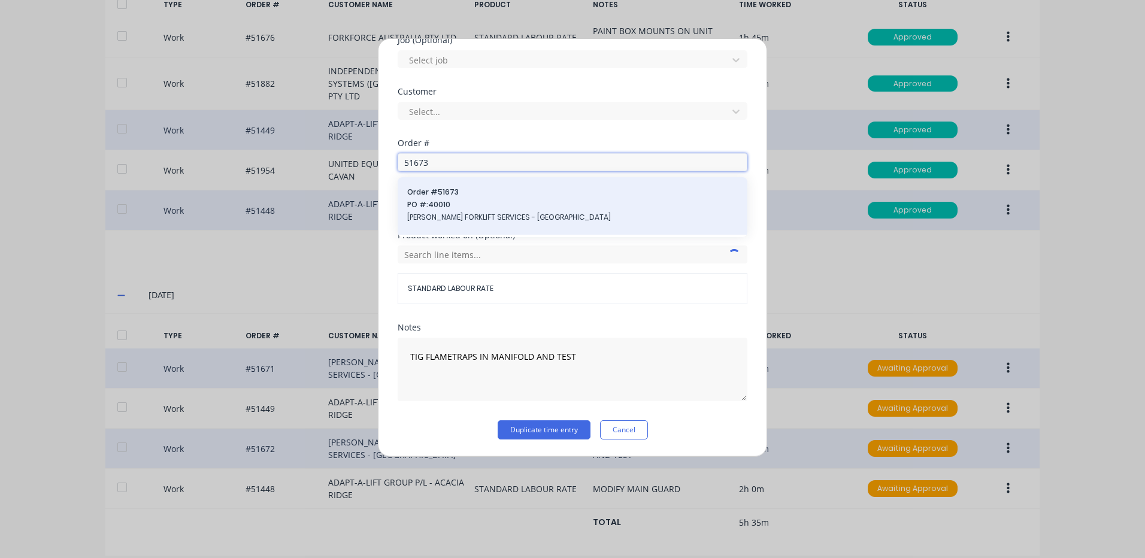
type input "51673"
click at [502, 200] on span "PO #: 40010" at bounding box center [572, 204] width 331 height 11
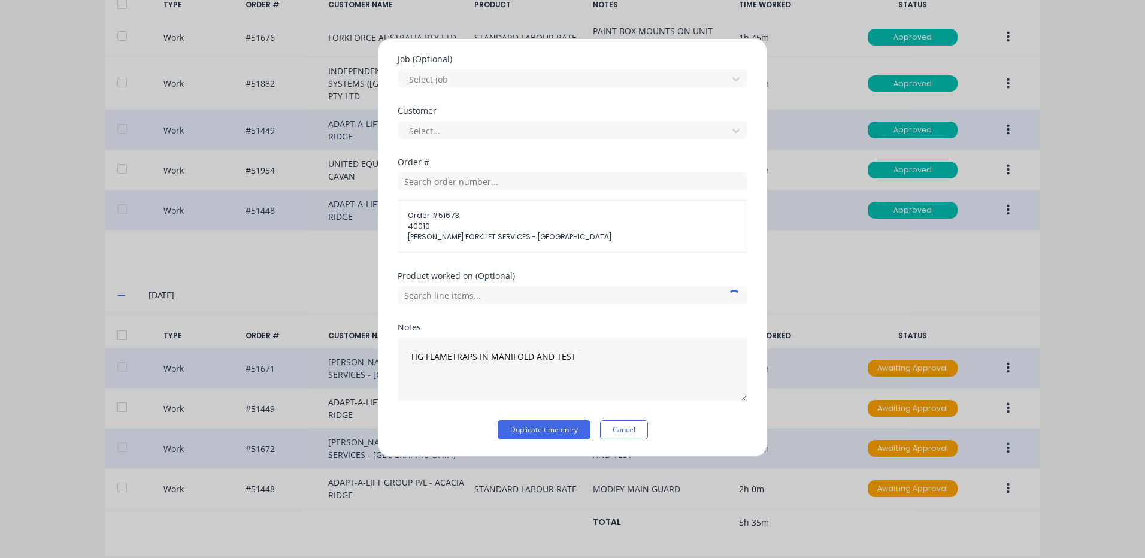
scroll to position [498, 0]
click at [512, 286] on div at bounding box center [573, 293] width 350 height 21
click at [514, 298] on input "text" at bounding box center [573, 295] width 350 height 18
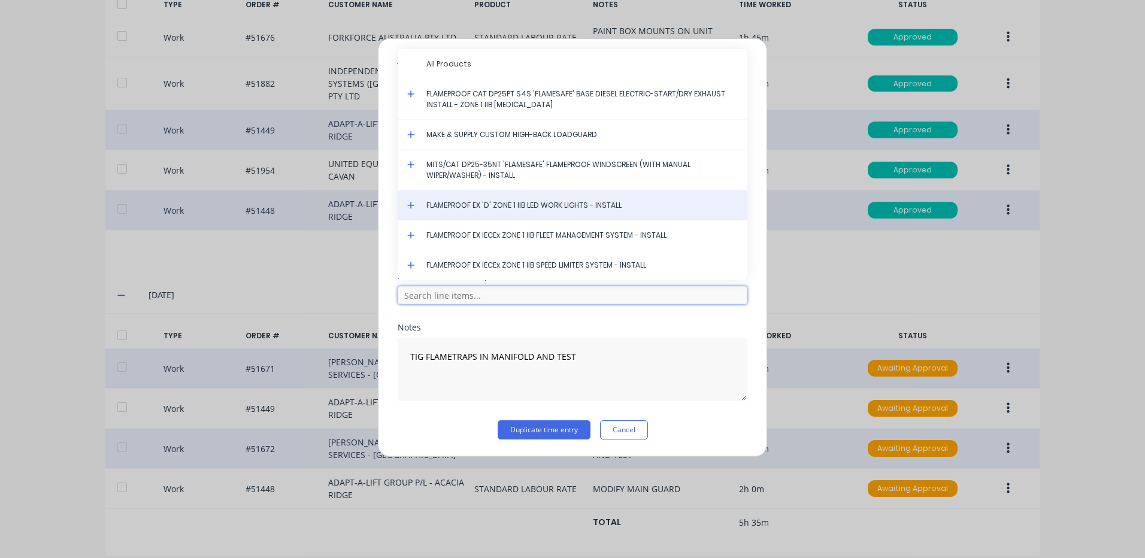
scroll to position [438, 0]
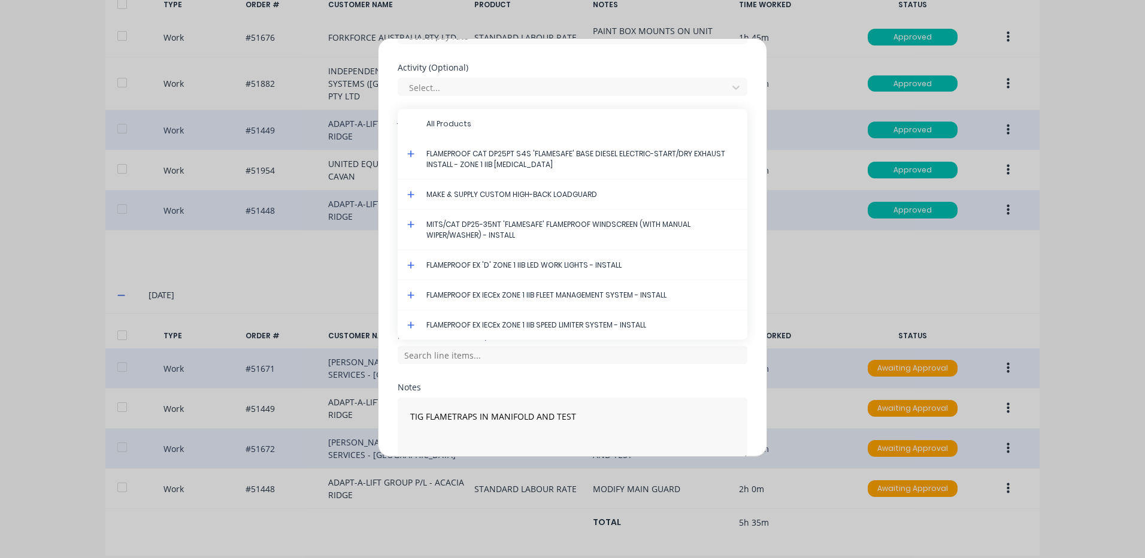
click at [413, 152] on icon at bounding box center [411, 154] width 8 height 8
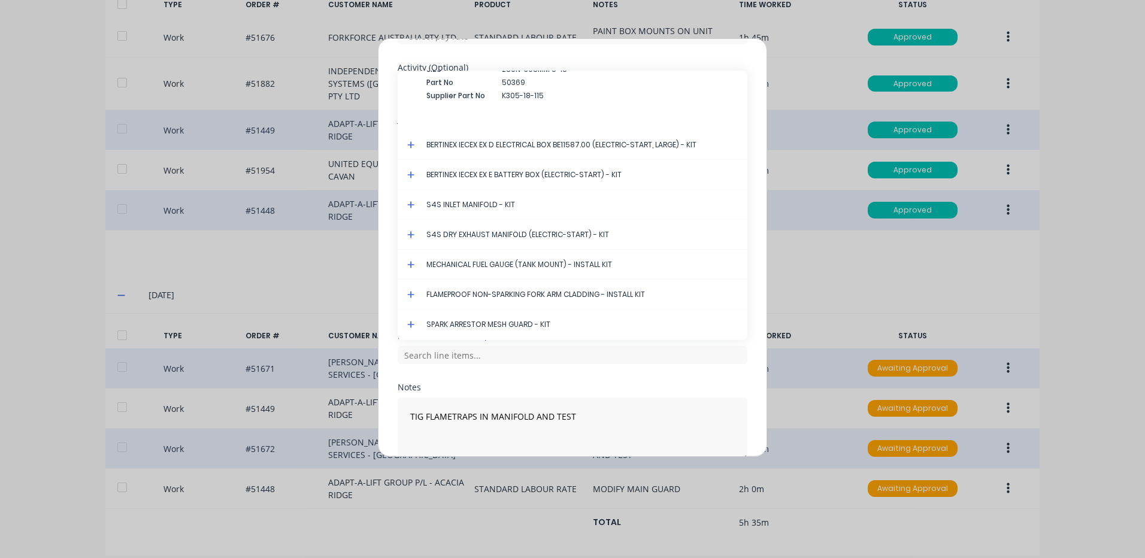
scroll to position [3473, 0]
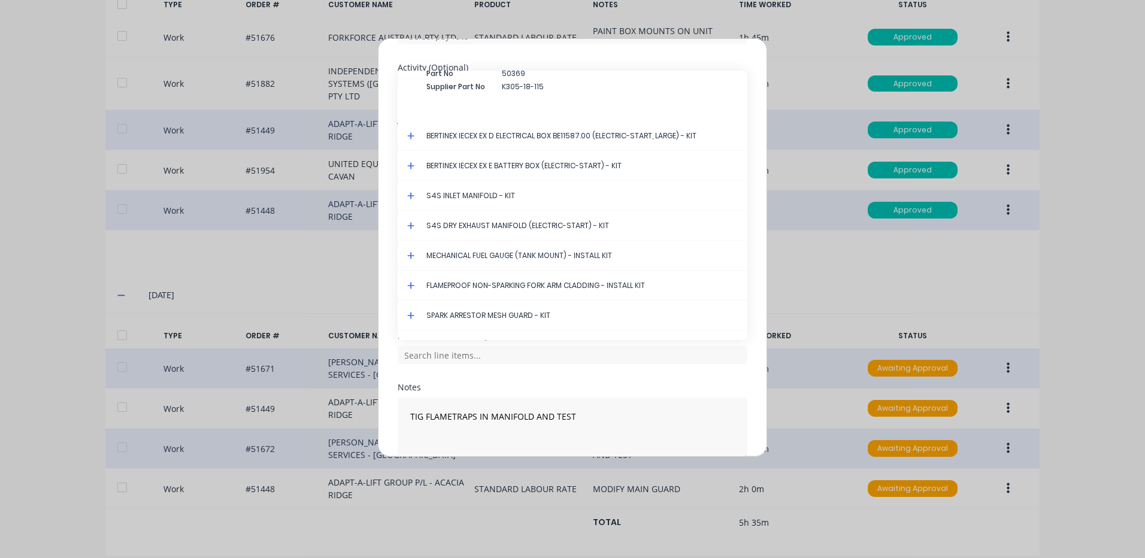
click at [410, 223] on icon at bounding box center [411, 226] width 8 height 8
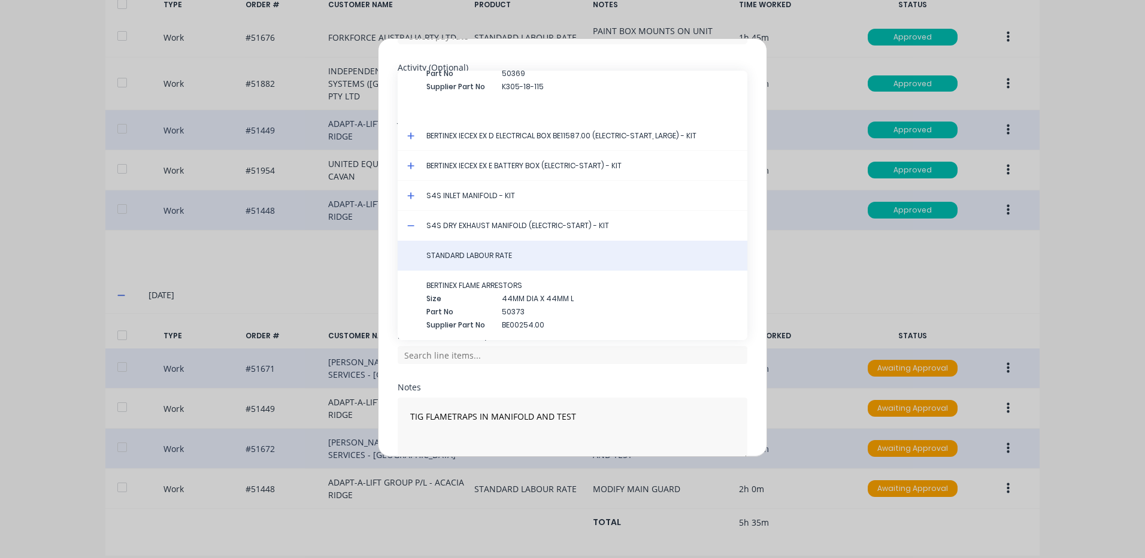
click at [449, 256] on span "STANDARD LABOUR RATE" at bounding box center [581, 255] width 311 height 11
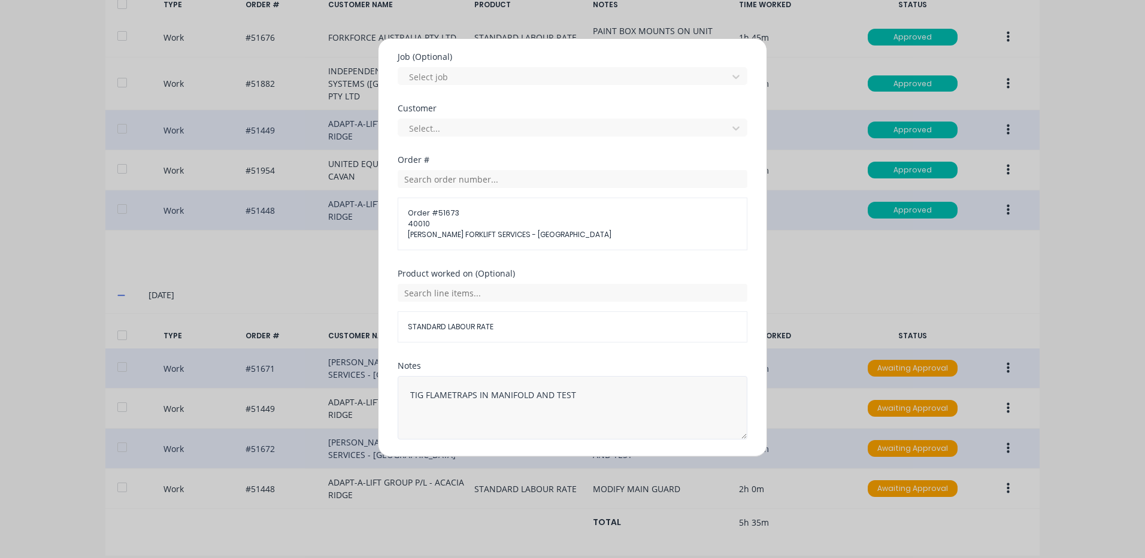
scroll to position [539, 0]
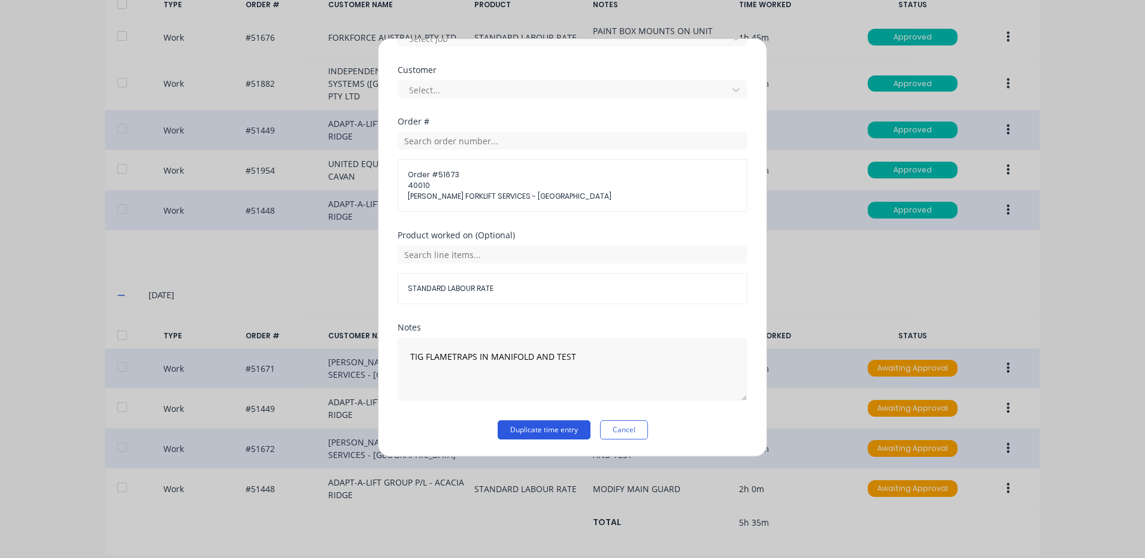
click at [553, 437] on button "Duplicate time entry" at bounding box center [544, 429] width 93 height 19
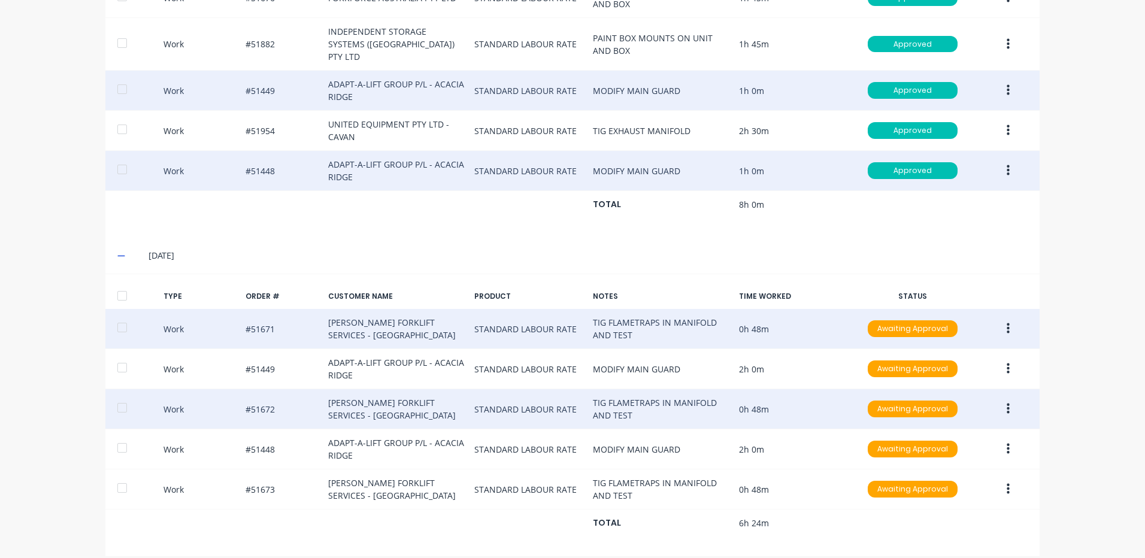
scroll to position [481, 0]
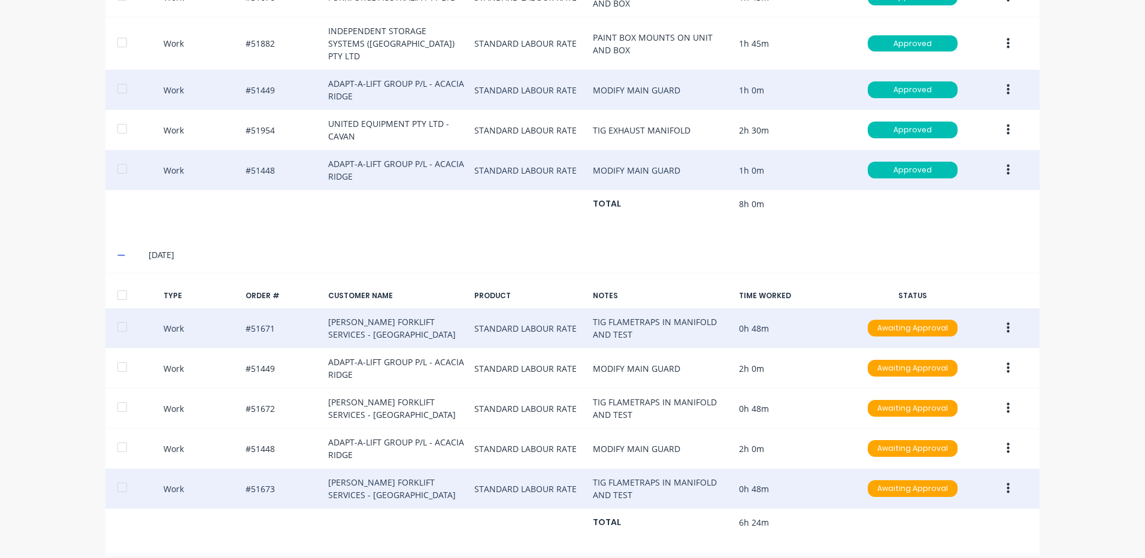
click at [1007, 482] on icon "button" at bounding box center [1008, 488] width 3 height 13
click at [983, 459] on div "Duplicate" at bounding box center [965, 467] width 92 height 17
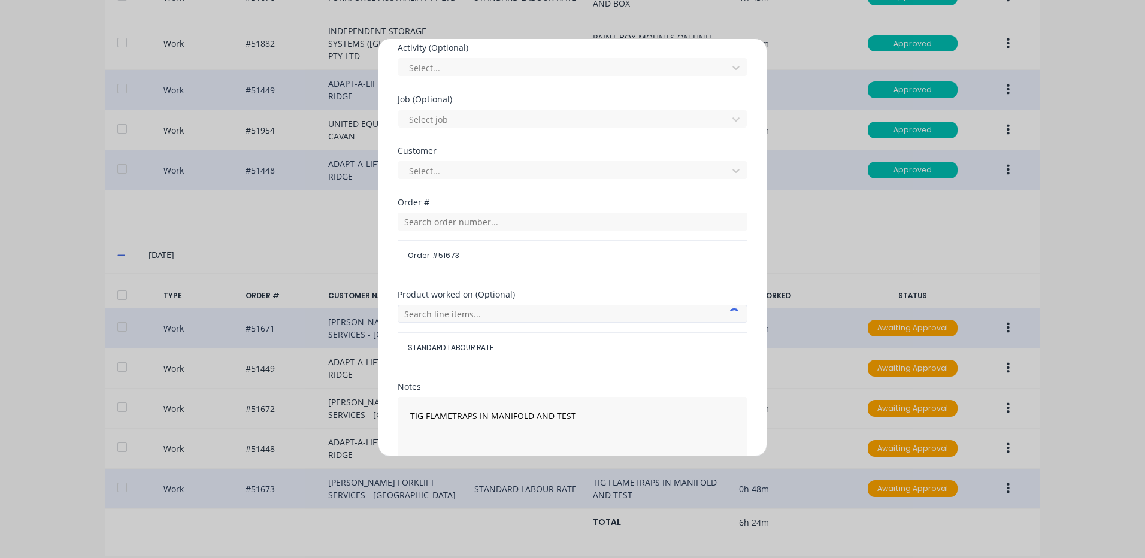
scroll to position [479, 0]
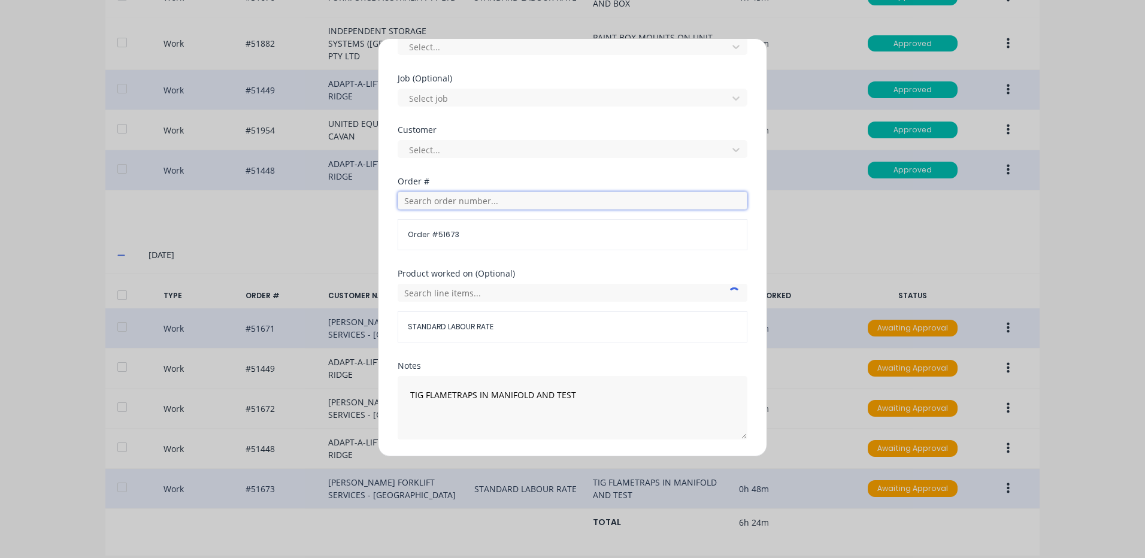
click at [491, 196] on input "text" at bounding box center [573, 201] width 350 height 18
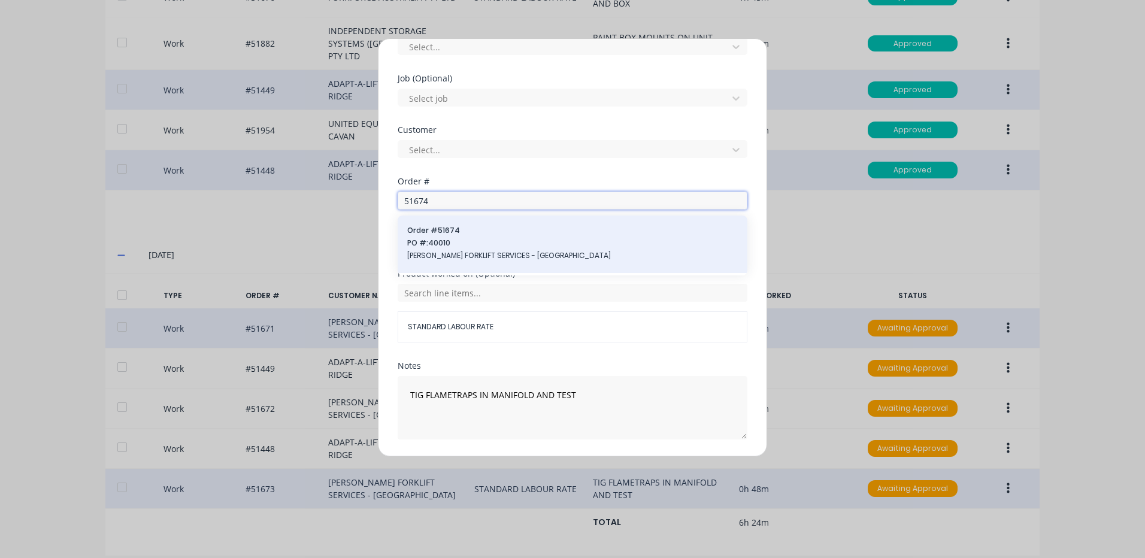
type input "51674"
click at [491, 240] on span "PO #: 40010" at bounding box center [572, 243] width 331 height 11
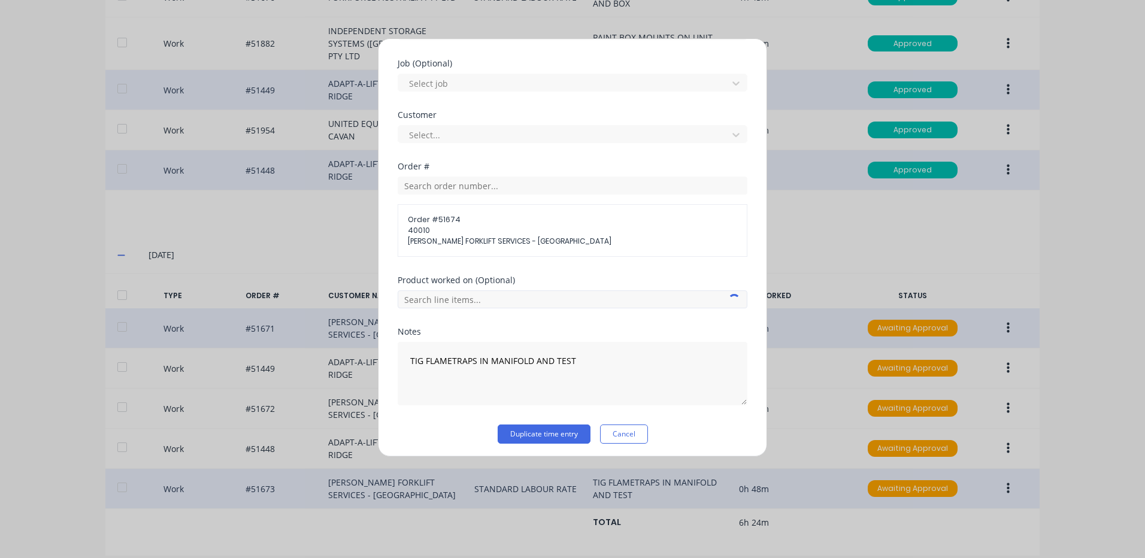
scroll to position [498, 0]
click at [500, 292] on input "text" at bounding box center [573, 295] width 350 height 18
click at [498, 319] on div "Product worked on (Optional)" at bounding box center [573, 297] width 350 height 51
click at [501, 297] on input "text" at bounding box center [573, 295] width 350 height 18
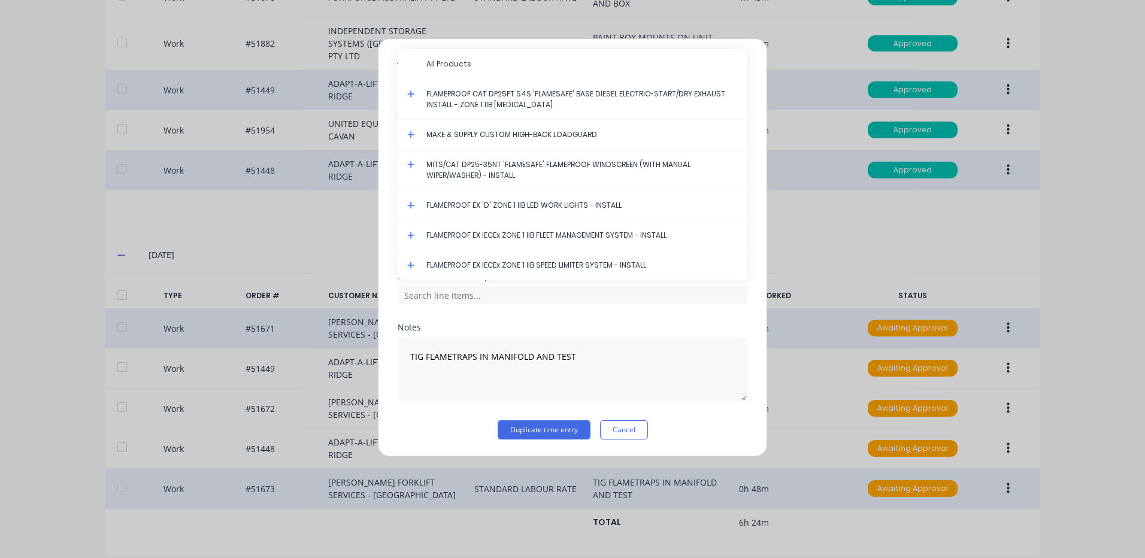
click at [410, 93] on icon at bounding box center [411, 94] width 8 height 8
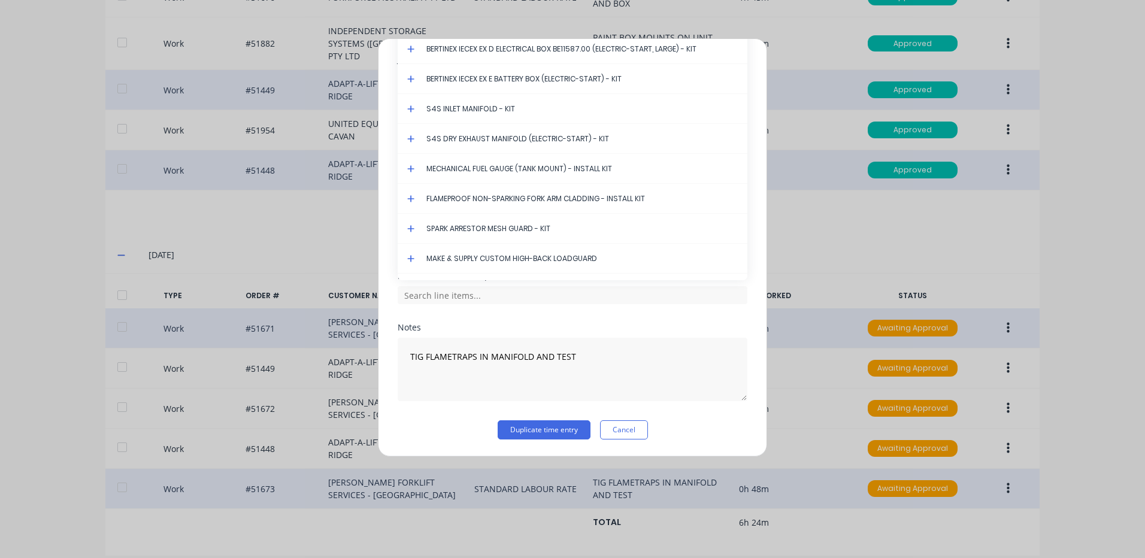
scroll to position [3444, 0]
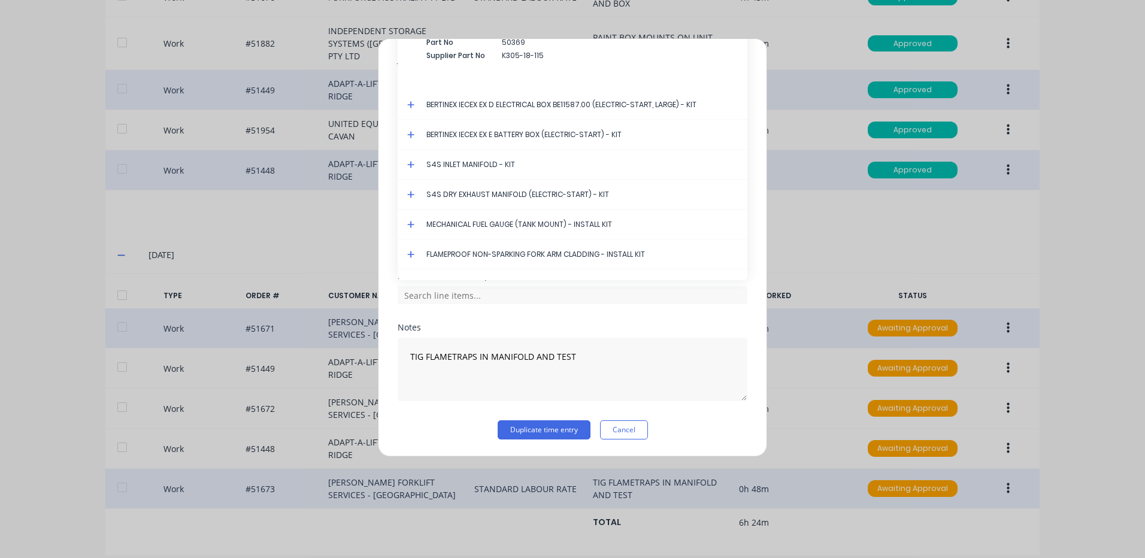
click at [410, 192] on icon at bounding box center [411, 194] width 8 height 8
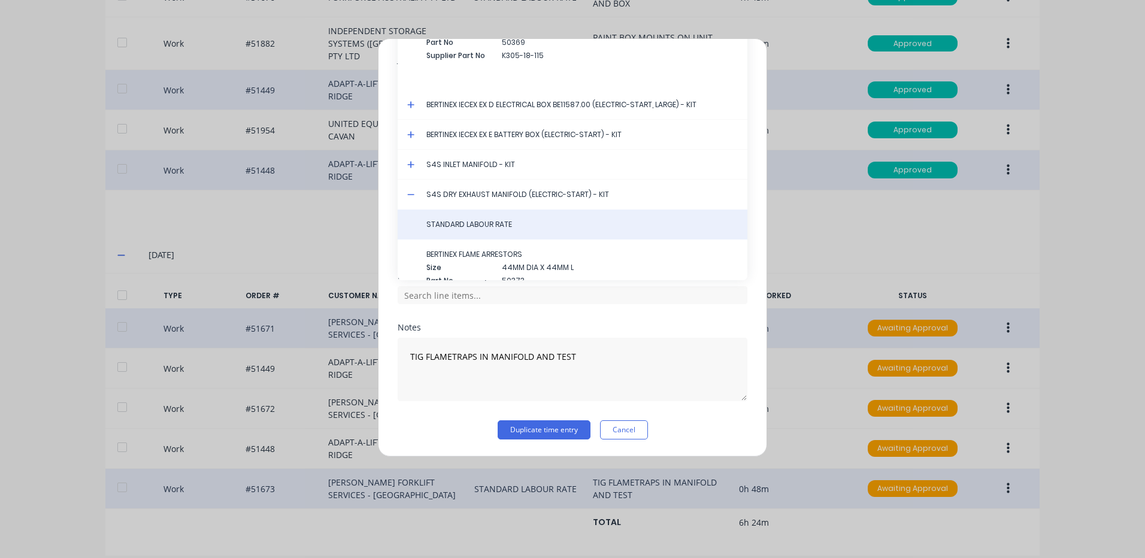
click at [449, 221] on span "STANDARD LABOUR RATE" at bounding box center [581, 224] width 311 height 11
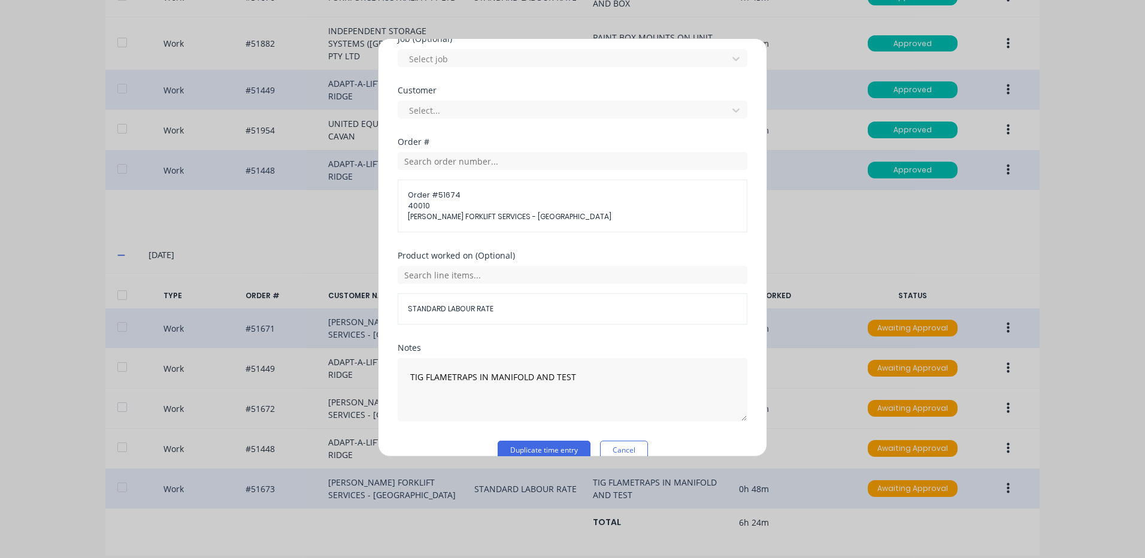
scroll to position [539, 0]
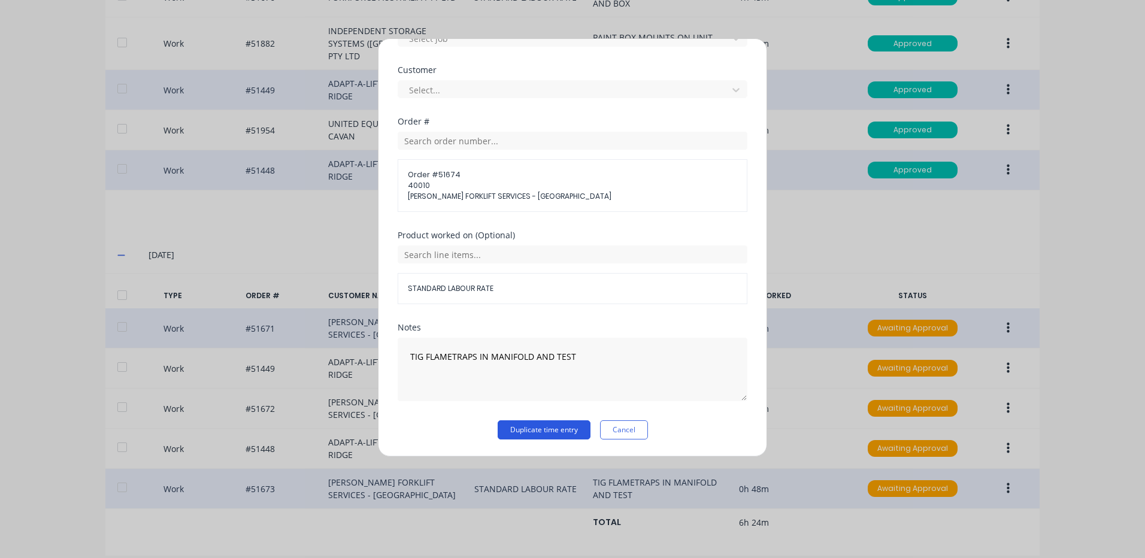
click at [547, 437] on button "Duplicate time entry" at bounding box center [544, 429] width 93 height 19
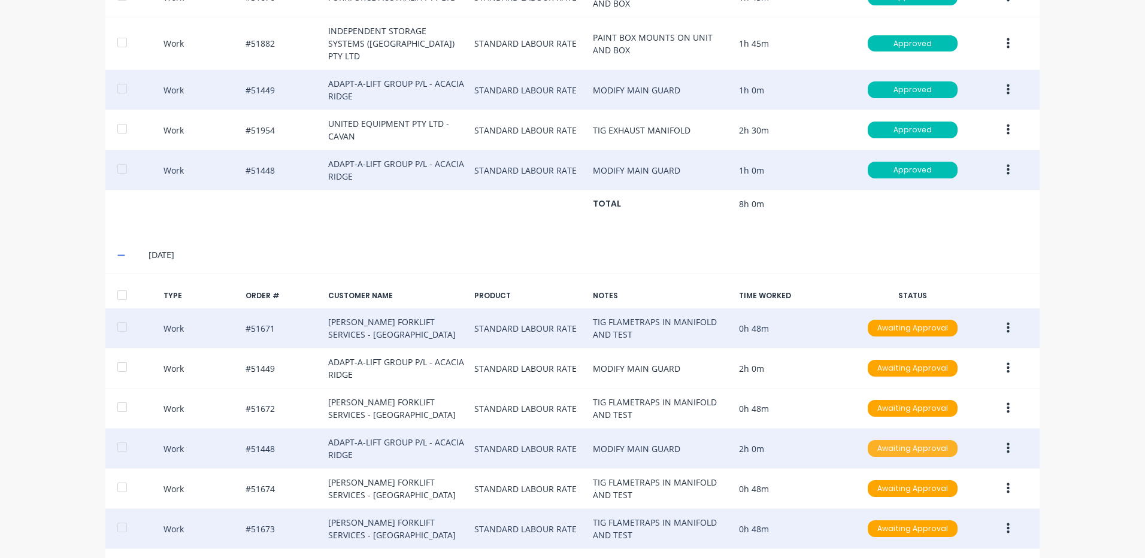
scroll to position [521, 0]
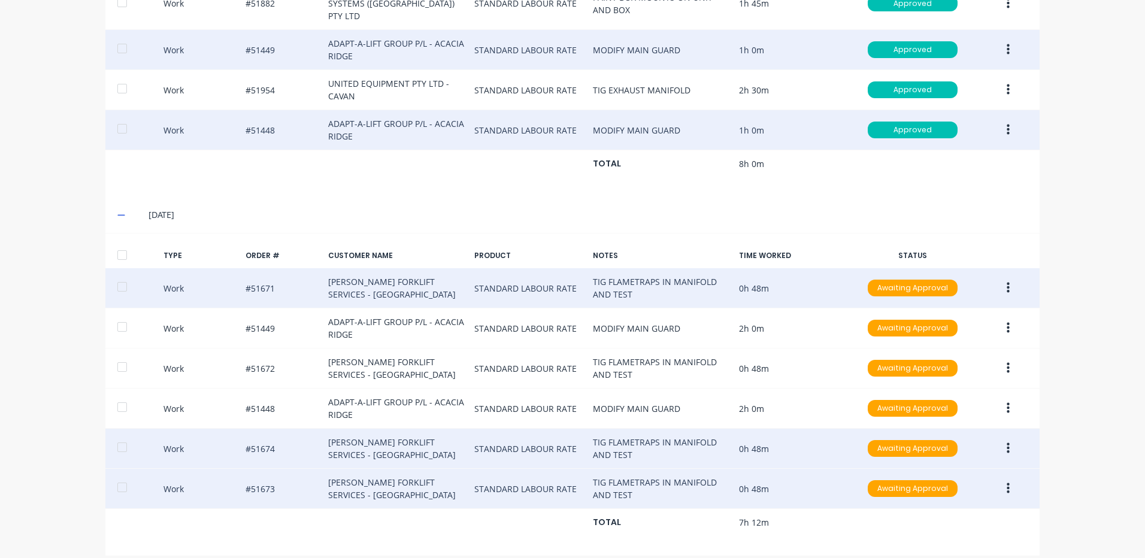
click at [994, 438] on button "button" at bounding box center [1008, 449] width 28 height 22
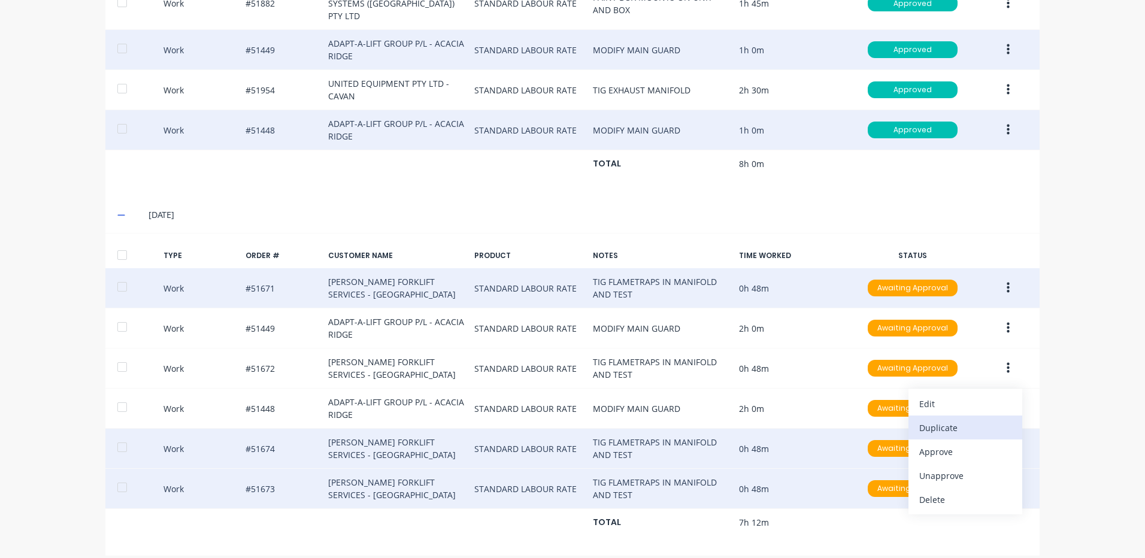
click at [960, 419] on div "Duplicate" at bounding box center [965, 427] width 92 height 17
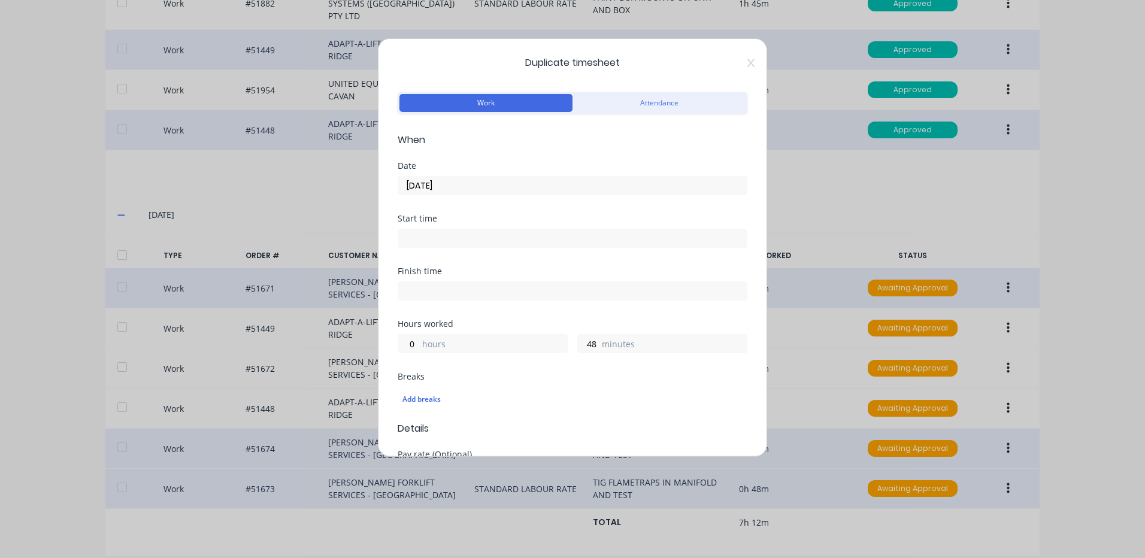
click at [455, 193] on input "24/09/2025" at bounding box center [572, 186] width 349 height 18
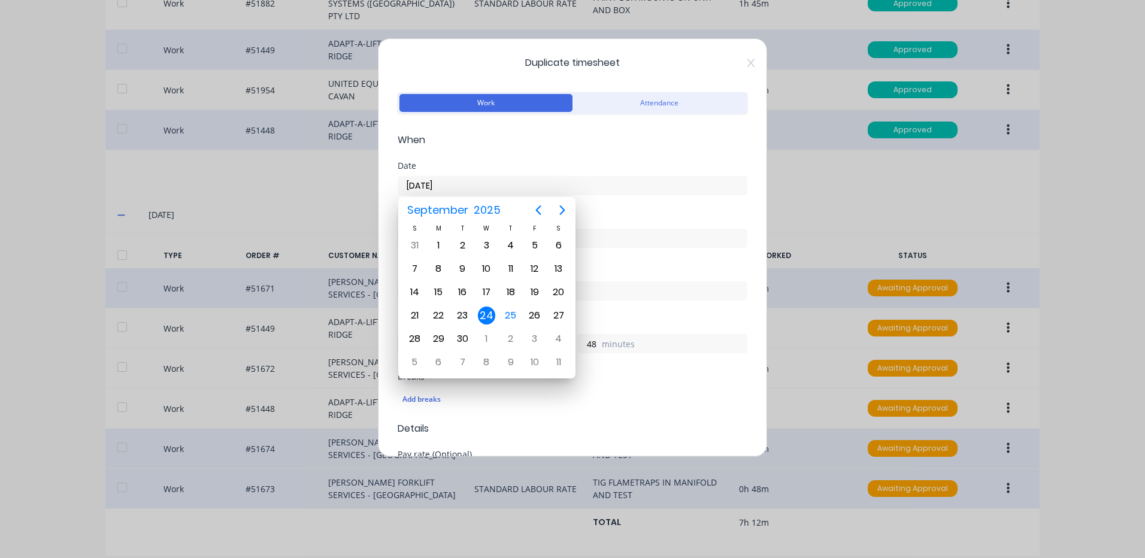
click at [527, 151] on form "Work Attendance When Date 24/09/2025 Start time Finish time Hours worked 0 hour…" at bounding box center [573, 523] width 350 height 868
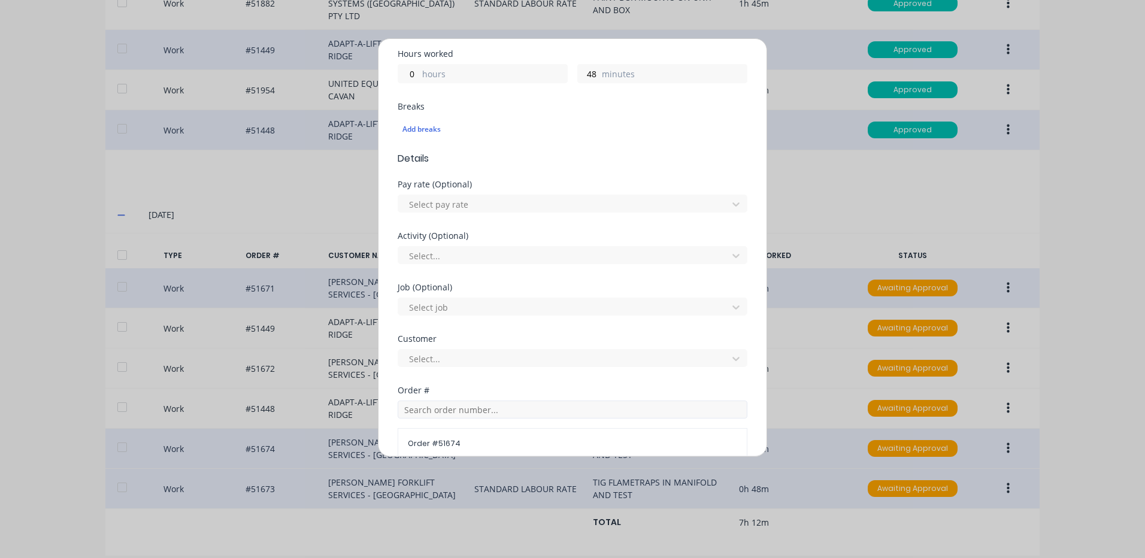
scroll to position [359, 0]
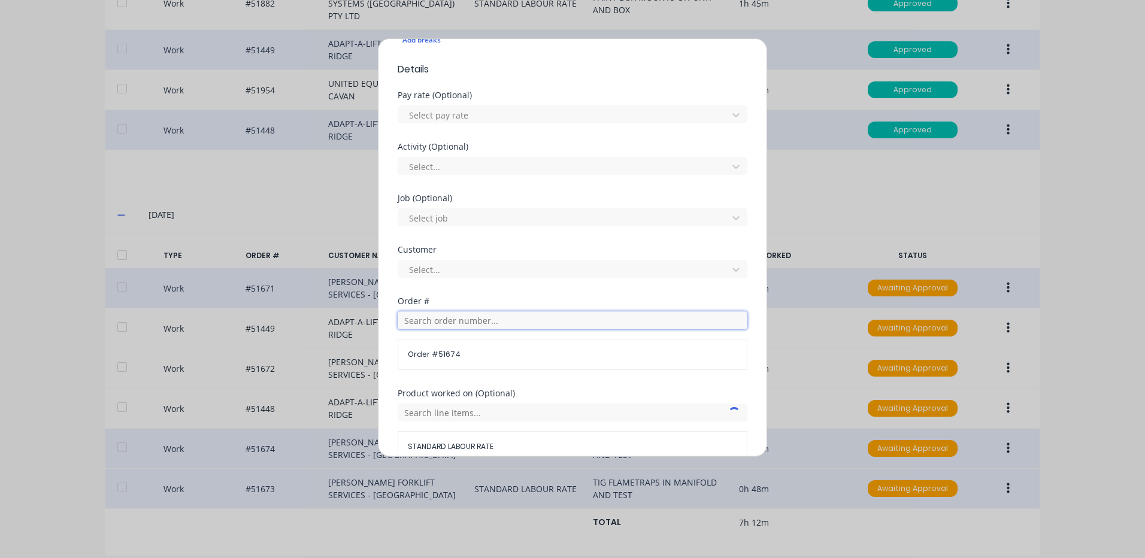
click at [487, 314] on input "text" at bounding box center [573, 320] width 350 height 18
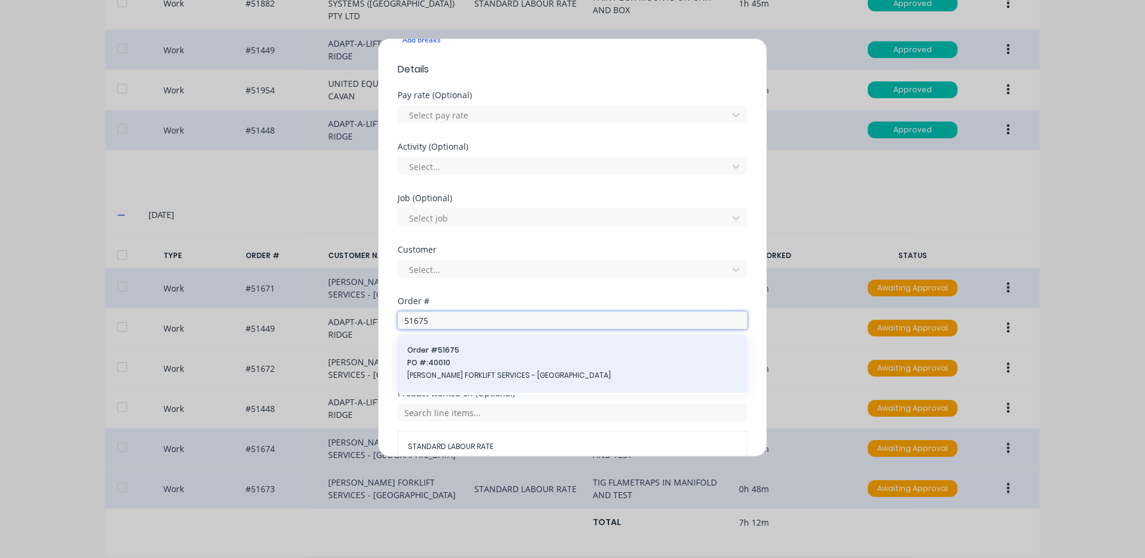
type input "51675"
click at [461, 358] on span "PO #: 40010" at bounding box center [572, 362] width 331 height 11
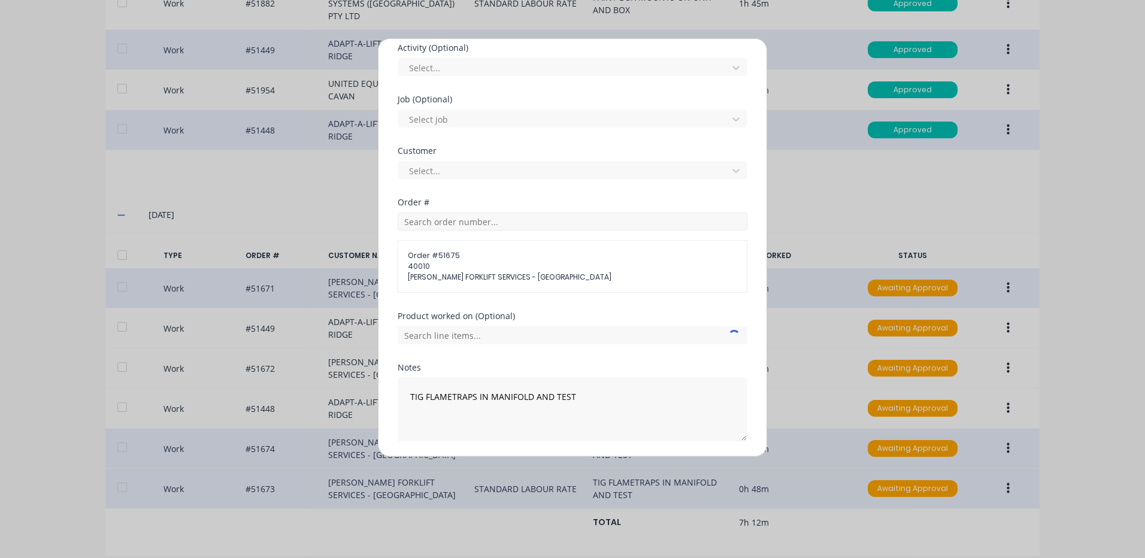
scroll to position [498, 0]
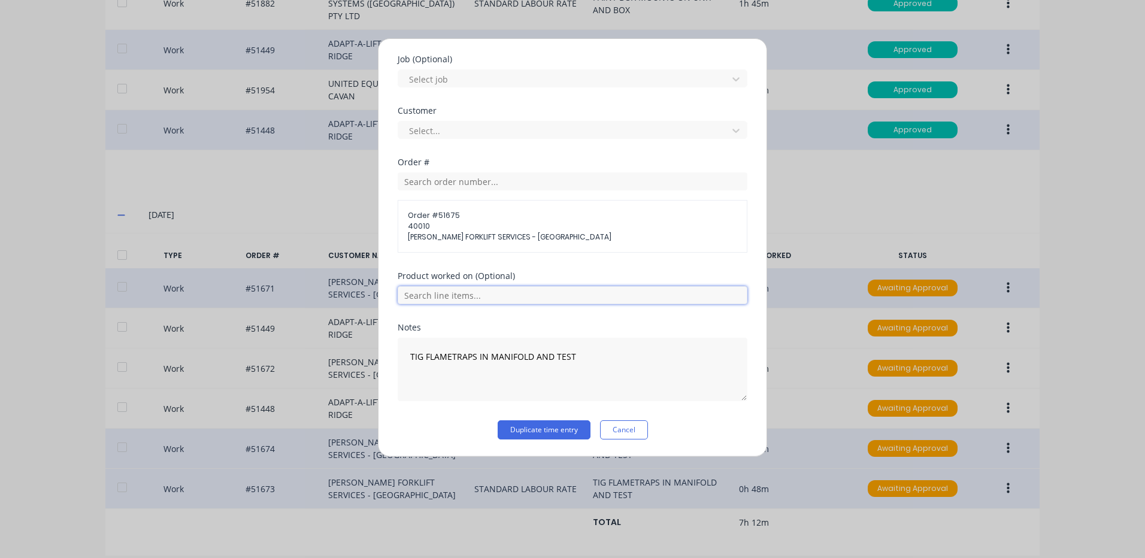
click at [475, 296] on input "text" at bounding box center [573, 295] width 350 height 18
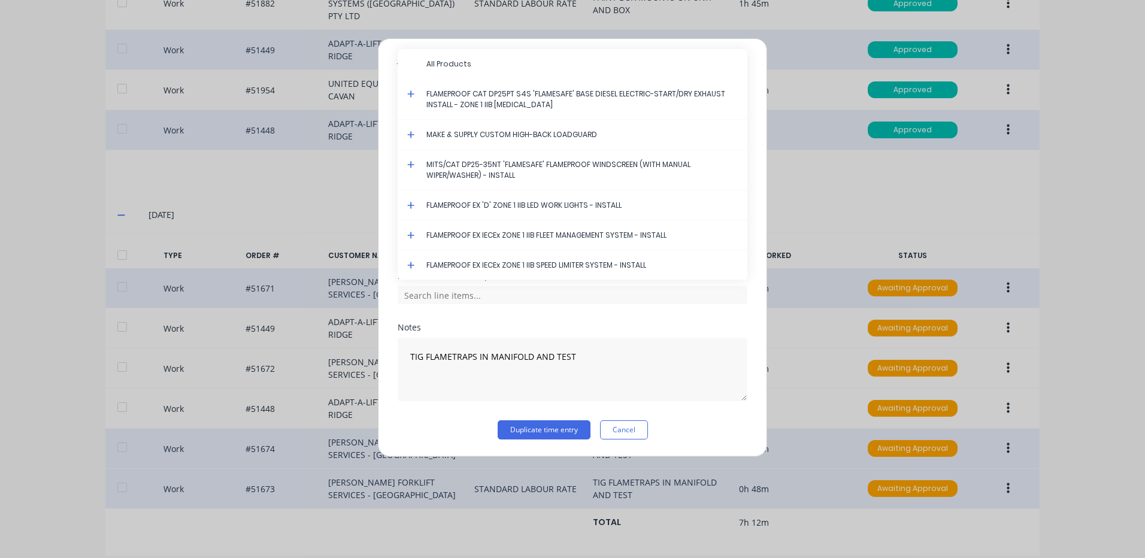
click at [409, 95] on icon at bounding box center [411, 94] width 8 height 8
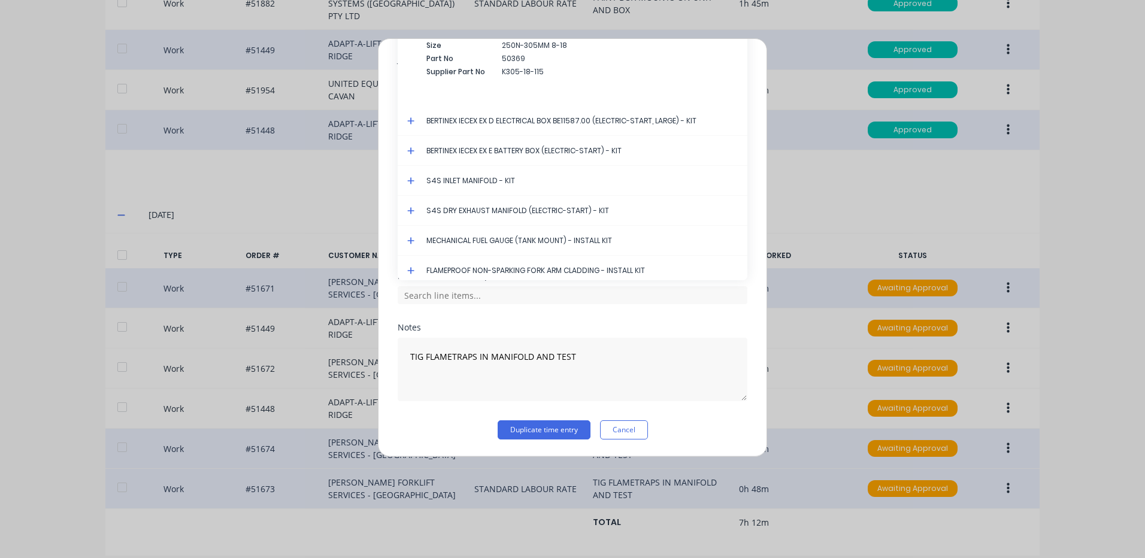
scroll to position [3538, 0]
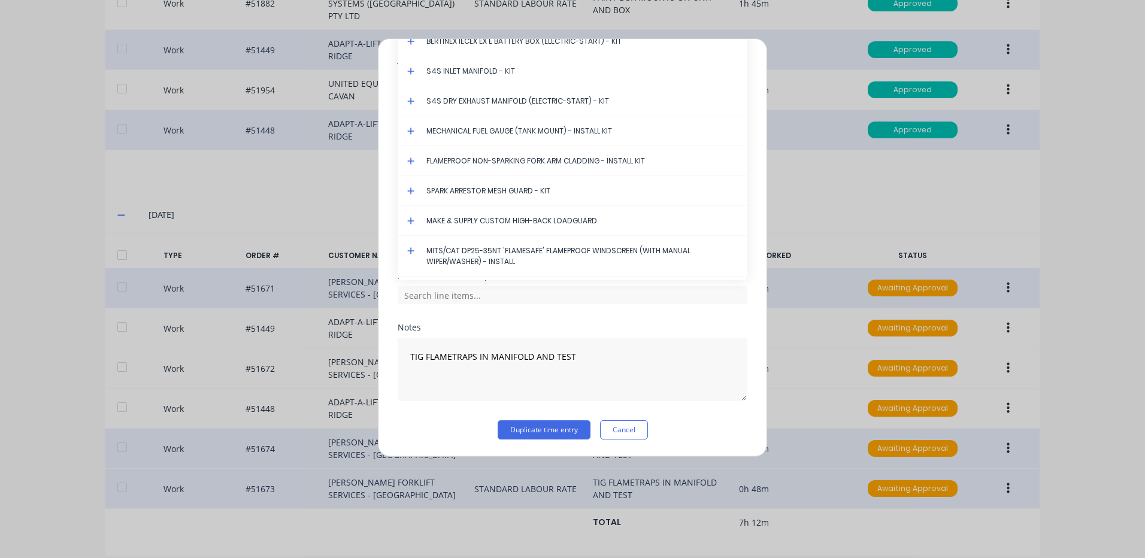
click at [409, 101] on icon at bounding box center [410, 101] width 7 height 7
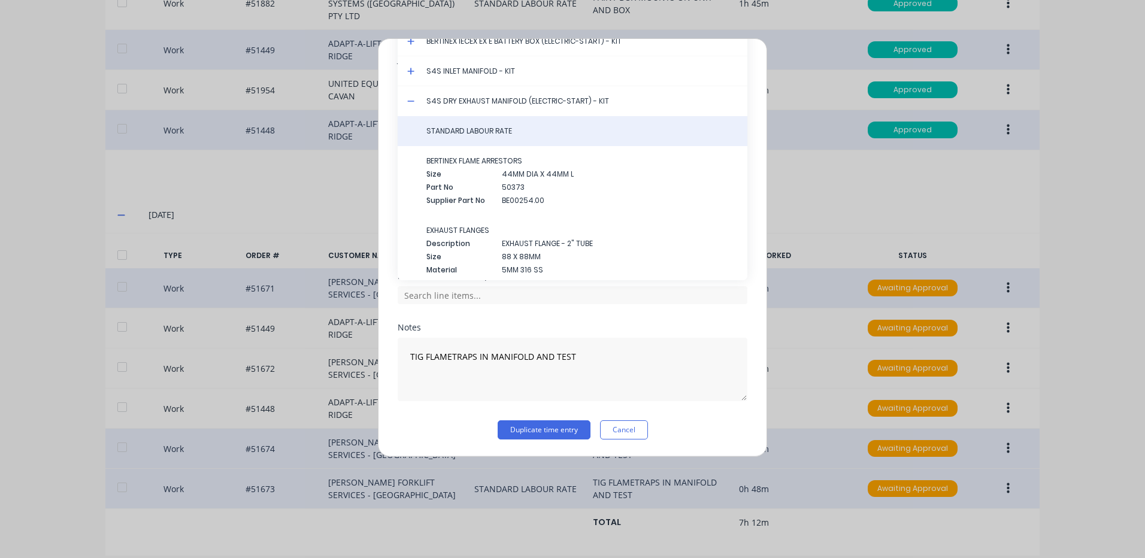
click at [466, 135] on span "STANDARD LABOUR RATE" at bounding box center [581, 131] width 311 height 11
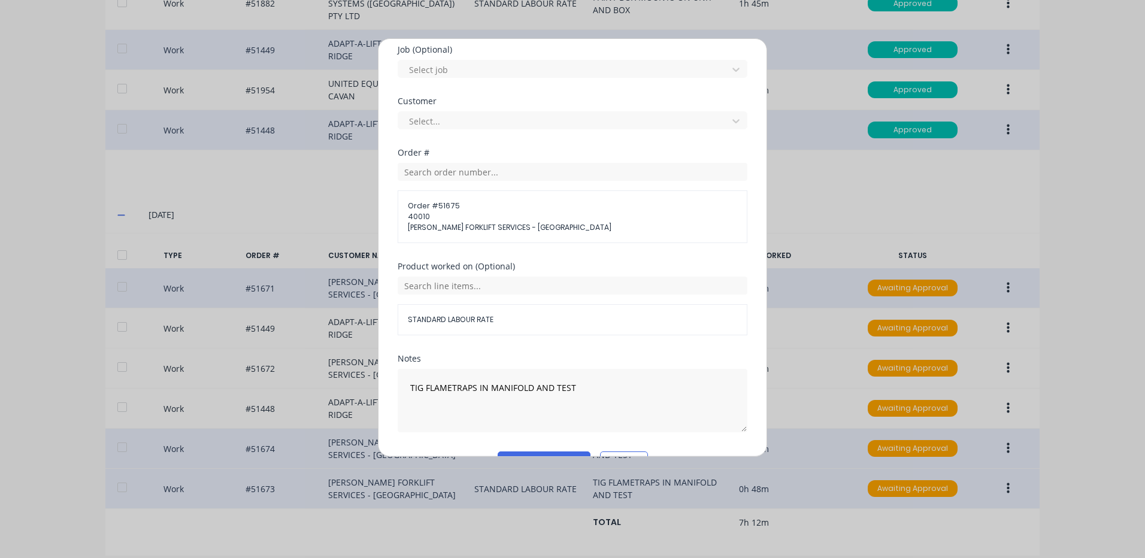
scroll to position [539, 0]
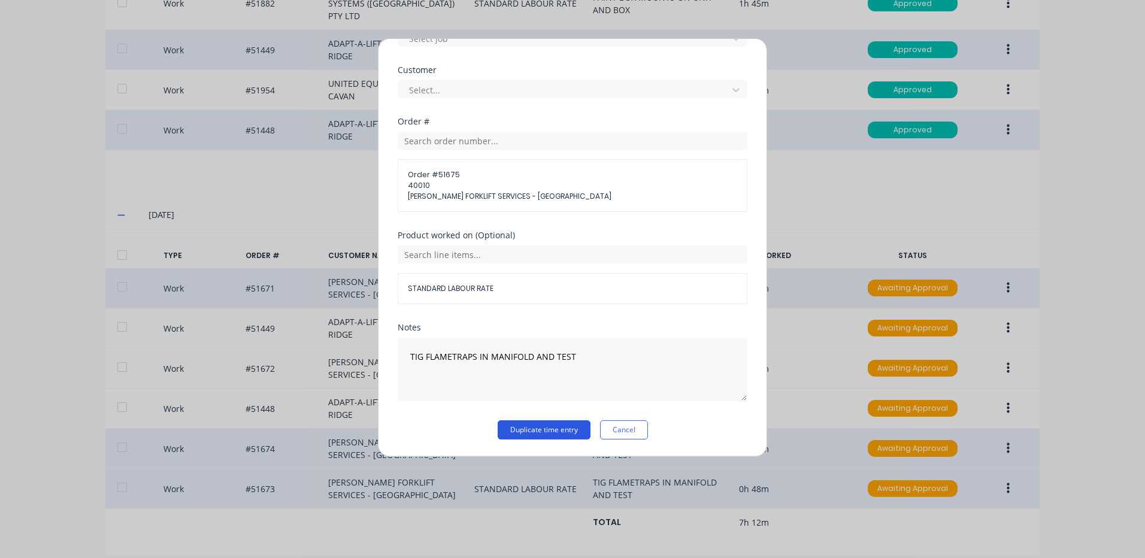
click at [541, 423] on button "Duplicate time entry" at bounding box center [544, 429] width 93 height 19
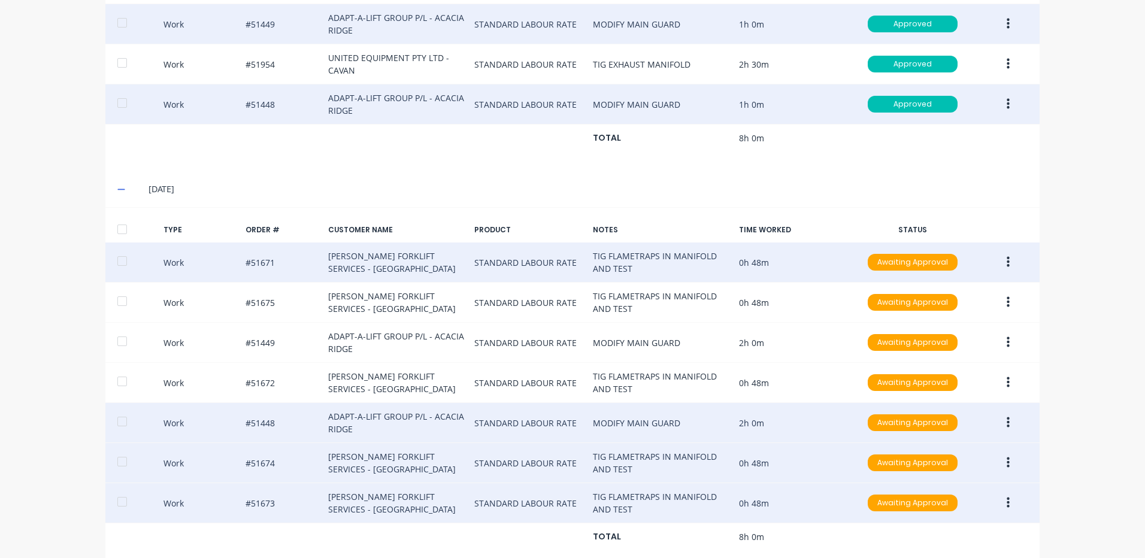
scroll to position [561, 0]
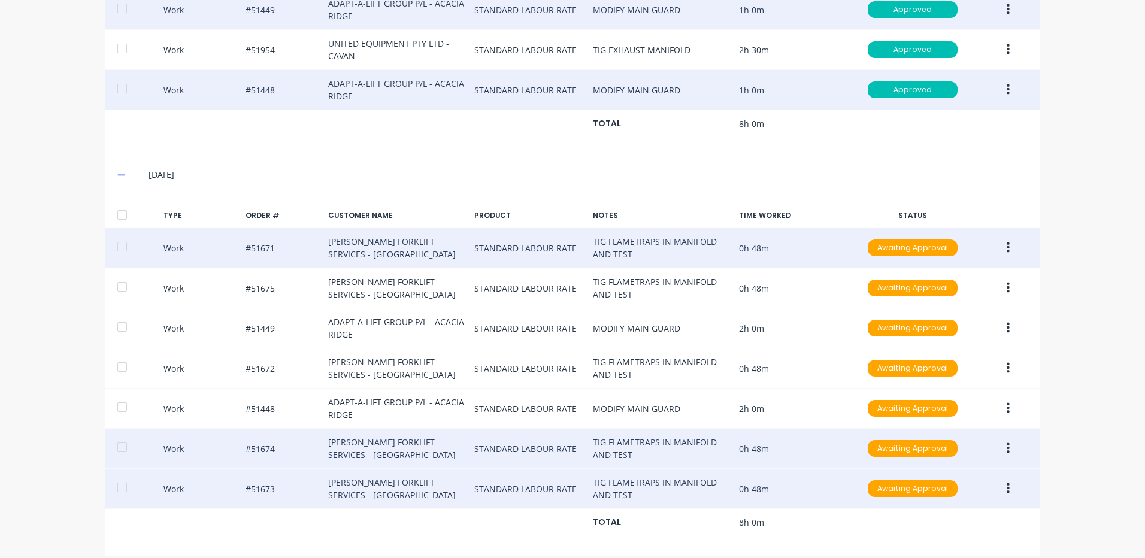
click at [126, 205] on div at bounding box center [122, 215] width 24 height 24
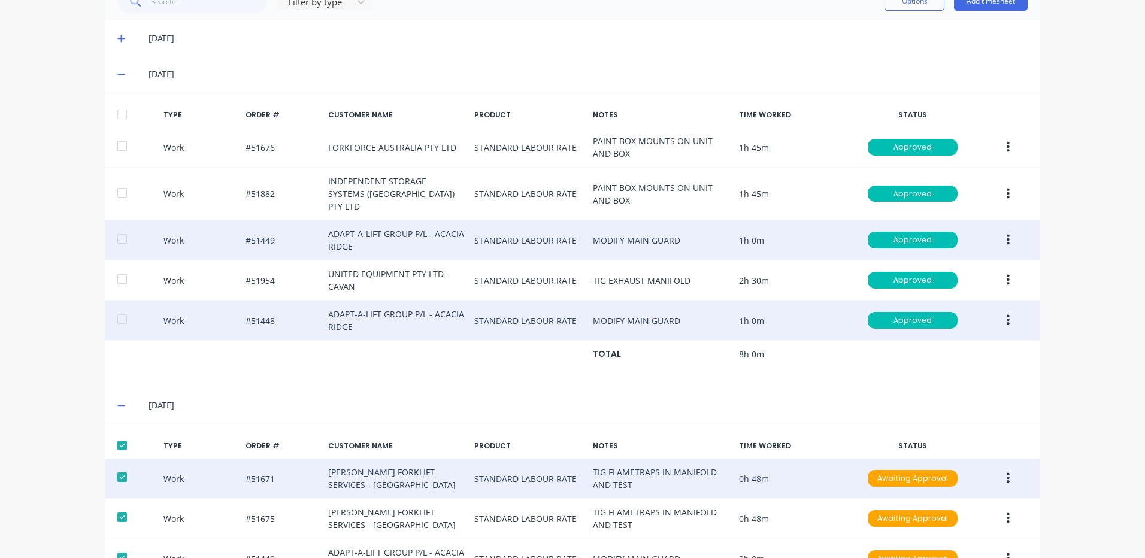
scroll to position [262, 0]
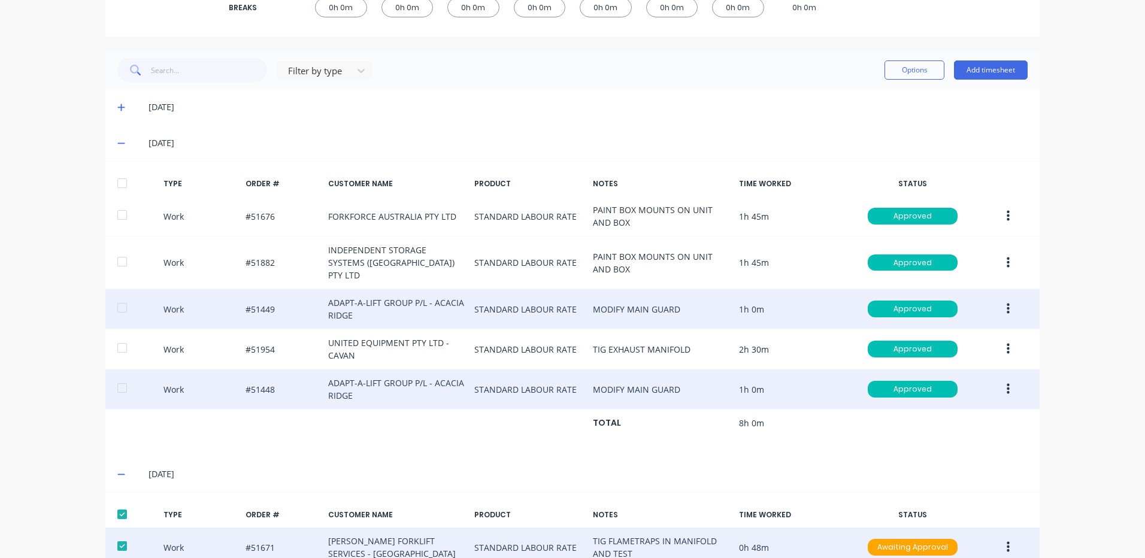
click at [910, 81] on div "Options Add timesheet" at bounding box center [955, 70] width 143 height 24
click at [912, 75] on button "Options" at bounding box center [914, 69] width 60 height 19
click at [907, 88] on div "Approve Unapprove Delete Export" at bounding box center [888, 137] width 114 height 102
click at [906, 94] on div "Approve" at bounding box center [887, 100] width 92 height 17
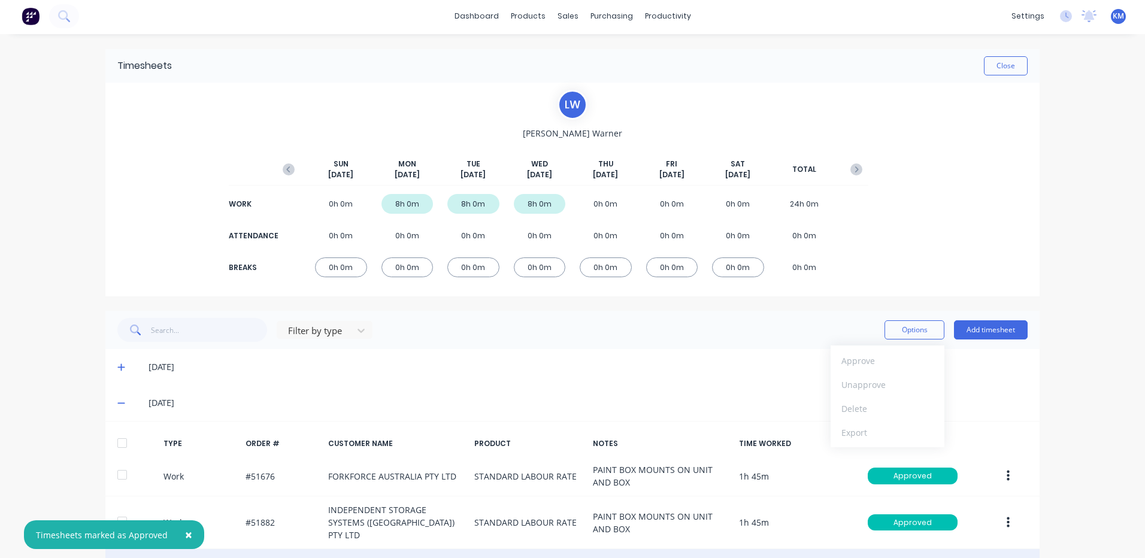
scroll to position [0, 0]
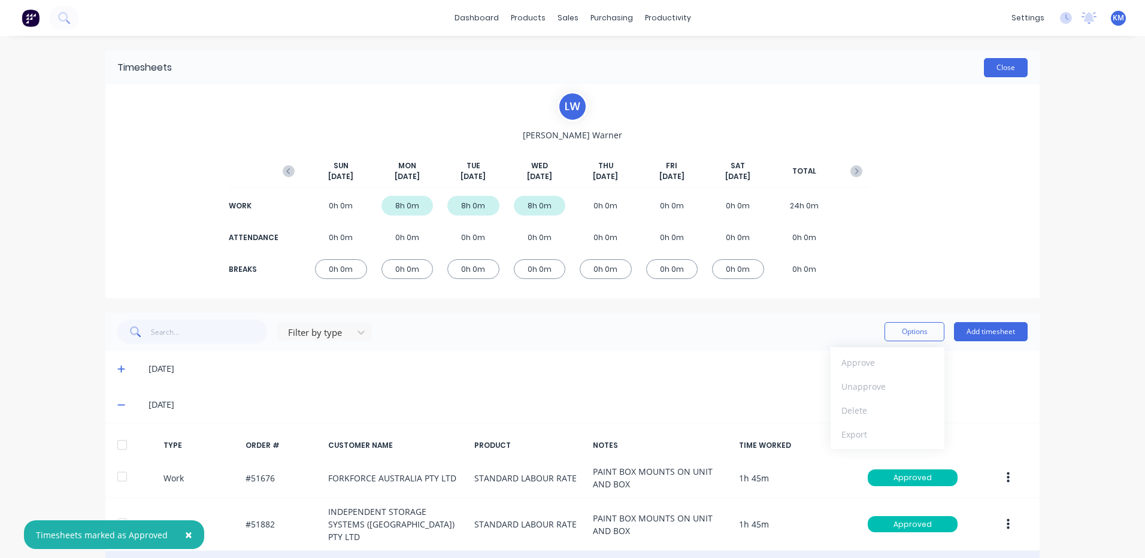
click at [999, 75] on button "Close" at bounding box center [1006, 67] width 44 height 19
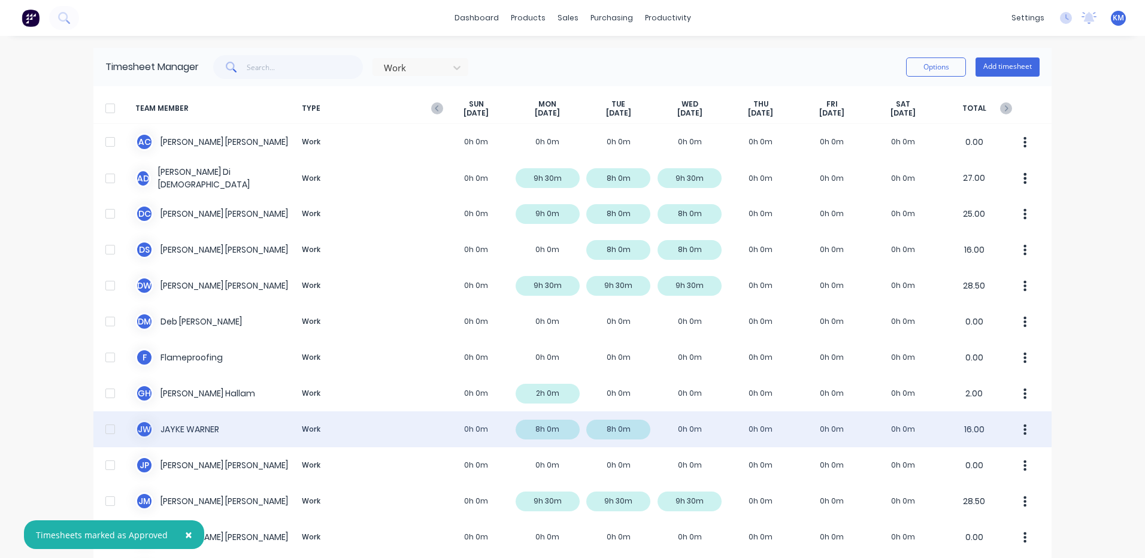
click at [403, 435] on div "J W JAYKE WARNER Work 0h 0m 8h 0m 8h 0m 0h 0m 0h 0m 0h 0m 0h 0m 16.00" at bounding box center [572, 429] width 958 height 36
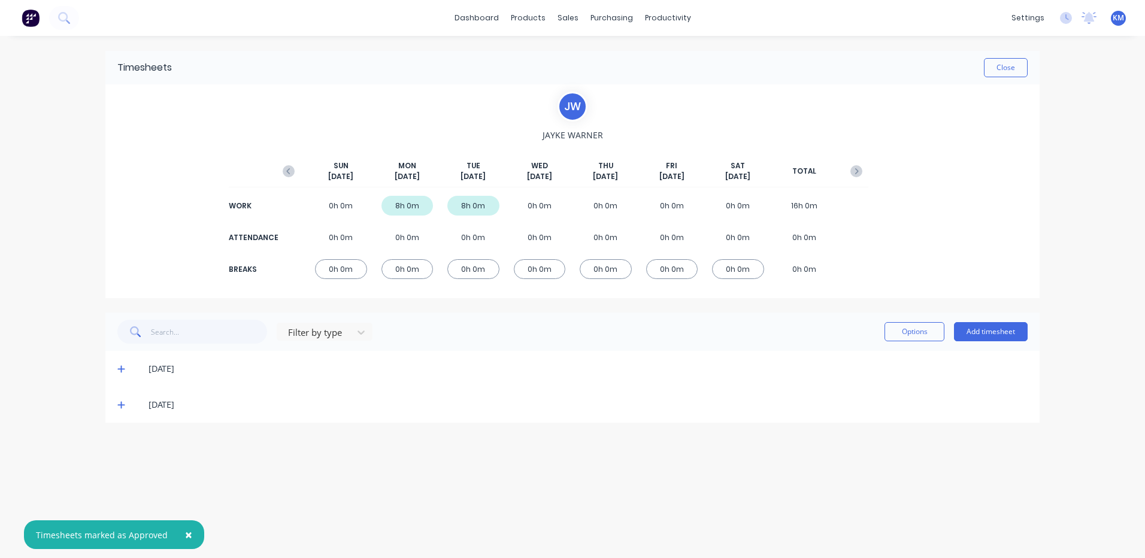
click at [123, 408] on icon at bounding box center [121, 405] width 8 height 8
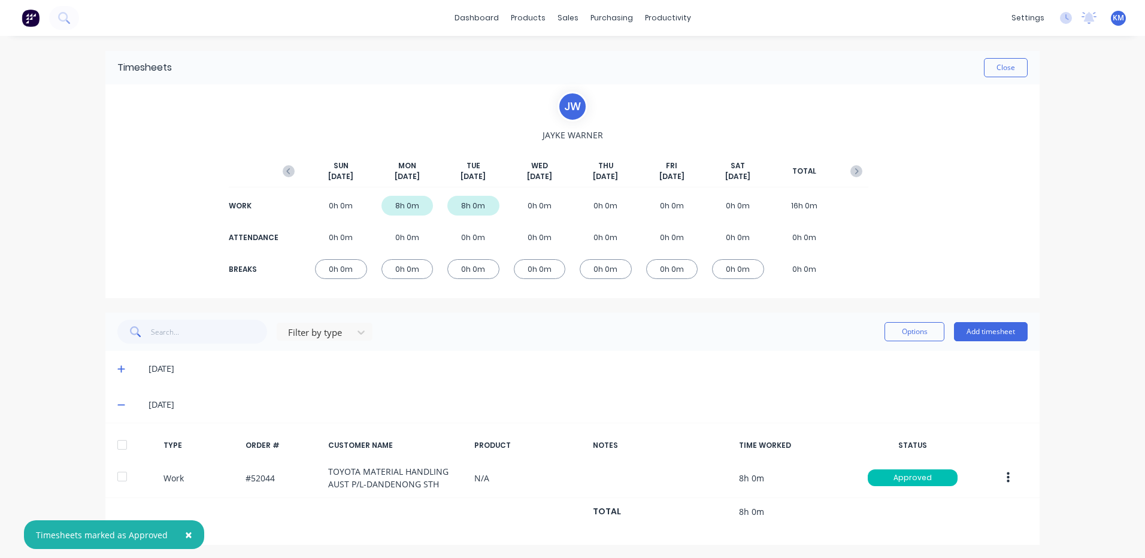
scroll to position [2, 0]
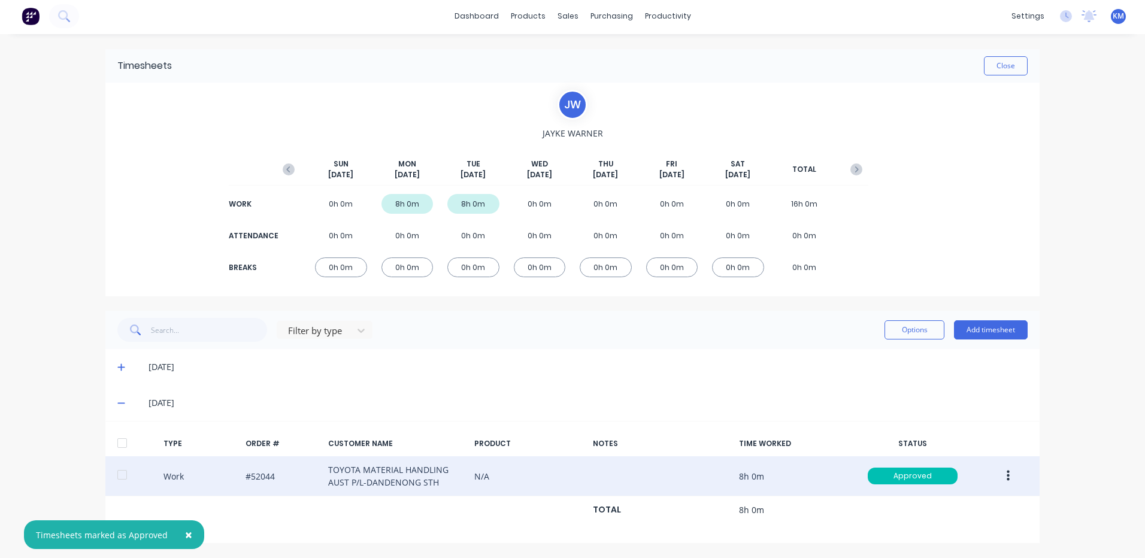
click at [995, 471] on button "button" at bounding box center [1008, 476] width 28 height 22
click at [966, 452] on div "Duplicate" at bounding box center [965, 455] width 92 height 17
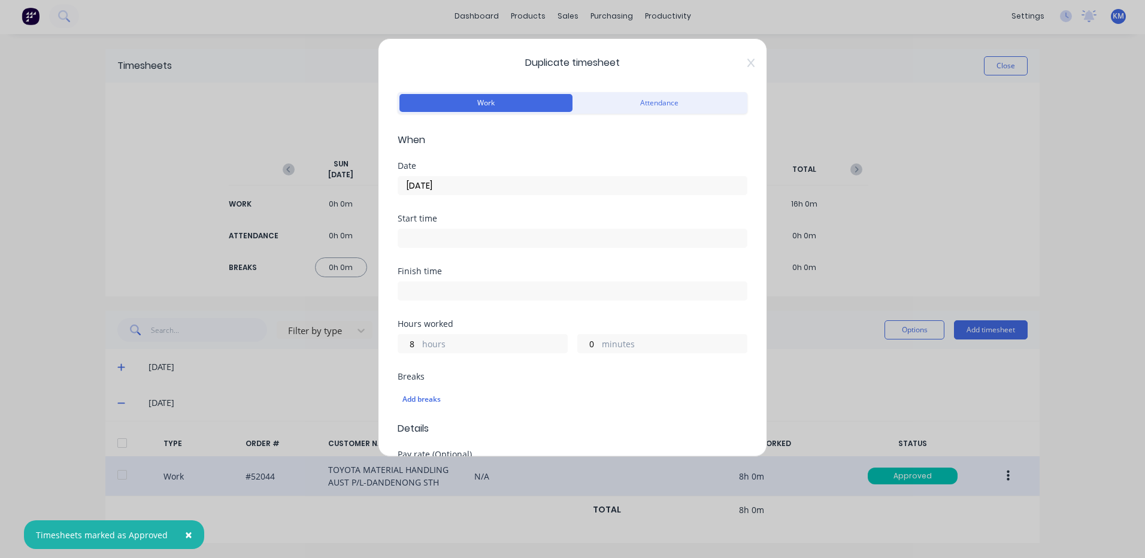
click at [484, 187] on input "23/09/2025" at bounding box center [572, 186] width 349 height 18
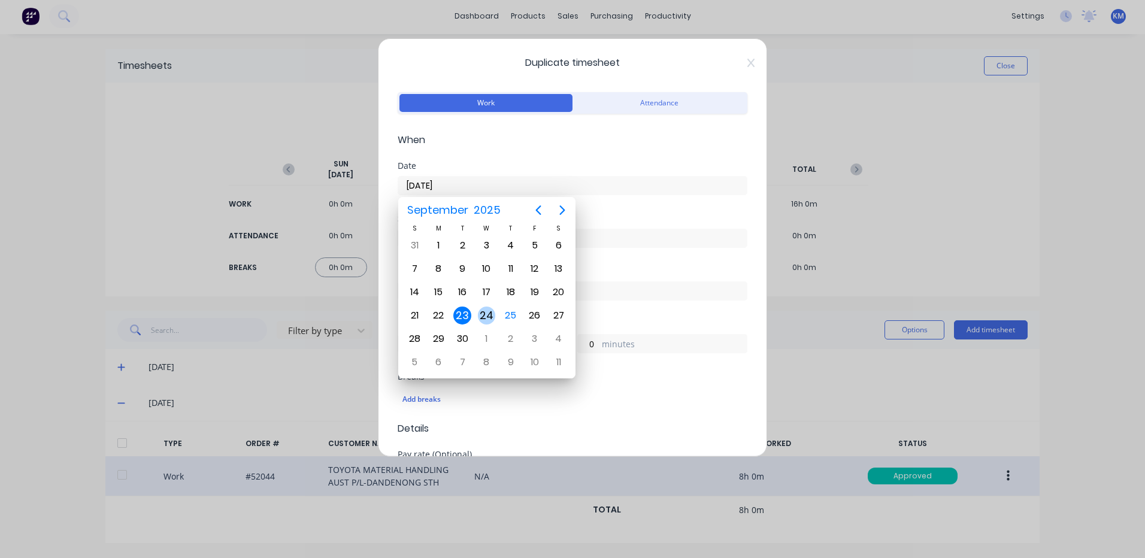
click at [484, 312] on div "24" at bounding box center [487, 316] width 18 height 18
type input "24/09/2025"
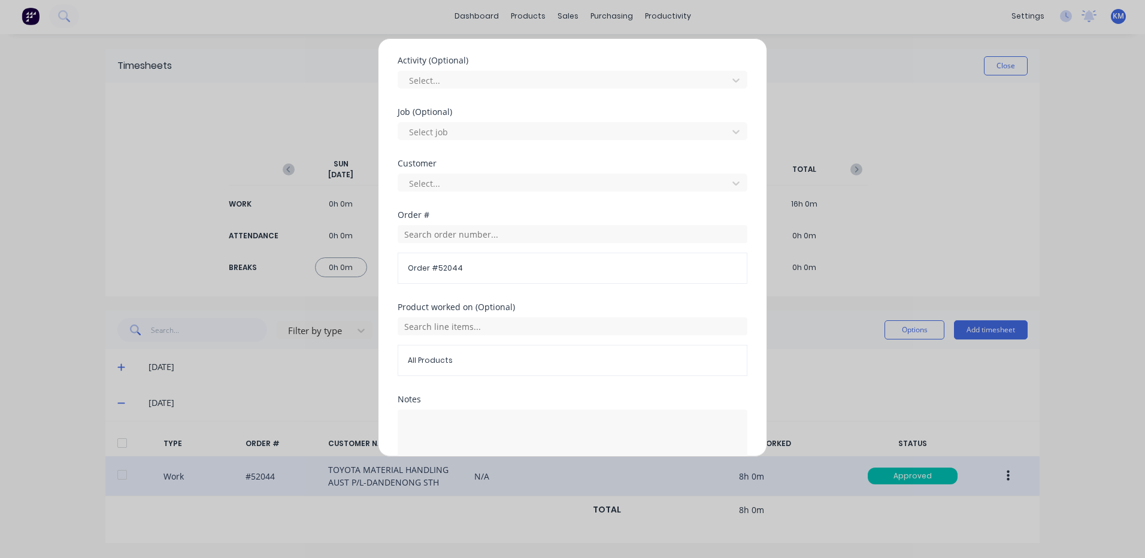
scroll to position [517, 0]
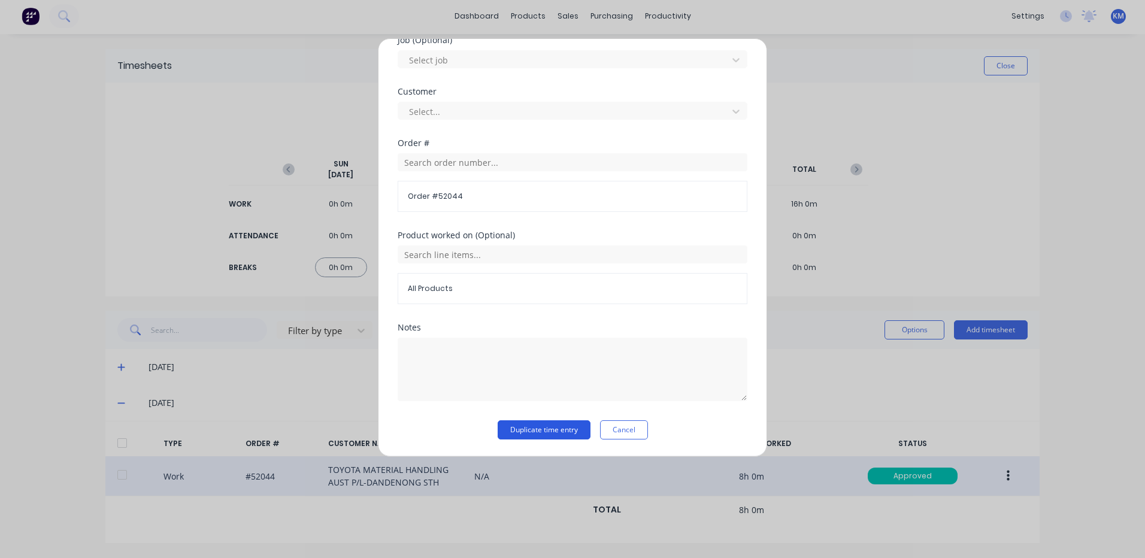
click at [510, 423] on button "Duplicate time entry" at bounding box center [544, 429] width 93 height 19
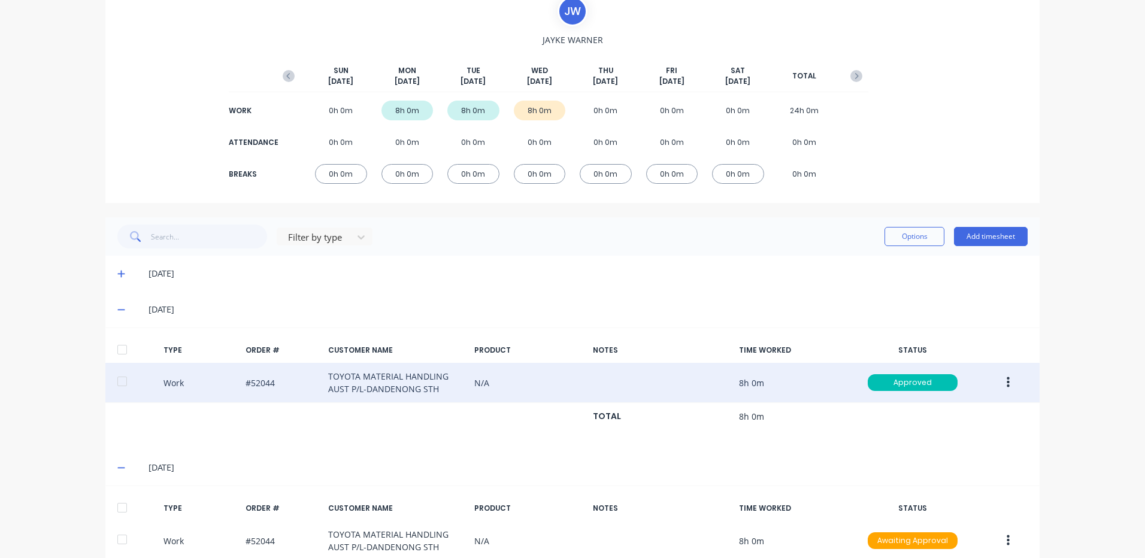
scroll to position [160, 0]
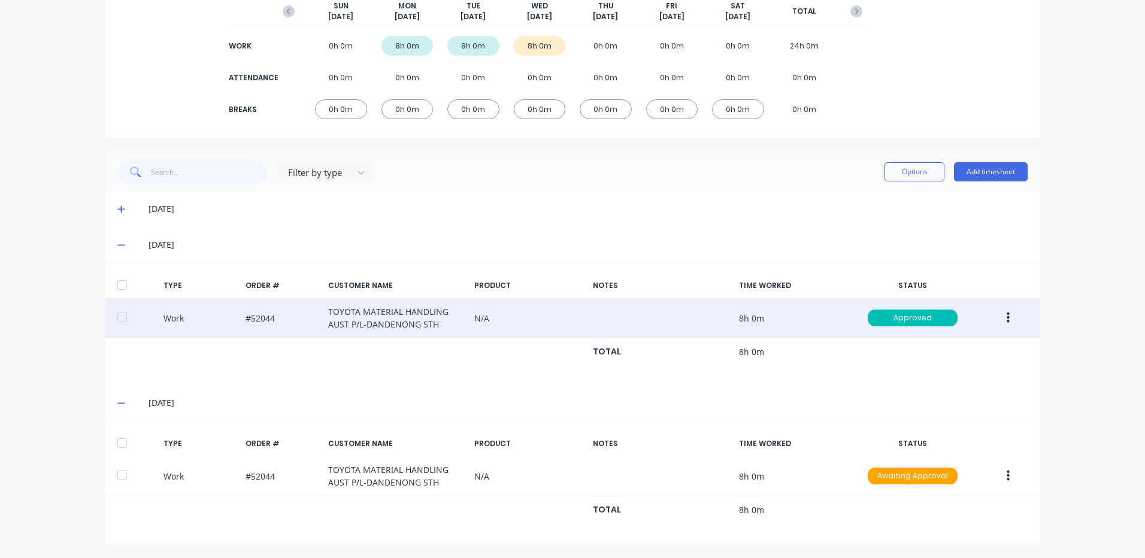
click at [130, 443] on div at bounding box center [135, 443] width 37 height 10
click at [113, 434] on div at bounding box center [122, 443] width 24 height 24
click at [931, 160] on div "Options Add timesheet" at bounding box center [955, 172] width 143 height 24
click at [921, 168] on button "Options" at bounding box center [914, 171] width 60 height 19
click at [880, 208] on div "Approve" at bounding box center [887, 202] width 92 height 17
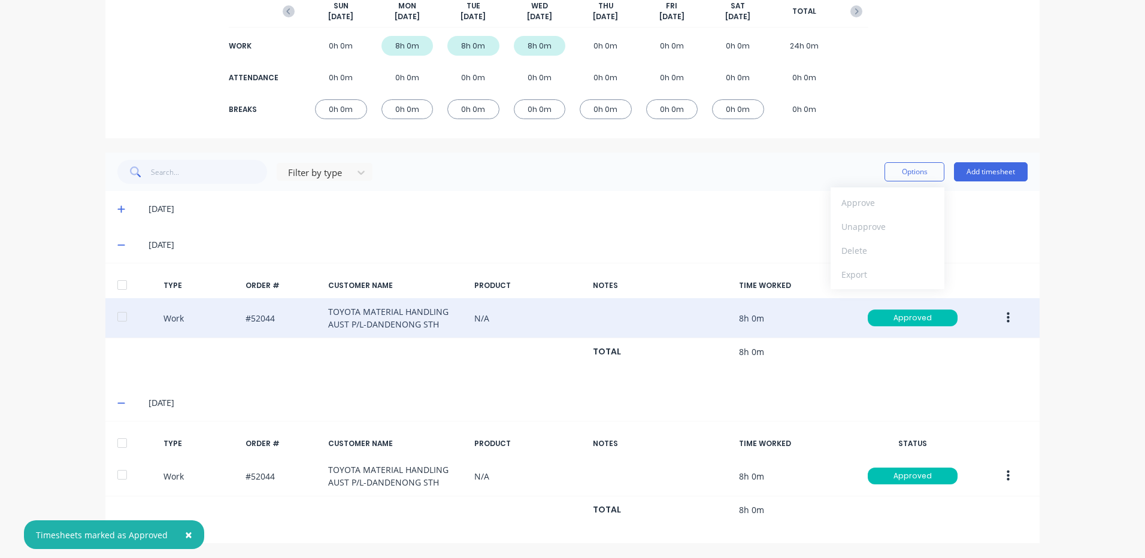
scroll to position [0, 0]
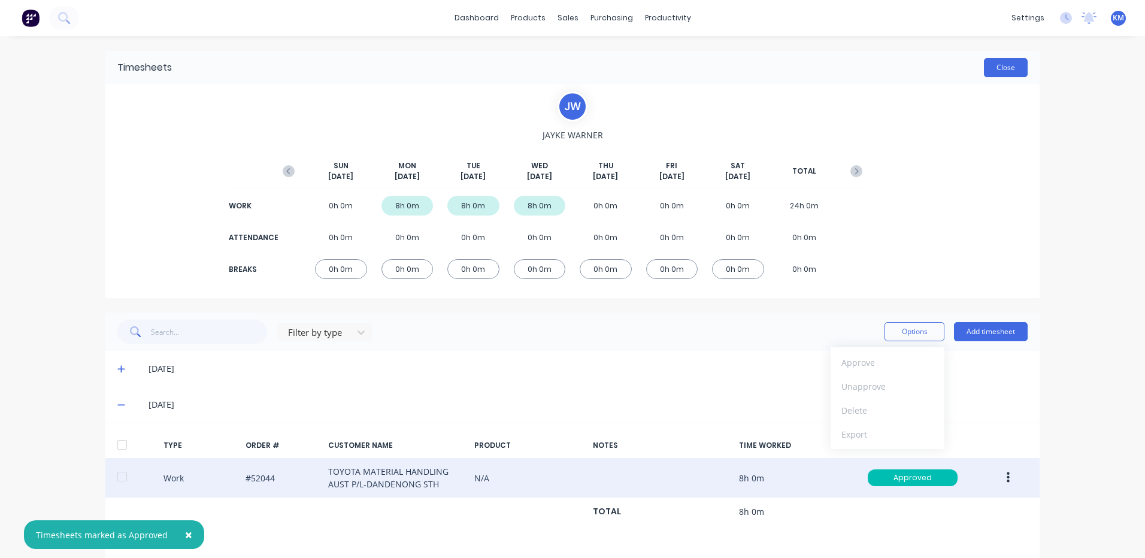
click at [995, 62] on button "Close" at bounding box center [1006, 67] width 44 height 19
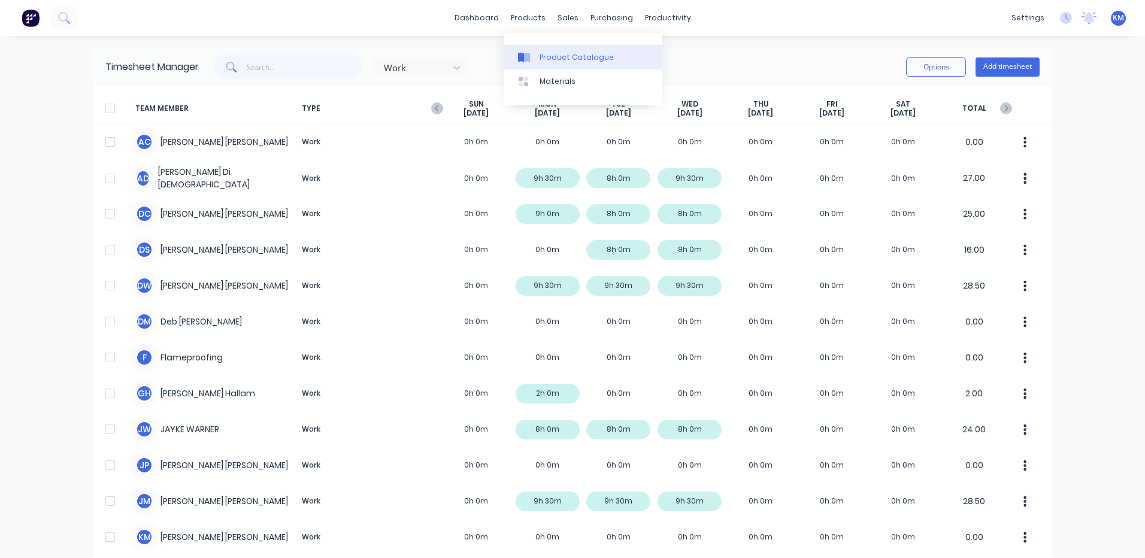
click at [537, 65] on link "Product Catalogue" at bounding box center [583, 57] width 159 height 24
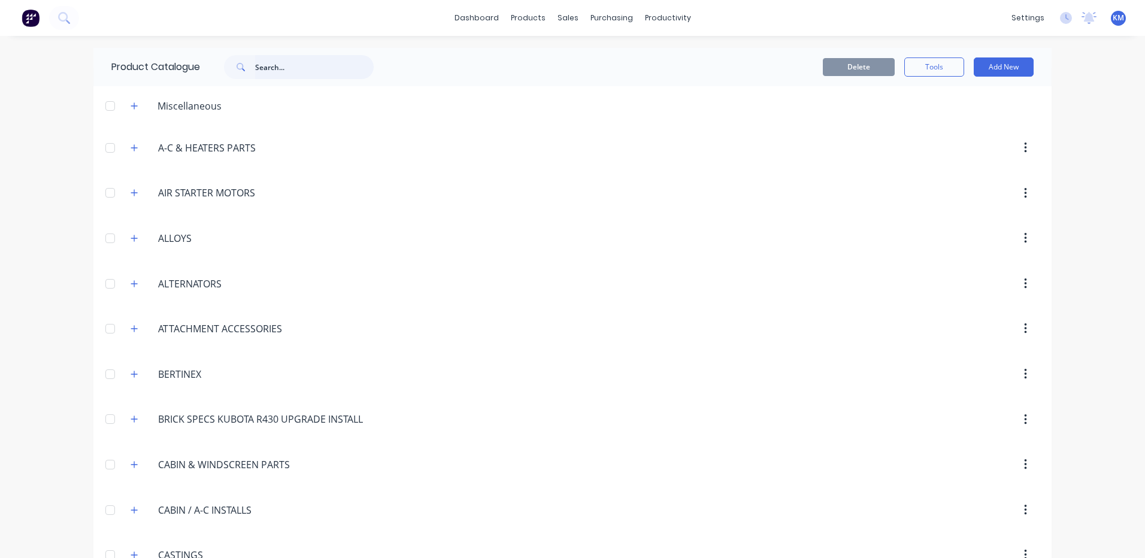
click at [263, 67] on input "text" at bounding box center [314, 67] width 119 height 24
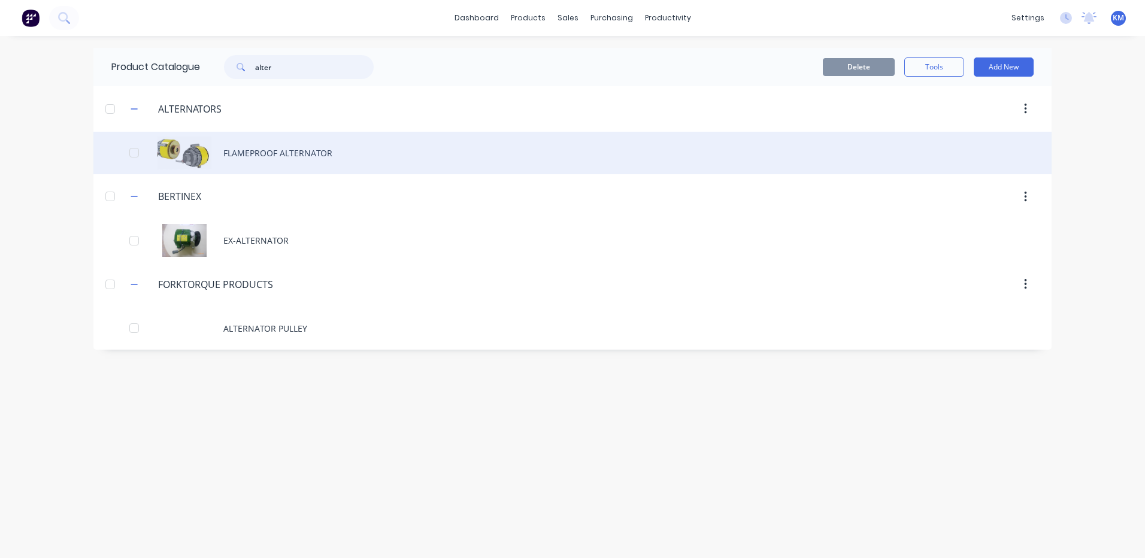
type input "alter"
click at [249, 153] on div "FLAMEPROOF ALTERNATOR" at bounding box center [572, 153] width 958 height 43
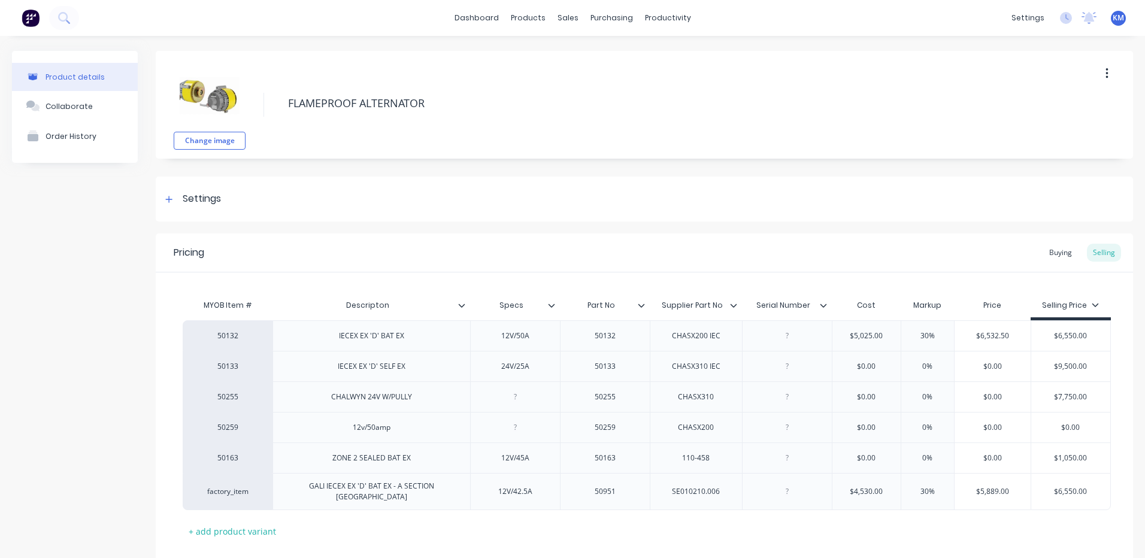
type textarea "x"
click at [1045, 255] on div "Buying" at bounding box center [1060, 253] width 35 height 18
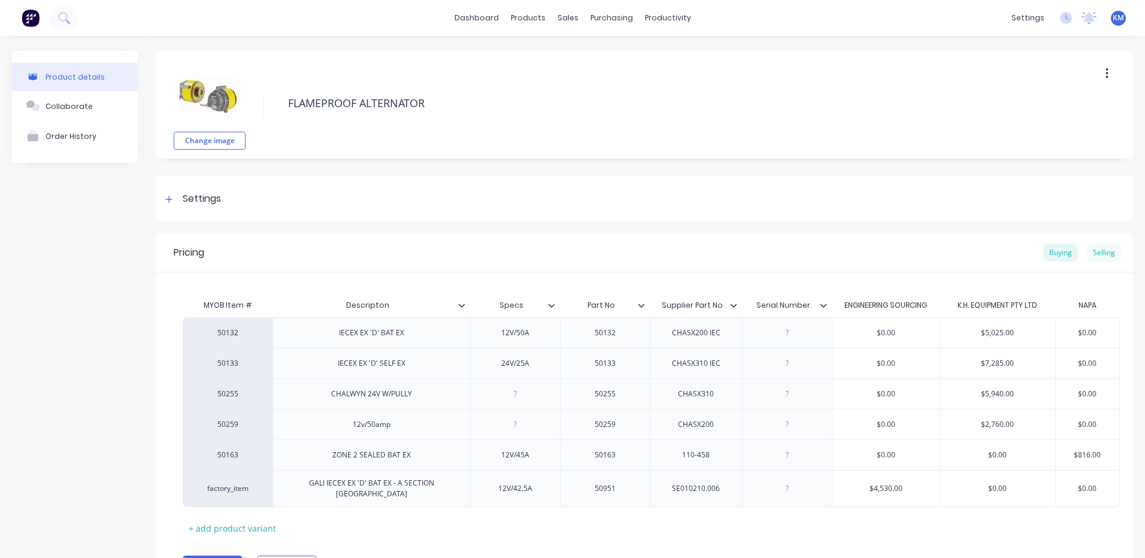
click at [1100, 254] on div "Selling" at bounding box center [1104, 253] width 34 height 18
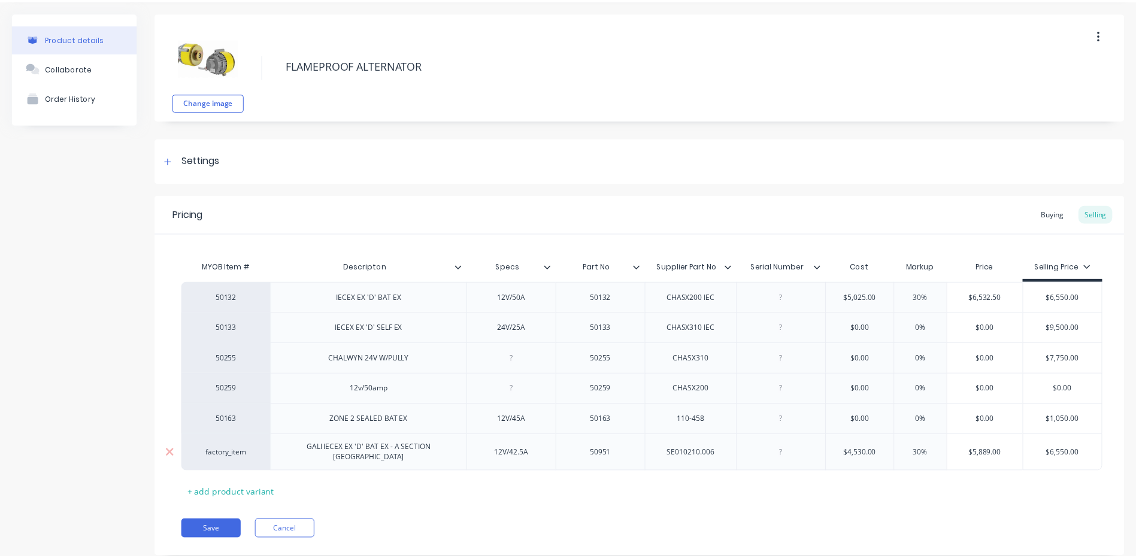
scroll to position [60, 0]
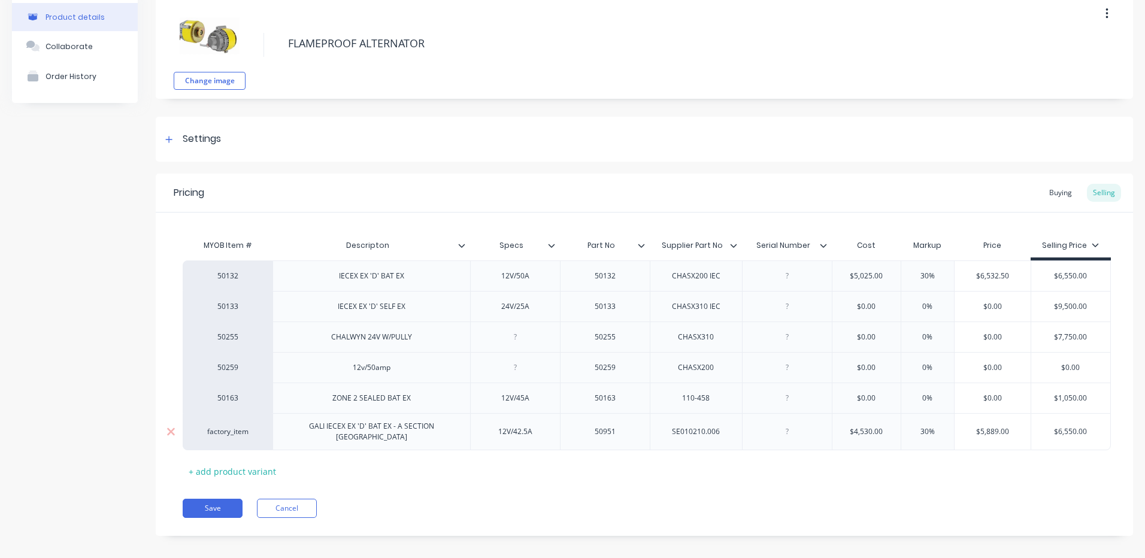
type input "30%"
click at [922, 429] on input "30%" at bounding box center [928, 431] width 60 height 11
type textarea "x"
type input "40%"
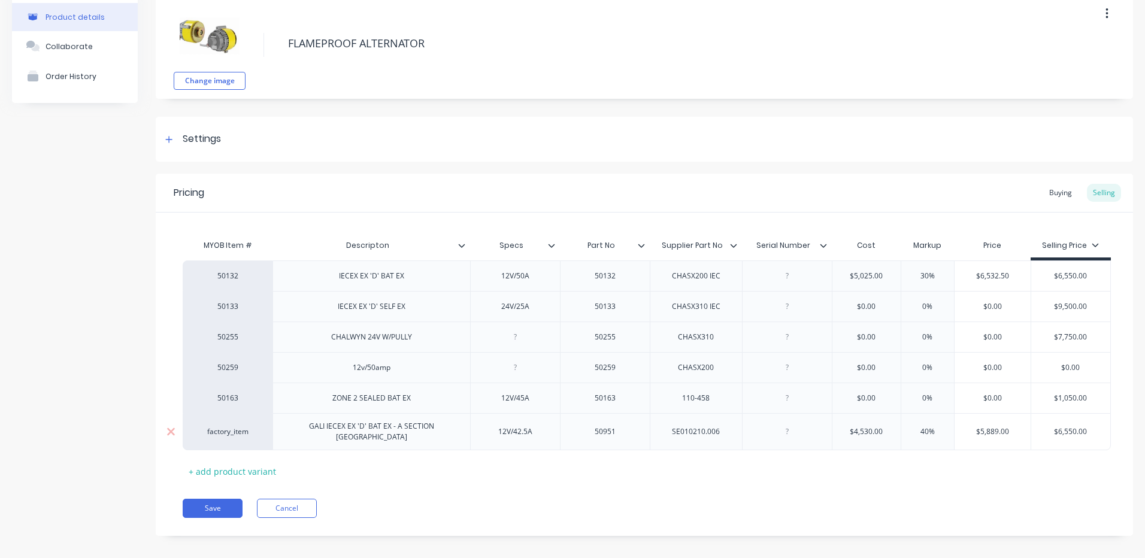
type textarea "x"
type input "40%"
click at [908, 499] on div "Save Cancel" at bounding box center [658, 508] width 950 height 19
click at [286, 503] on button "Cancel" at bounding box center [287, 508] width 60 height 19
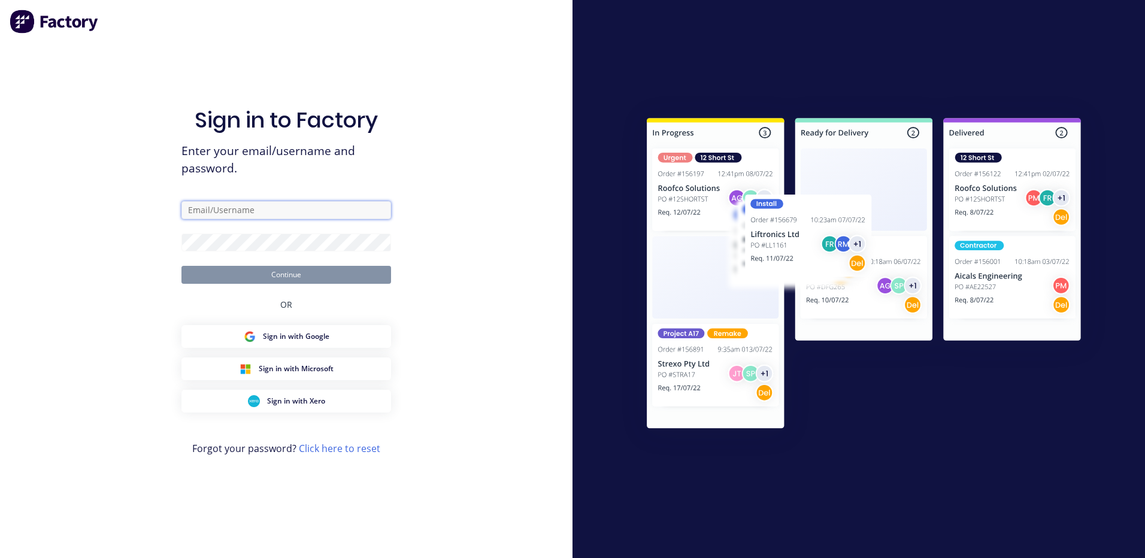
type input "kyle@forktorque.com.au"
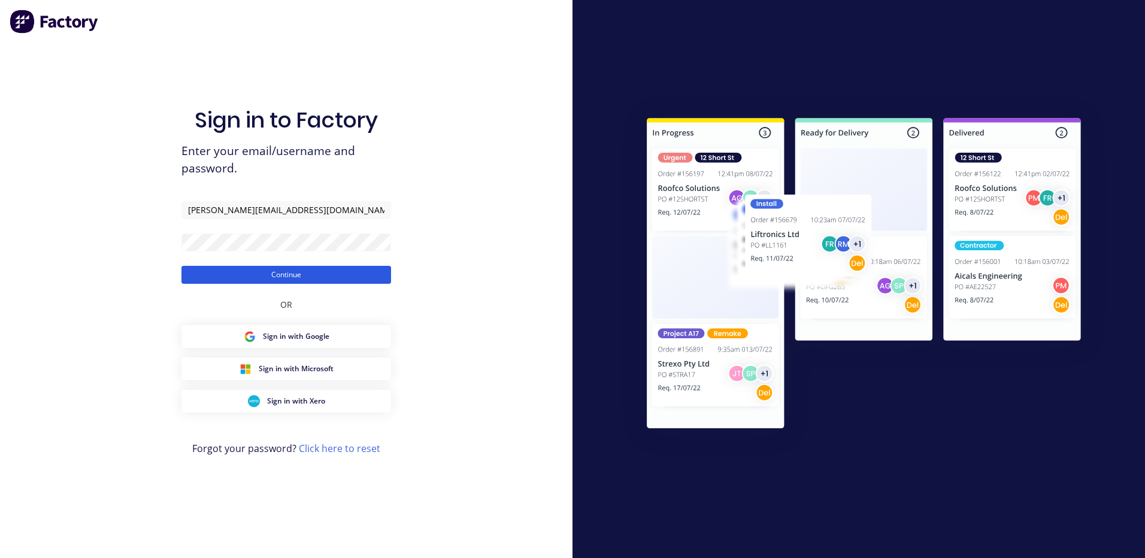
click at [306, 272] on button "Continue" at bounding box center [286, 275] width 210 height 18
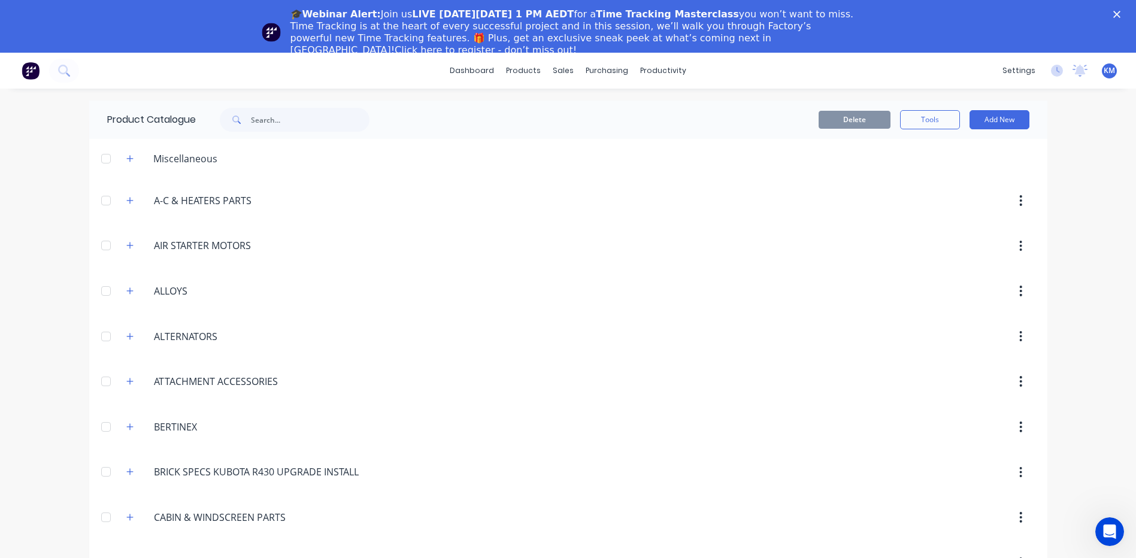
click at [1126, 10] on div "🎓Webinar Alert: Join us LIVE on Thursday, October 16 at 1 PM AEDT for a Time Tr…" at bounding box center [568, 32] width 1136 height 55
click at [1120, 13] on icon "Close" at bounding box center [1116, 14] width 7 height 7
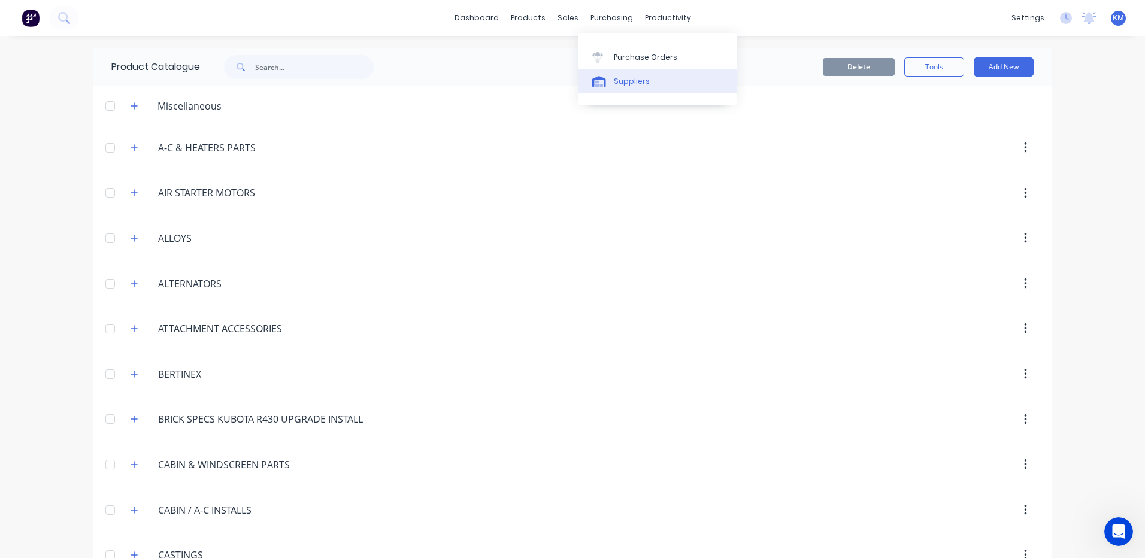
click at [604, 86] on icon at bounding box center [599, 81] width 14 height 11
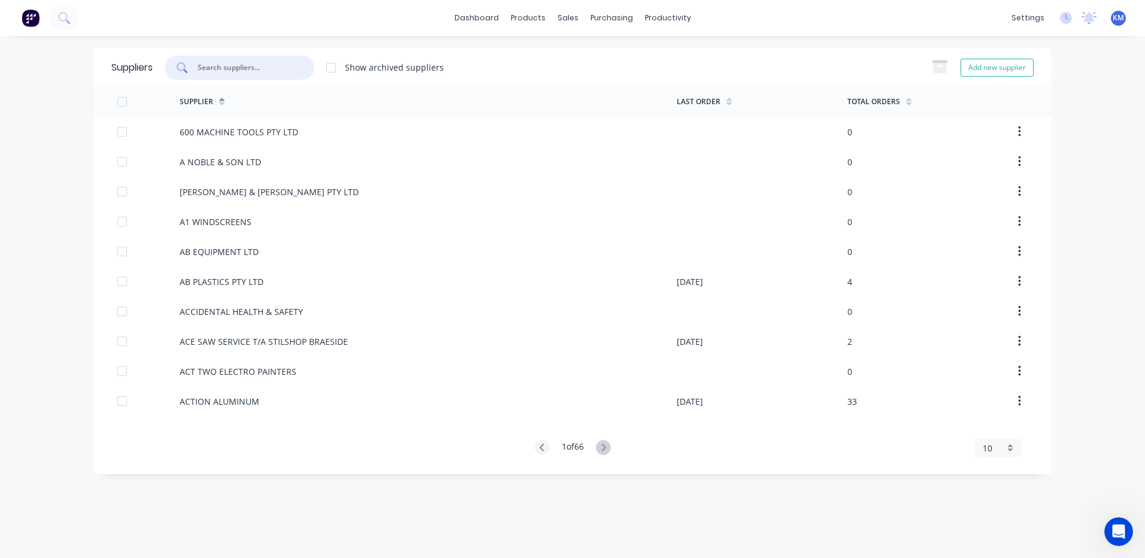
click at [270, 71] on input "text" at bounding box center [245, 68] width 99 height 12
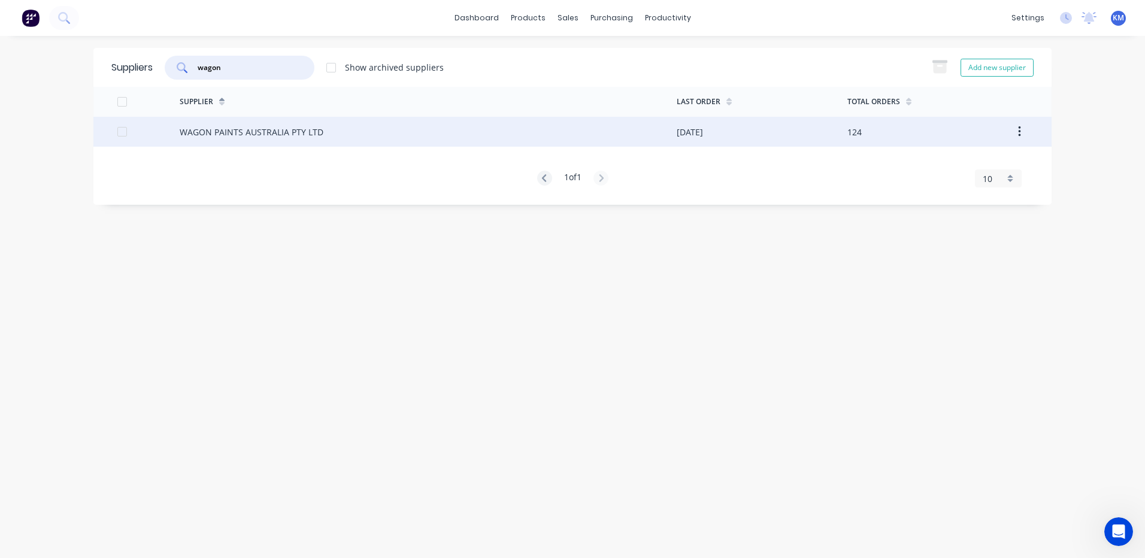
type input "wagon"
click at [329, 140] on div "WAGON PAINTS AUSTRALIA PTY LTD" at bounding box center [428, 132] width 497 height 30
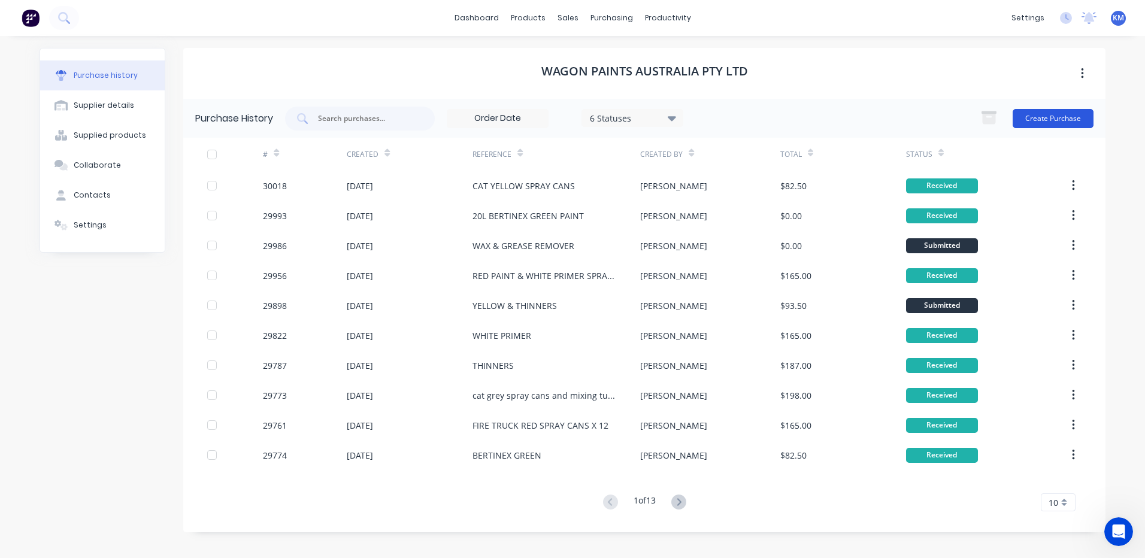
click at [1059, 117] on button "Create Purchase" at bounding box center [1053, 118] width 81 height 19
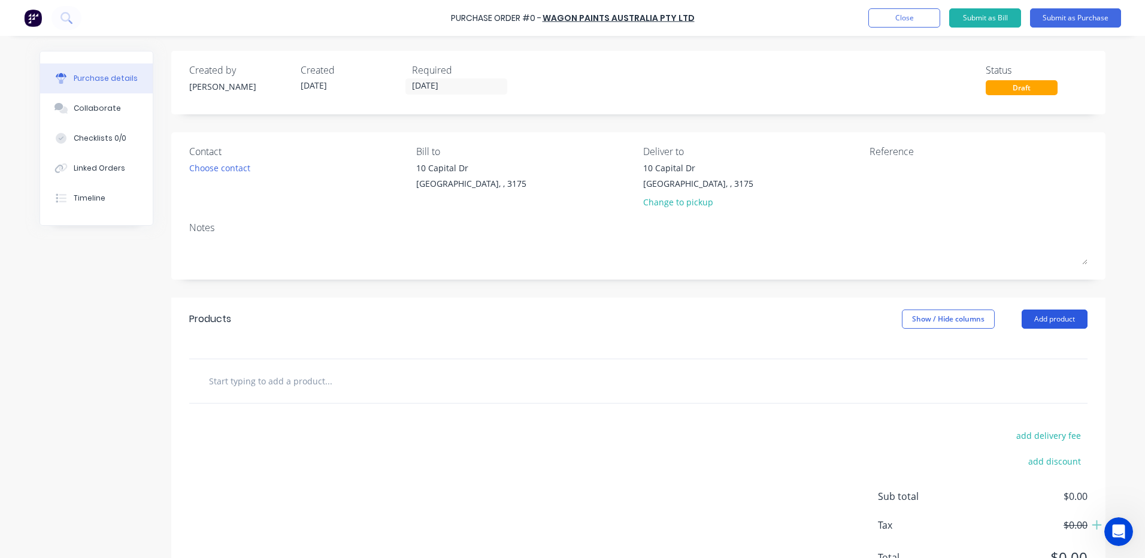
click at [1026, 313] on button "Add product" at bounding box center [1055, 319] width 66 height 19
click at [1017, 346] on div "Product catalogue" at bounding box center [1030, 349] width 92 height 17
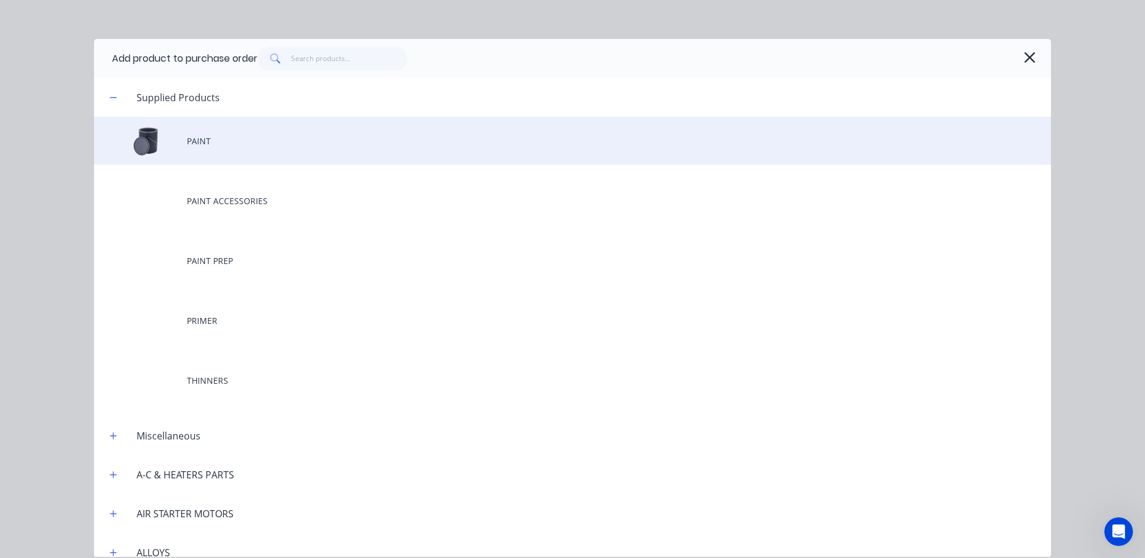
click at [330, 129] on div "PAINT" at bounding box center [572, 141] width 957 height 48
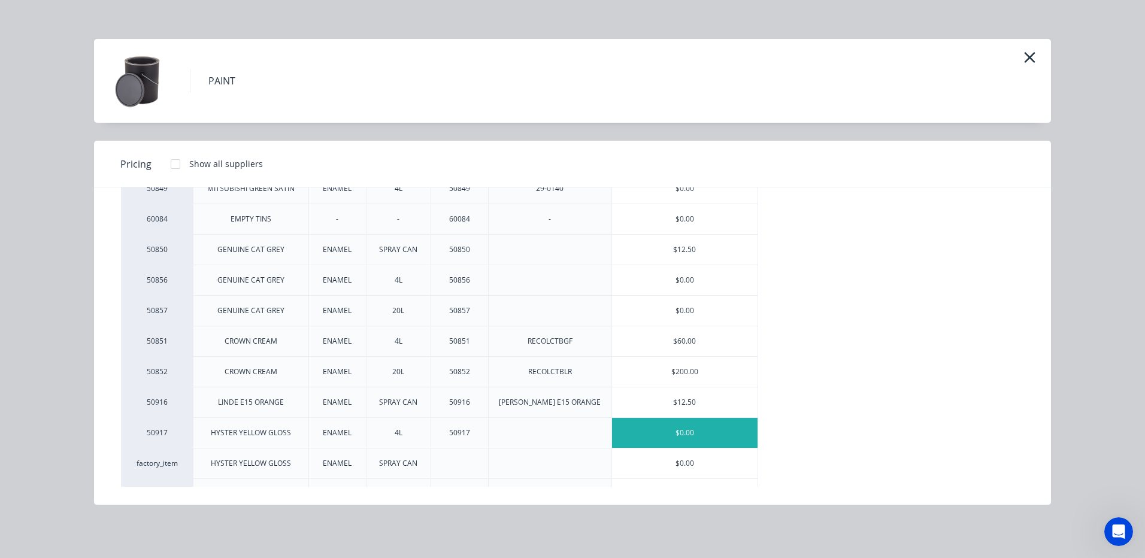
scroll to position [337, 0]
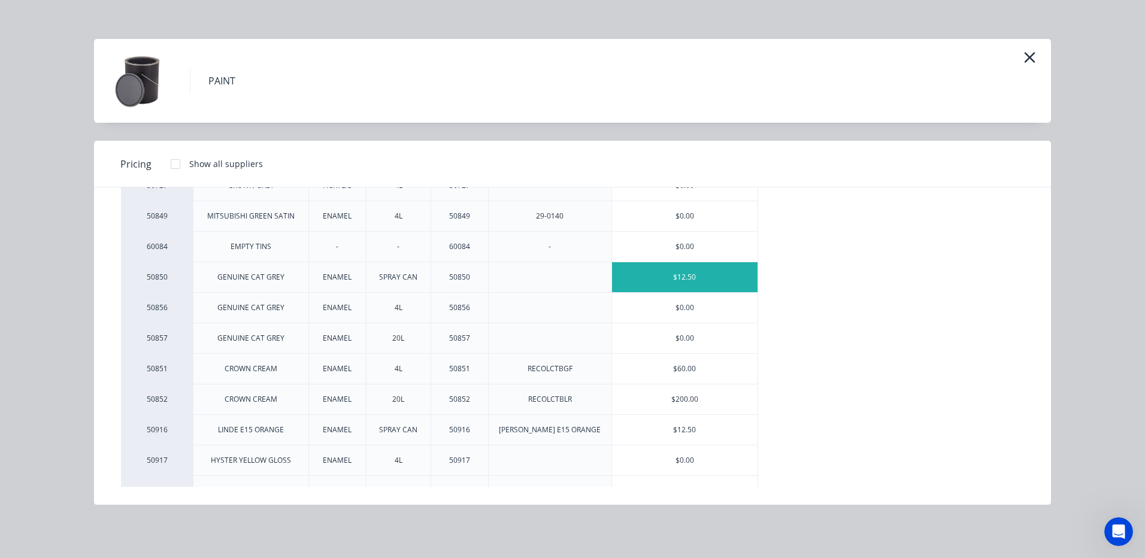
click at [673, 278] on div "$12.50" at bounding box center [685, 277] width 146 height 30
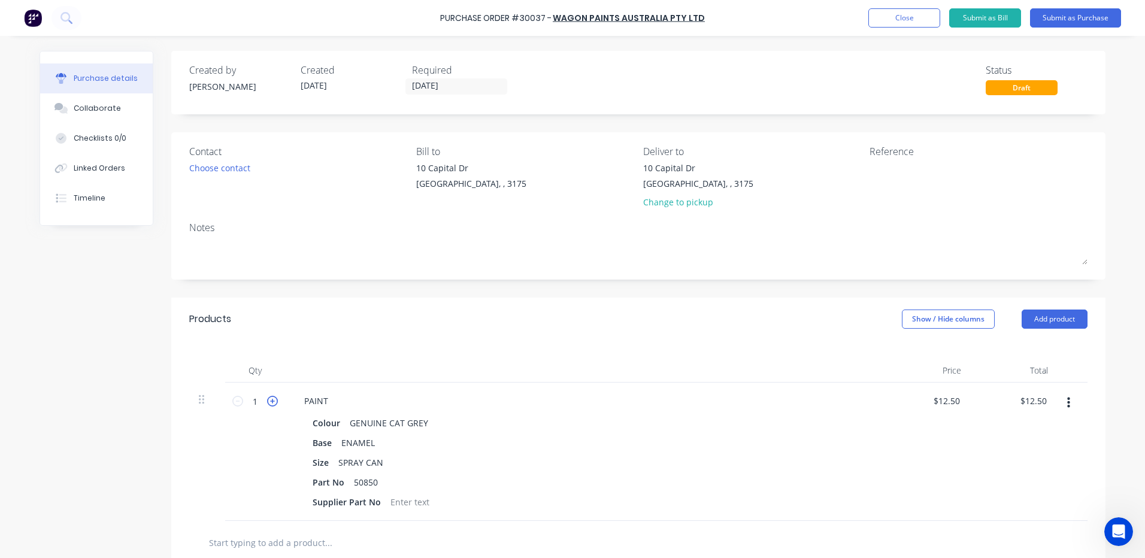
click at [267, 398] on icon at bounding box center [272, 401] width 11 height 11
type input "2"
type input "$25.00"
click at [267, 398] on icon at bounding box center [272, 401] width 11 height 11
type input "3"
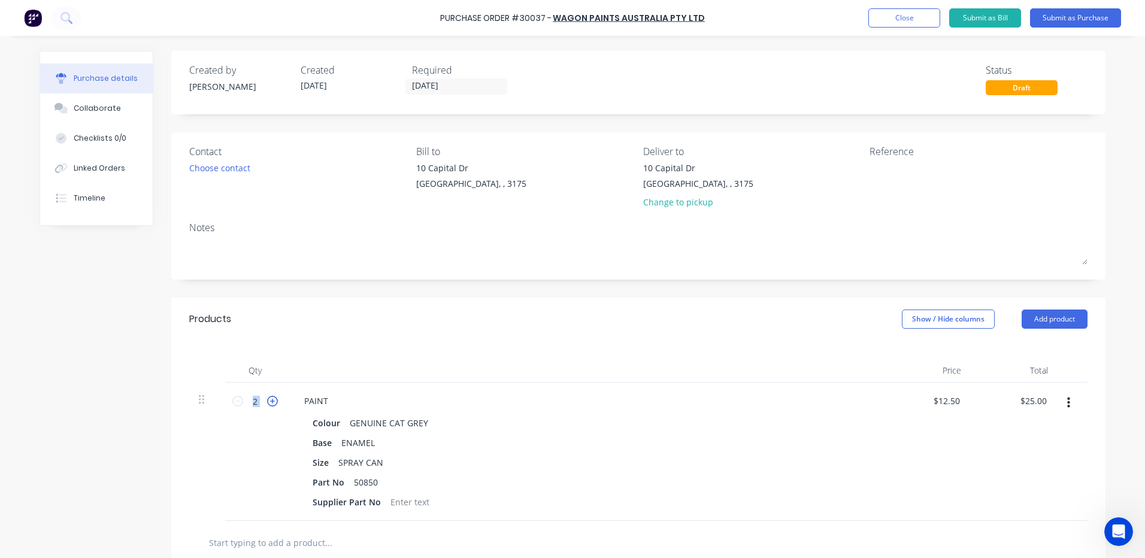
type input "$37.50"
click at [267, 398] on icon at bounding box center [272, 401] width 11 height 11
type input "4"
type input "$50.00"
click at [267, 398] on icon at bounding box center [272, 401] width 11 height 11
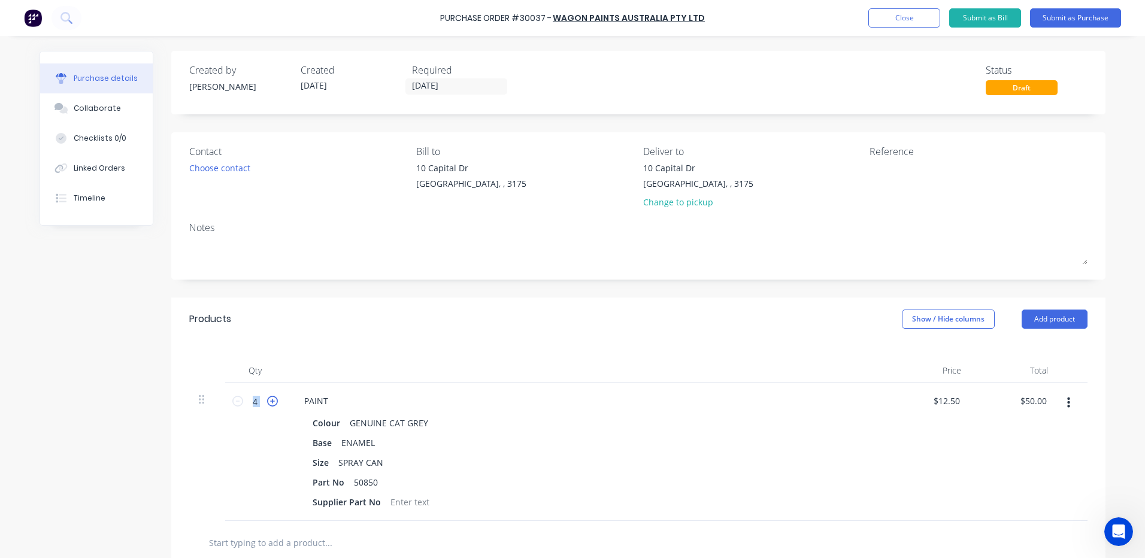
type input "5"
type input "$62.50"
click at [267, 398] on icon at bounding box center [272, 401] width 11 height 11
type input "6"
type input "$75.00"
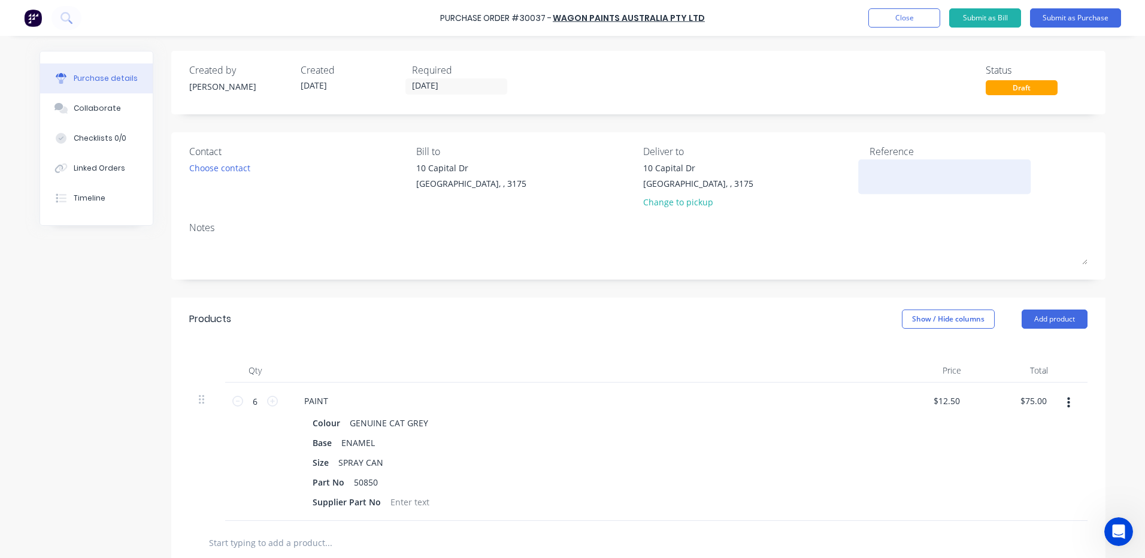
click at [876, 167] on textarea at bounding box center [944, 175] width 150 height 27
type textarea "c"
type textarea "CAT GREY"
type textarea "x"
type textarea "CAT GREY"
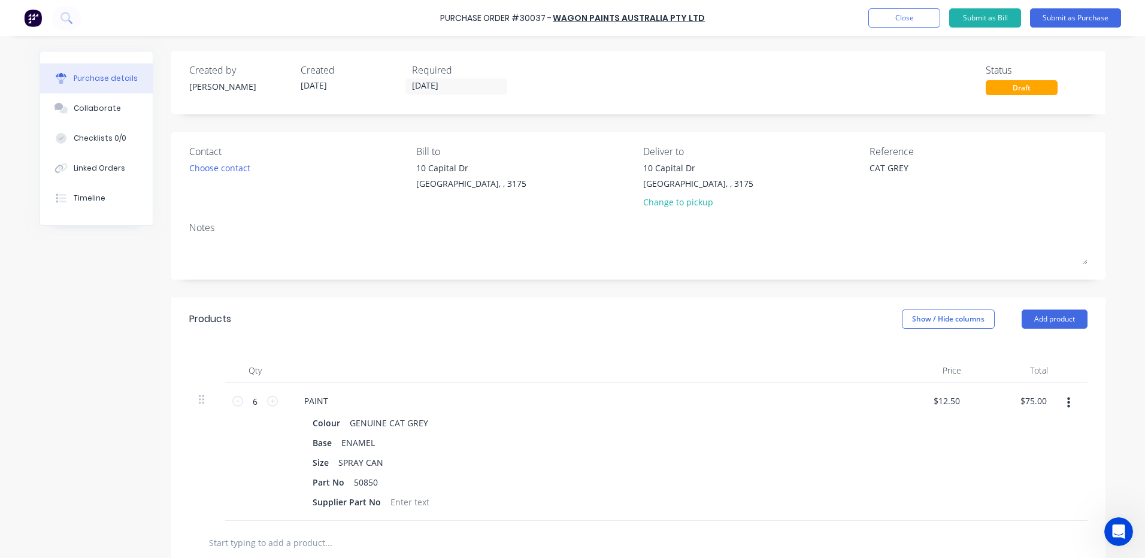
click at [199, 154] on div "Contact" at bounding box center [298, 151] width 218 height 14
click at [217, 163] on div "Choose contact" at bounding box center [219, 168] width 61 height 13
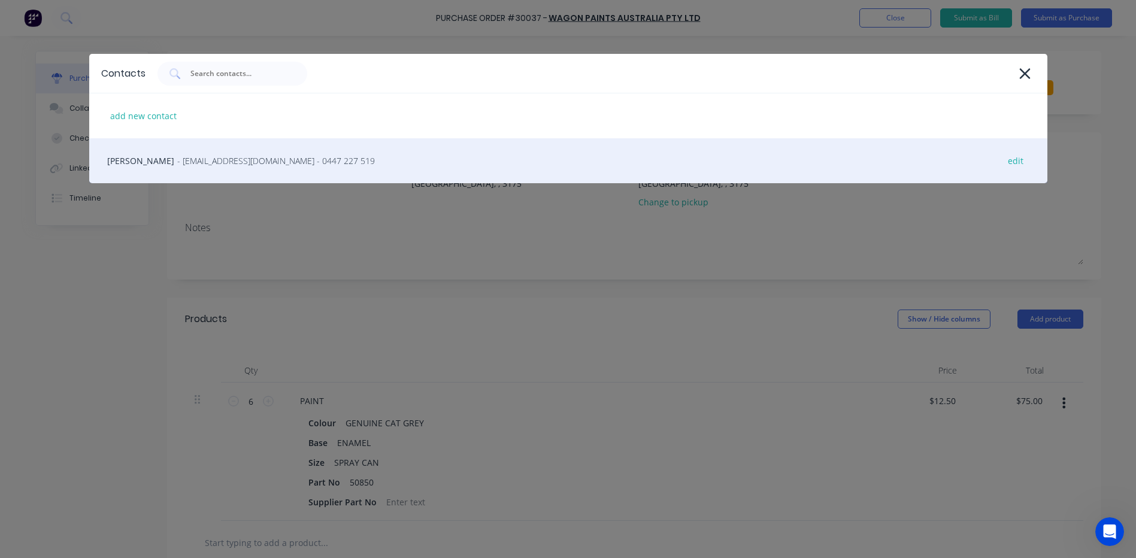
click at [223, 169] on div "Aaron Baldsing - dandenong@wagonpaints.com.au - 0447 227 519 edit" at bounding box center [568, 160] width 958 height 45
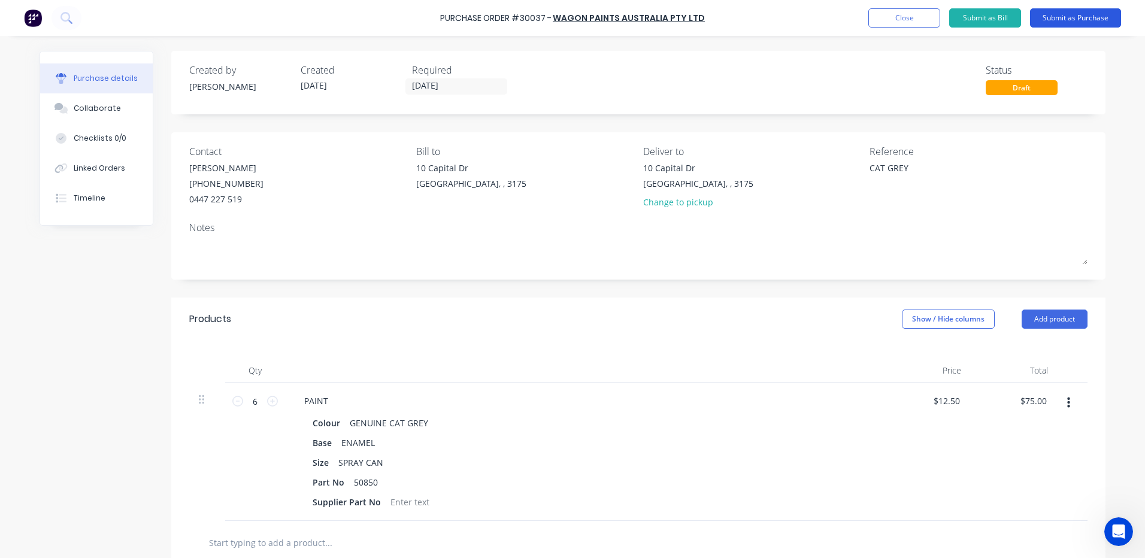
click at [1087, 20] on button "Submit as Purchase" at bounding box center [1075, 17] width 91 height 19
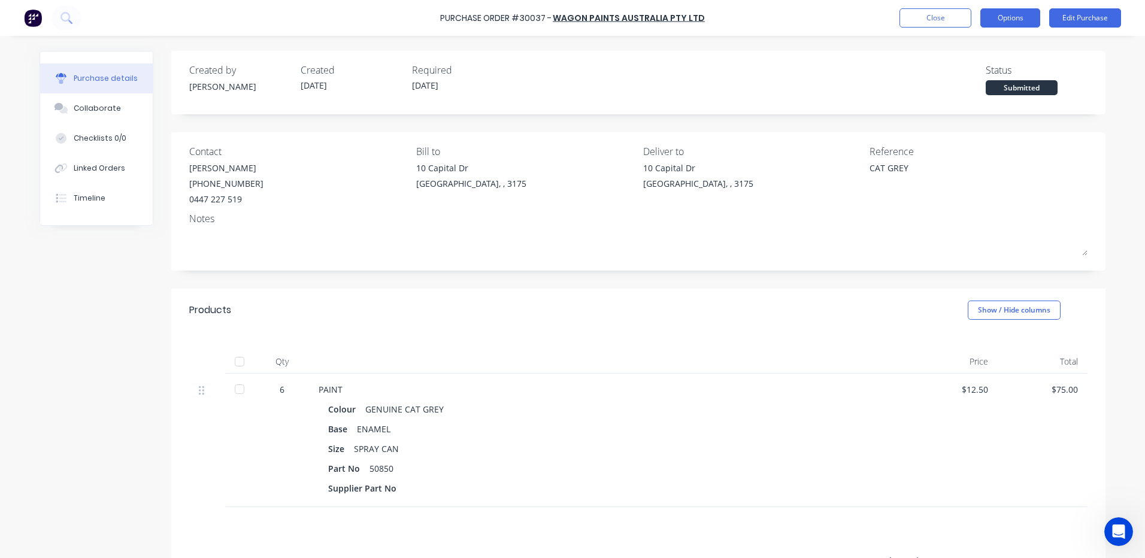
click at [984, 22] on button "Options" at bounding box center [1010, 17] width 60 height 19
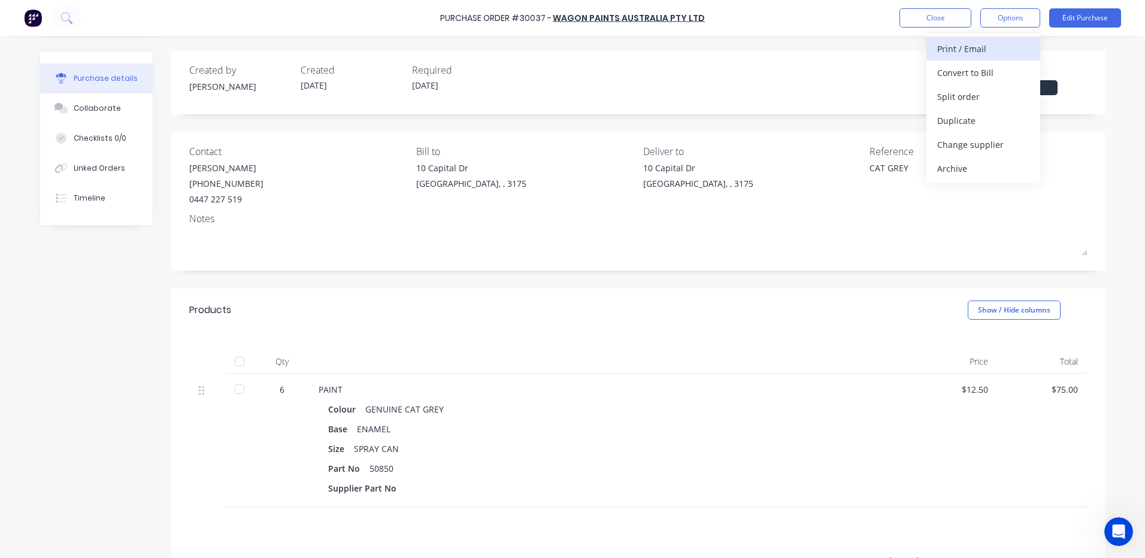
click at [971, 38] on button "Print / Email" at bounding box center [983, 49] width 114 height 24
click at [966, 65] on div "With pricing" at bounding box center [983, 72] width 92 height 17
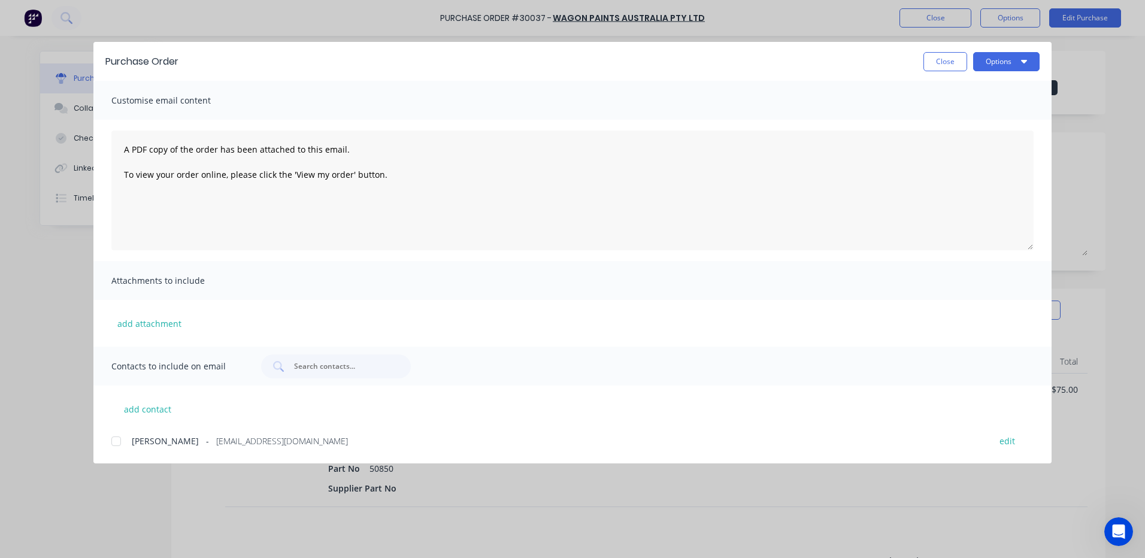
click at [134, 443] on span "Aaron Baldsing" at bounding box center [165, 441] width 67 height 13
click at [1011, 50] on div "Purchase Order Close Options" at bounding box center [572, 61] width 958 height 39
click at [1005, 59] on button "Options" at bounding box center [1006, 61] width 66 height 19
click at [992, 139] on div "Email" at bounding box center [983, 139] width 92 height 17
drag, startPoint x: 945, startPoint y: 67, endPoint x: 948, endPoint y: 51, distance: 16.4
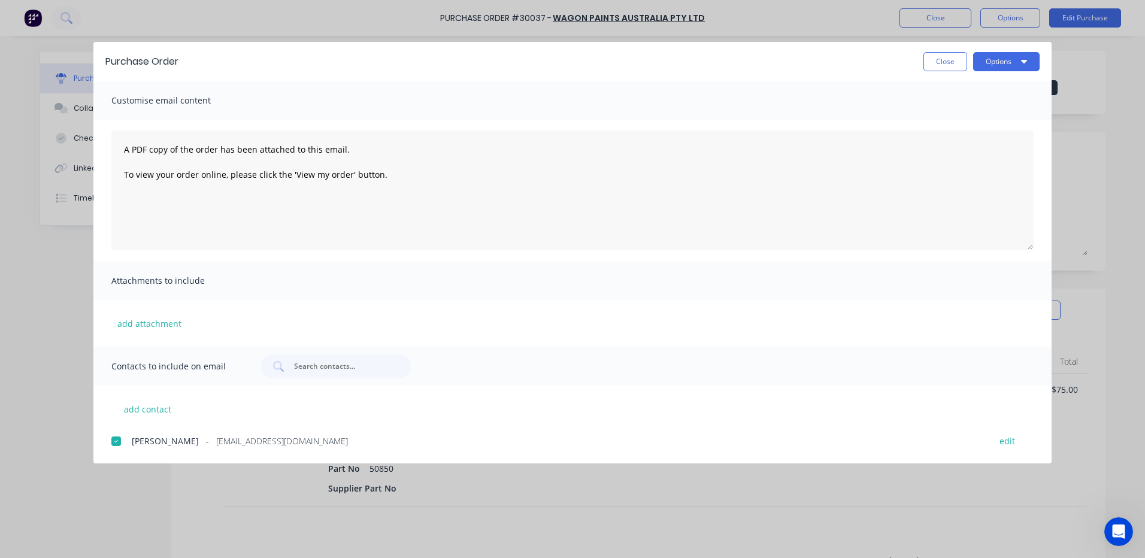
click at [945, 65] on button "Close" at bounding box center [945, 61] width 44 height 19
type textarea "x"
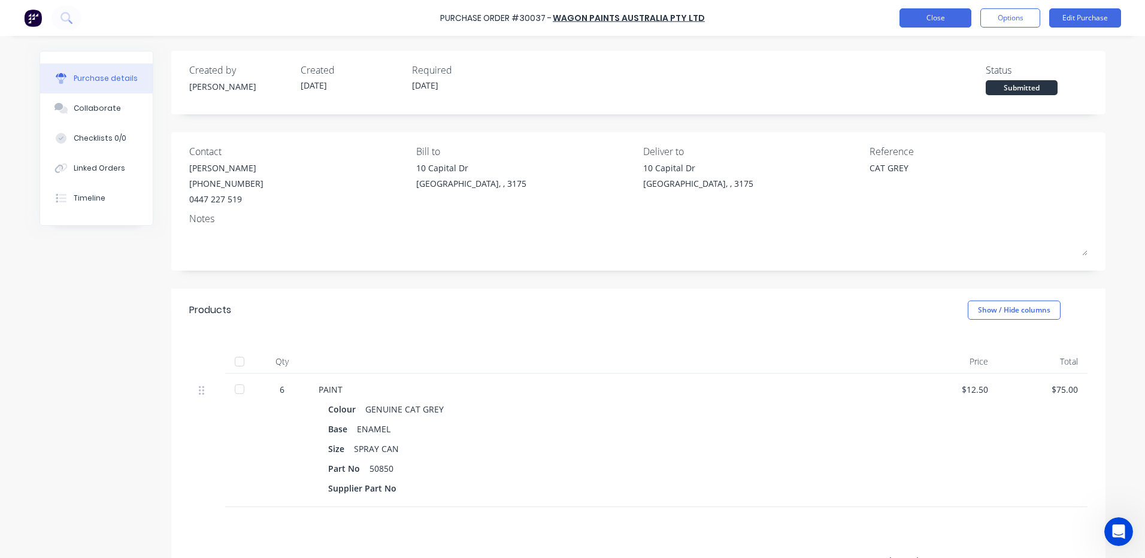
click at [945, 14] on button "Close" at bounding box center [935, 17] width 72 height 19
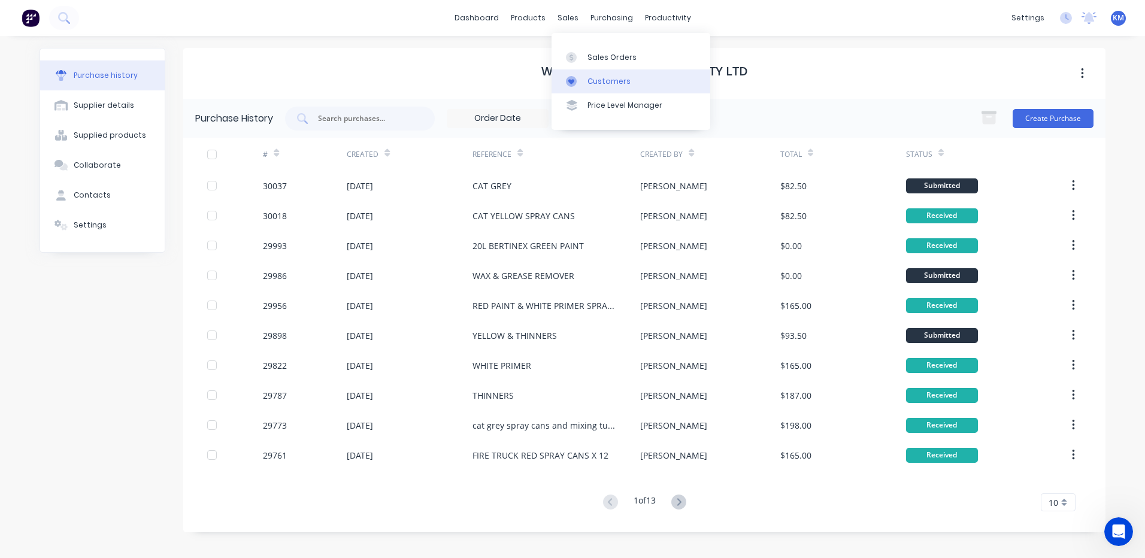
click at [569, 81] on icon at bounding box center [571, 81] width 6 height 5
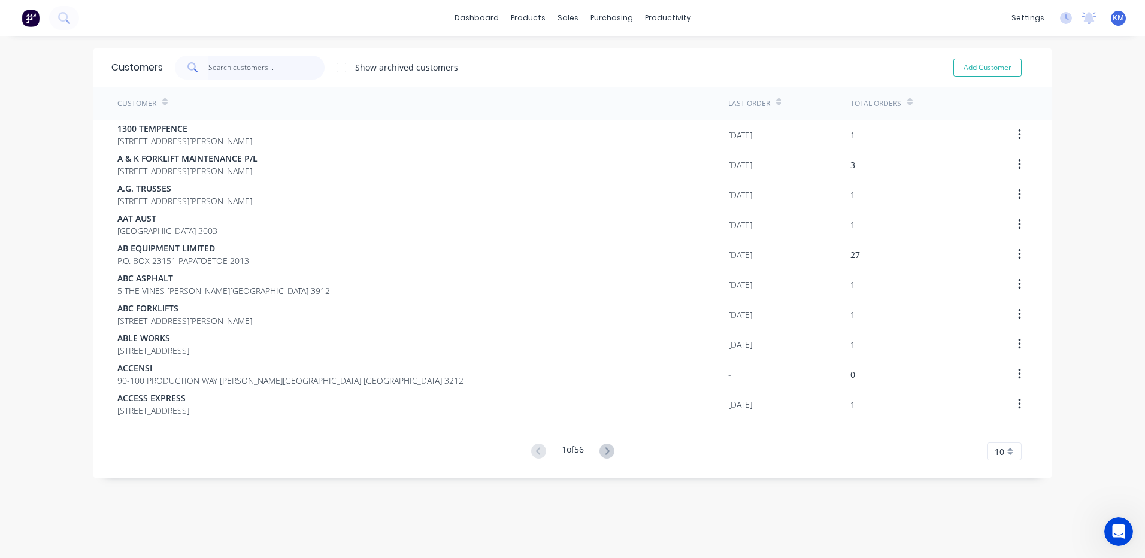
click at [230, 65] on input "text" at bounding box center [266, 68] width 117 height 24
drag, startPoint x: 584, startPoint y: 77, endPoint x: 543, endPoint y: 68, distance: 42.9
click at [584, 77] on div "Customers" at bounding box center [604, 81] width 43 height 11
click at [231, 62] on input "text" at bounding box center [266, 68] width 117 height 24
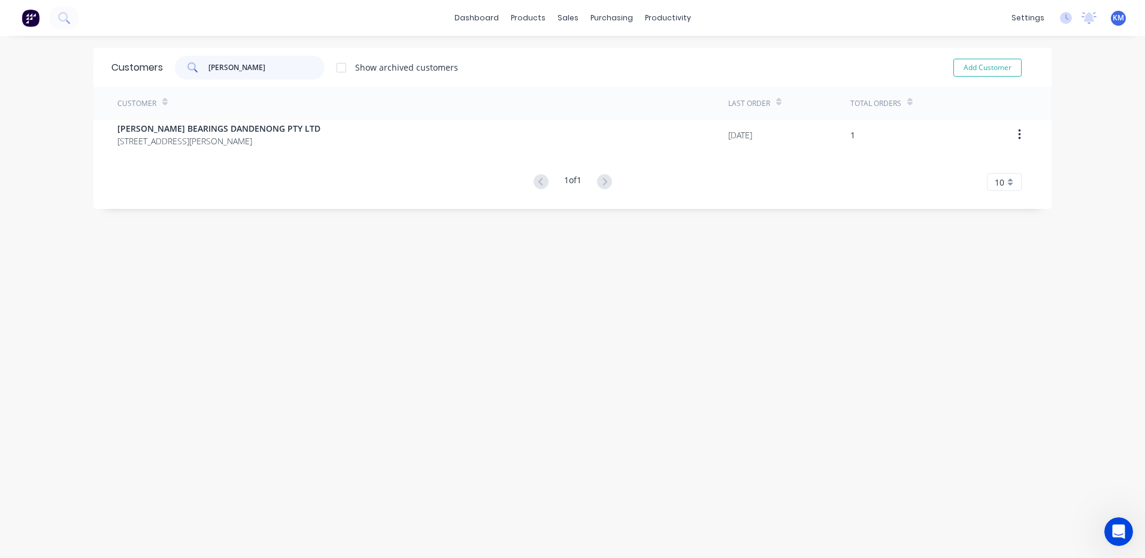
type input "b j"
click at [593, 157] on div "Customer Last Order Total Orders B J BEARINGS DANDENONG PTY LTD 461-463 HAMMOND…" at bounding box center [572, 139] width 958 height 104
click at [534, 48] on link "Product Catalogue" at bounding box center [583, 57] width 159 height 24
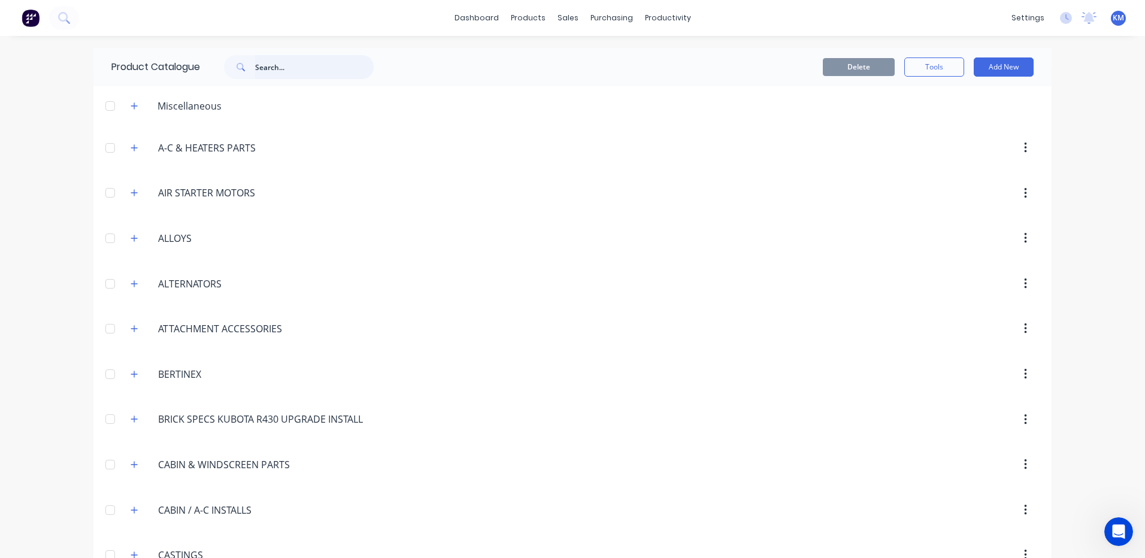
click at [302, 55] on input "text" at bounding box center [314, 67] width 119 height 24
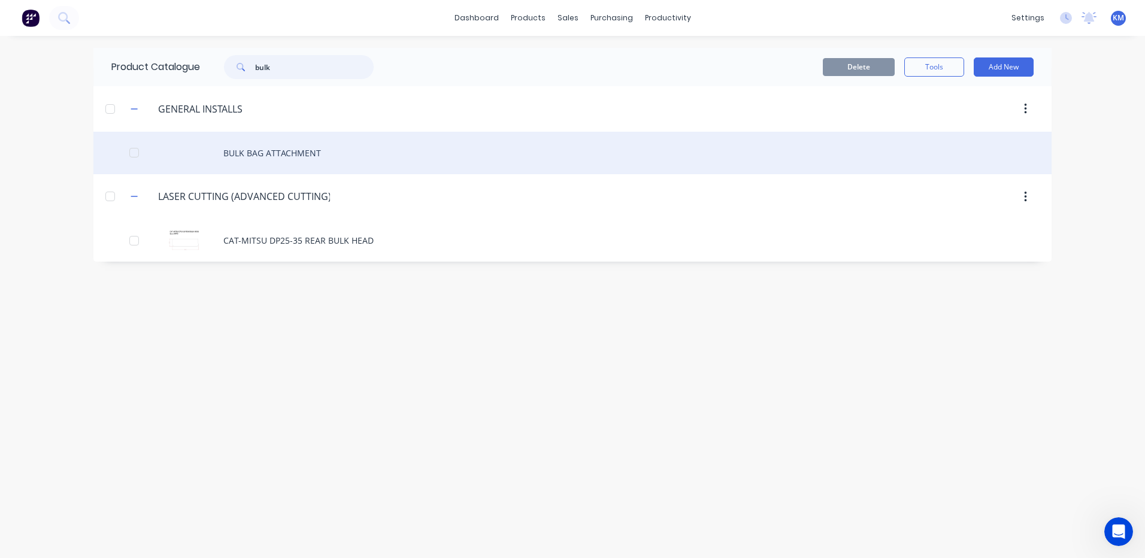
type input "bulk"
click at [312, 150] on div "BULK BAG ATTACHMENT" at bounding box center [572, 153] width 958 height 43
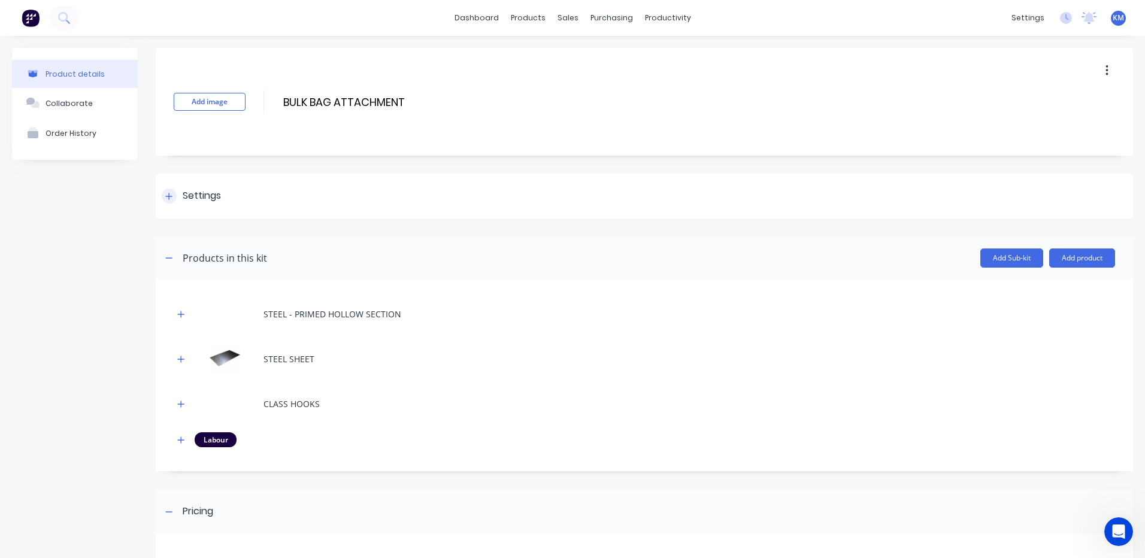
click at [219, 188] on div "Settings" at bounding box center [644, 196] width 977 height 45
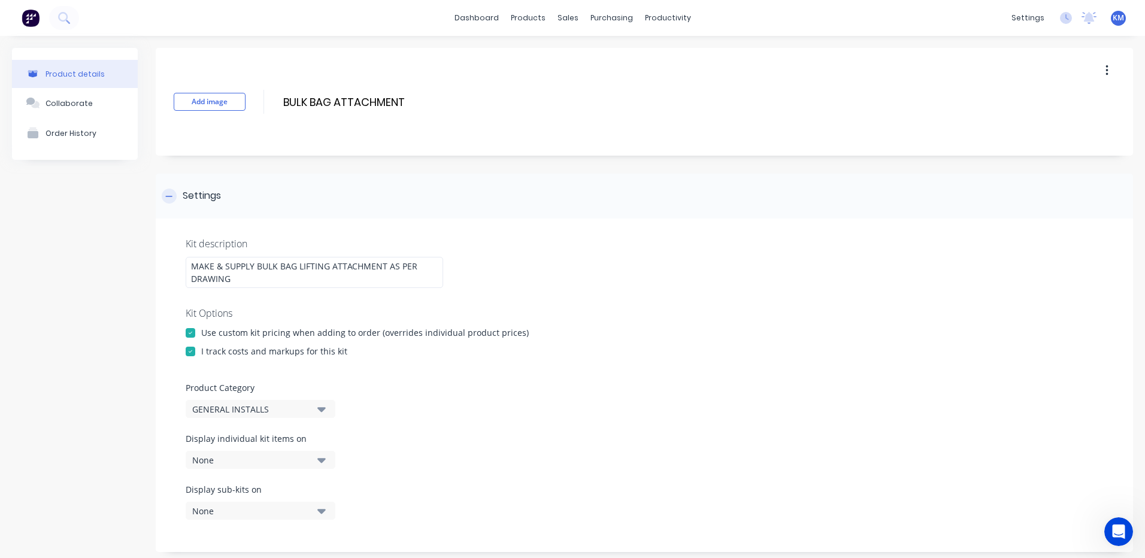
click at [218, 198] on div "Settings" at bounding box center [202, 196] width 38 height 15
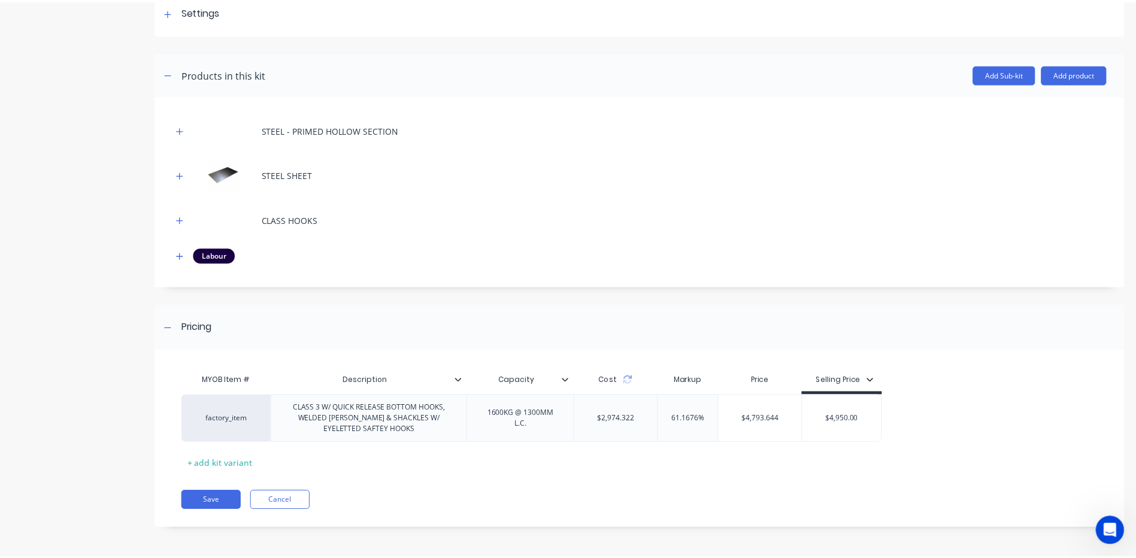
scroll to position [184, 0]
click at [180, 253] on icon "button" at bounding box center [180, 256] width 7 height 8
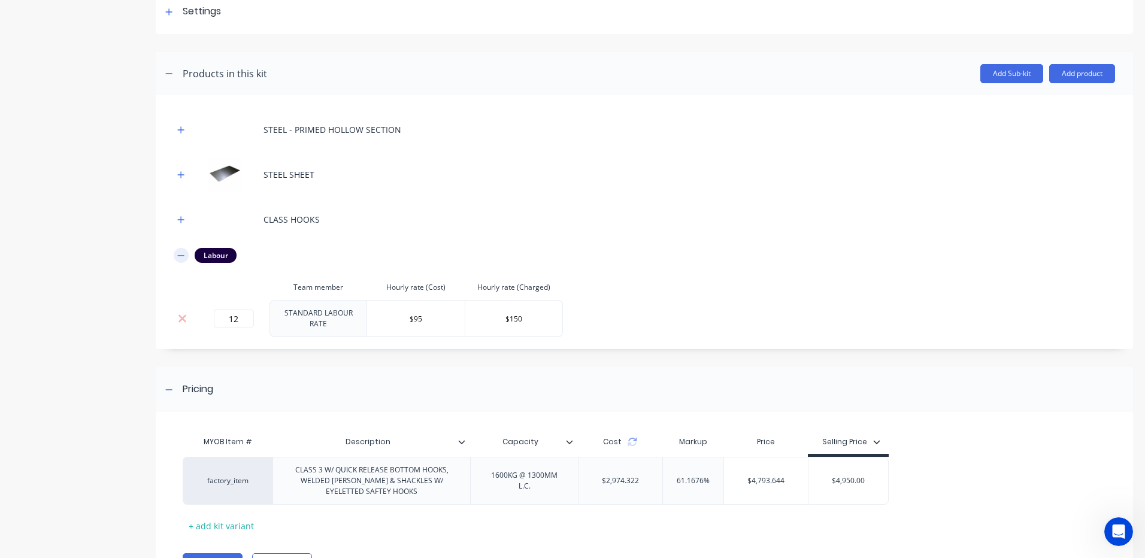
click at [182, 254] on icon "button" at bounding box center [180, 256] width 7 height 8
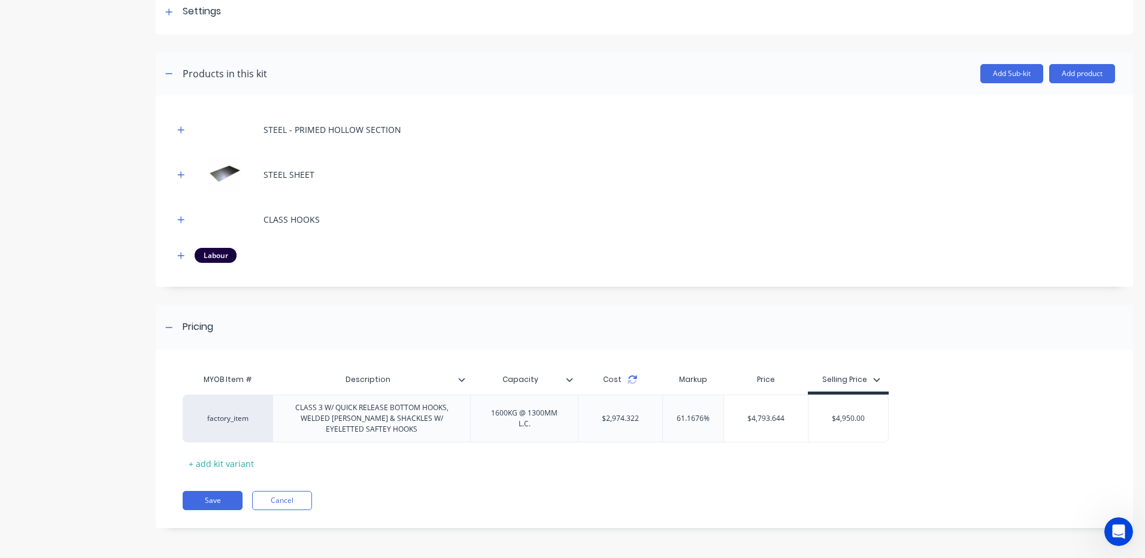
click at [632, 379] on icon at bounding box center [633, 380] width 10 height 10
click at [180, 248] on button "button" at bounding box center [181, 255] width 15 height 15
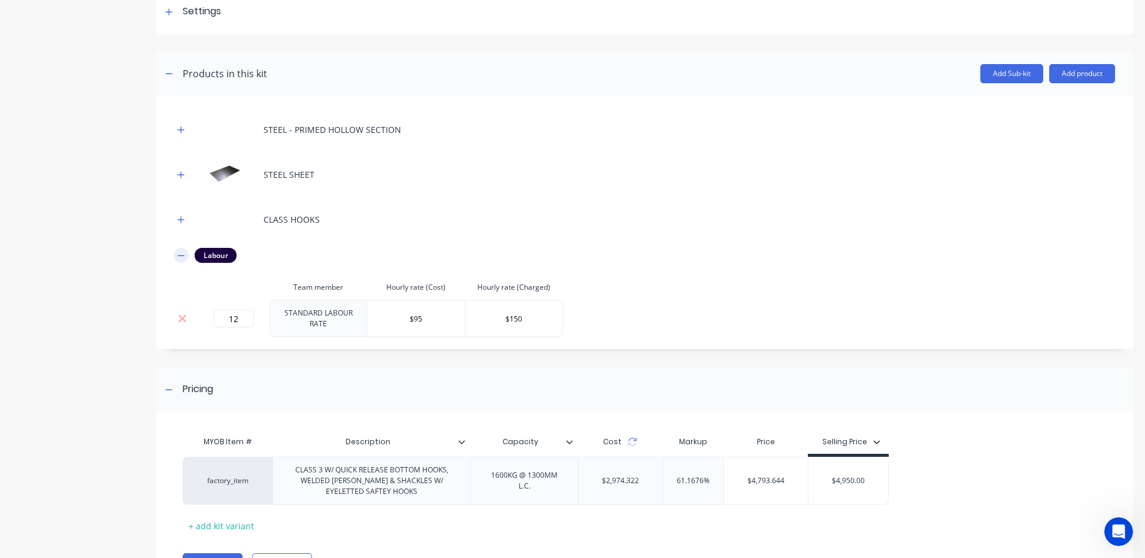
click at [180, 252] on icon "button" at bounding box center [180, 256] width 7 height 8
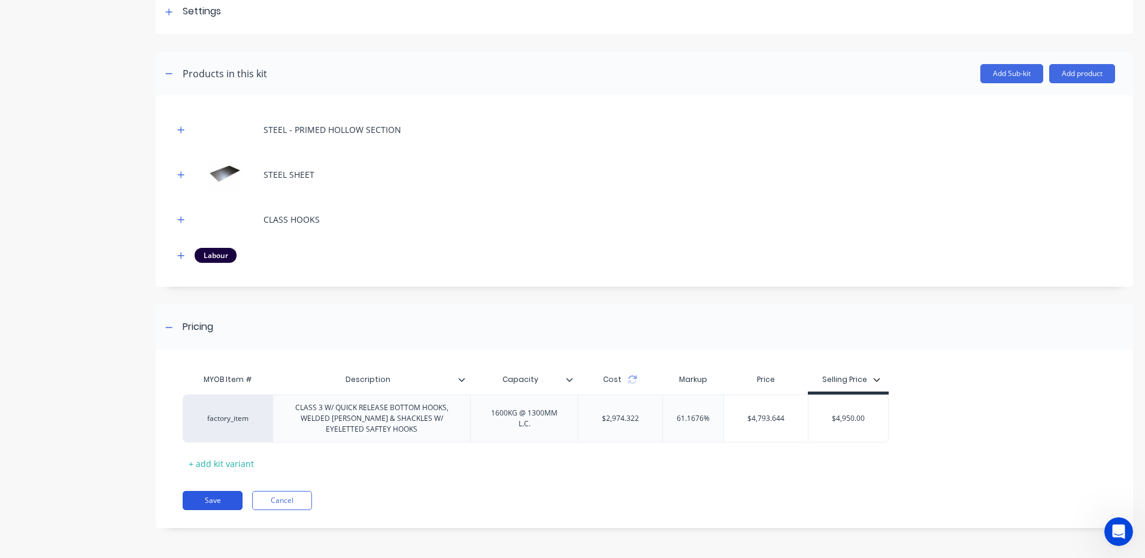
click at [233, 502] on button "Save" at bounding box center [213, 500] width 60 height 19
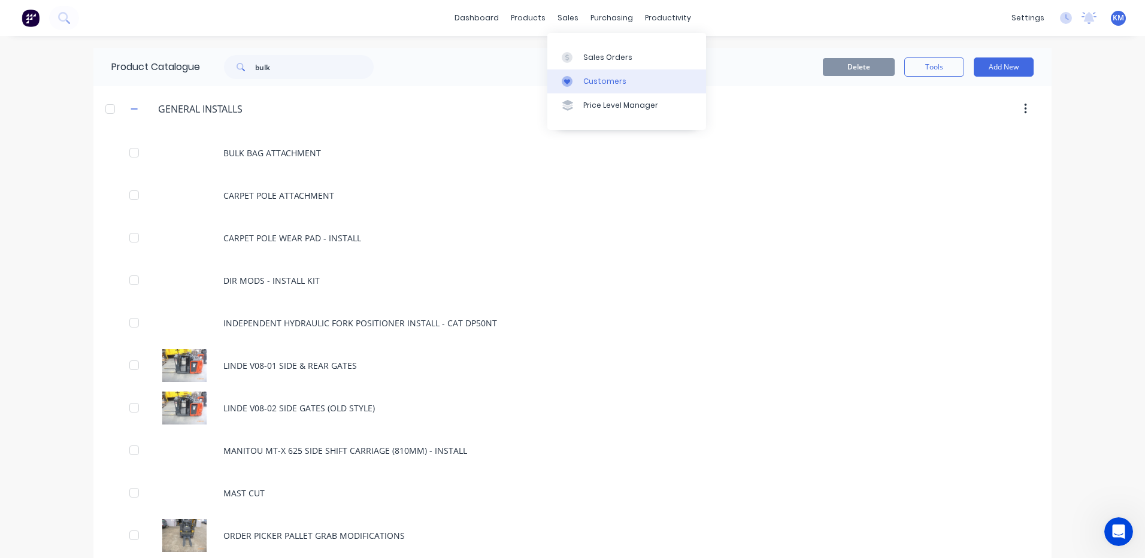
click at [572, 77] on div at bounding box center [571, 81] width 18 height 11
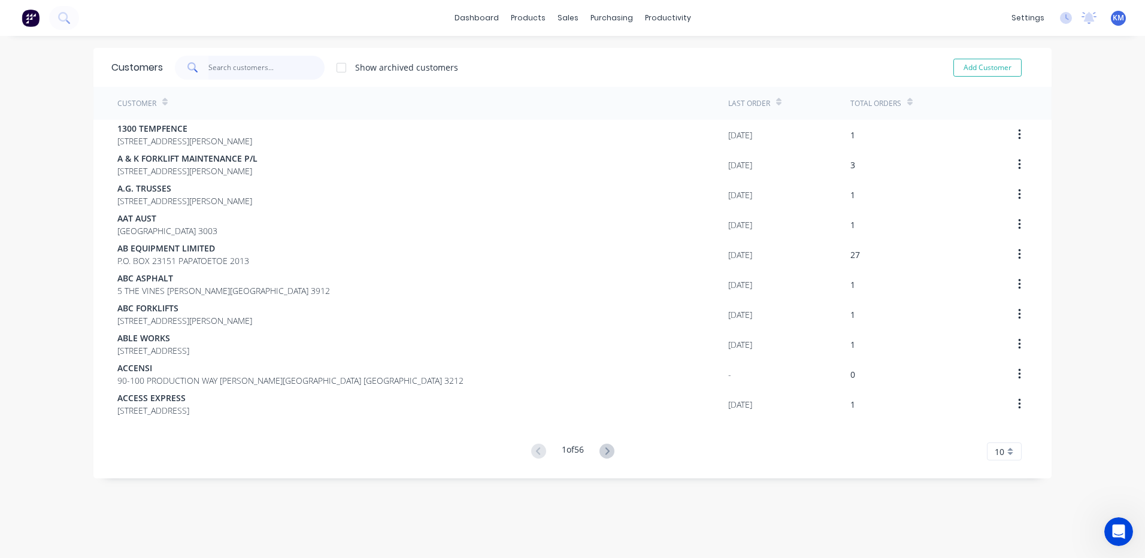
click at [241, 68] on input "text" at bounding box center [266, 68] width 117 height 24
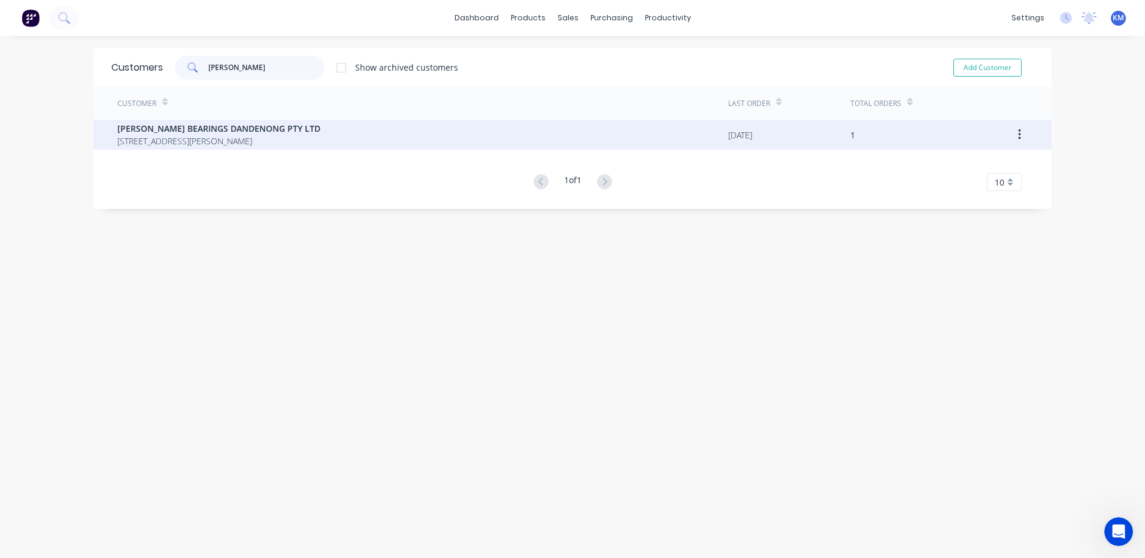
type input "b j"
click at [265, 127] on span "[PERSON_NAME] BEARINGS DANDENONG PTY LTD" at bounding box center [218, 128] width 203 height 13
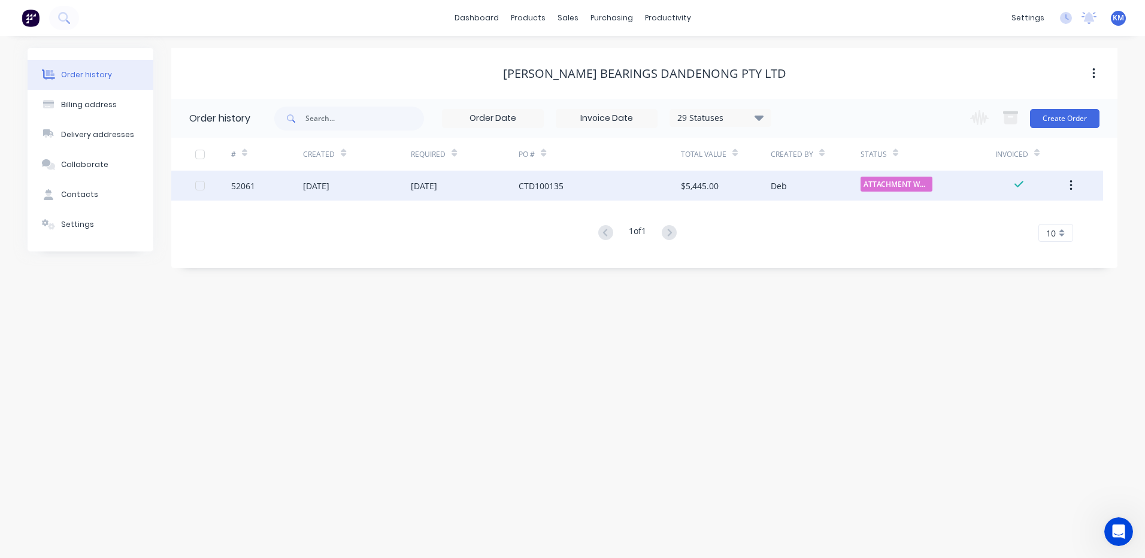
click at [966, 174] on div "ATTACHMENT WORK..." at bounding box center [928, 186] width 135 height 30
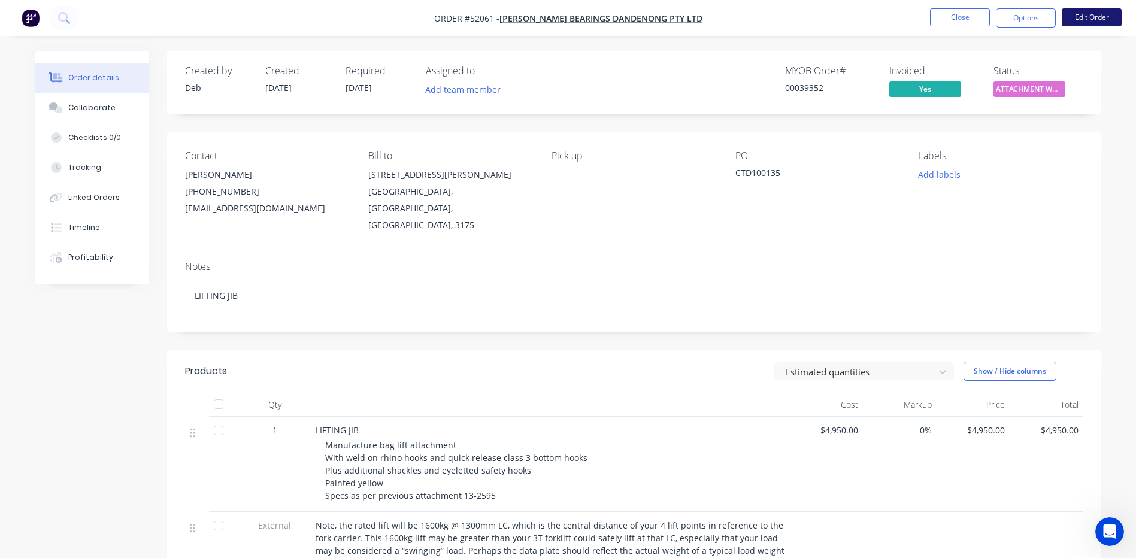
click at [1092, 19] on button "Edit Order" at bounding box center [1092, 17] width 60 height 18
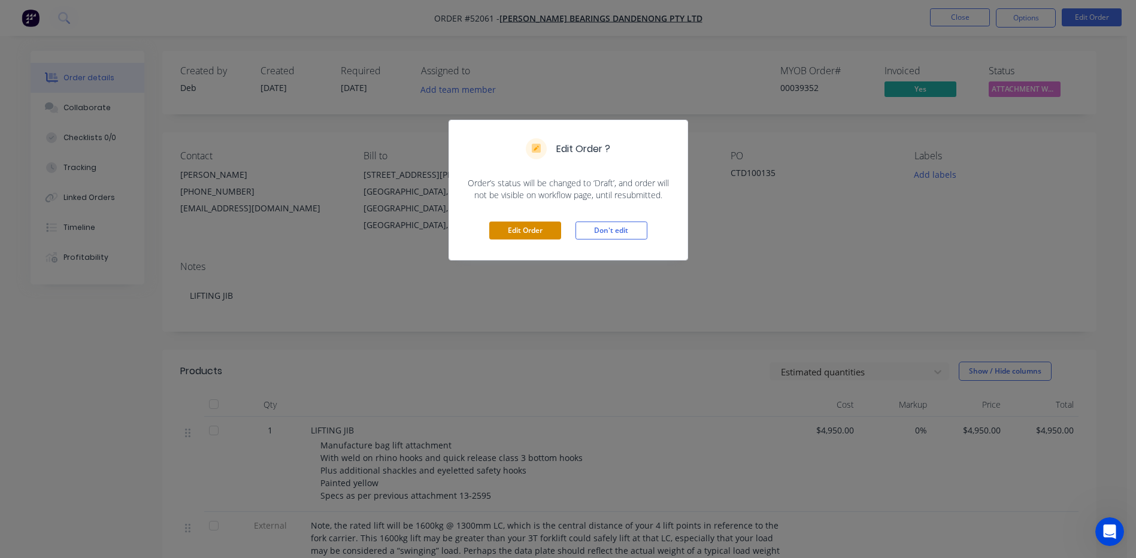
click at [532, 228] on button "Edit Order" at bounding box center [525, 231] width 72 height 18
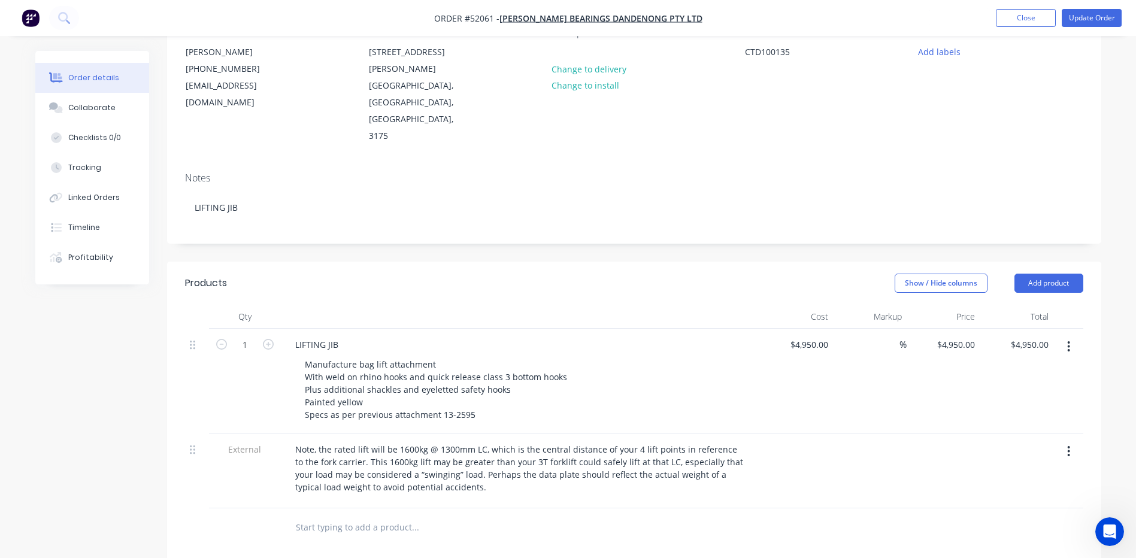
scroll to position [299, 0]
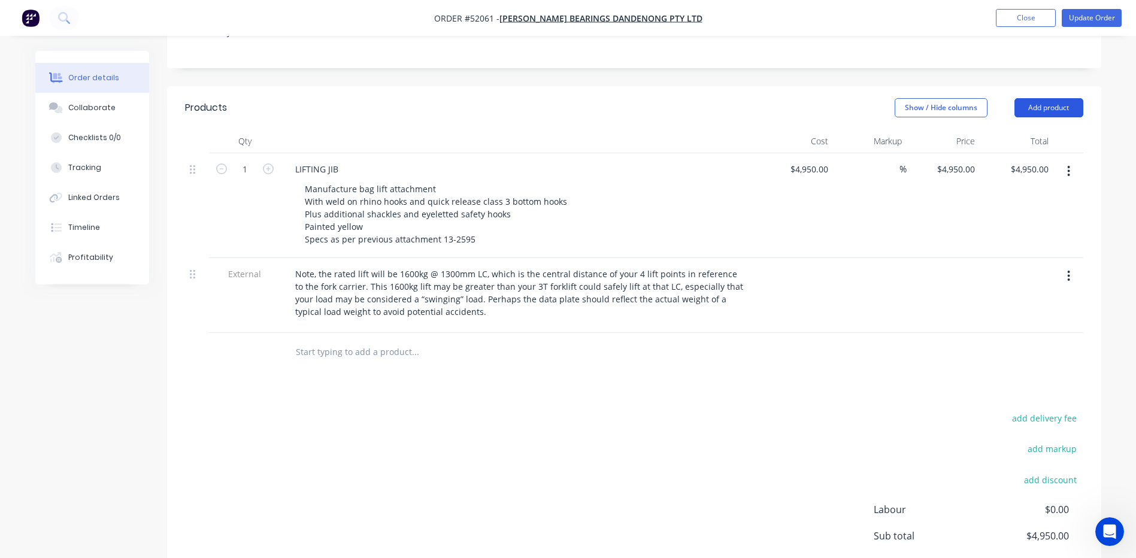
click at [1039, 98] on button "Add product" at bounding box center [1048, 107] width 69 height 19
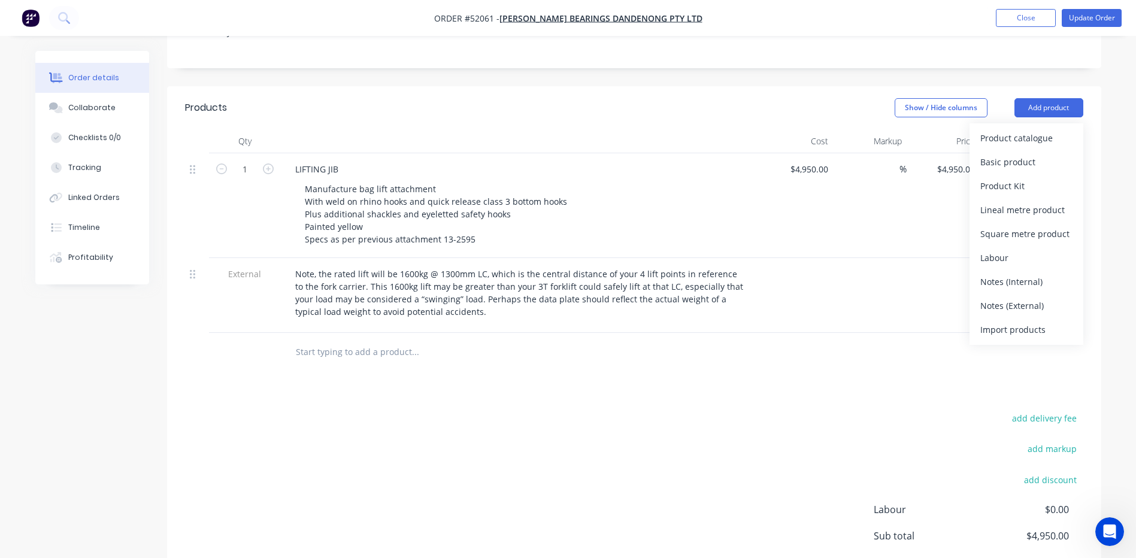
click at [1016, 129] on div "Product catalogue" at bounding box center [1026, 137] width 92 height 17
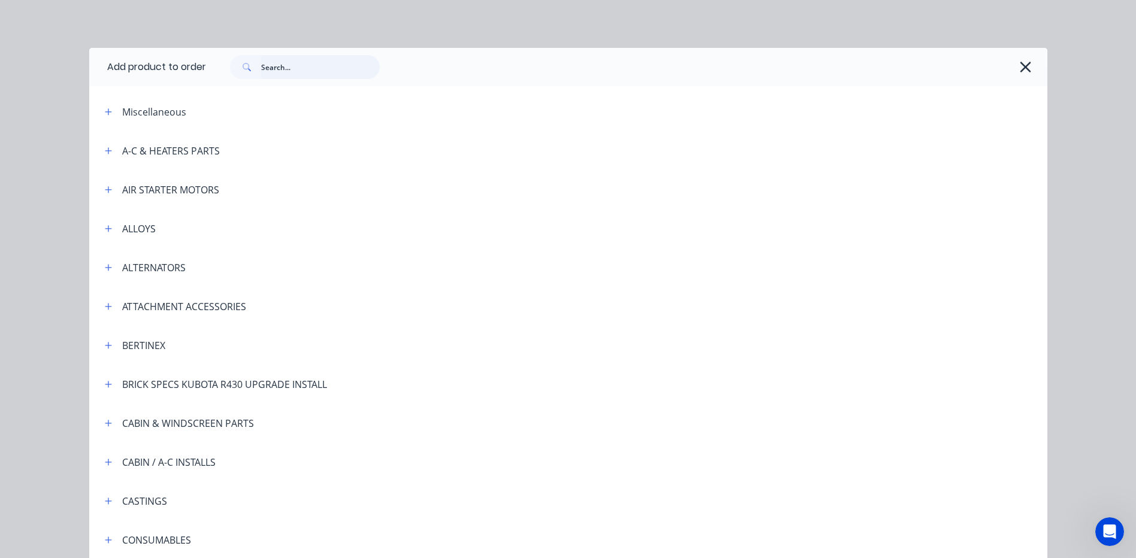
click at [351, 65] on input "text" at bounding box center [320, 67] width 119 height 24
type input "bulk"
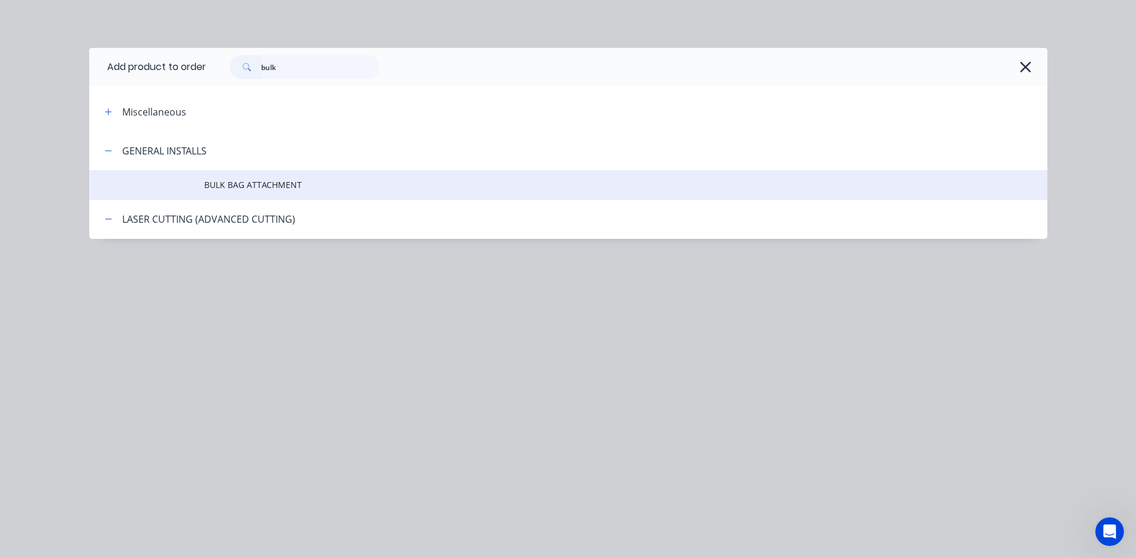
click at [334, 193] on td "BULK BAG ATTACHMENT" at bounding box center [625, 185] width 843 height 30
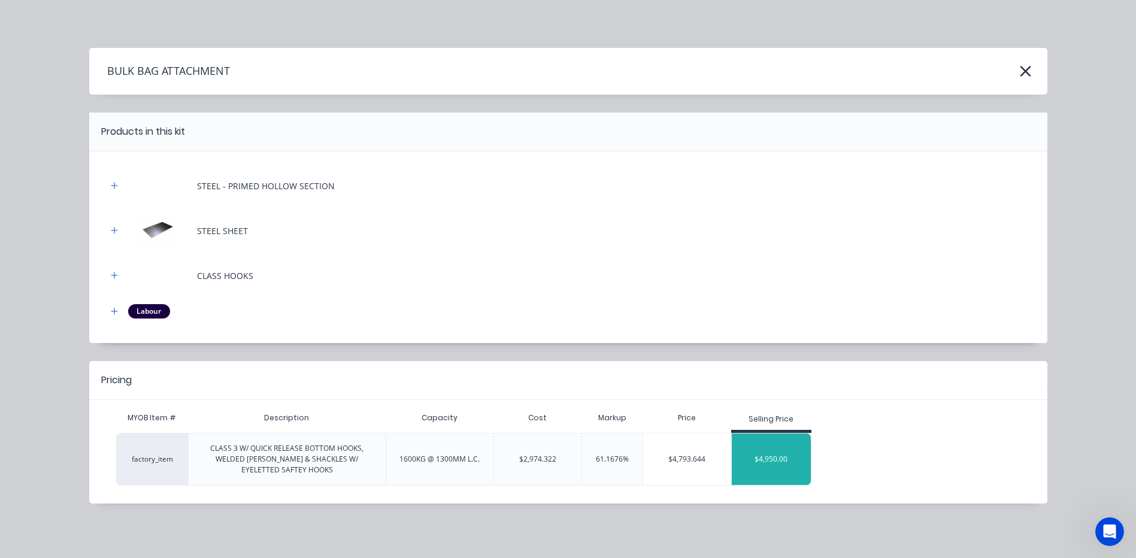
click at [755, 453] on div "$4,950.00" at bounding box center [772, 459] width 80 height 30
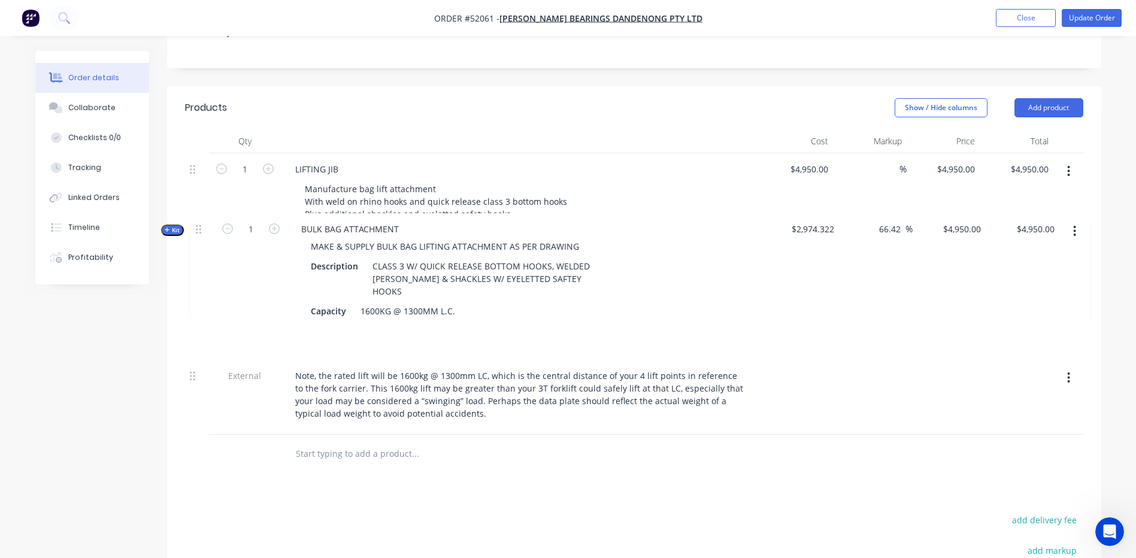
drag, startPoint x: 195, startPoint y: 319, endPoint x: 201, endPoint y: 229, distance: 90.0
click at [201, 229] on div "1 LIFTING JIB Manufacture bag lift attachment With weld on rhino hooks and quic…" at bounding box center [634, 293] width 898 height 281
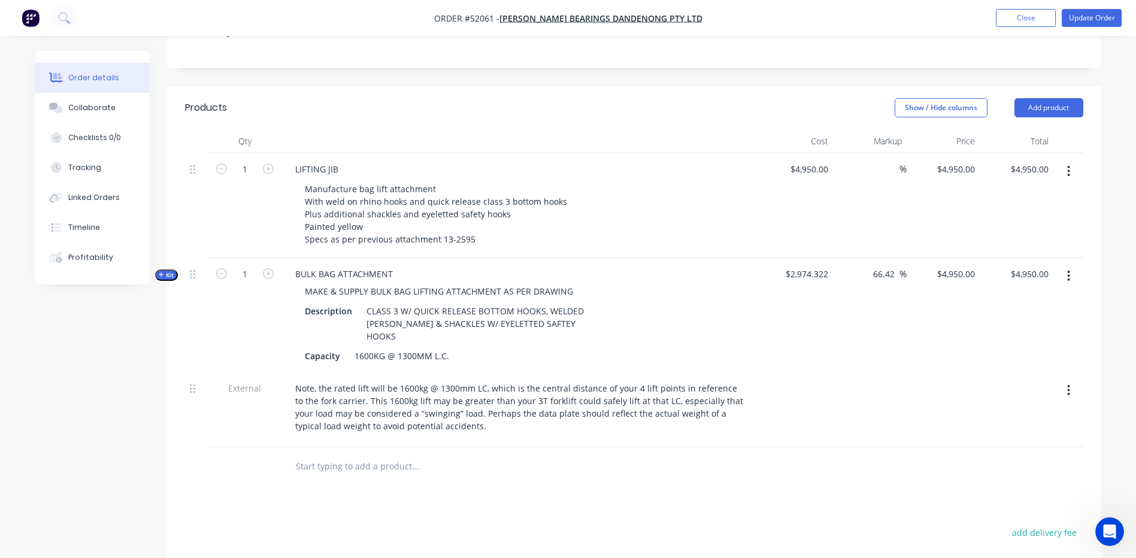
click at [1058, 160] on button "button" at bounding box center [1069, 171] width 28 height 22
click at [982, 266] on div "Delete" at bounding box center [1026, 274] width 92 height 17
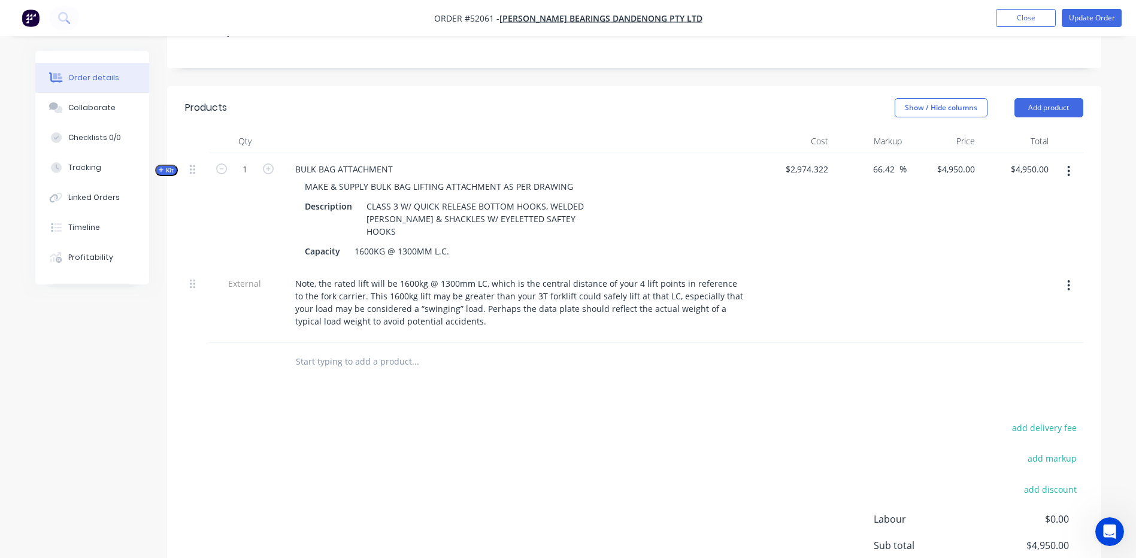
click at [538, 420] on div "add delivery fee add markup add discount Labour $0.00 Sub total $4,950.00 Margi…" at bounding box center [634, 535] width 898 height 231
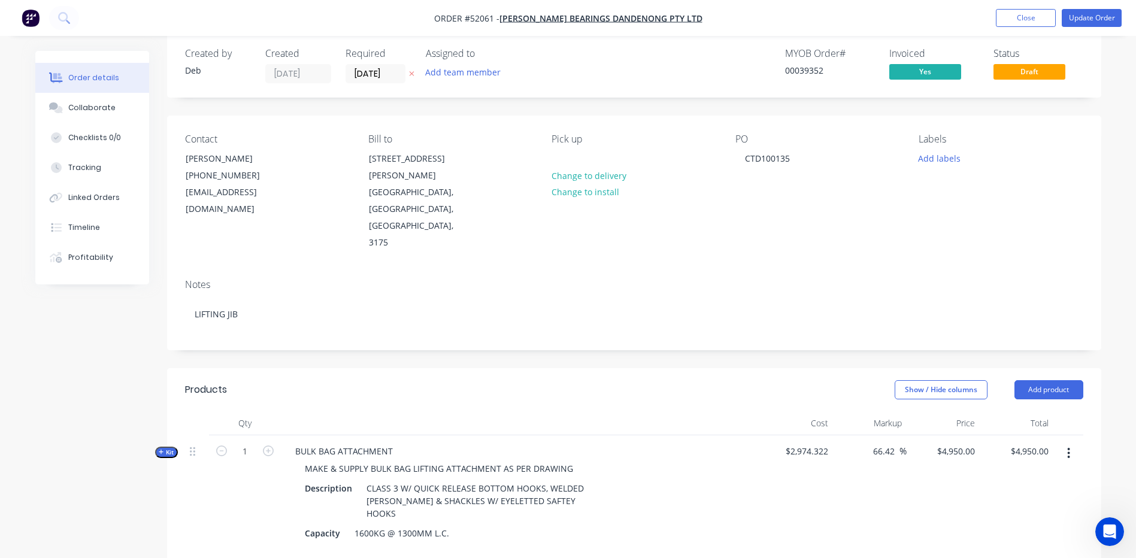
scroll to position [0, 0]
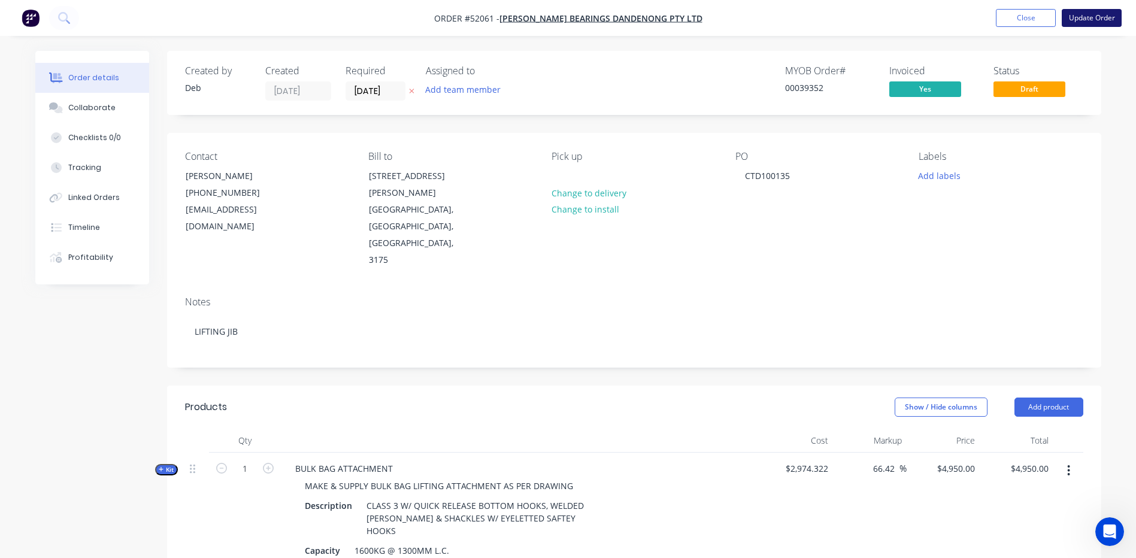
click at [1080, 19] on button "Update Order" at bounding box center [1092, 18] width 60 height 18
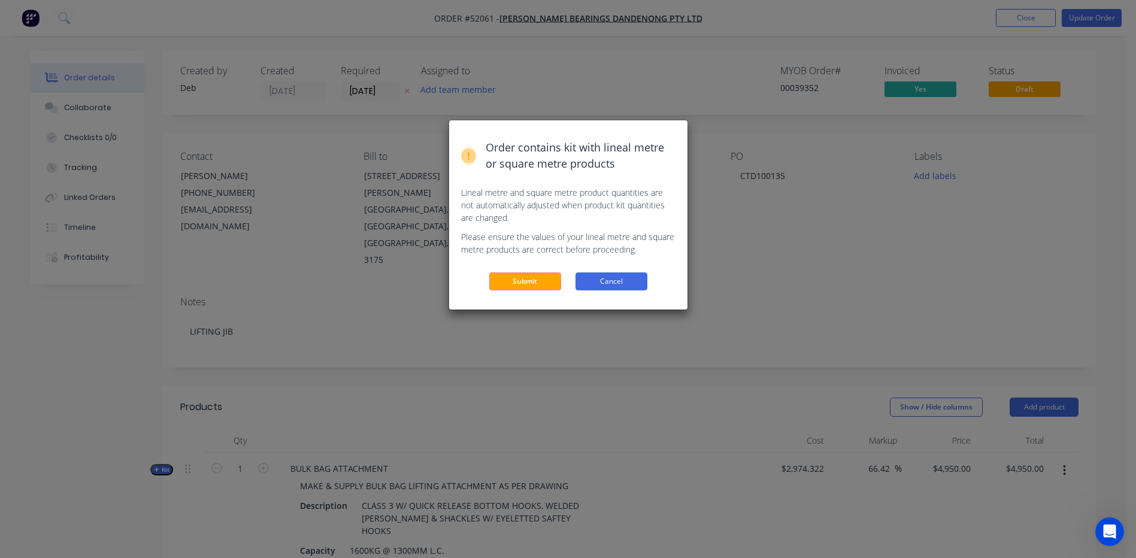
click at [617, 289] on button "Cancel" at bounding box center [611, 281] width 72 height 18
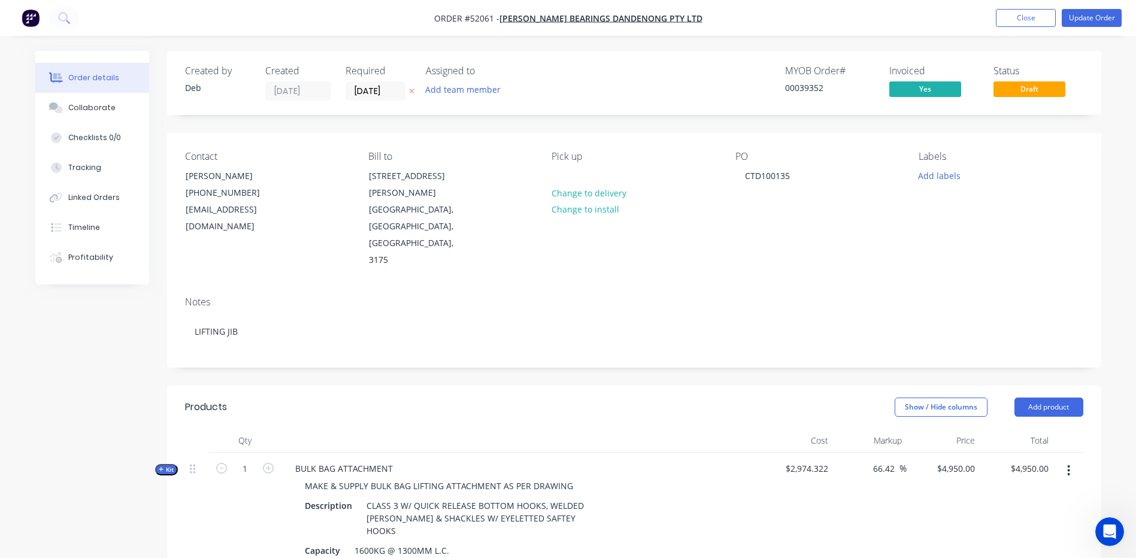
click at [173, 465] on span "Kit" at bounding box center [167, 469] width 16 height 9
click at [160, 466] on icon "button" at bounding box center [161, 469] width 5 height 6
click at [1081, 10] on button "Update Order" at bounding box center [1092, 18] width 60 height 18
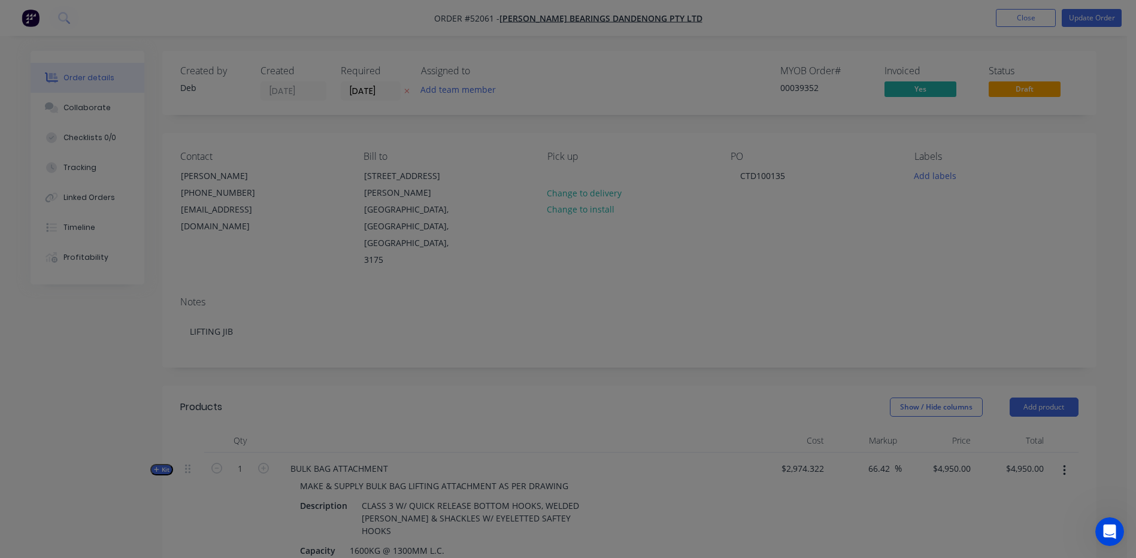
click at [1078, 21] on div "Order contains kit with lineal metre or square metre products Lineal metre and …" at bounding box center [568, 279] width 1136 height 558
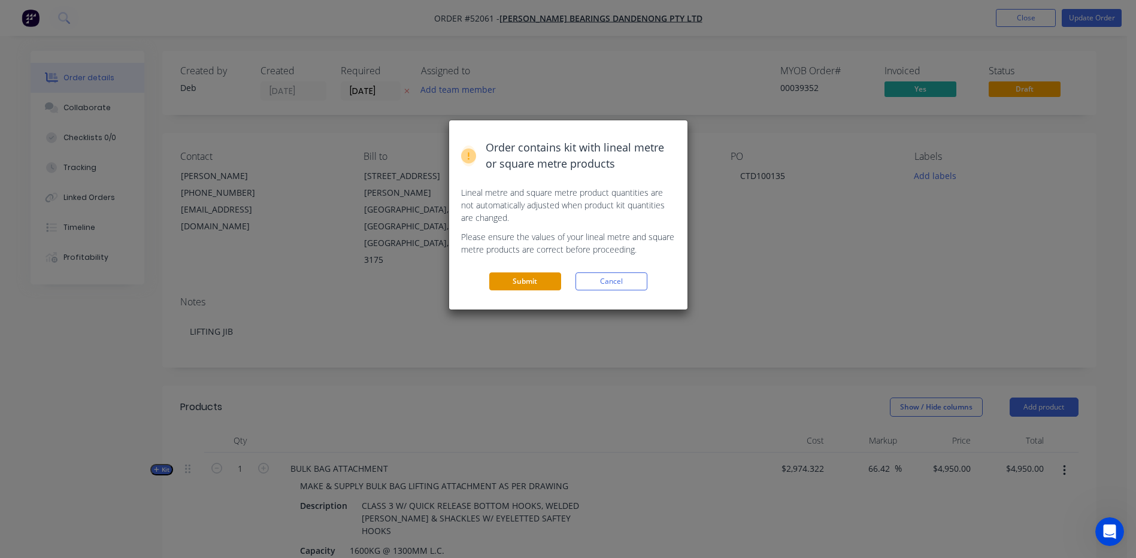
click at [516, 272] on button "Submit" at bounding box center [525, 281] width 72 height 18
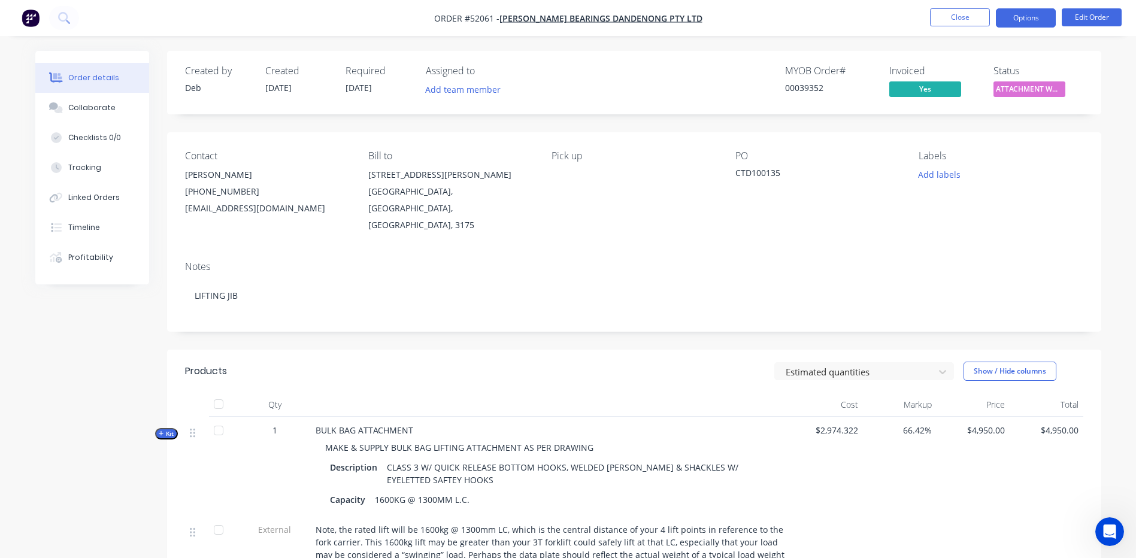
click at [1029, 18] on button "Options" at bounding box center [1026, 17] width 60 height 19
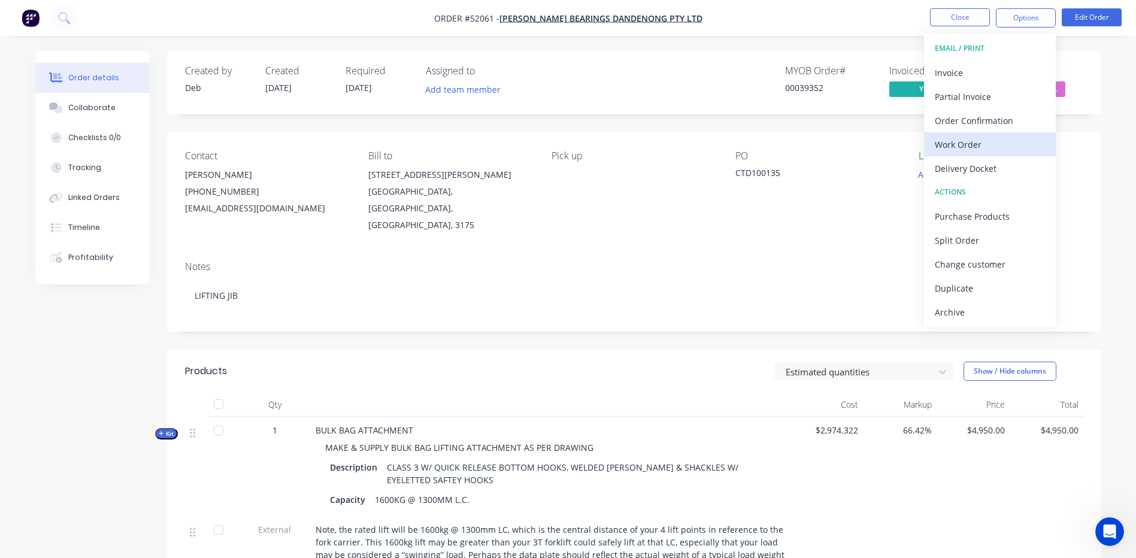
click at [998, 132] on button "Work Order" at bounding box center [990, 144] width 132 height 24
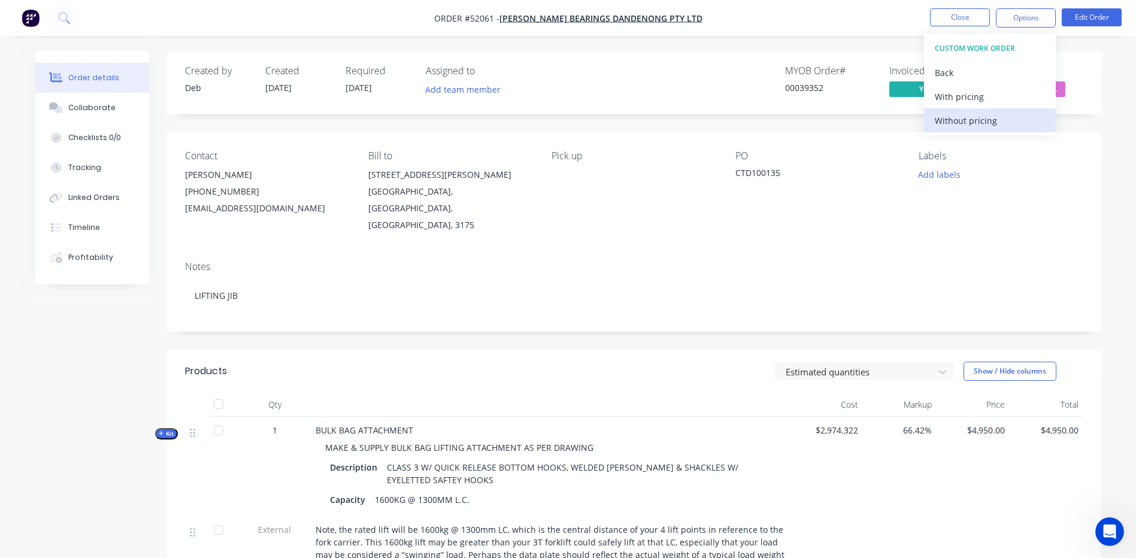
click at [1007, 115] on div "Without pricing" at bounding box center [990, 120] width 110 height 17
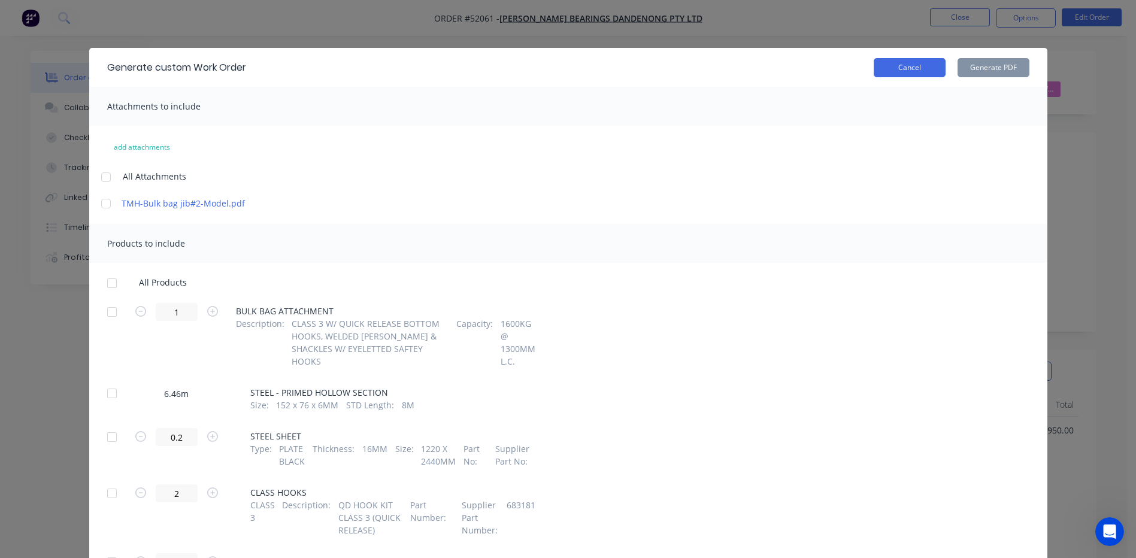
click at [928, 69] on button "Cancel" at bounding box center [910, 67] width 72 height 19
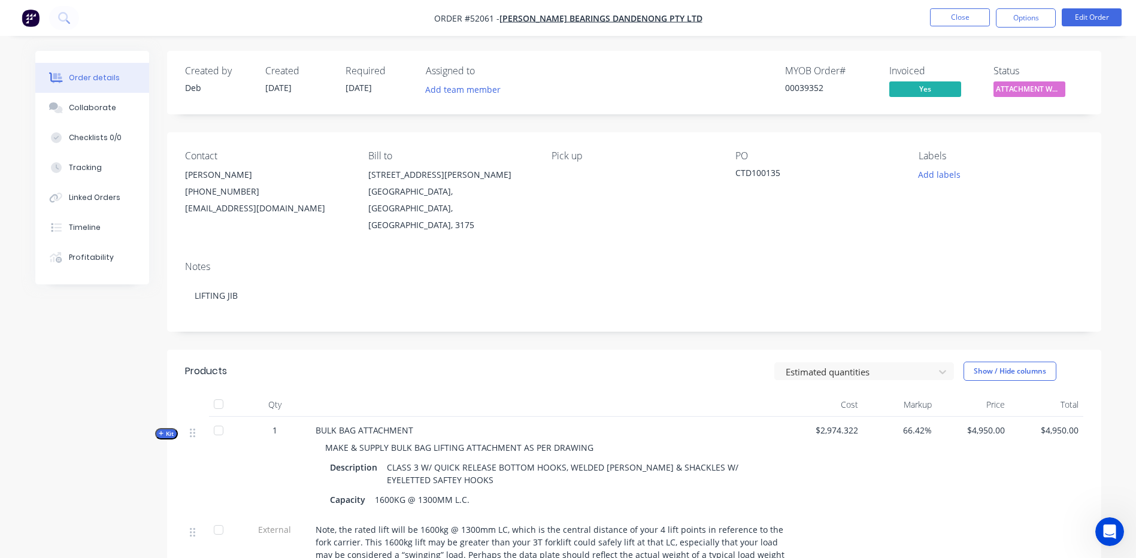
click at [1028, 5] on nav "Order #52061 - B J BEARINGS DANDENONG PTY LTD Close Options Edit Order" at bounding box center [568, 18] width 1136 height 36
click at [1022, 18] on button "Options" at bounding box center [1026, 17] width 60 height 19
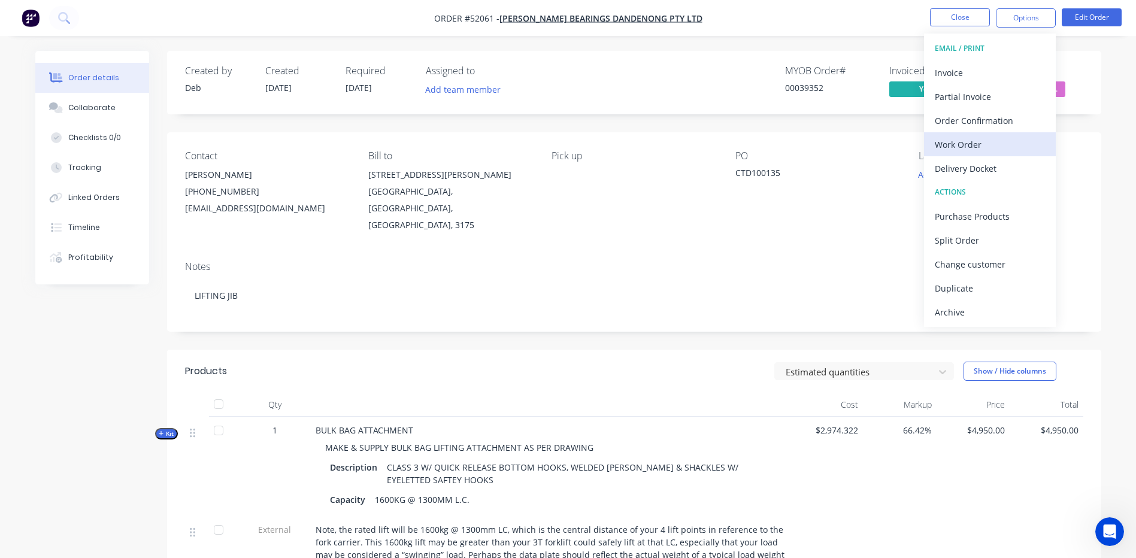
click at [980, 136] on div "Work Order" at bounding box center [990, 144] width 110 height 17
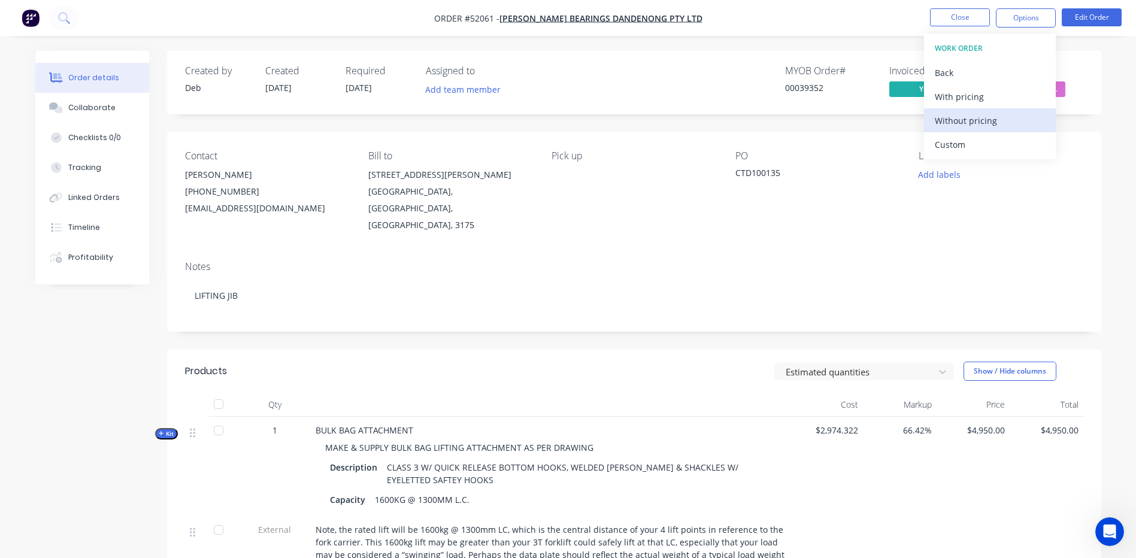
click at [974, 126] on div "Without pricing" at bounding box center [990, 120] width 110 height 17
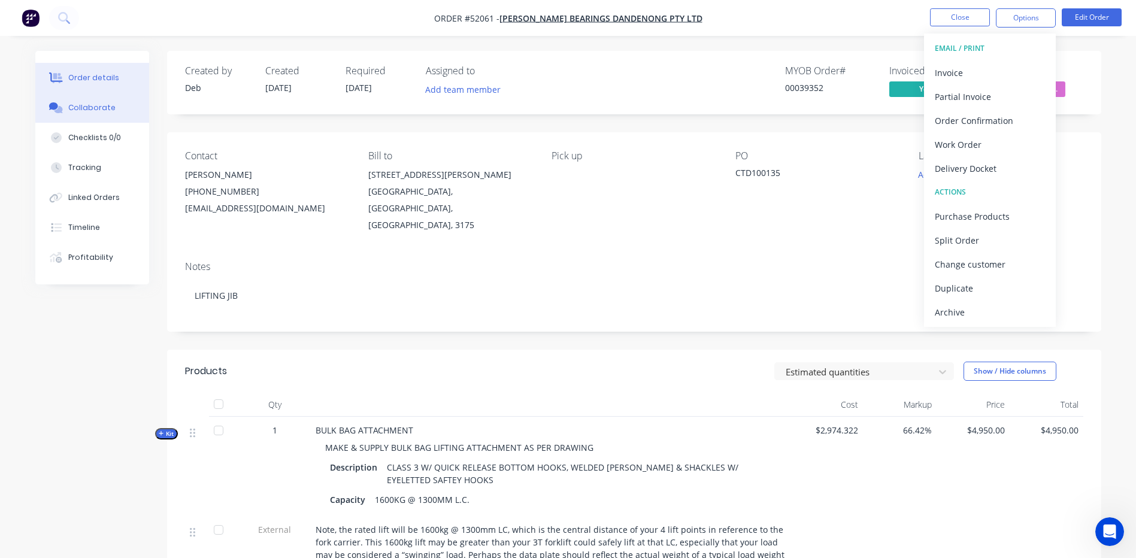
click at [135, 101] on button "Collaborate" at bounding box center [92, 108] width 114 height 30
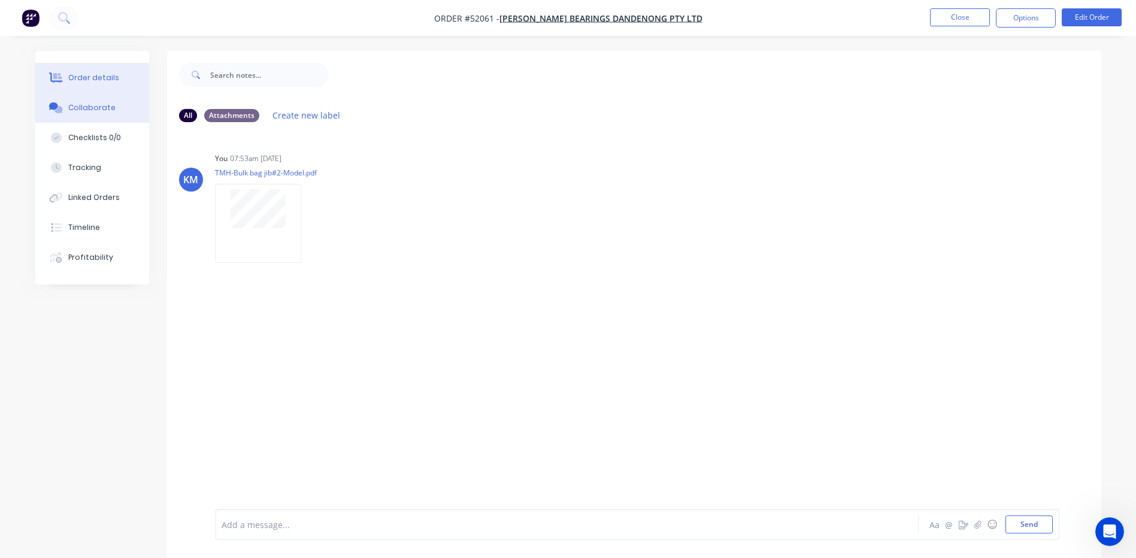
click at [118, 78] on button "Order details" at bounding box center [92, 78] width 114 height 30
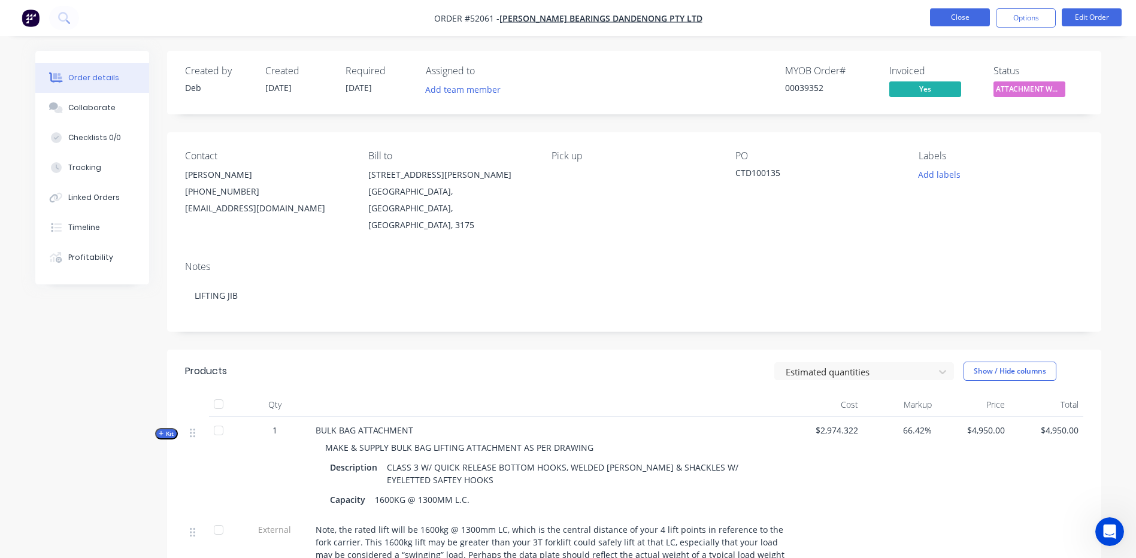
click at [970, 19] on button "Close" at bounding box center [960, 17] width 60 height 18
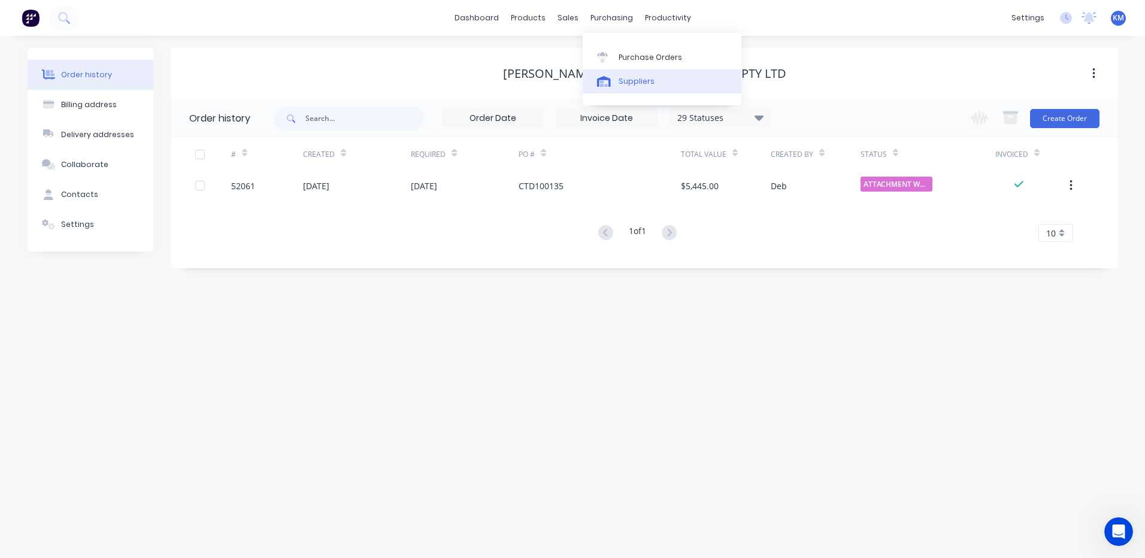
click at [610, 86] on icon at bounding box center [604, 81] width 14 height 11
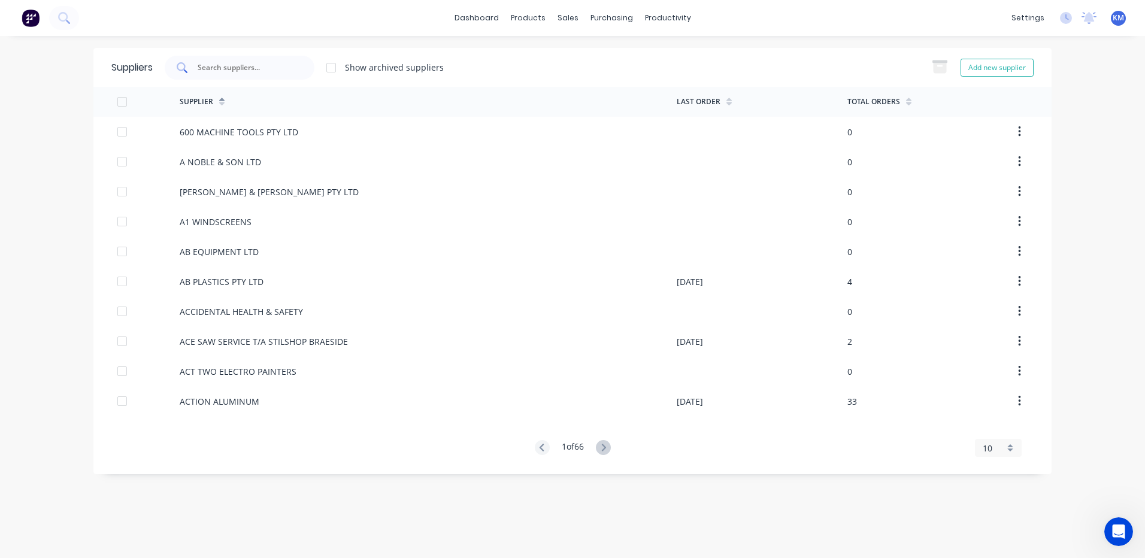
click at [288, 62] on input "text" at bounding box center [245, 68] width 99 height 12
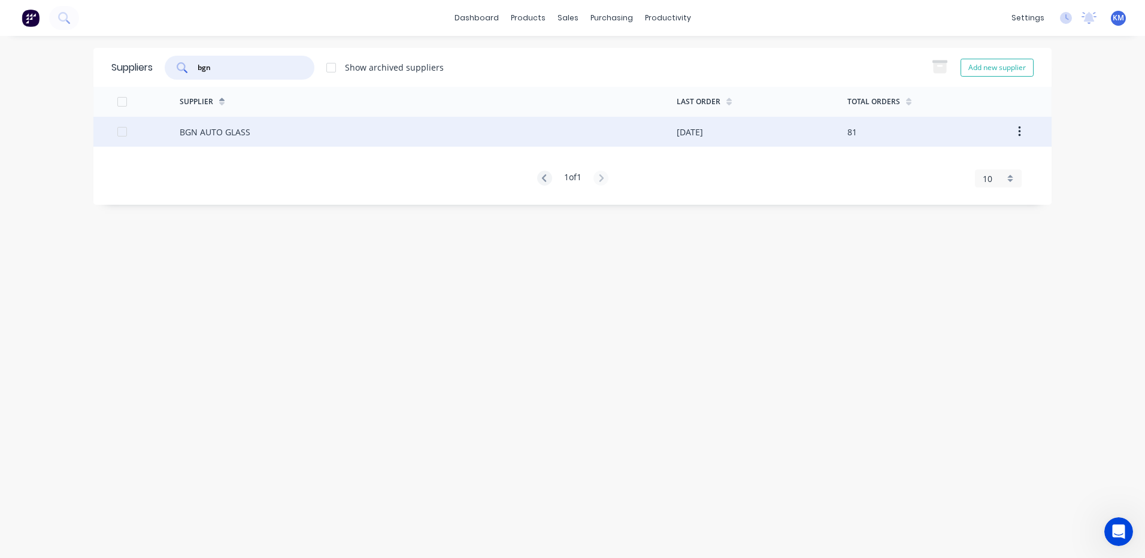
type input "bgn"
click at [337, 143] on div "BGN AUTO GLASS" at bounding box center [428, 132] width 497 height 30
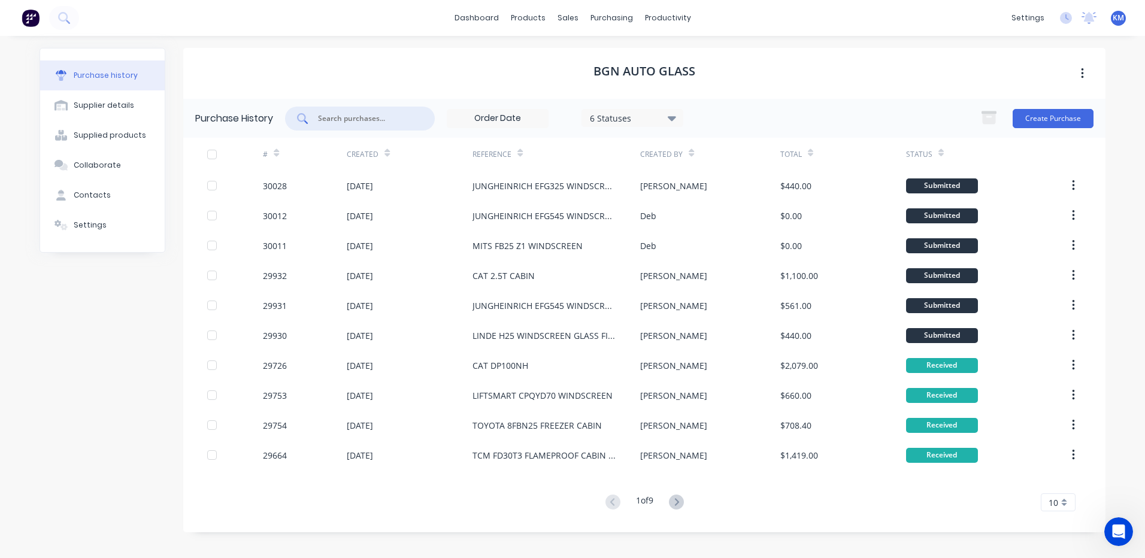
click at [387, 119] on input "text" at bounding box center [366, 119] width 99 height 12
type input "crown"
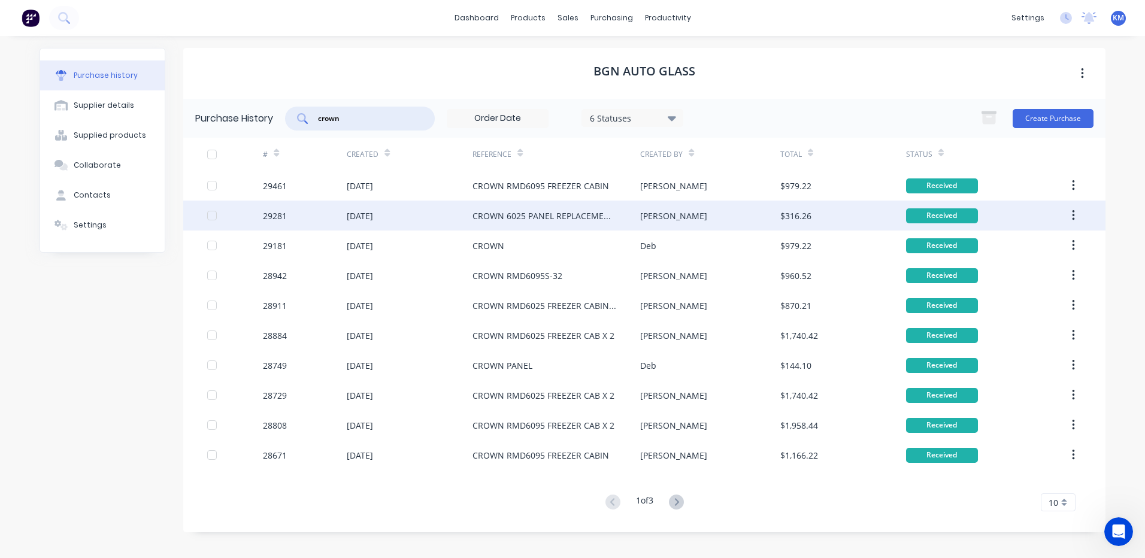
click at [564, 216] on div "CROWN 6025 PANEL REPLACEMENTS" at bounding box center [544, 216] width 144 height 13
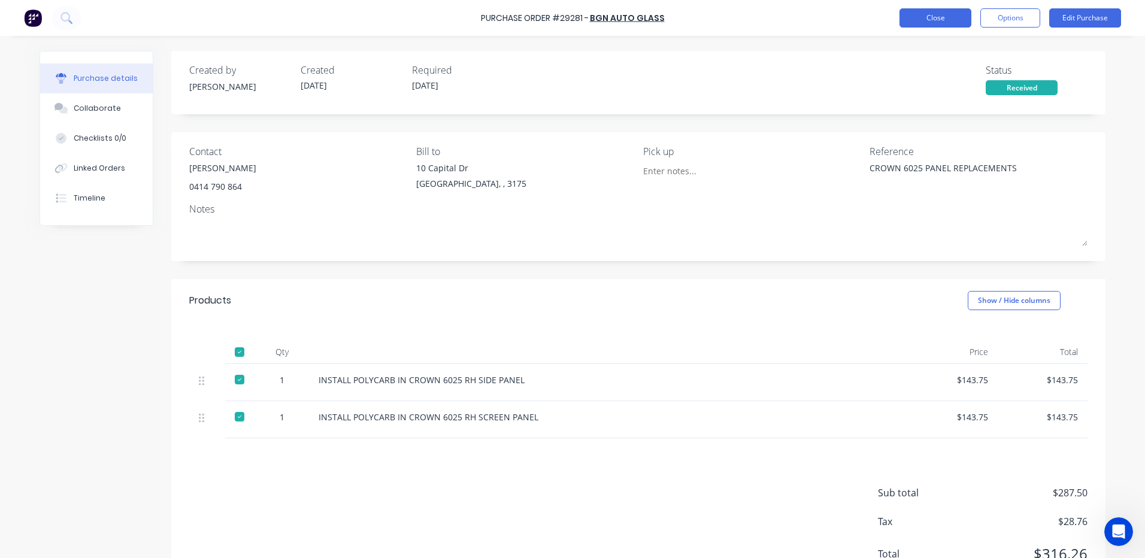
click at [937, 13] on button "Close" at bounding box center [935, 17] width 72 height 19
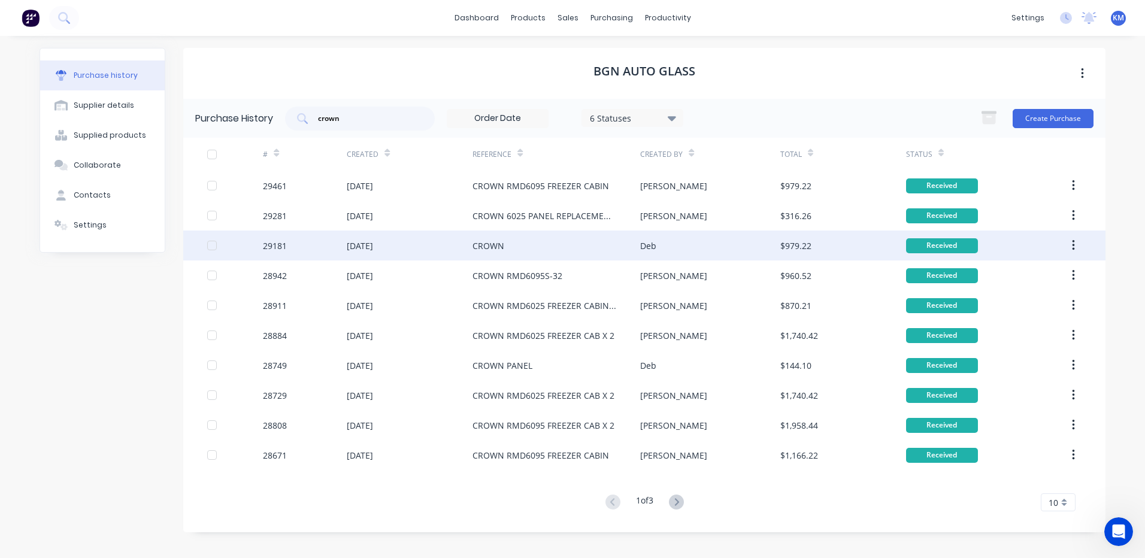
click at [730, 260] on div "Deb" at bounding box center [710, 246] width 140 height 30
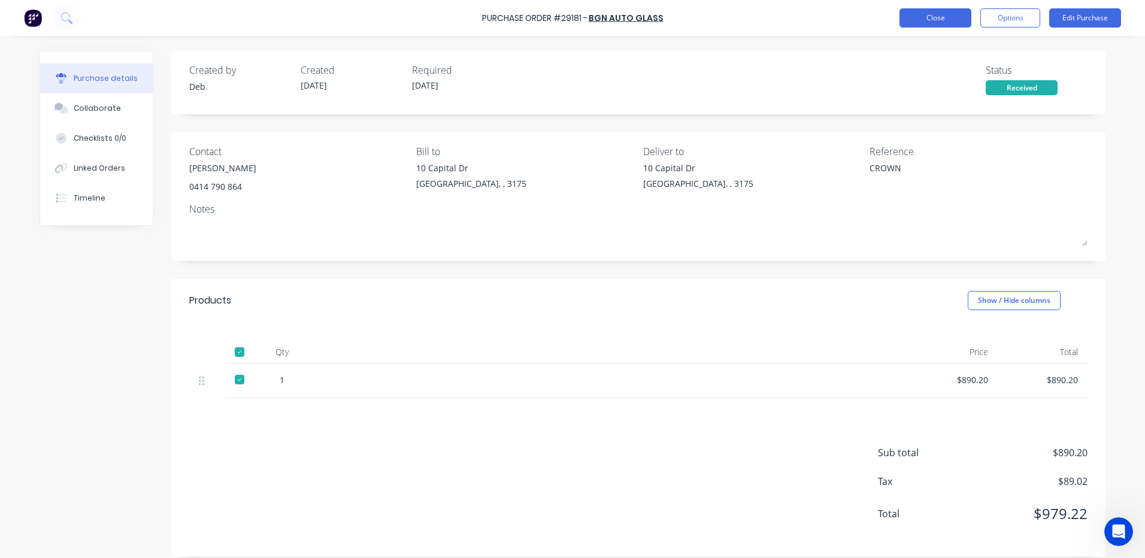
click at [947, 16] on button "Close" at bounding box center [935, 17] width 72 height 19
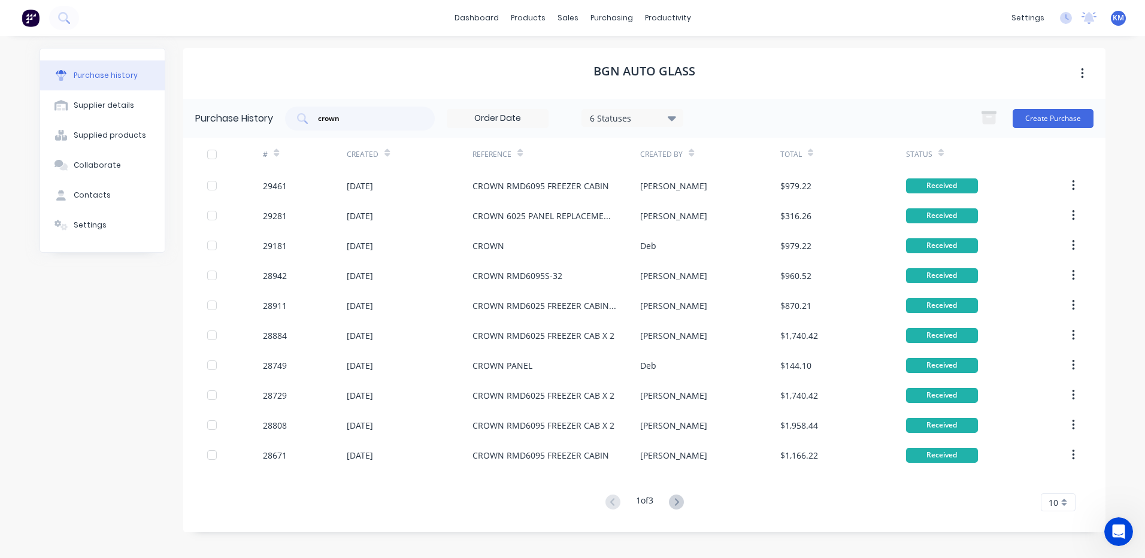
click at [715, 164] on div "Created By" at bounding box center [710, 154] width 140 height 33
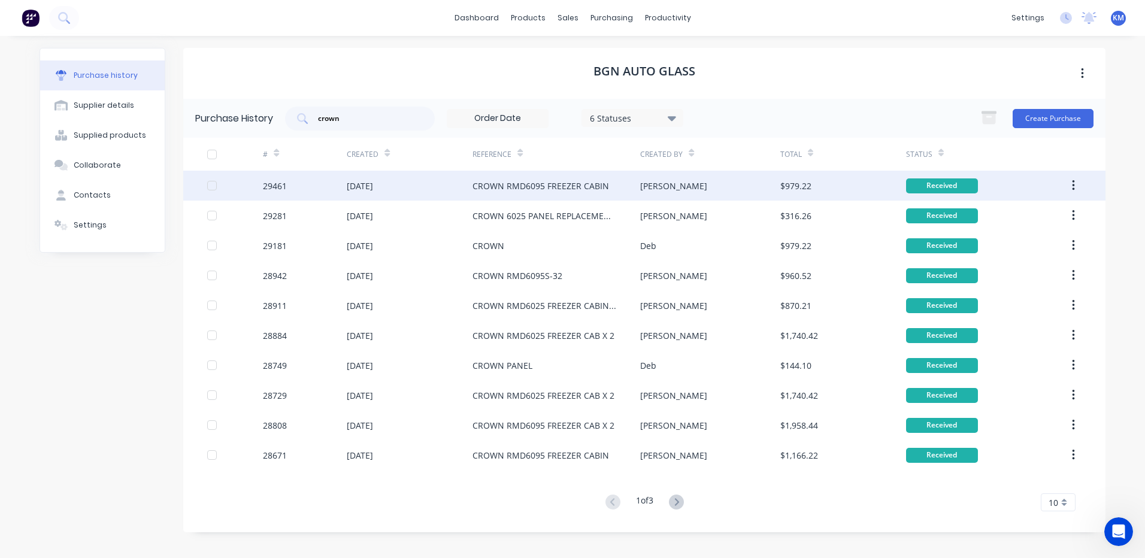
click at [710, 177] on div "[PERSON_NAME]" at bounding box center [710, 186] width 140 height 30
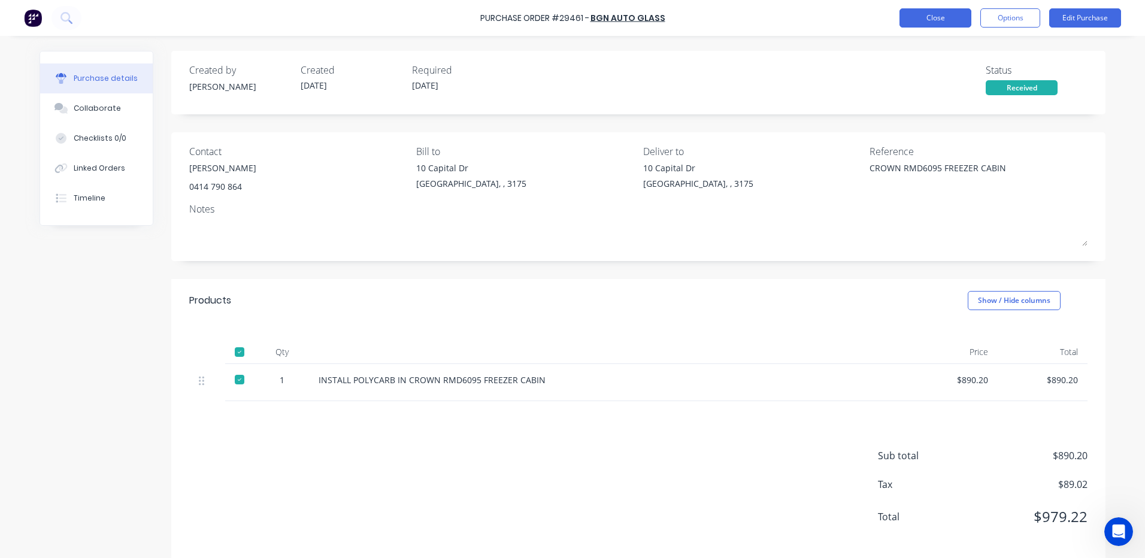
click at [940, 25] on button "Close" at bounding box center [935, 17] width 72 height 19
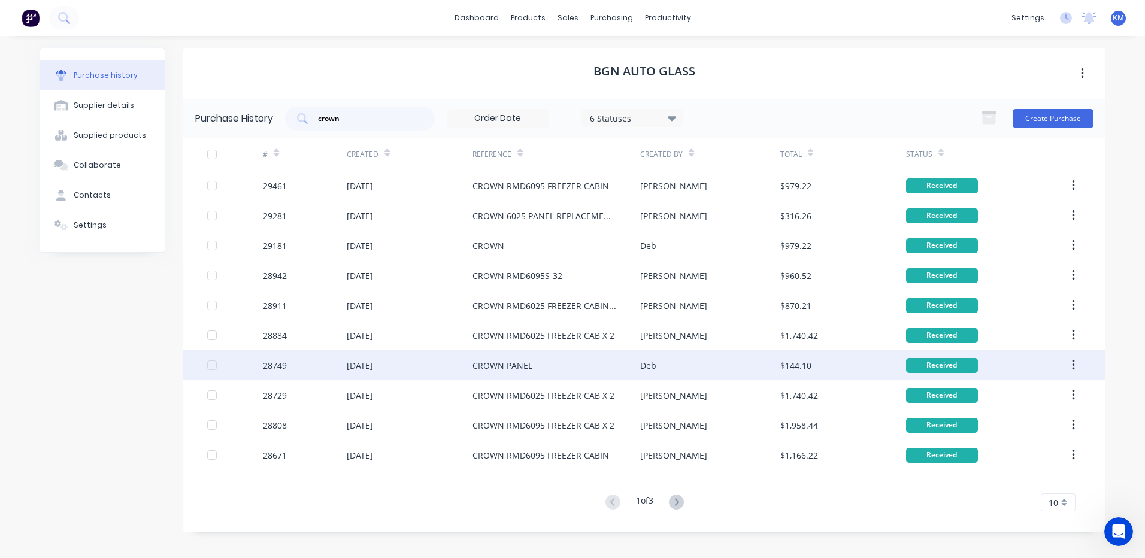
click at [672, 357] on div "Deb" at bounding box center [710, 365] width 140 height 30
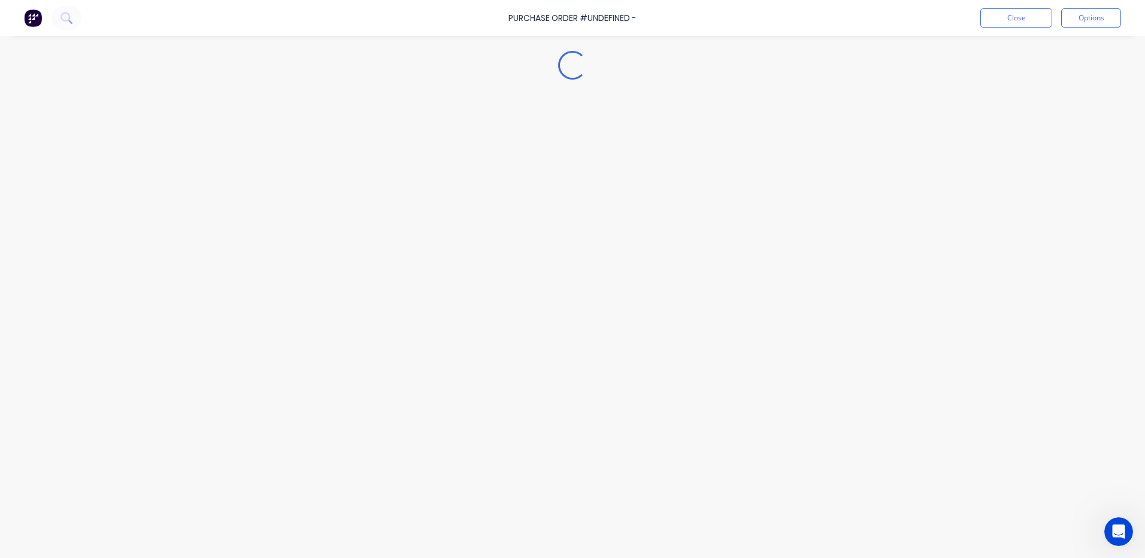
type textarea "x"
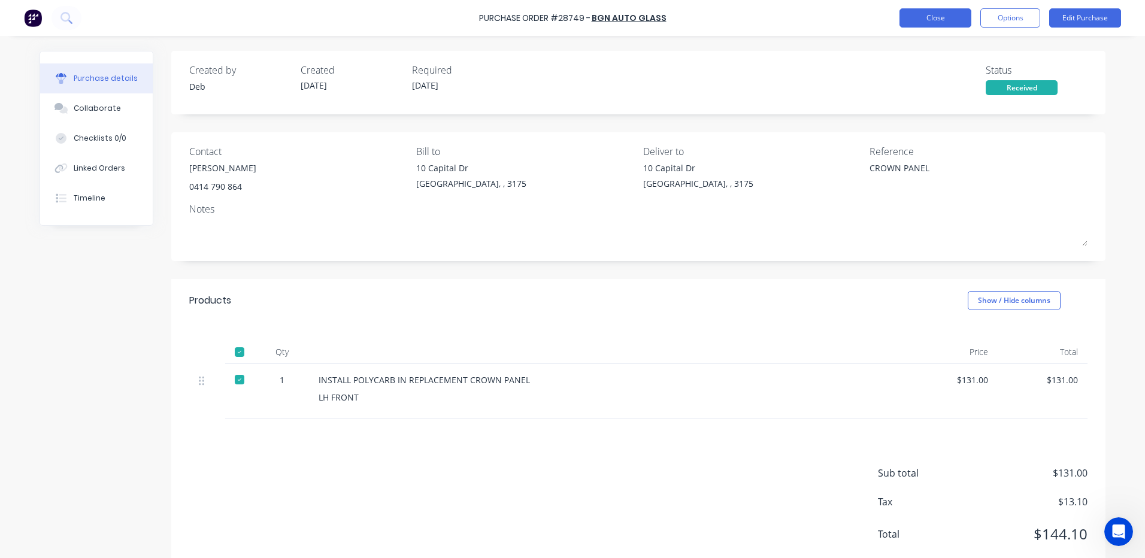
click at [923, 20] on button "Close" at bounding box center [935, 17] width 72 height 19
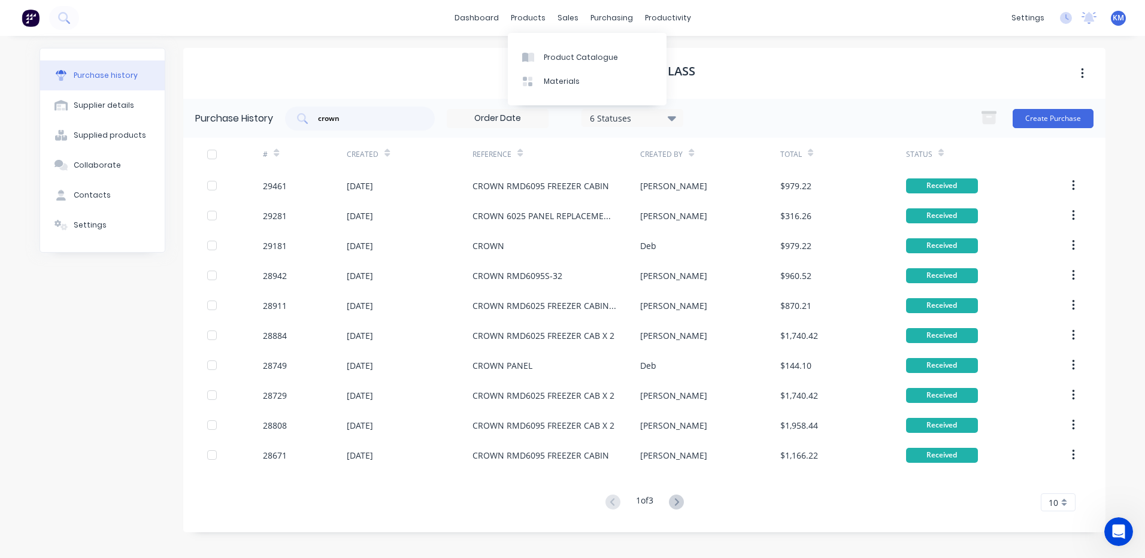
click at [541, 42] on div "Product Catalogue Materials" at bounding box center [587, 69] width 159 height 72
click at [542, 44] on div "Product Catalogue Materials" at bounding box center [587, 69] width 159 height 72
click at [542, 47] on link "Product Catalogue" at bounding box center [587, 57] width 159 height 24
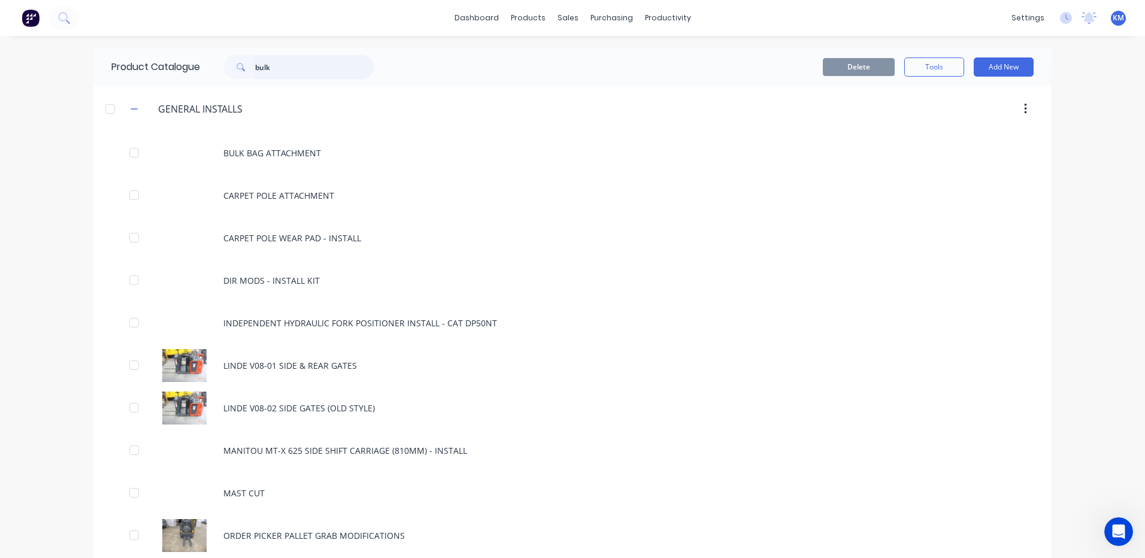
click at [278, 66] on input "bulk" at bounding box center [314, 67] width 119 height 24
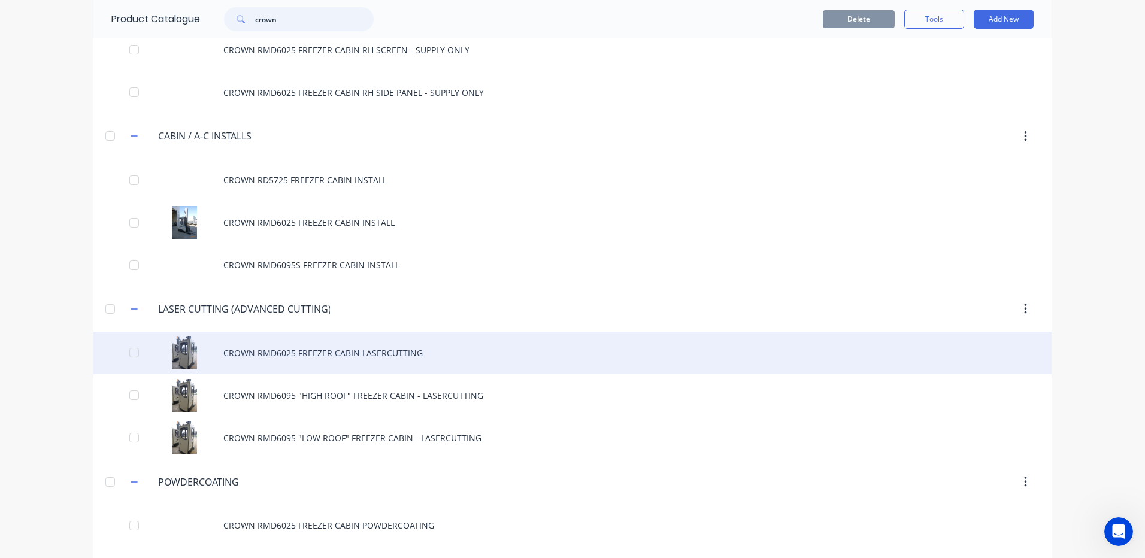
scroll to position [231, 0]
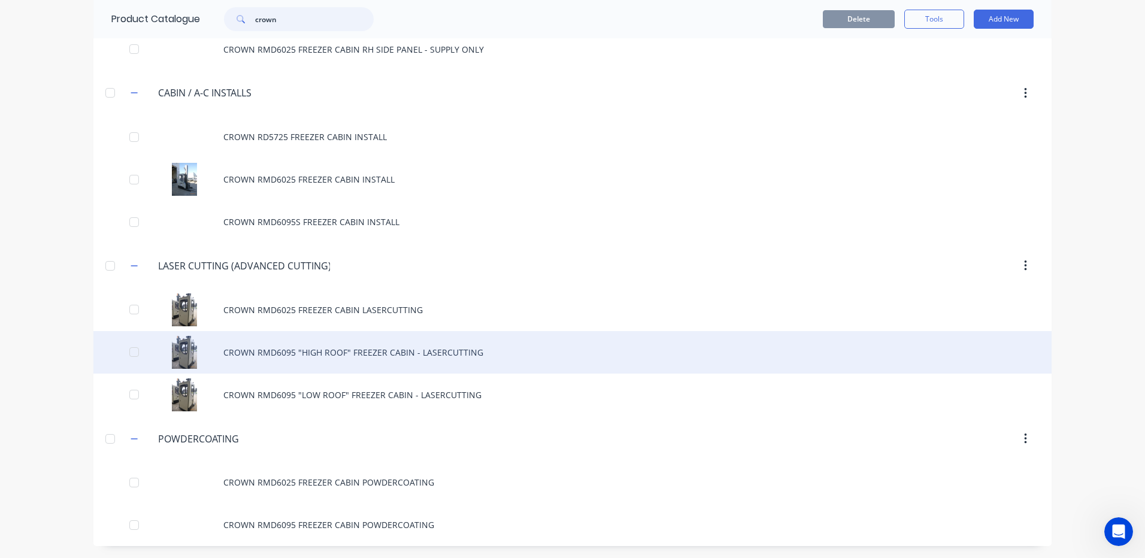
type input "crown"
click at [414, 360] on div "CROWN RMD6095 "HIGH ROOF" FREEZER CABIN - LASERCUTTING" at bounding box center [572, 352] width 958 height 43
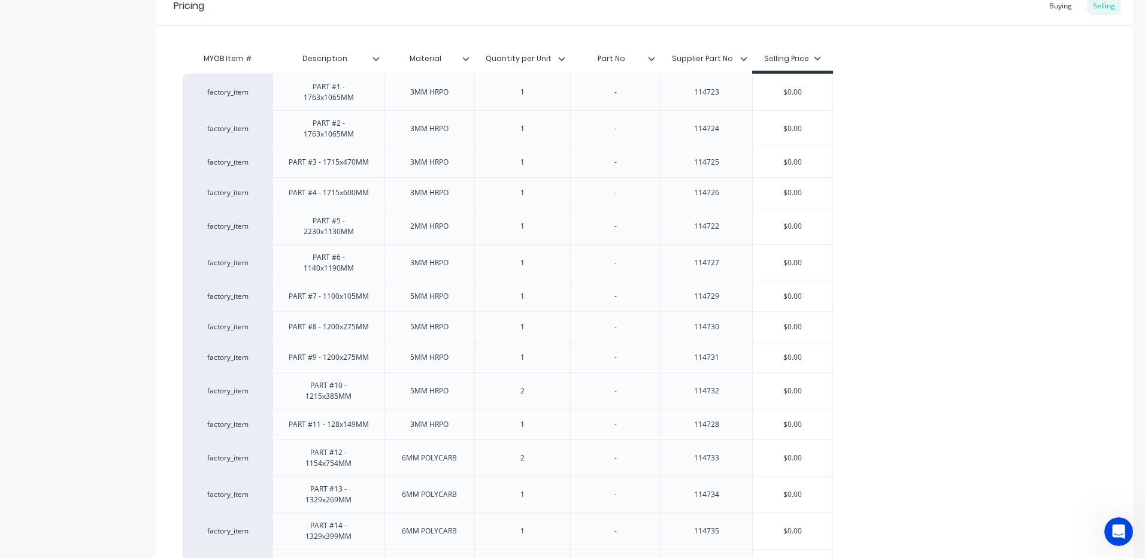
scroll to position [119, 0]
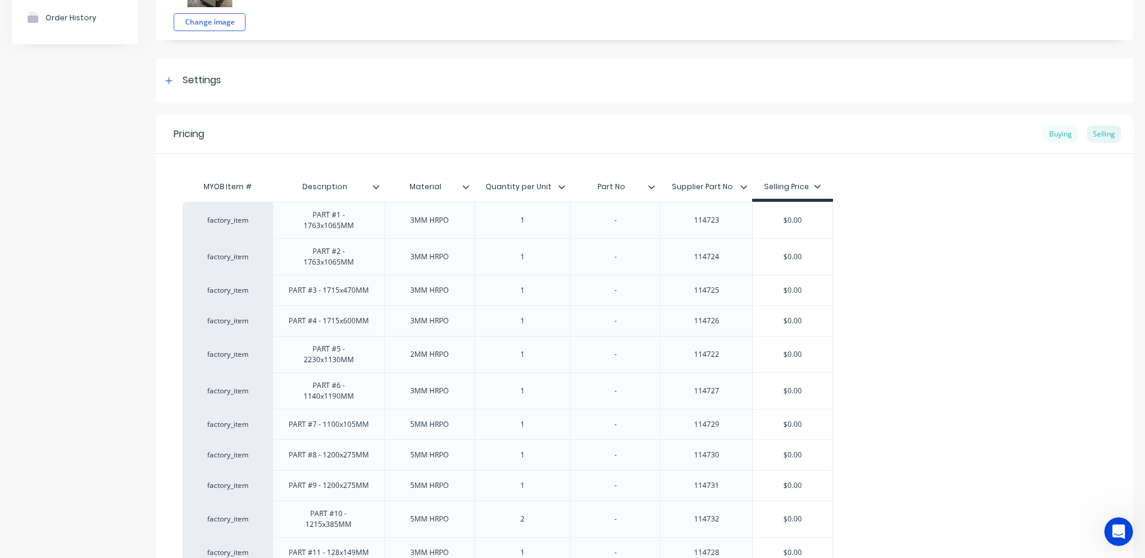
click at [1056, 130] on div "Buying" at bounding box center [1060, 134] width 35 height 18
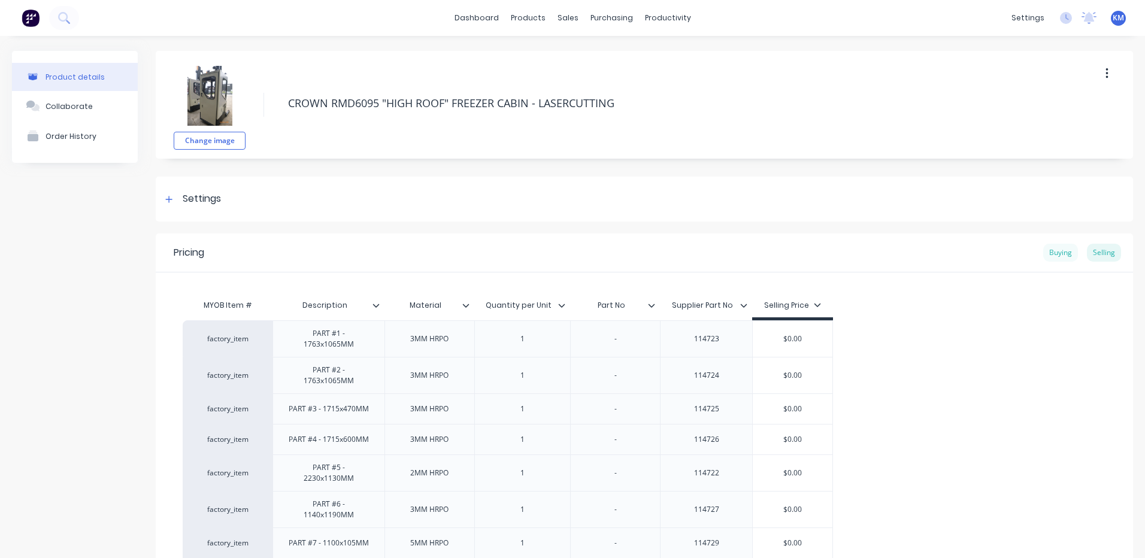
click at [1063, 253] on div "Buying" at bounding box center [1060, 253] width 35 height 18
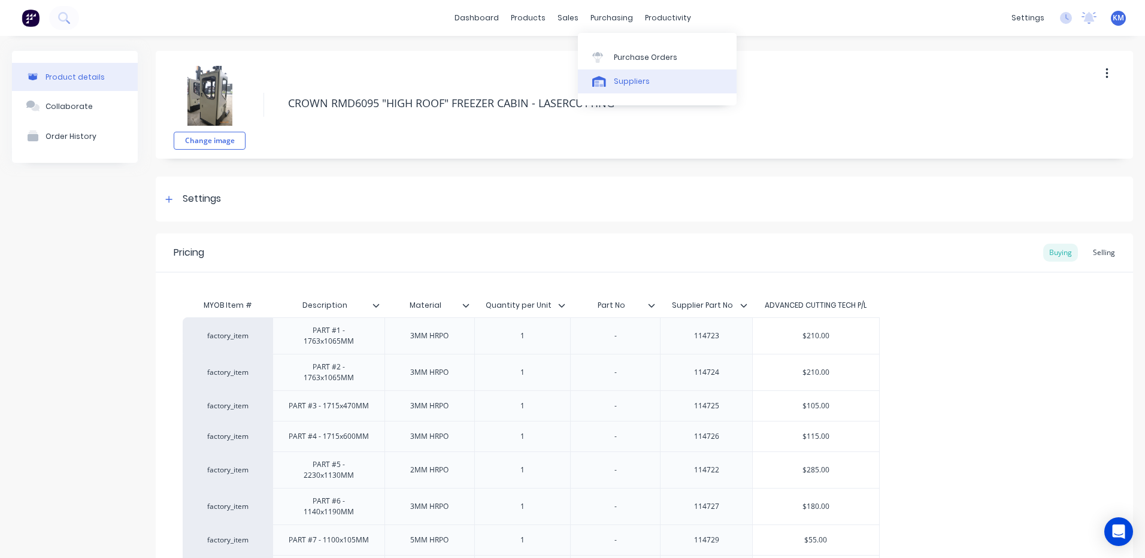
click at [612, 81] on link "Suppliers" at bounding box center [657, 81] width 159 height 24
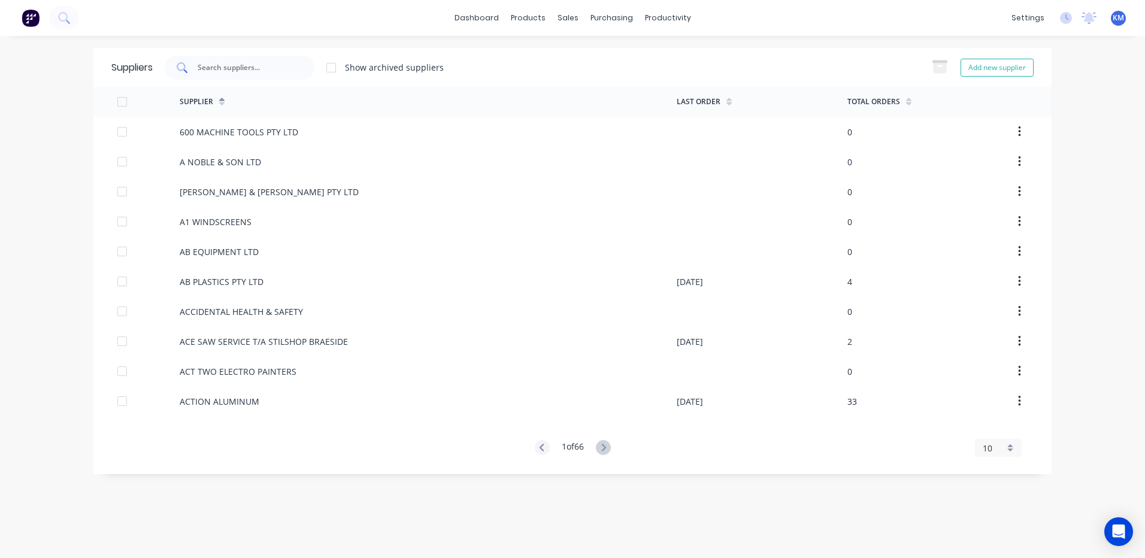
click at [222, 68] on input "text" at bounding box center [245, 68] width 99 height 12
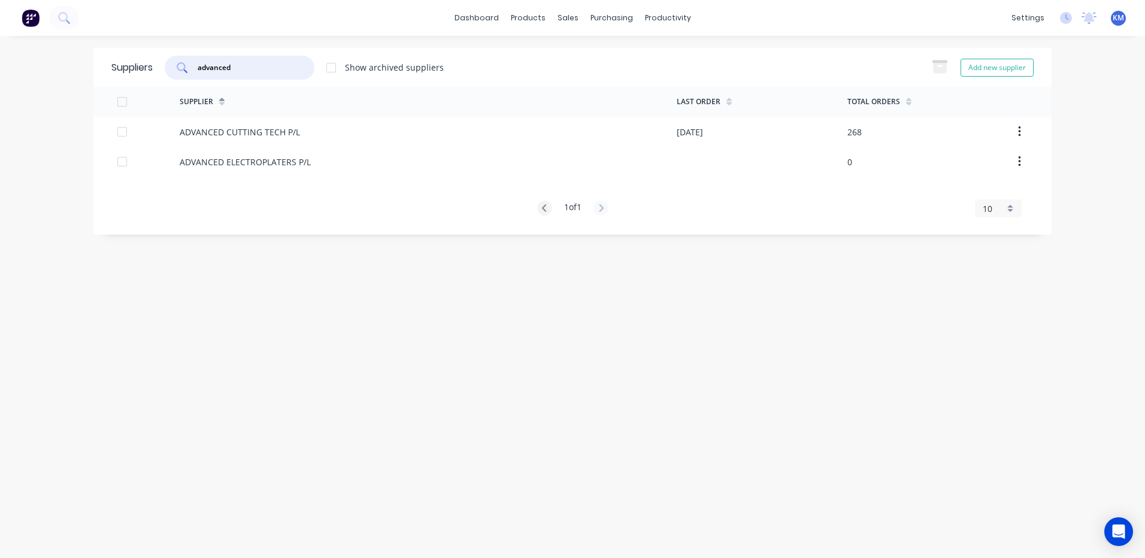
type input "advanced"
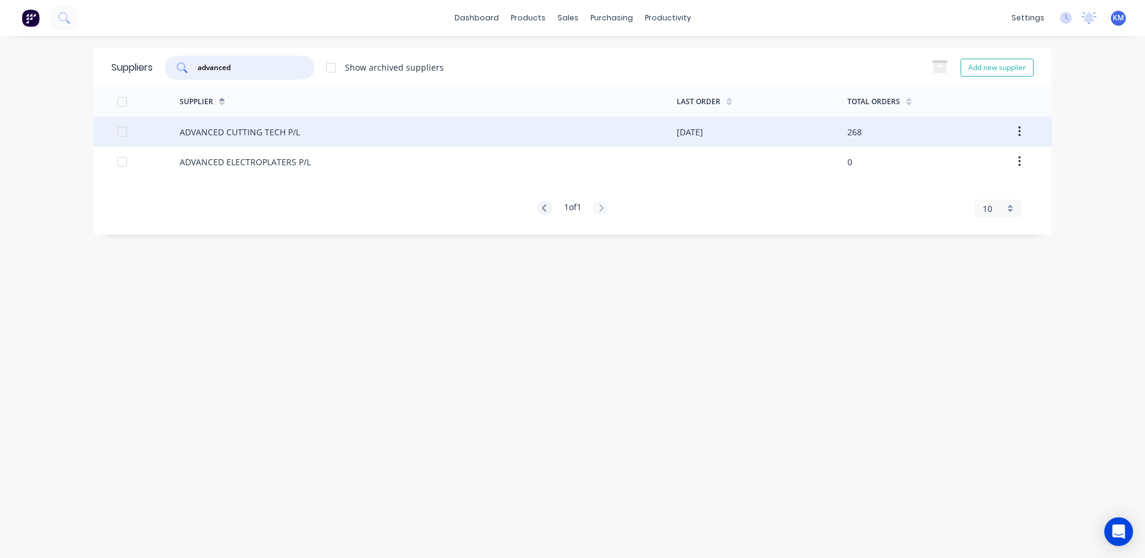
click at [240, 130] on div "ADVANCED CUTTING TECH P/L" at bounding box center [240, 132] width 120 height 13
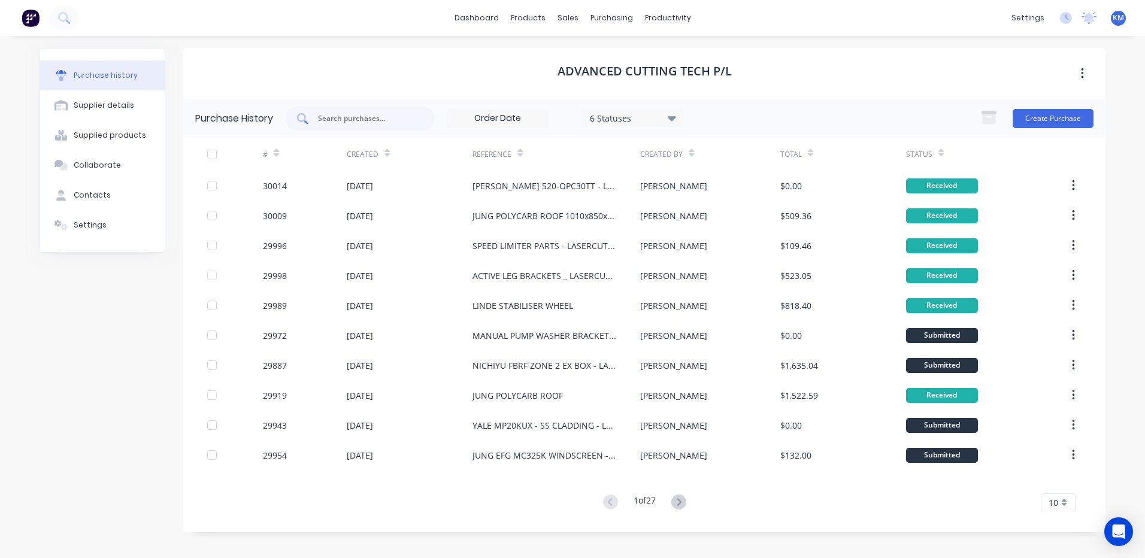
click at [359, 109] on div at bounding box center [360, 119] width 150 height 24
type input "crown"
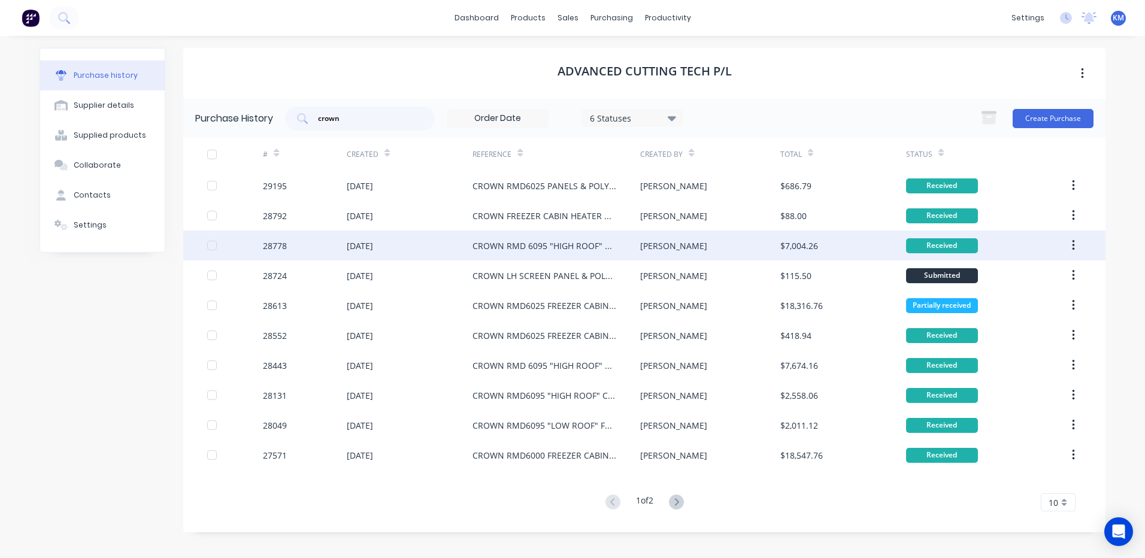
click at [607, 250] on div "CROWN RMD 6095 "HIGH ROOF" CABIN" at bounding box center [544, 246] width 144 height 13
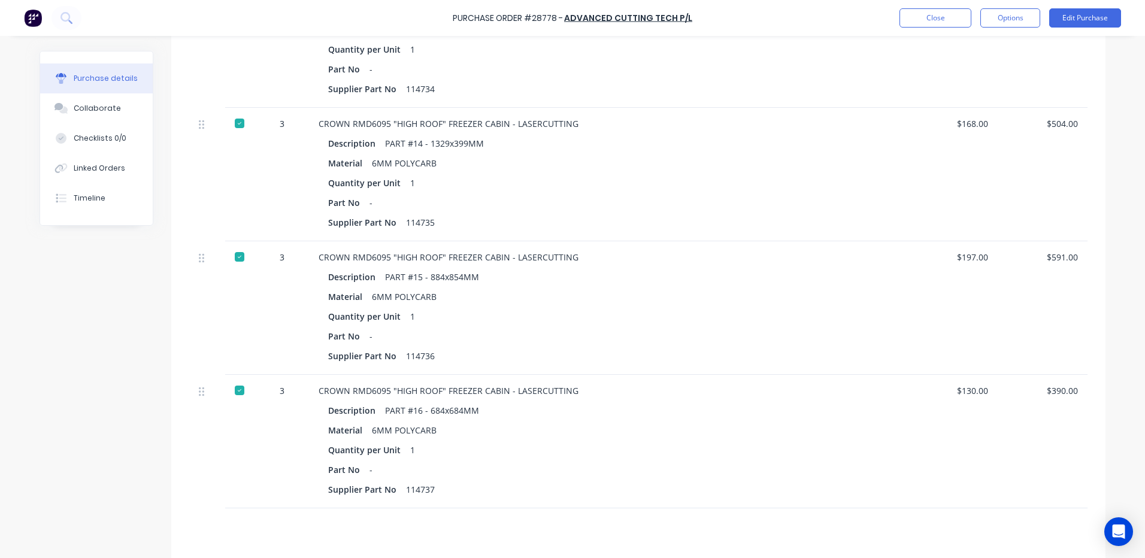
scroll to position [2113, 0]
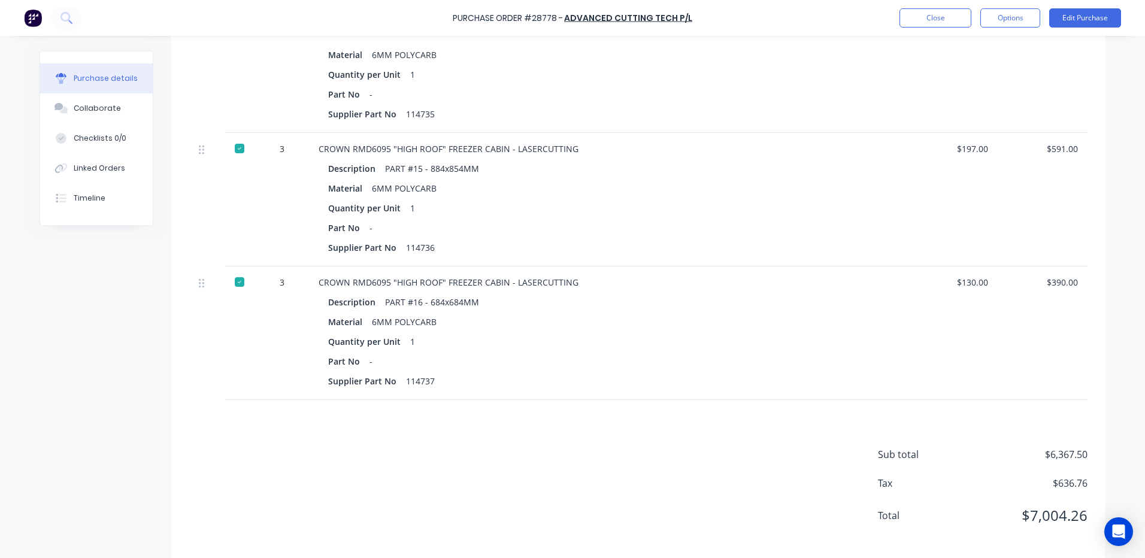
click at [152, 110] on div "Purchase details Collaborate Checklists 0/0 Linked Orders Timeline" at bounding box center [106, 138] width 132 height 175
click at [132, 116] on button "Collaborate" at bounding box center [96, 108] width 113 height 30
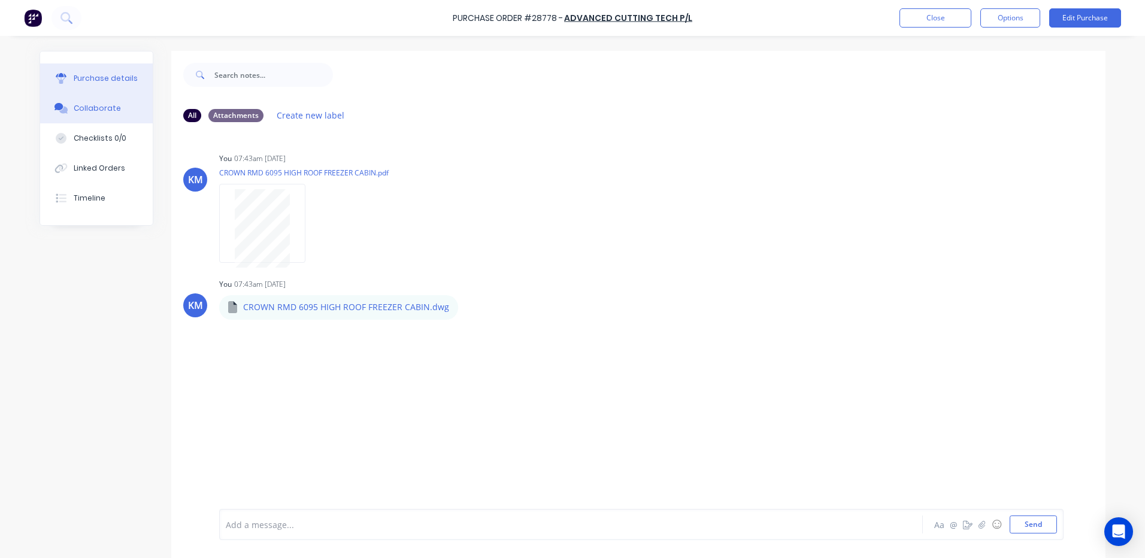
click at [136, 78] on button "Purchase details" at bounding box center [96, 78] width 113 height 30
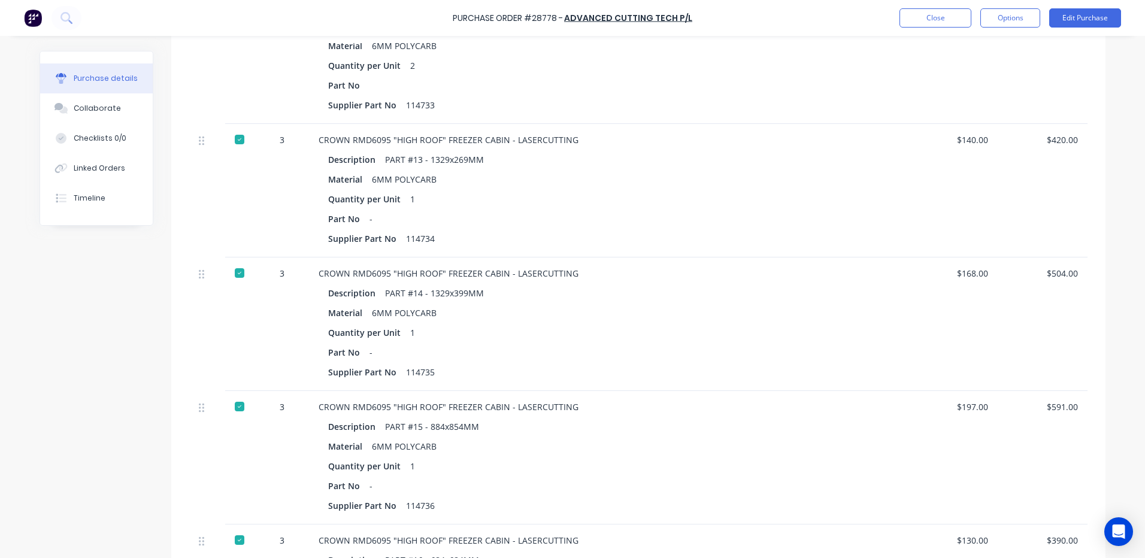
scroll to position [1916, 0]
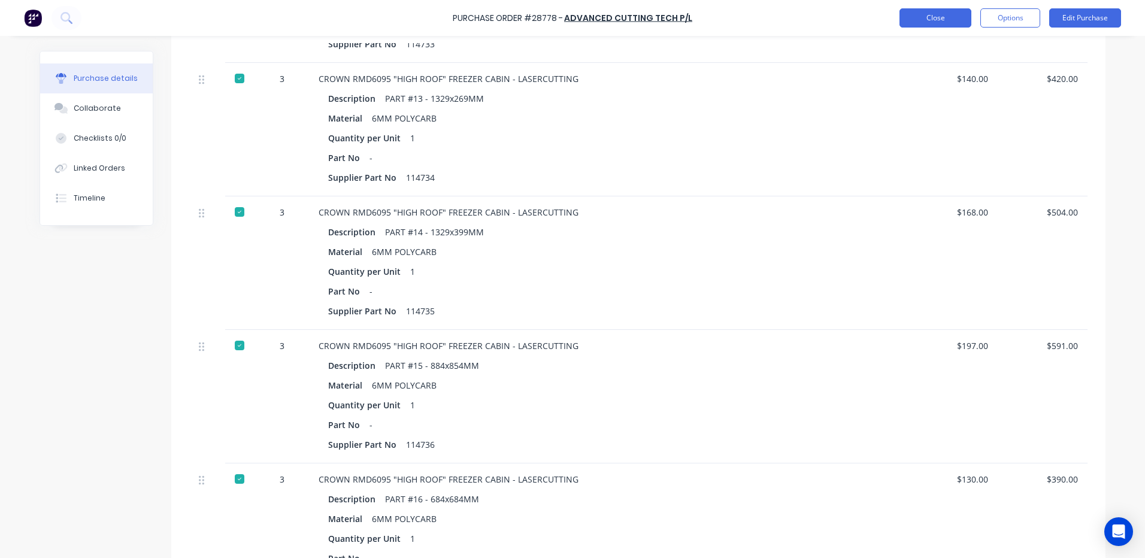
click at [923, 20] on button "Close" at bounding box center [935, 17] width 72 height 19
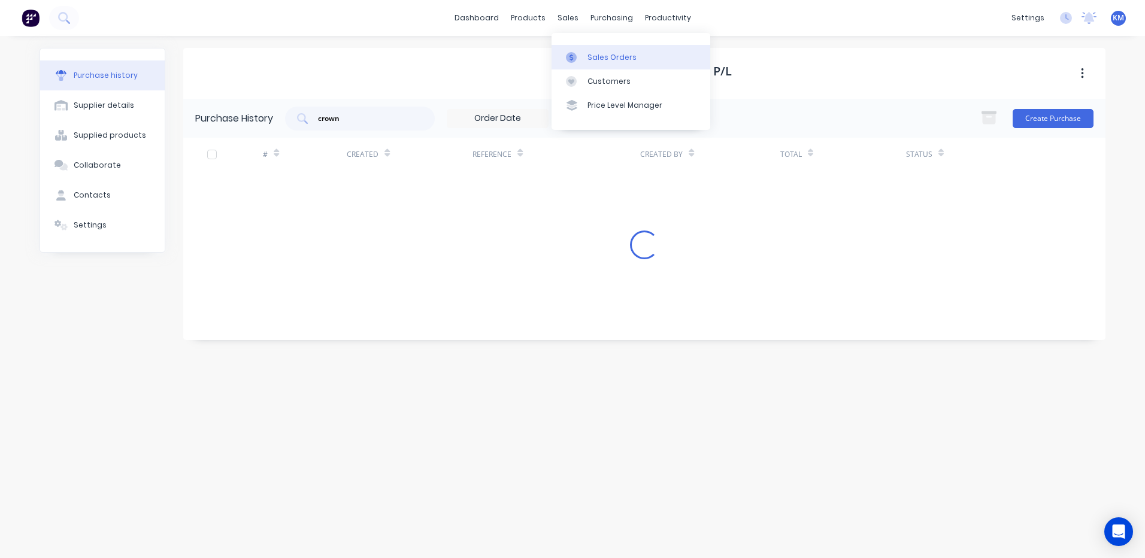
click at [581, 62] on div at bounding box center [575, 57] width 18 height 11
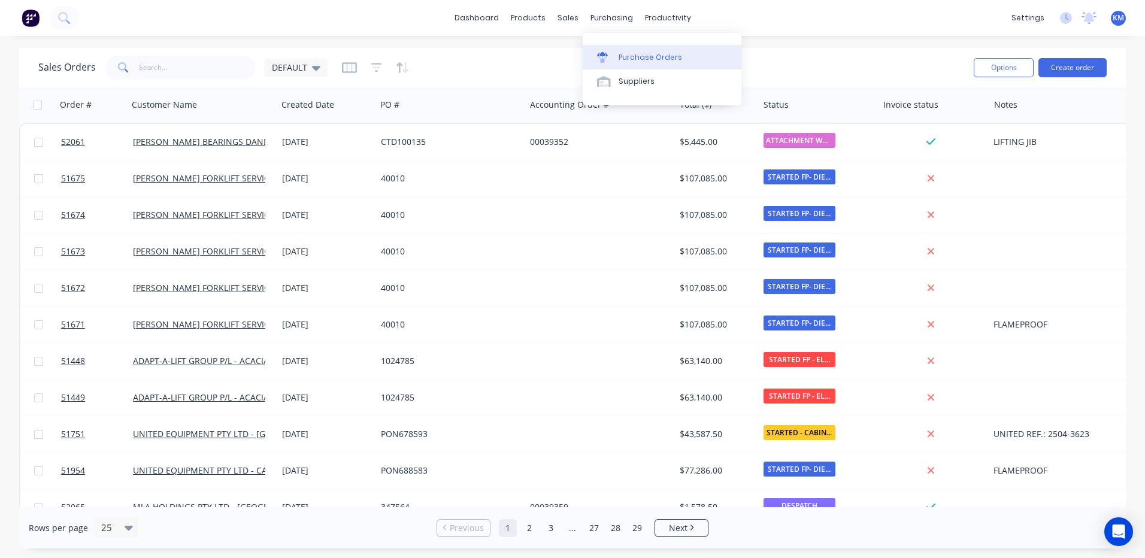
click at [625, 53] on div "Purchase Orders" at bounding box center [650, 57] width 63 height 11
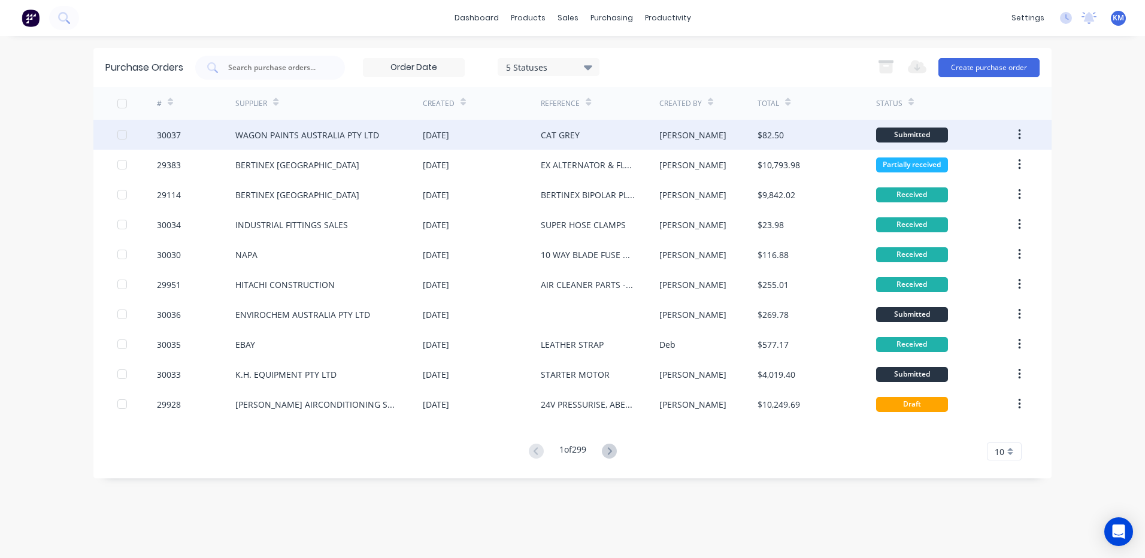
click at [290, 140] on div "WAGON PAINTS AUSTRALIA PTY LTD" at bounding box center [307, 135] width 144 height 13
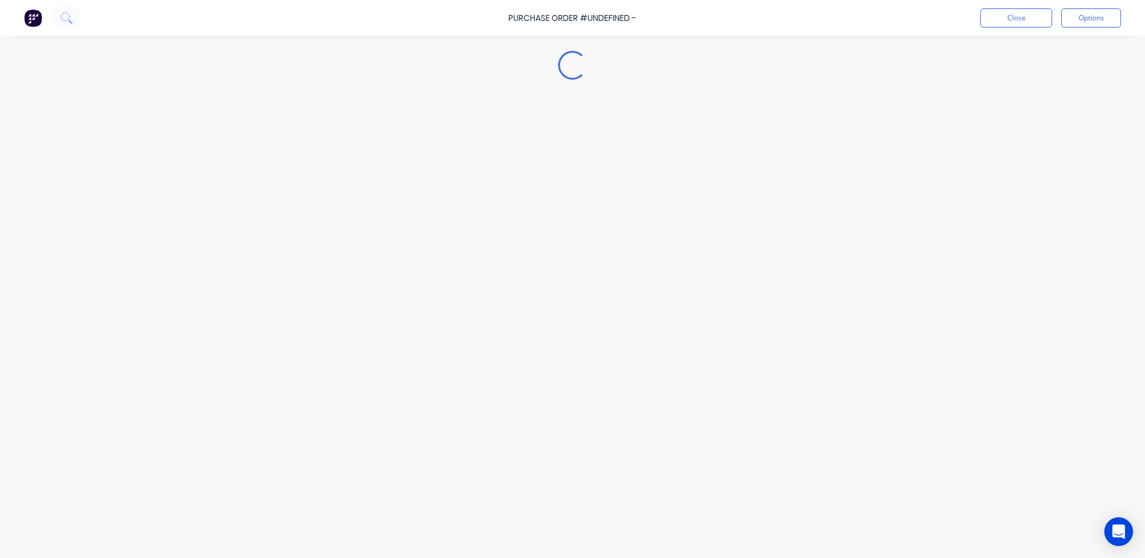
type textarea "x"
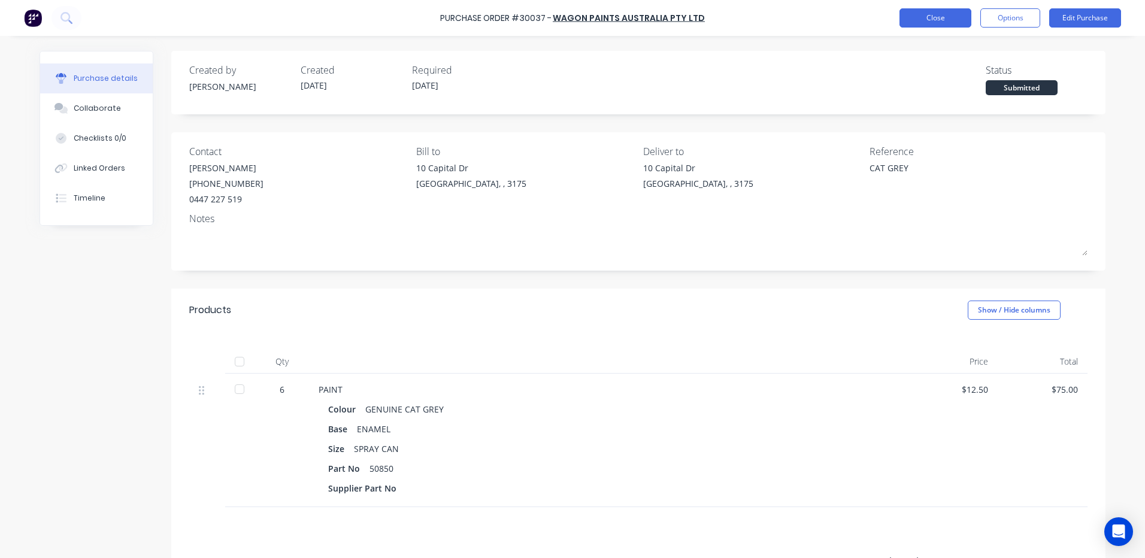
click at [950, 17] on button "Close" at bounding box center [935, 17] width 72 height 19
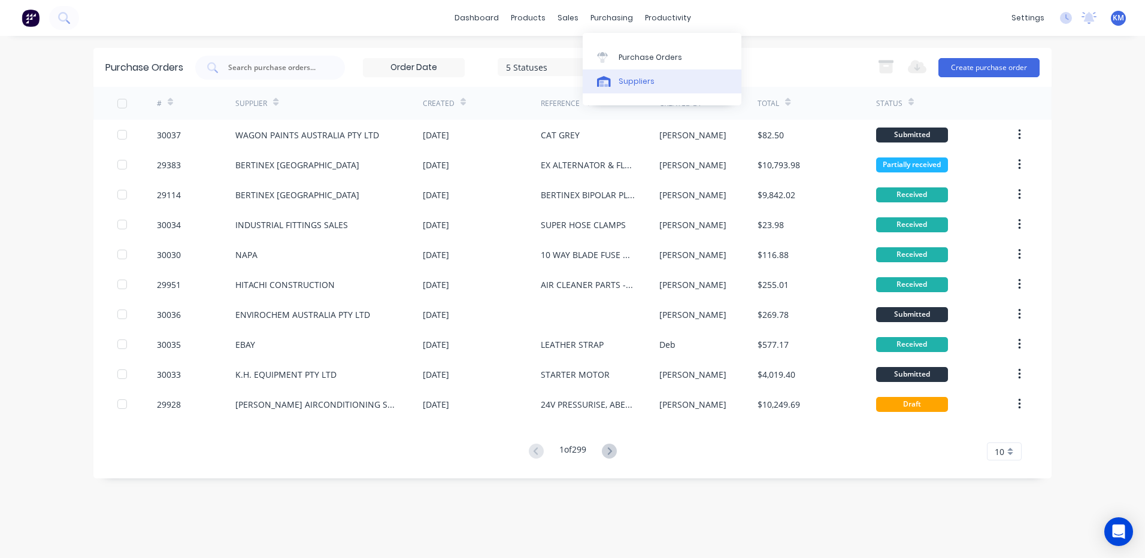
click at [611, 77] on div at bounding box center [606, 81] width 18 height 11
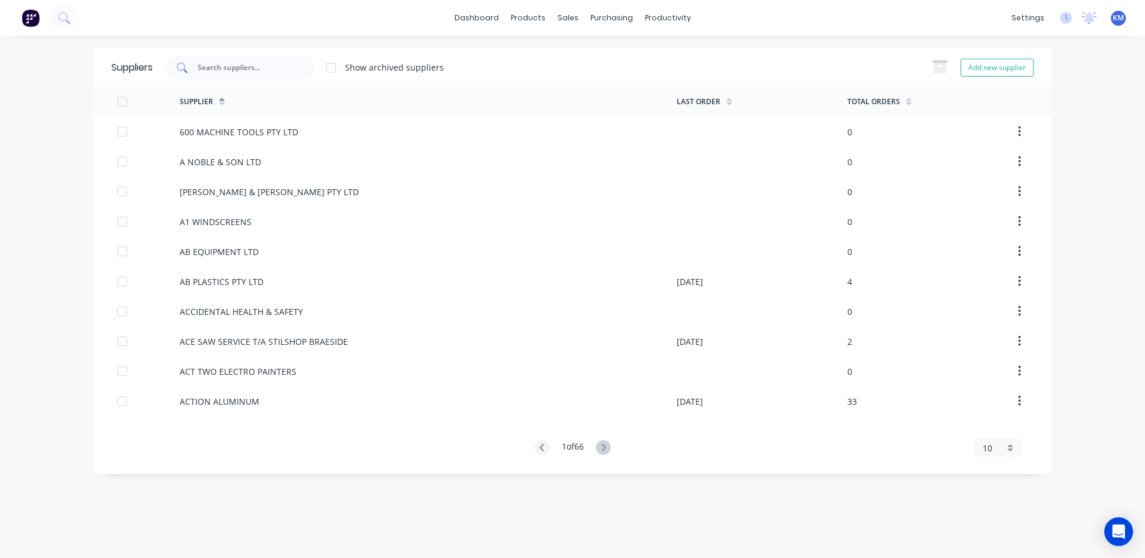
click at [231, 63] on input "text" at bounding box center [245, 68] width 99 height 12
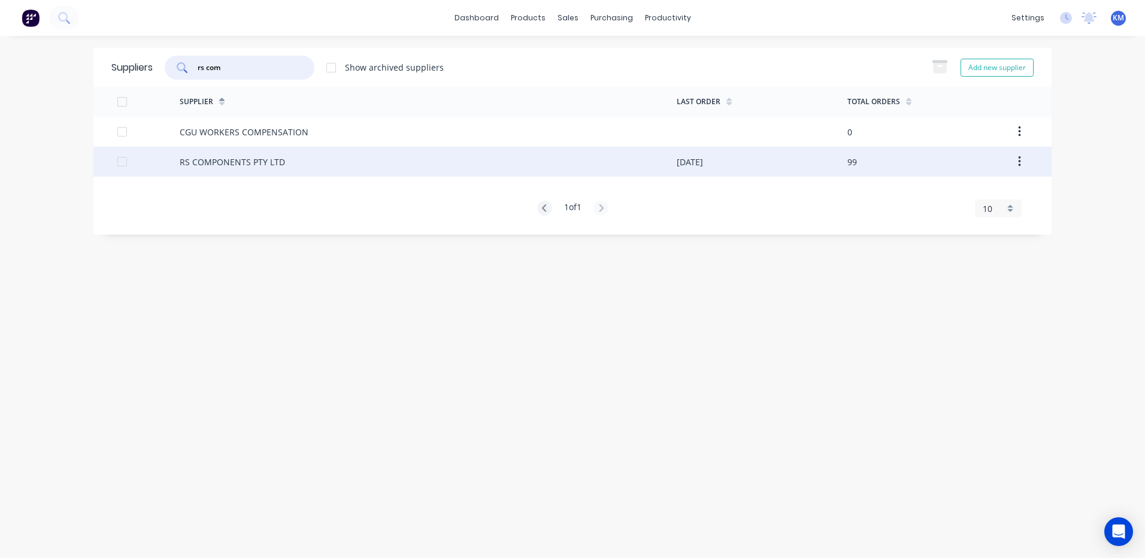
type input "rs com"
click at [512, 158] on div "RS COMPONENTS PTY LTD" at bounding box center [428, 162] width 497 height 30
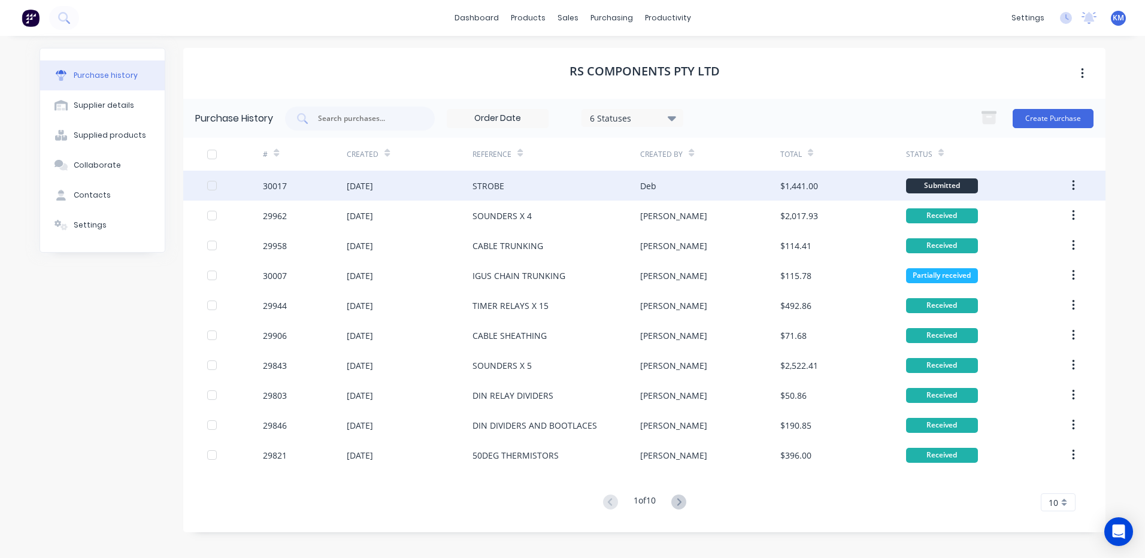
click at [529, 176] on div "STROBE" at bounding box center [556, 186] width 168 height 30
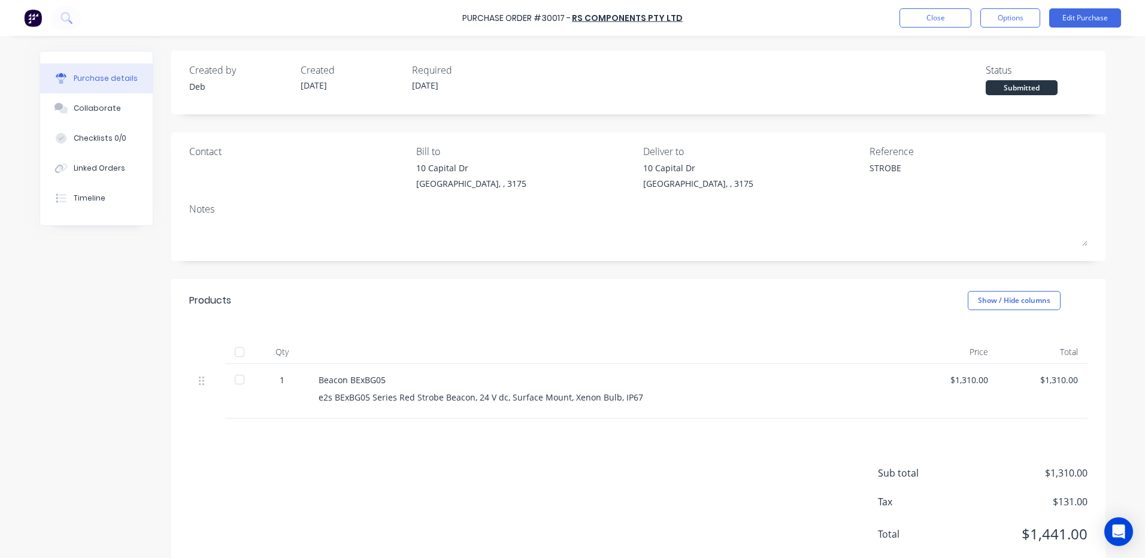
click at [237, 349] on div at bounding box center [240, 352] width 24 height 24
click at [945, 19] on button "Close" at bounding box center [935, 17] width 72 height 19
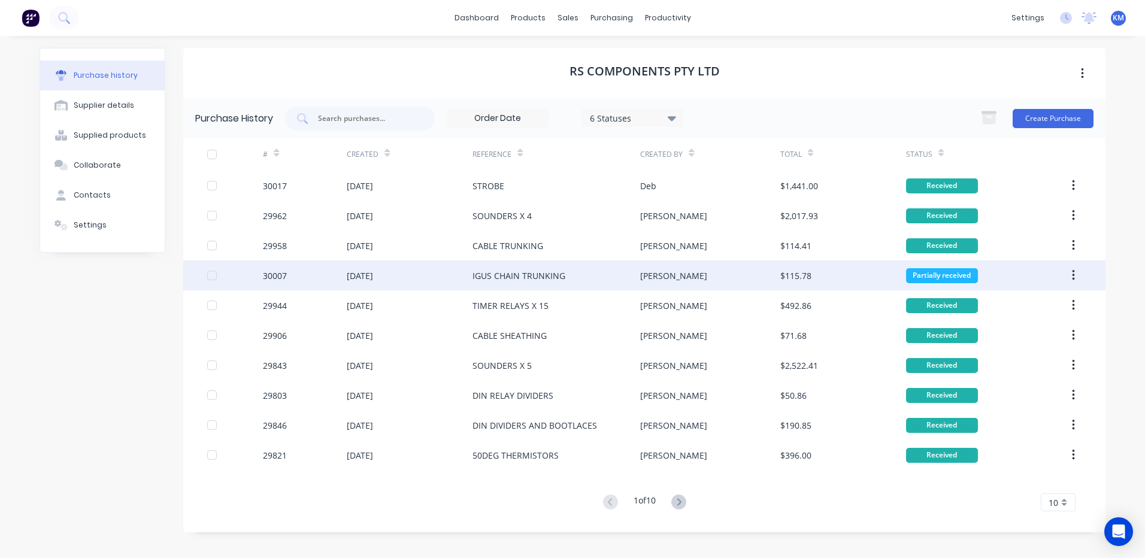
click at [765, 268] on div "[PERSON_NAME]" at bounding box center [710, 275] width 140 height 30
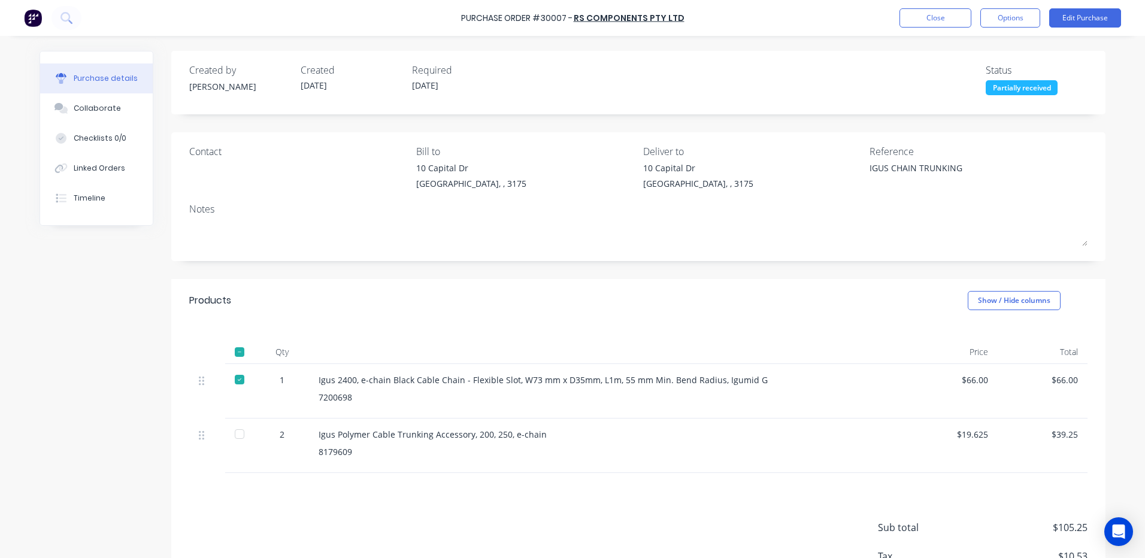
click at [240, 431] on div at bounding box center [240, 434] width 24 height 24
type textarea "x"
click at [933, 13] on button "Close" at bounding box center [935, 17] width 72 height 19
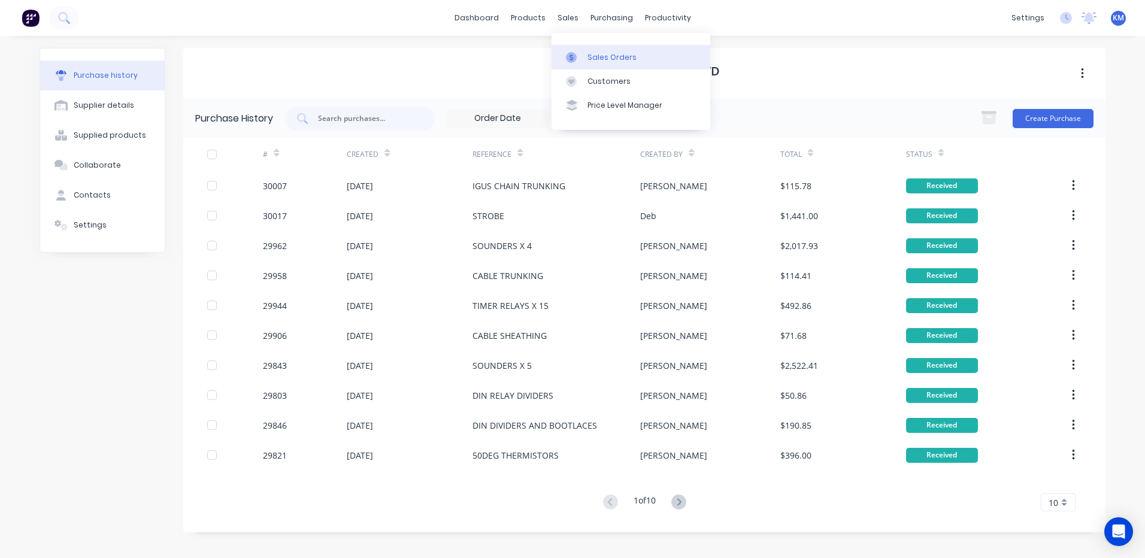
click at [574, 47] on link "Sales Orders" at bounding box center [631, 57] width 159 height 24
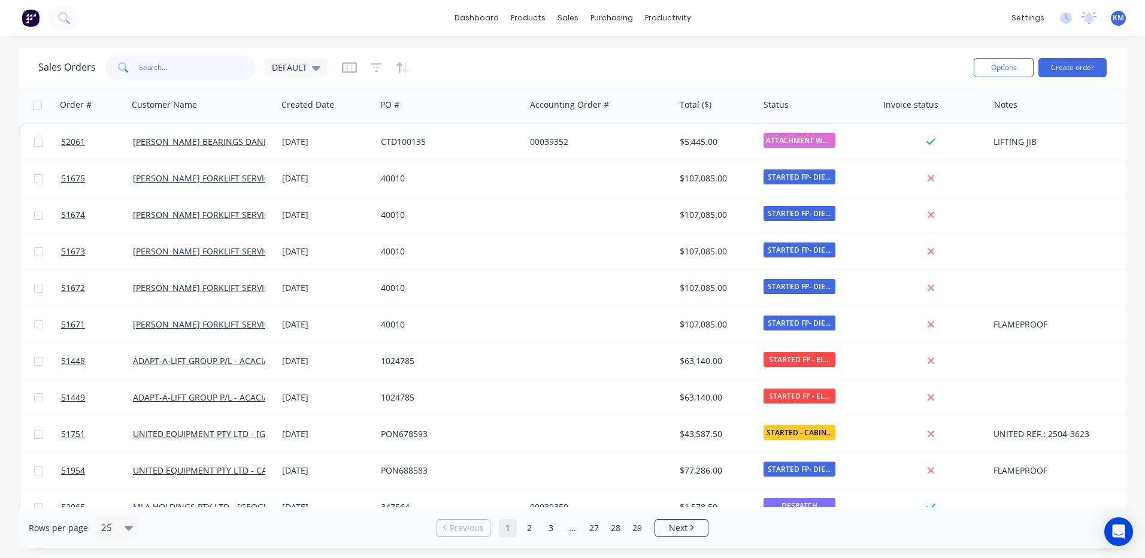
click at [240, 71] on input "text" at bounding box center [197, 68] width 117 height 24
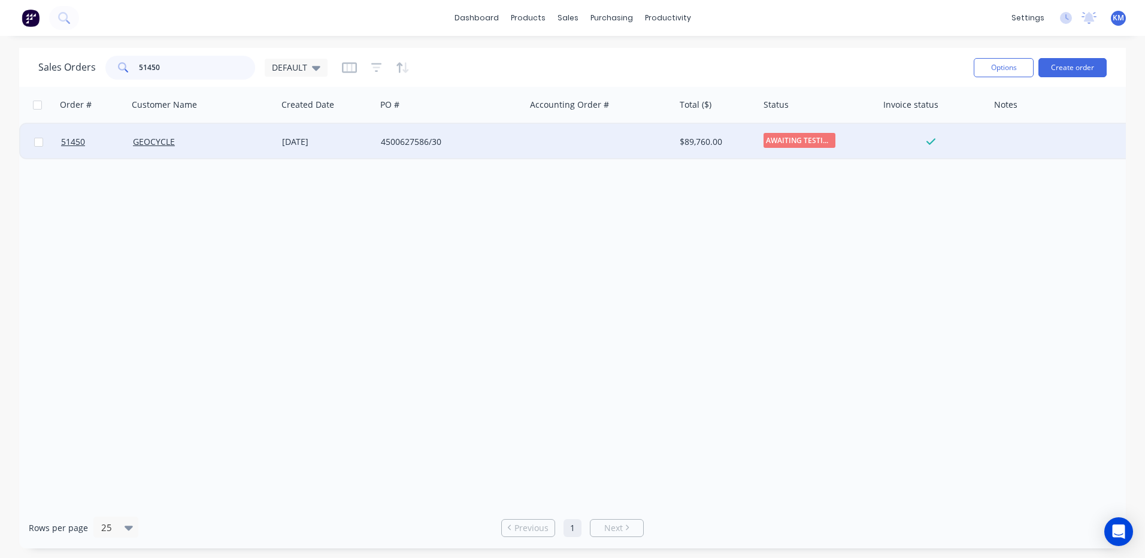
type input "51450"
click at [231, 138] on div "GEOCYCLE" at bounding box center [199, 142] width 133 height 12
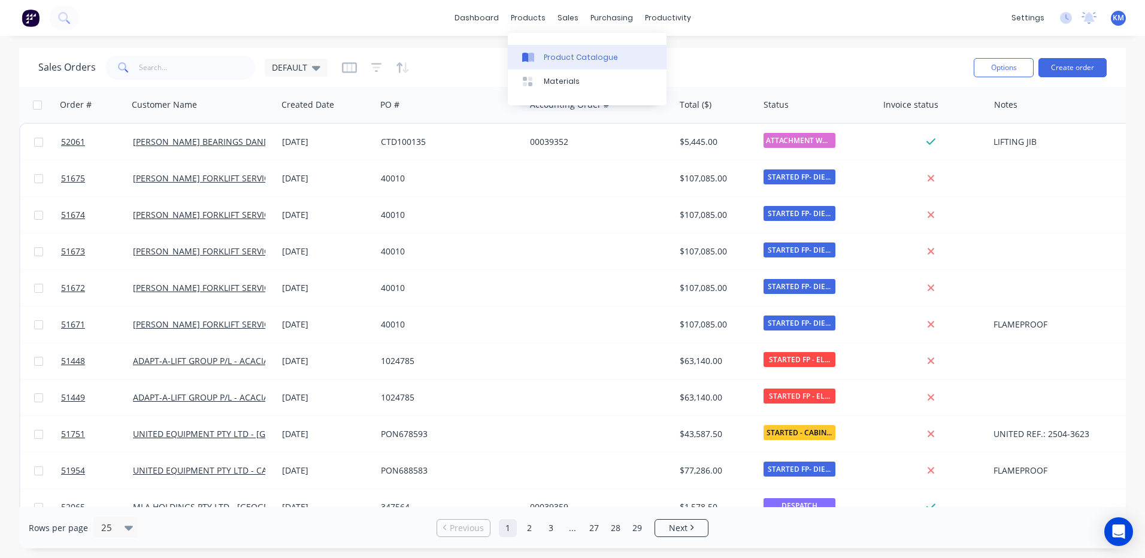
click at [540, 68] on link "Product Catalogue" at bounding box center [587, 57] width 159 height 24
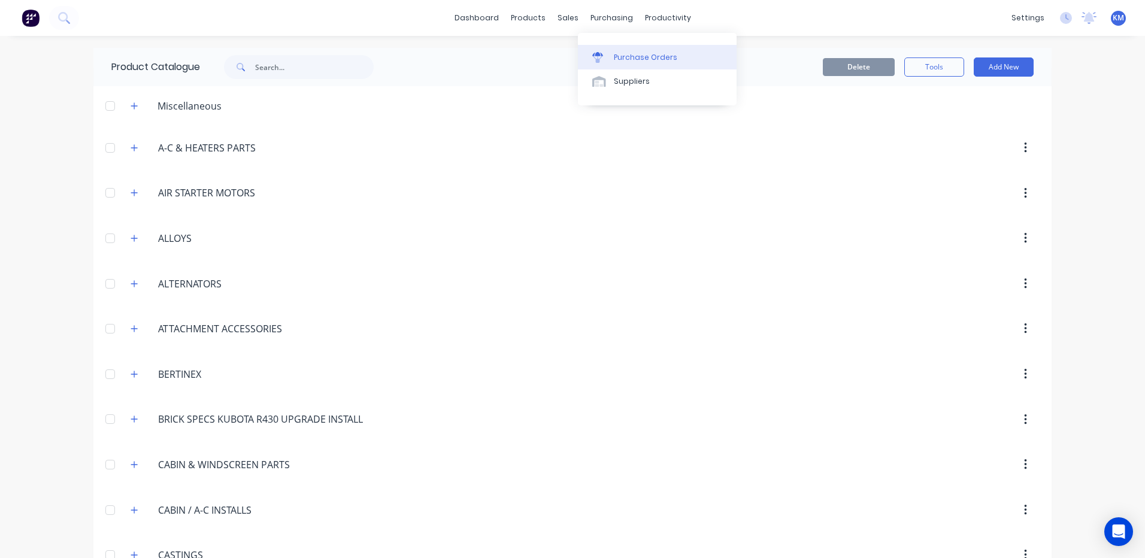
click at [614, 49] on link "Purchase Orders" at bounding box center [657, 57] width 159 height 24
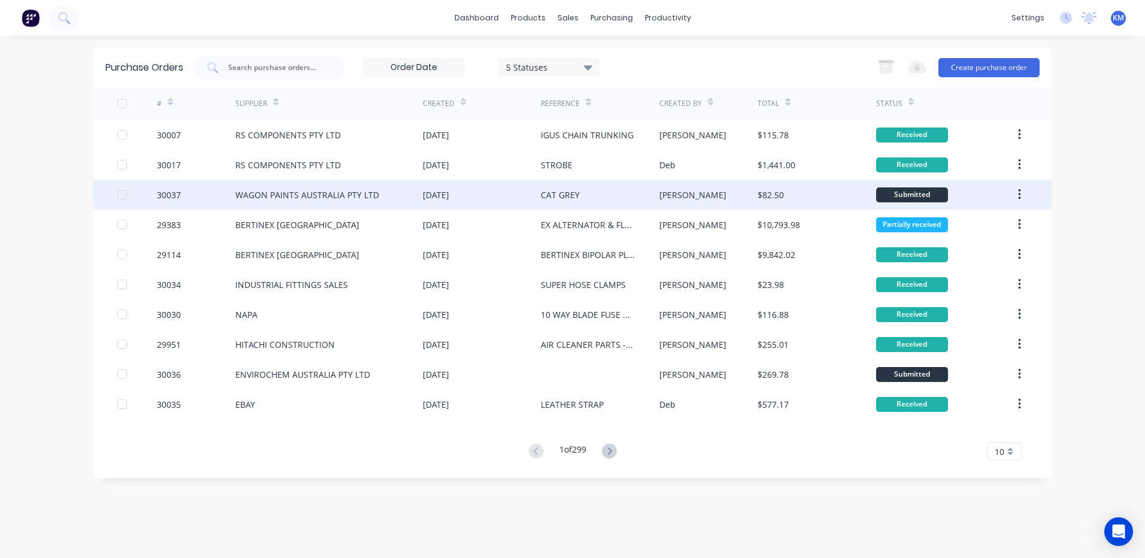
click at [497, 194] on div "25 Sep 2025" at bounding box center [482, 195] width 118 height 30
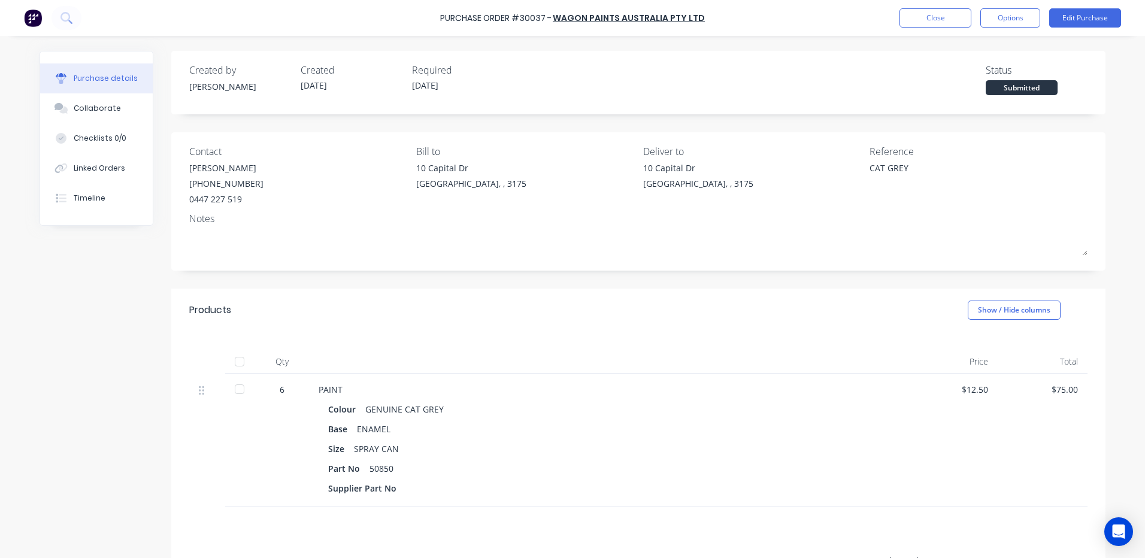
click at [229, 376] on div at bounding box center [240, 441] width 30 height 134
click at [241, 359] on div at bounding box center [240, 362] width 24 height 24
type textarea "x"
click at [955, 20] on button "Close" at bounding box center [935, 17] width 72 height 19
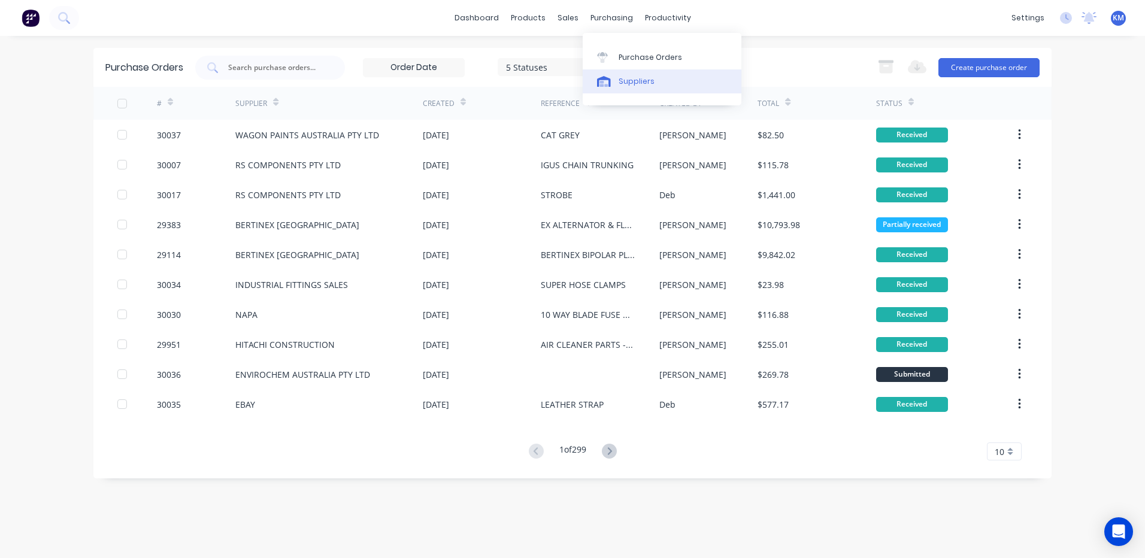
click at [608, 77] on icon at bounding box center [604, 81] width 14 height 11
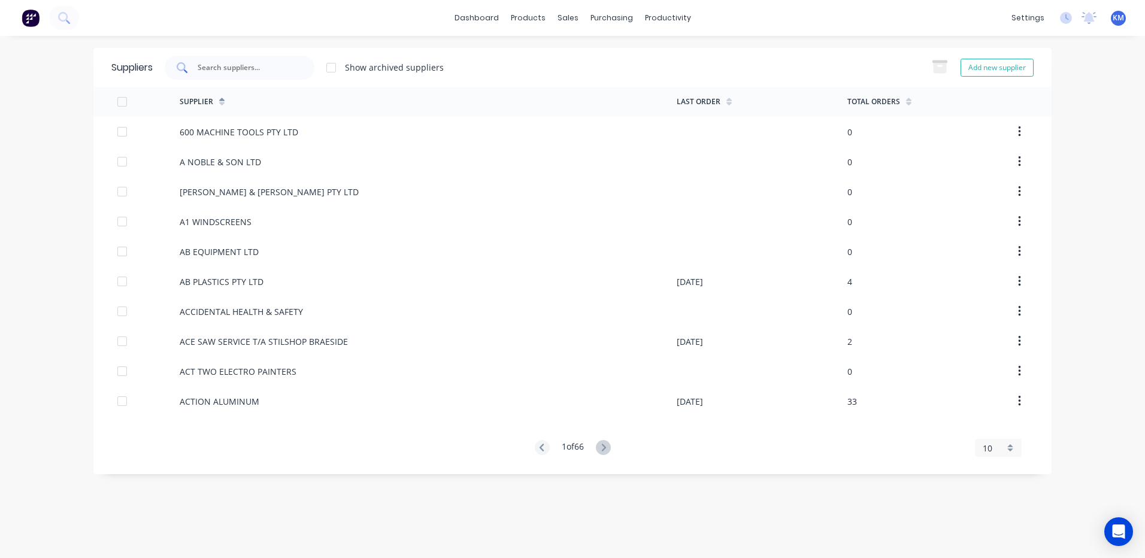
click at [284, 60] on div at bounding box center [240, 68] width 150 height 24
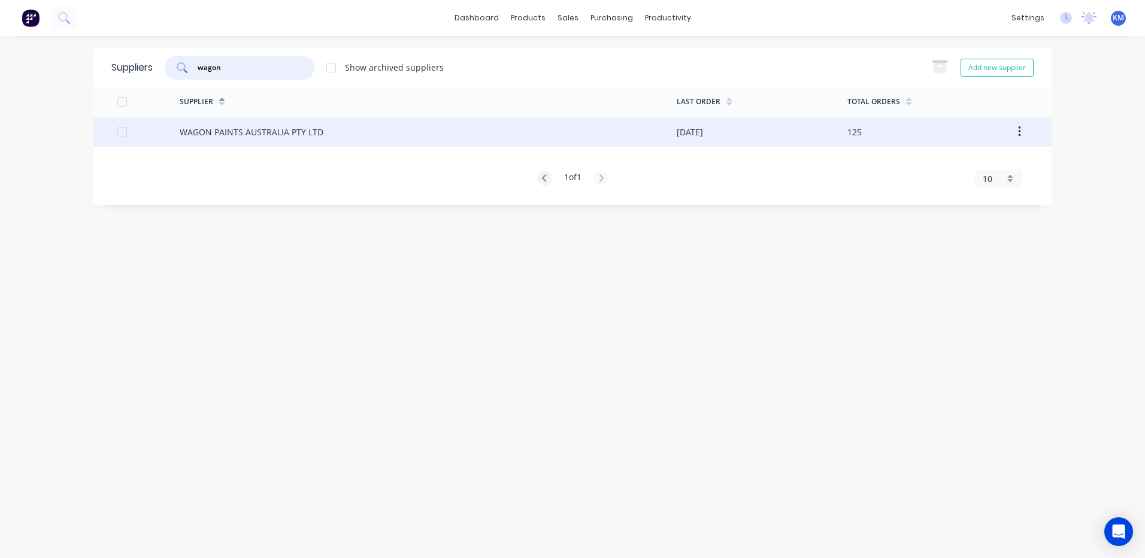
type input "wagon"
click at [331, 138] on div "WAGON PAINTS AUSTRALIA PTY LTD" at bounding box center [428, 132] width 497 height 30
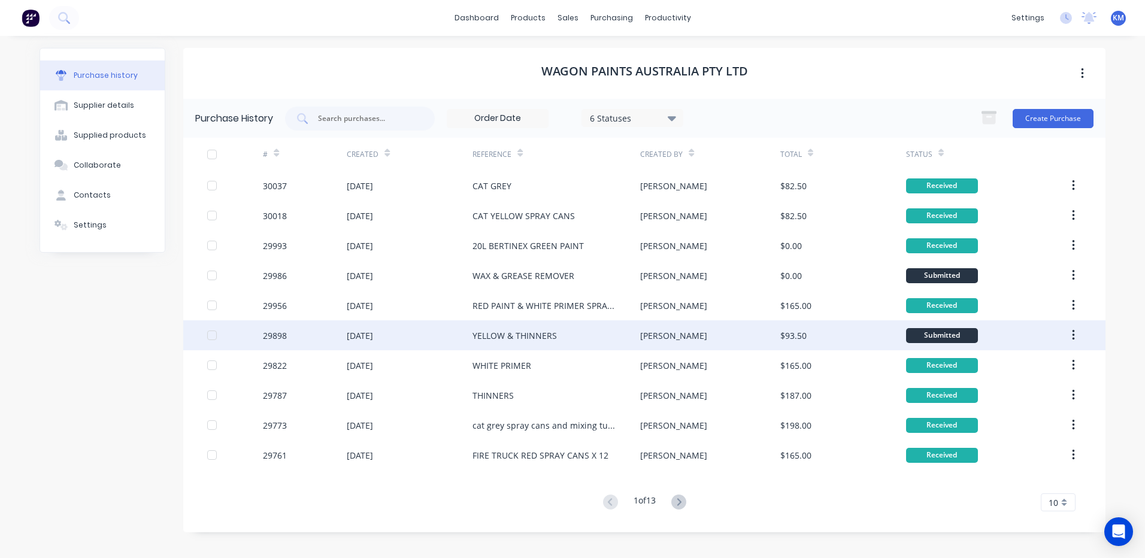
click at [569, 345] on div "YELLOW & THINNERS" at bounding box center [556, 335] width 168 height 30
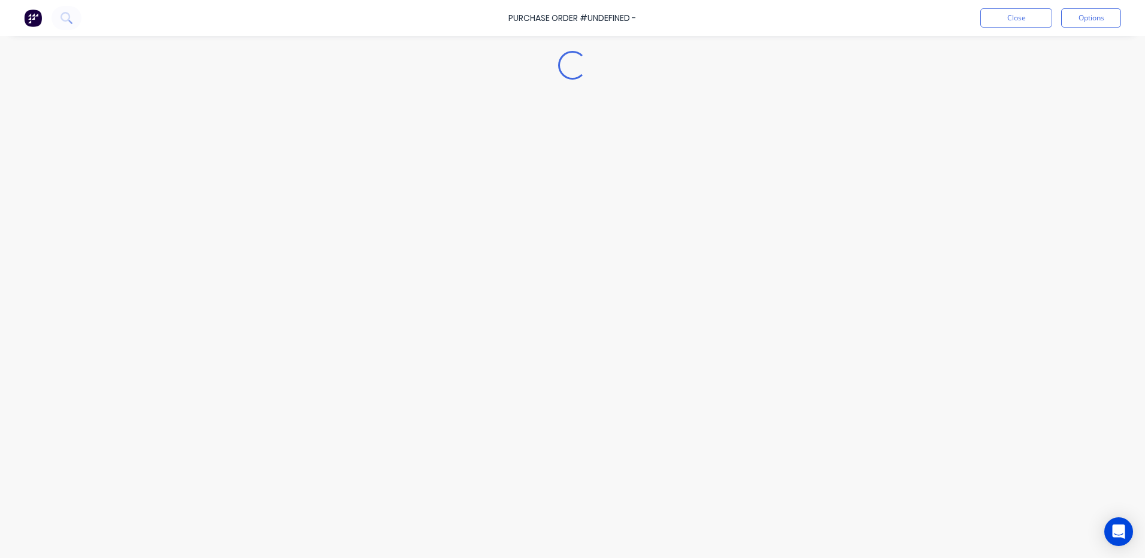
type textarea "x"
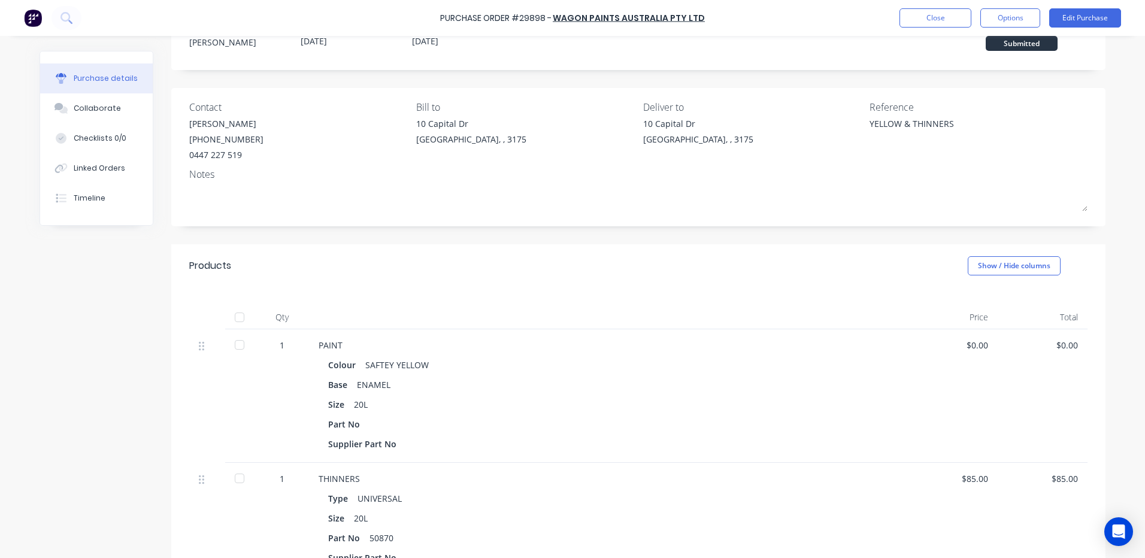
scroll to position [180, 0]
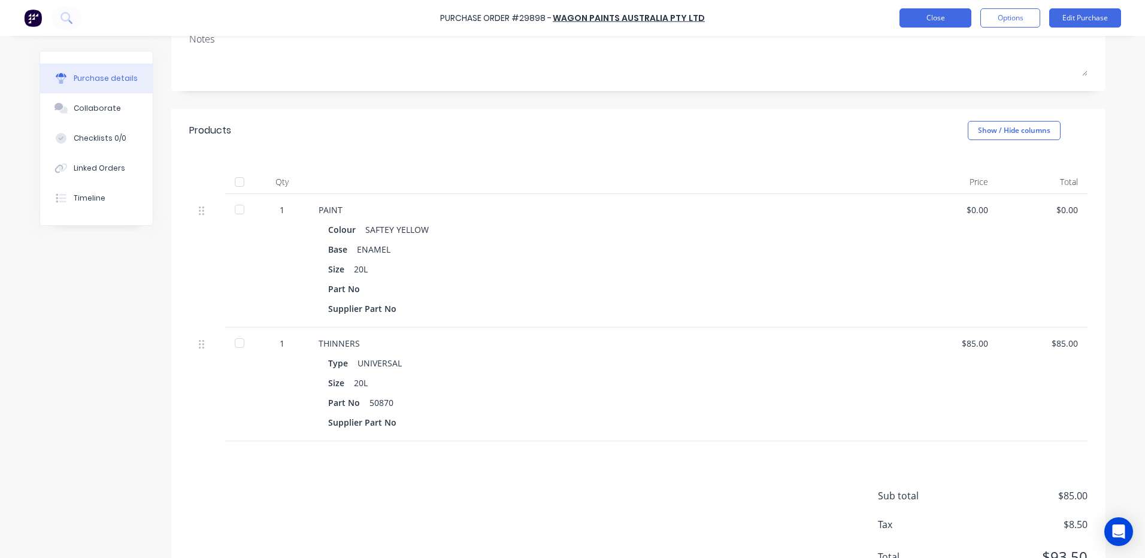
click at [931, 16] on button "Close" at bounding box center [935, 17] width 72 height 19
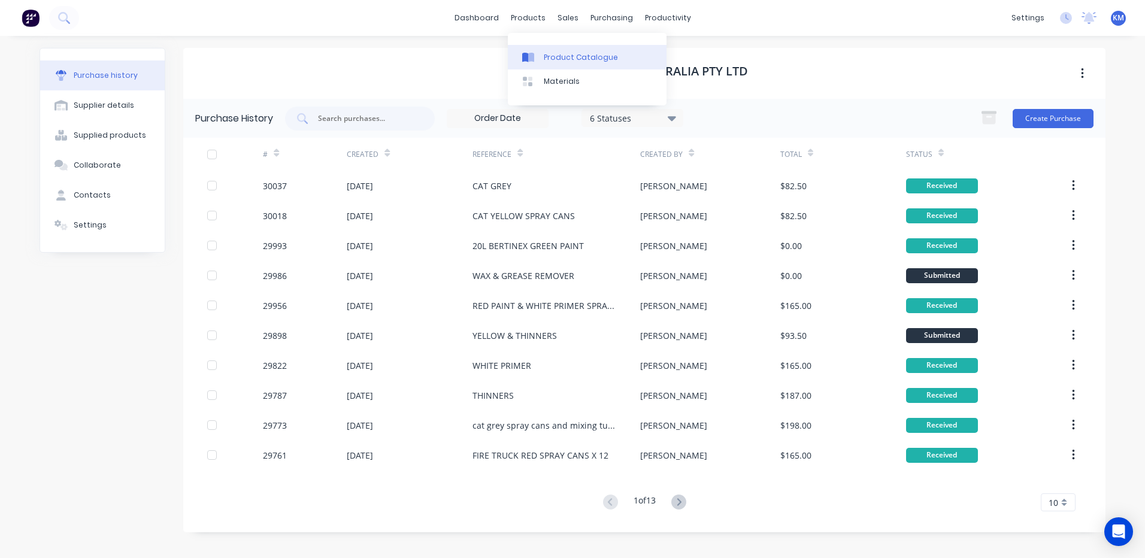
click at [546, 65] on link "Product Catalogue" at bounding box center [587, 57] width 159 height 24
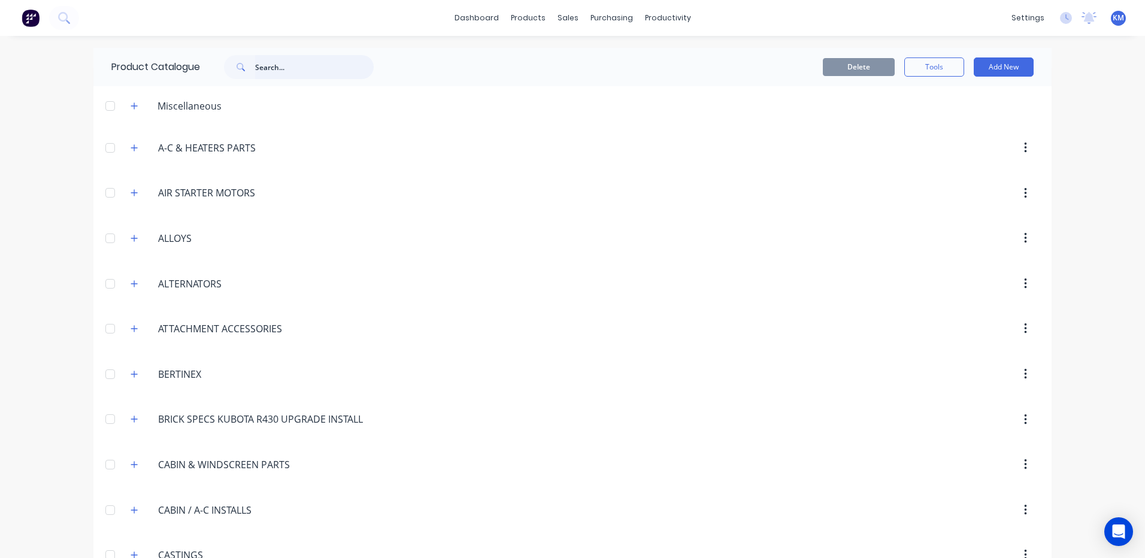
click at [272, 75] on input "text" at bounding box center [314, 67] width 119 height 24
type input "g"
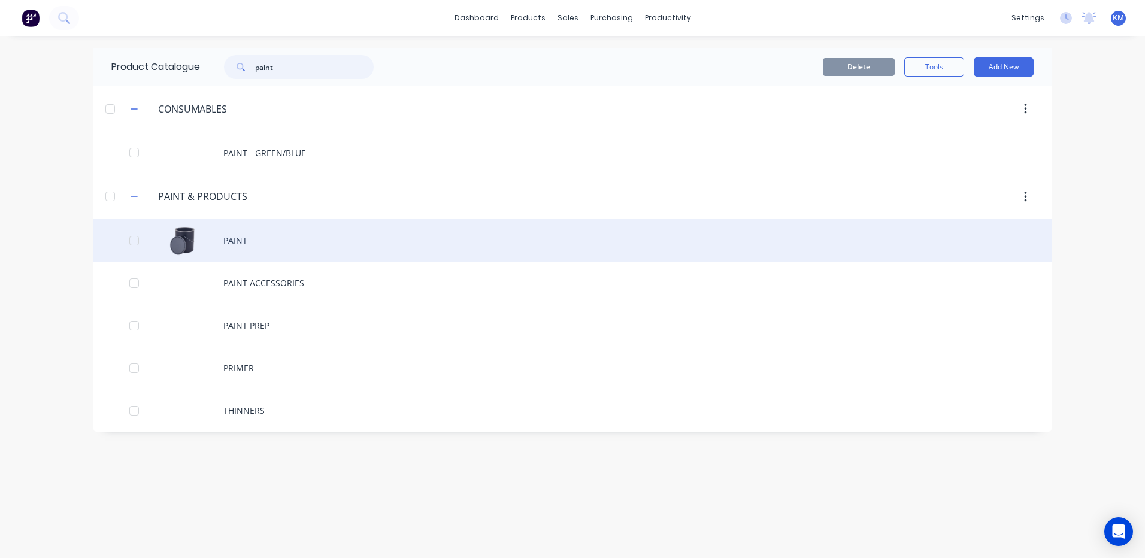
type input "paint"
click at [304, 247] on div "PAINT" at bounding box center [572, 240] width 958 height 43
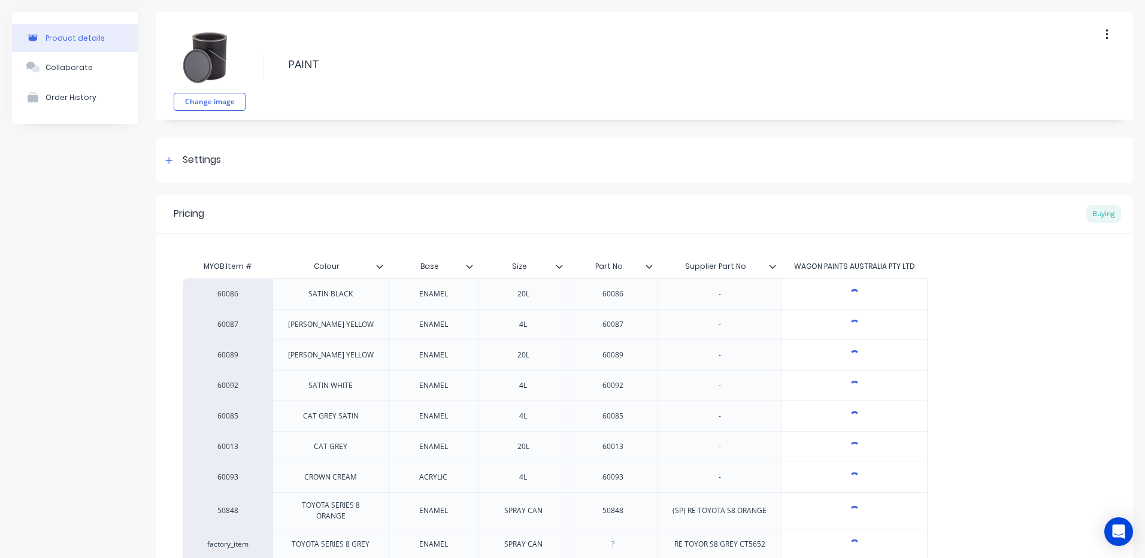
type textarea "x"
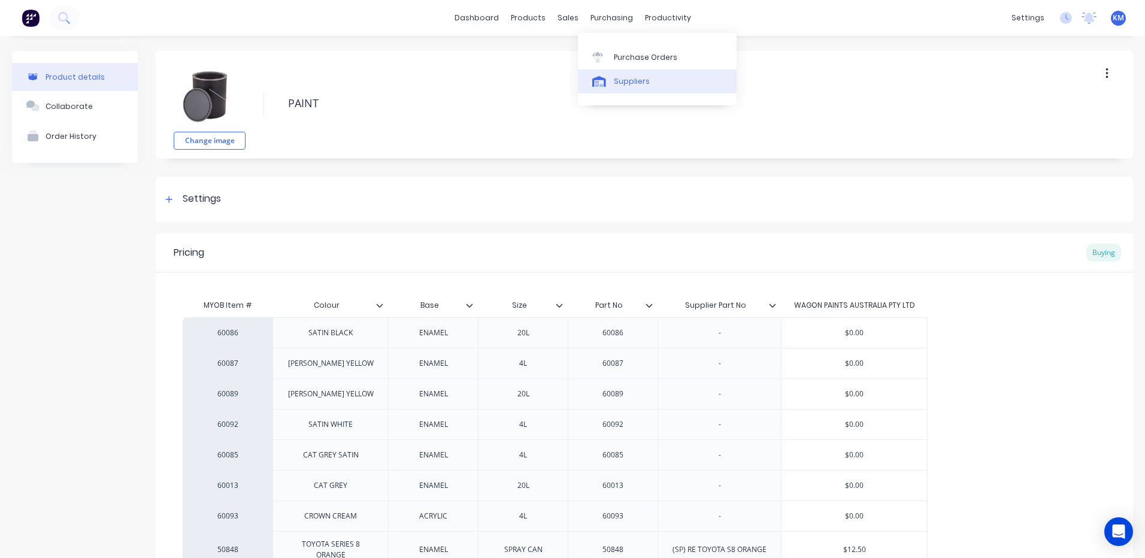
click at [626, 77] on div "Suppliers" at bounding box center [632, 81] width 36 height 11
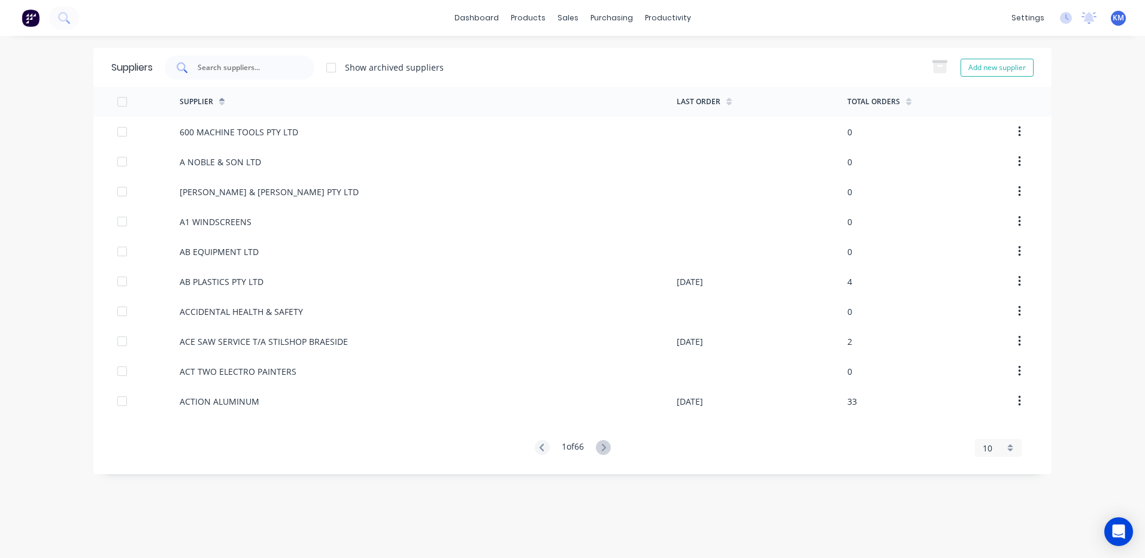
click at [255, 66] on input "text" at bounding box center [245, 68] width 99 height 12
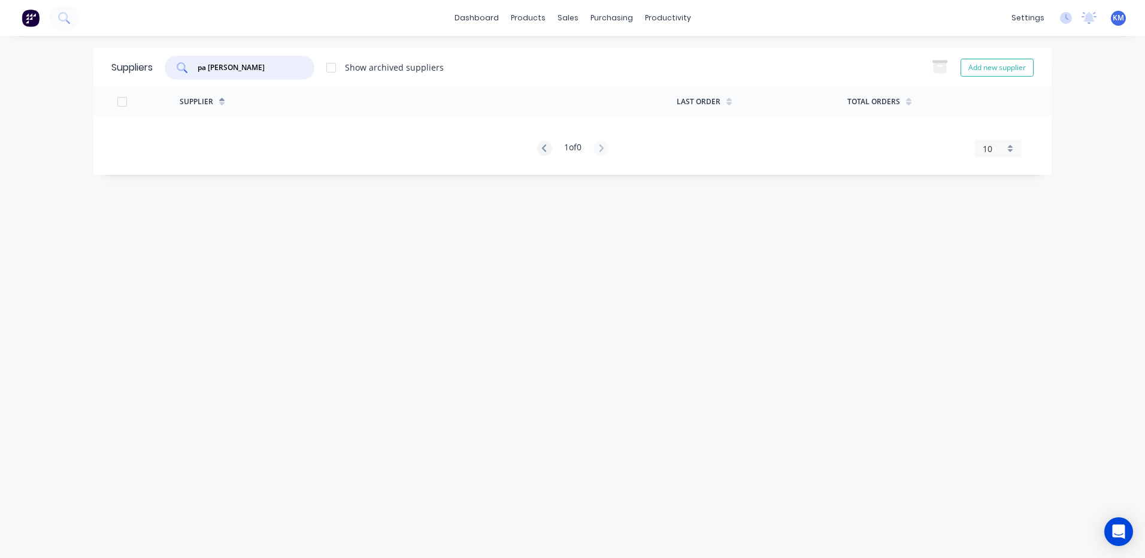
type input "pa [PERSON_NAME]"
